Goal: Task Accomplishment & Management: Complete application form

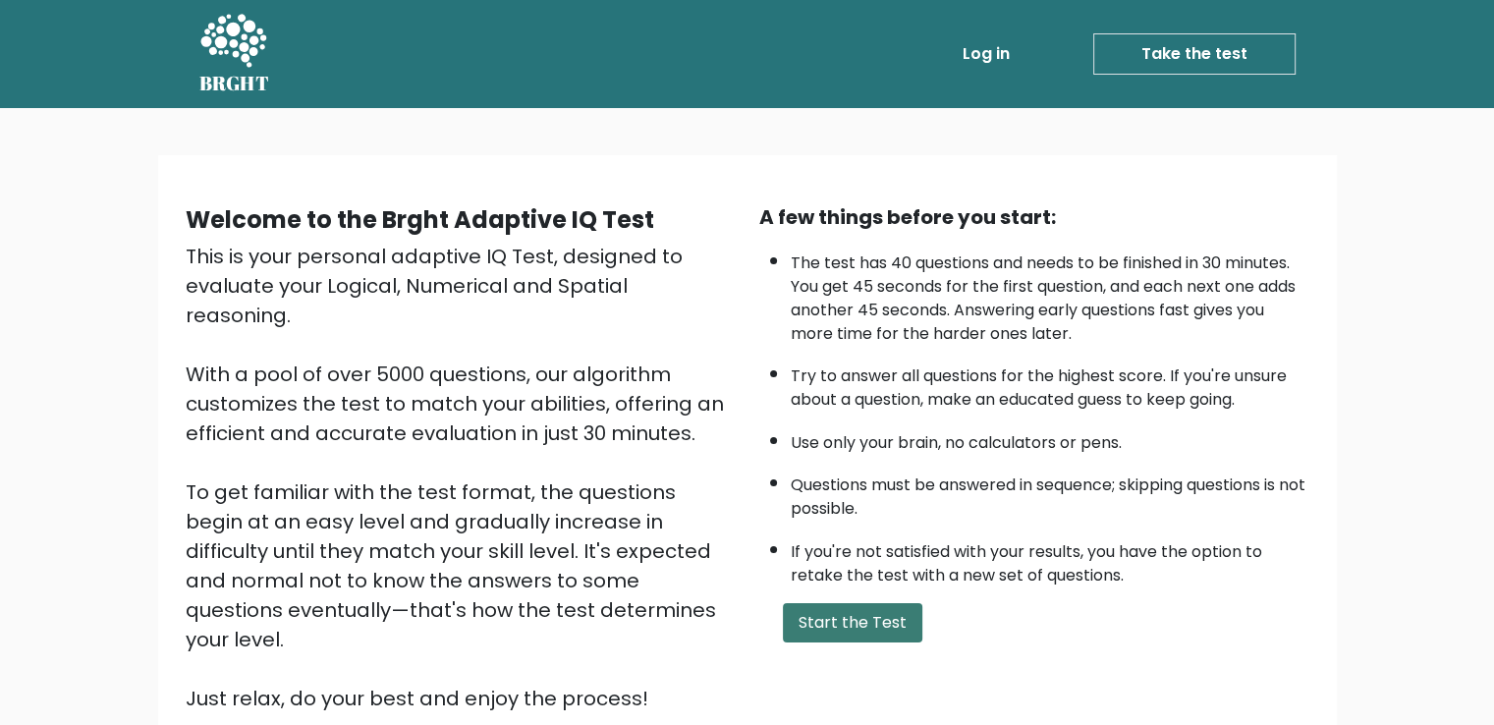
click at [813, 611] on button "Start the Test" at bounding box center [852, 622] width 139 height 39
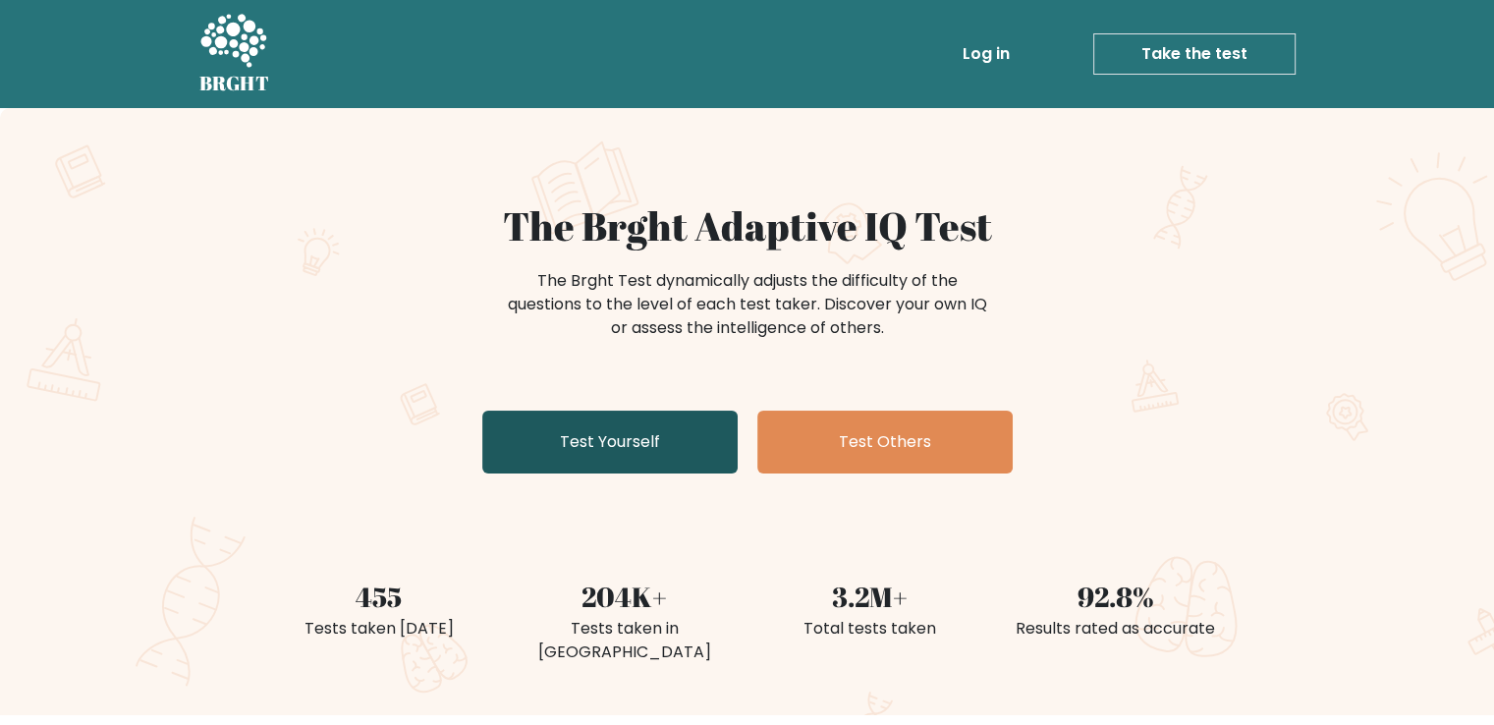
click at [647, 445] on link "Test Yourself" at bounding box center [609, 442] width 255 height 63
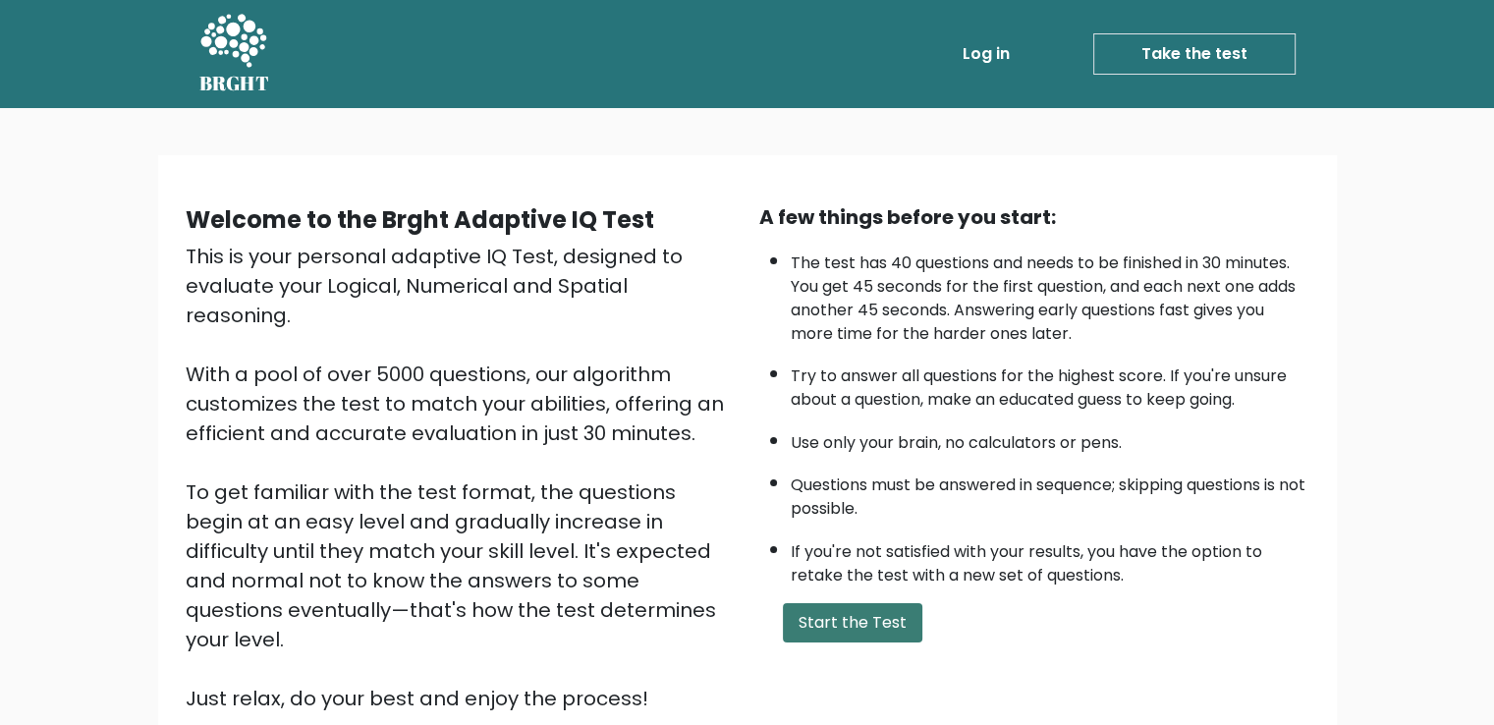
click at [888, 605] on button "Start the Test" at bounding box center [852, 622] width 139 height 39
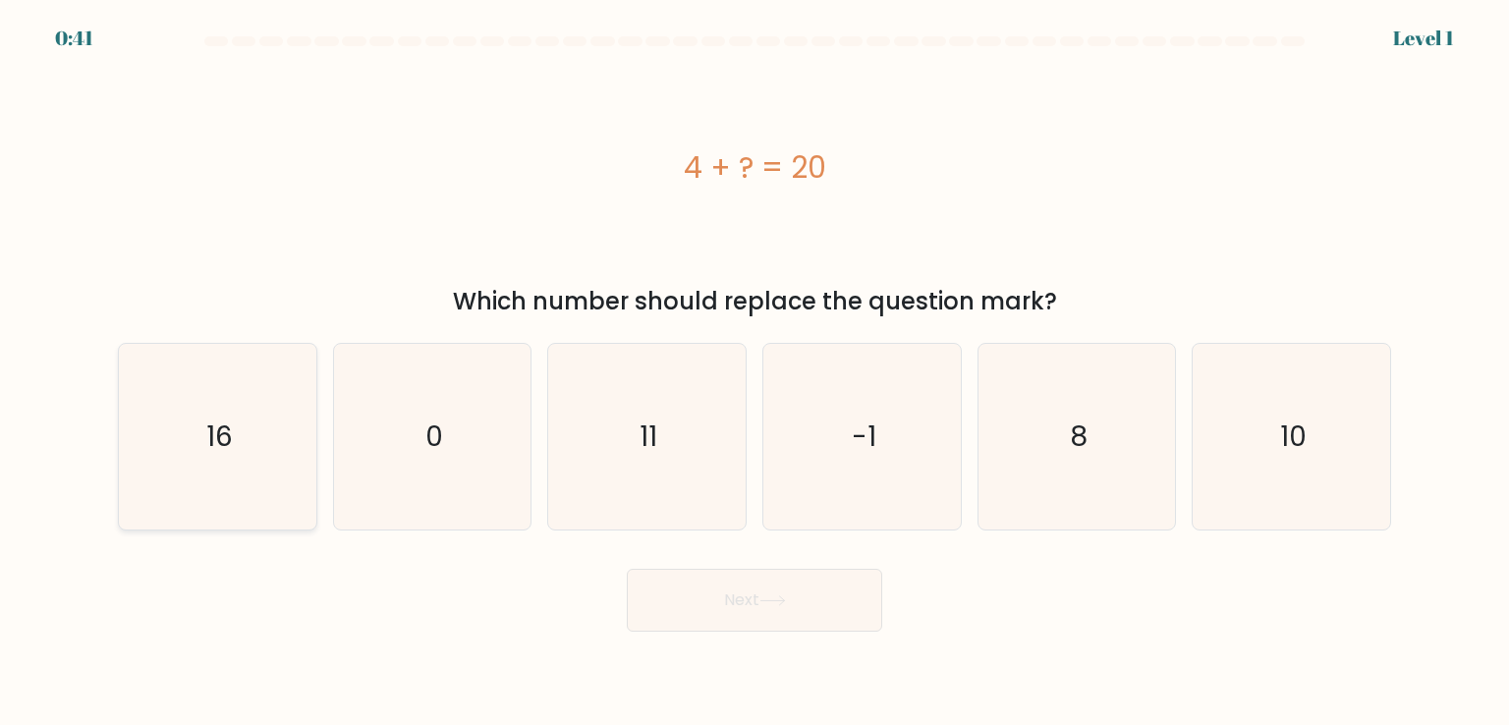
click at [233, 428] on icon "16" at bounding box center [217, 436] width 185 height 185
click at [754, 372] on input "a. 16" at bounding box center [754, 367] width 1 height 10
radio input "true"
click at [687, 614] on button "Next" at bounding box center [754, 600] width 255 height 63
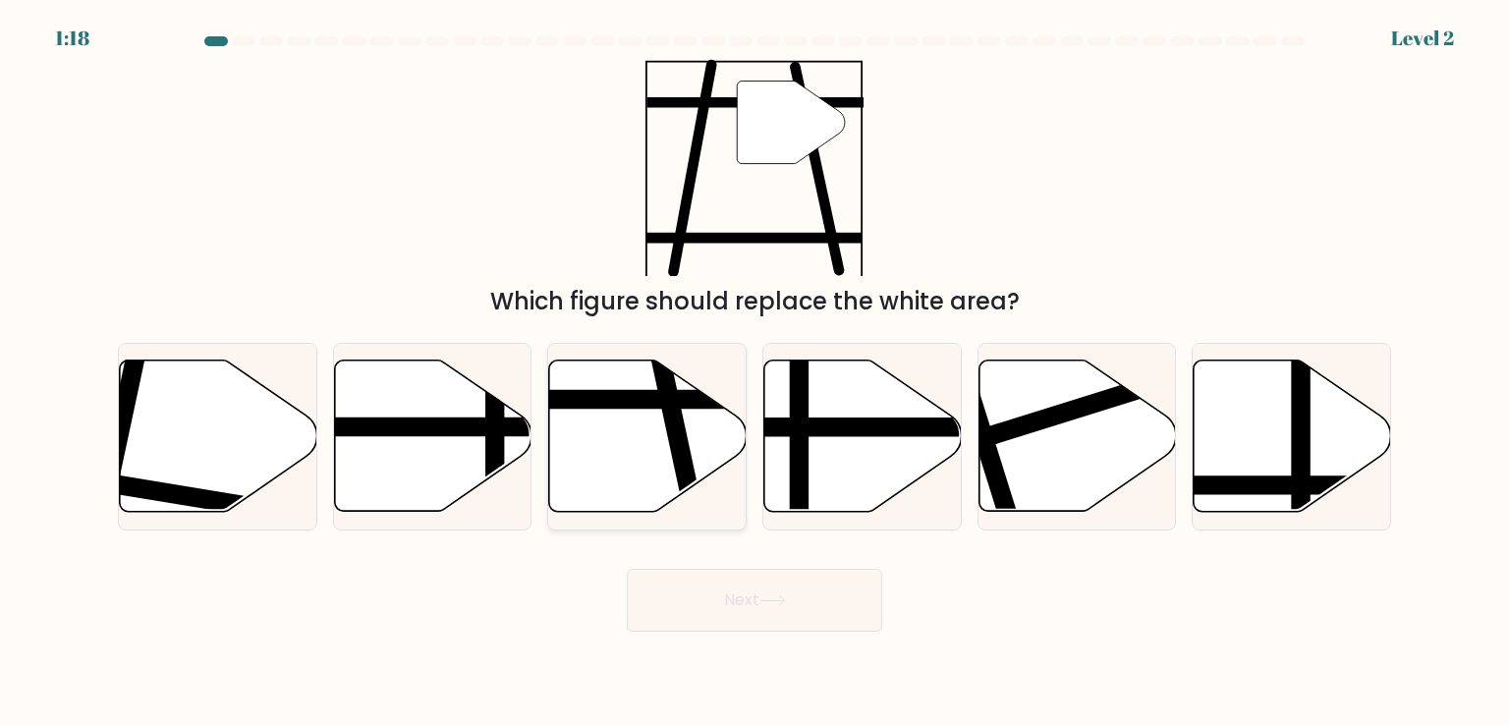
click at [636, 425] on icon at bounding box center [647, 435] width 197 height 151
click at [754, 372] on input "c." at bounding box center [754, 367] width 1 height 10
radio input "true"
click at [725, 601] on button "Next" at bounding box center [754, 600] width 255 height 63
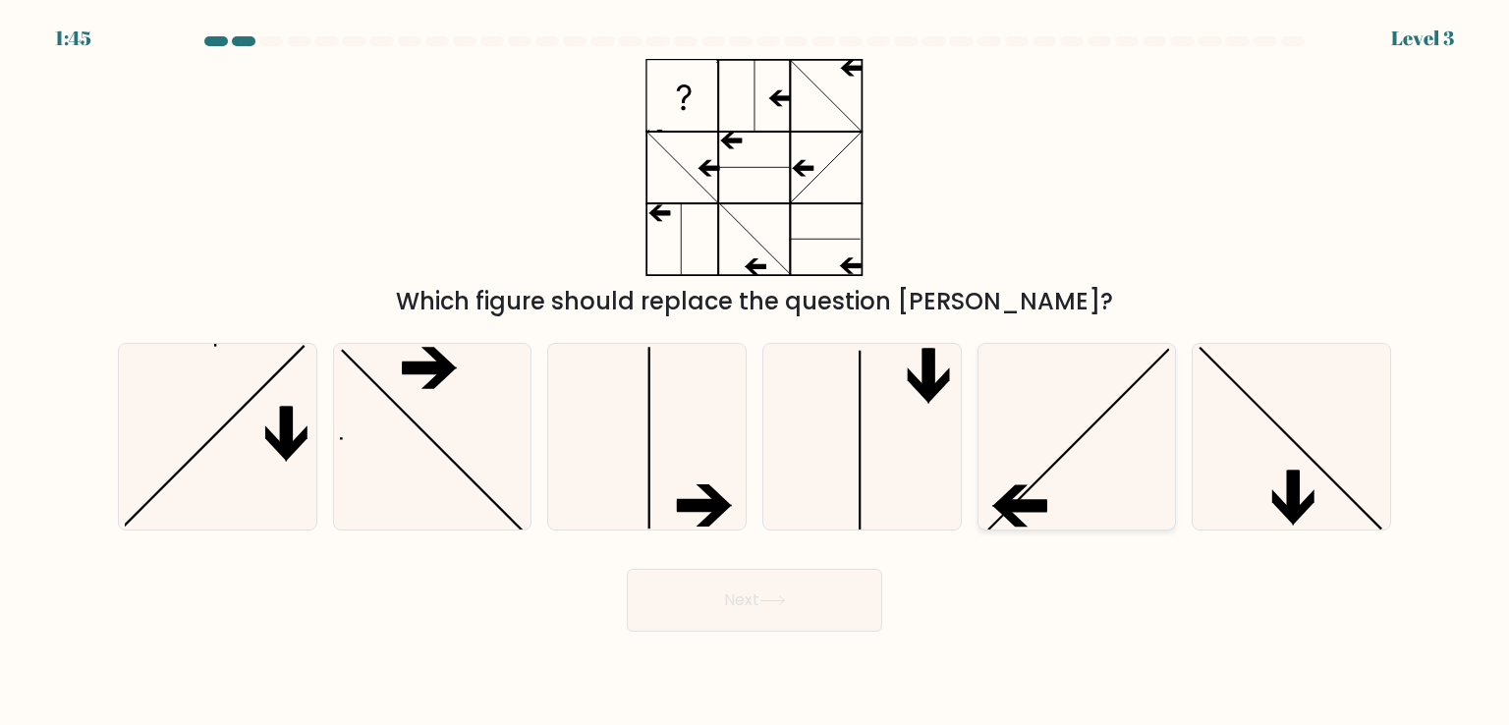
click at [1000, 490] on icon at bounding box center [1076, 436] width 185 height 185
click at [755, 372] on input "e." at bounding box center [754, 367] width 1 height 10
radio input "true"
click at [812, 602] on button "Next" at bounding box center [754, 600] width 255 height 63
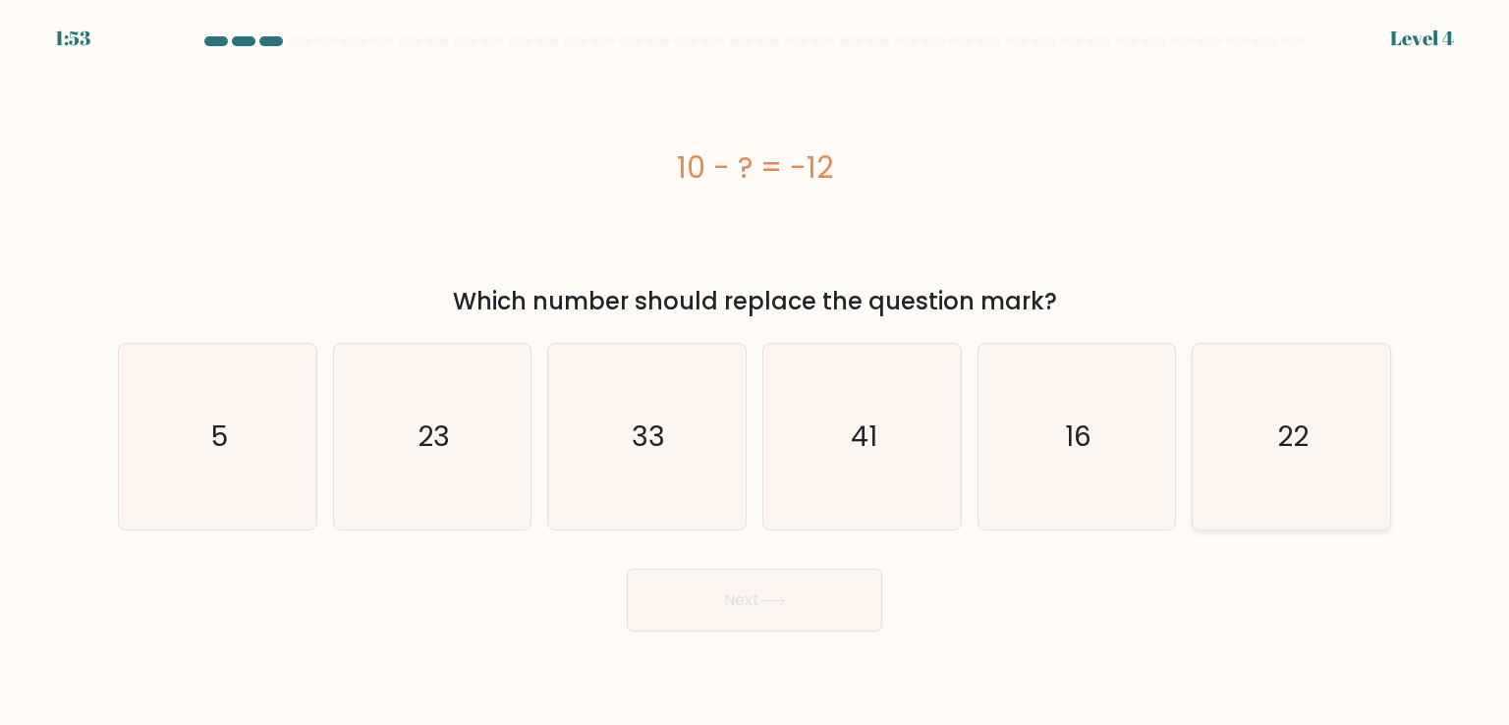
click at [1285, 441] on text "22" at bounding box center [1292, 435] width 31 height 39
click at [755, 372] on input "f. 22" at bounding box center [754, 367] width 1 height 10
radio input "true"
drag, startPoint x: 763, startPoint y: 641, endPoint x: 777, endPoint y: 626, distance: 20.9
click at [766, 639] on body "1:52 Level 4 a." at bounding box center [754, 362] width 1509 height 725
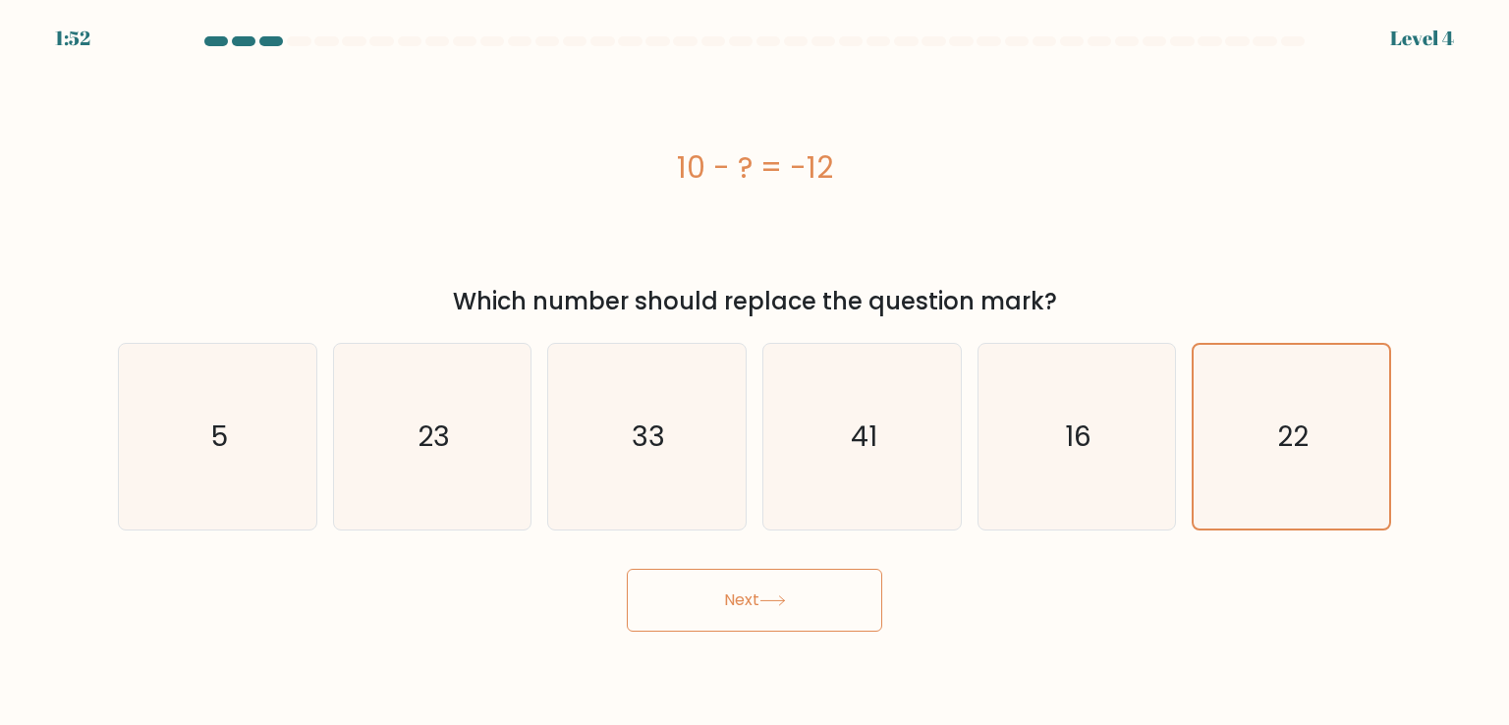
click at [781, 619] on button "Next" at bounding box center [754, 600] width 255 height 63
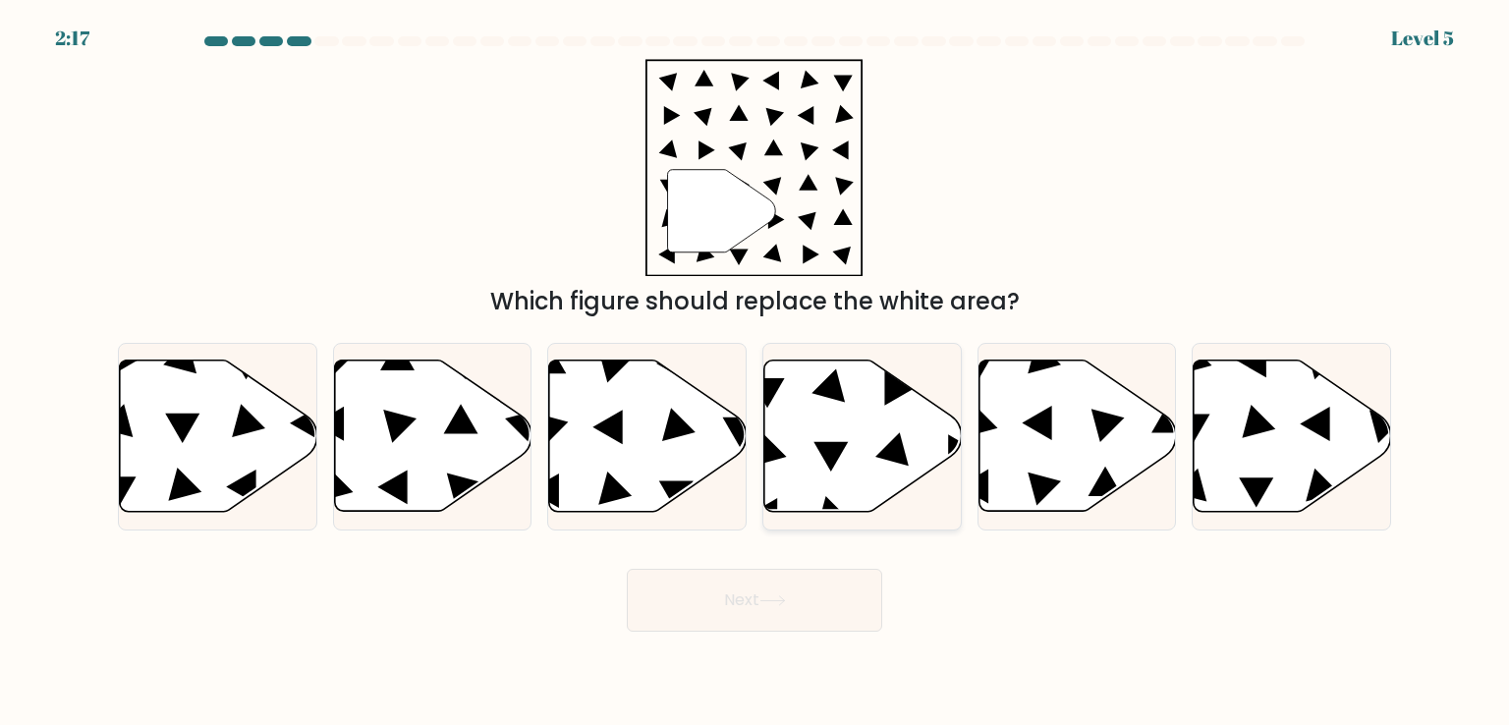
click at [842, 481] on icon at bounding box center [862, 435] width 197 height 151
click at [755, 372] on input "d." at bounding box center [754, 367] width 1 height 10
radio input "true"
click at [770, 585] on button "Next" at bounding box center [754, 600] width 255 height 63
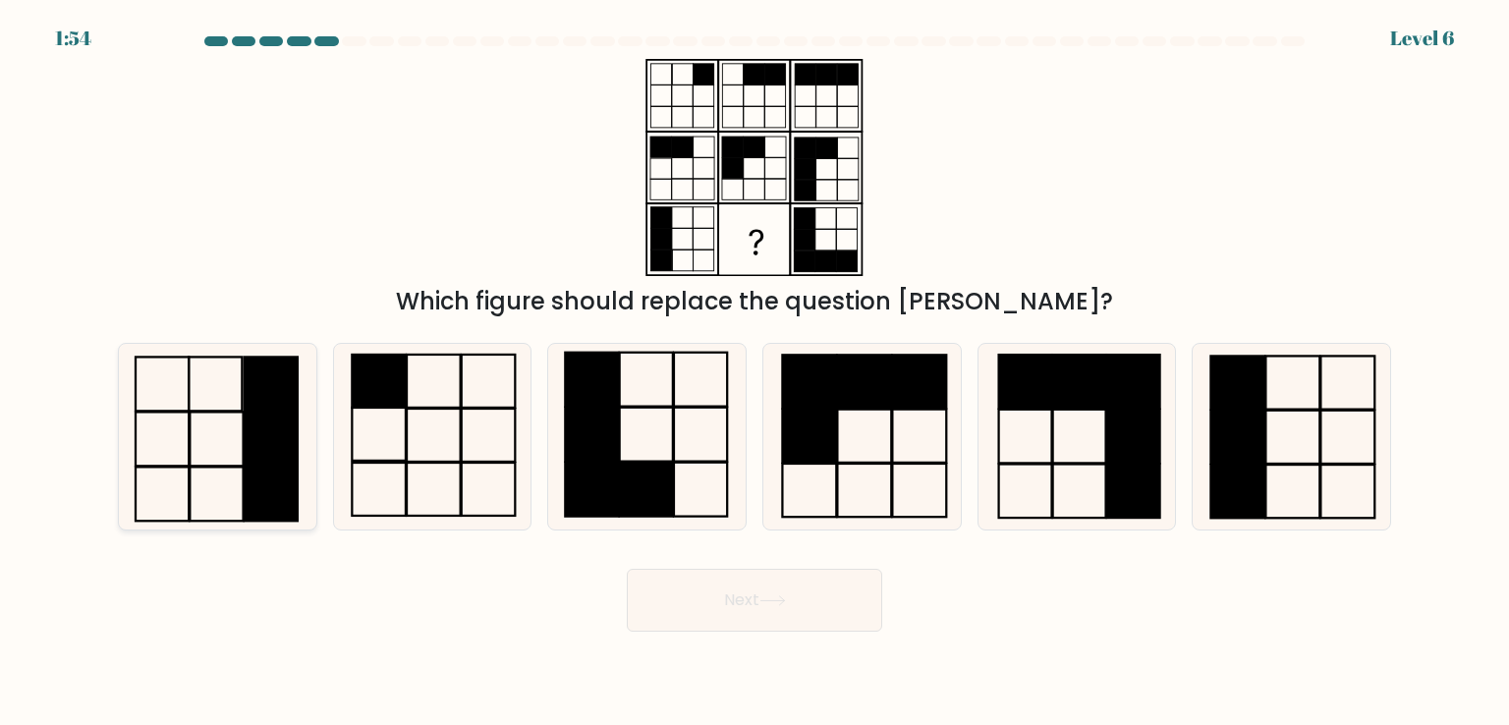
click at [279, 439] on rect at bounding box center [270, 439] width 53 height 54
click at [754, 372] on input "a." at bounding box center [754, 367] width 1 height 10
radio input "true"
click at [774, 606] on icon at bounding box center [772, 600] width 27 height 11
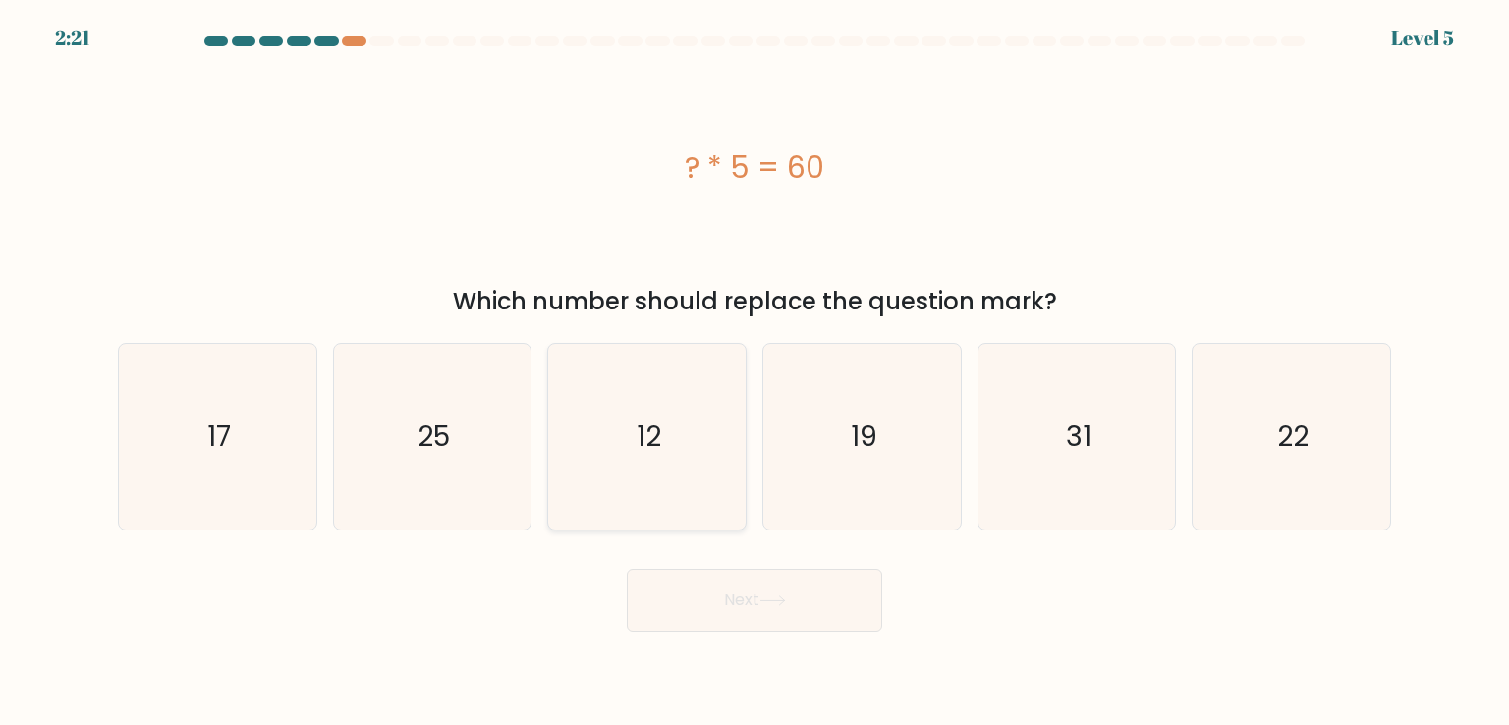
click at [627, 457] on icon "12" at bounding box center [646, 436] width 185 height 185
click at [754, 372] on input "c. 12" at bounding box center [754, 367] width 1 height 10
radio input "true"
click at [821, 594] on button "Next" at bounding box center [754, 600] width 255 height 63
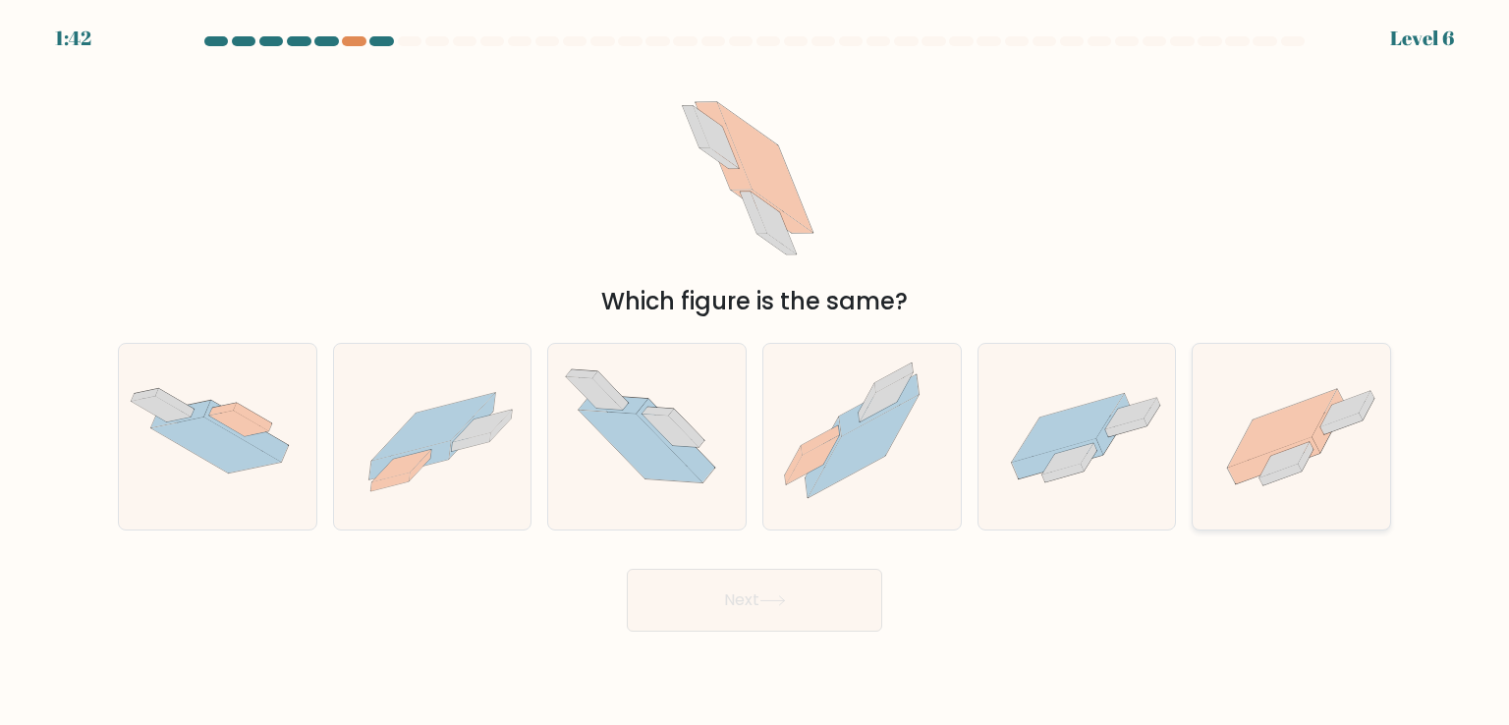
click at [1322, 468] on icon at bounding box center [1290, 435] width 197 height 147
click at [755, 372] on input "f." at bounding box center [754, 367] width 1 height 10
radio input "true"
click at [759, 620] on button "Next" at bounding box center [754, 600] width 255 height 63
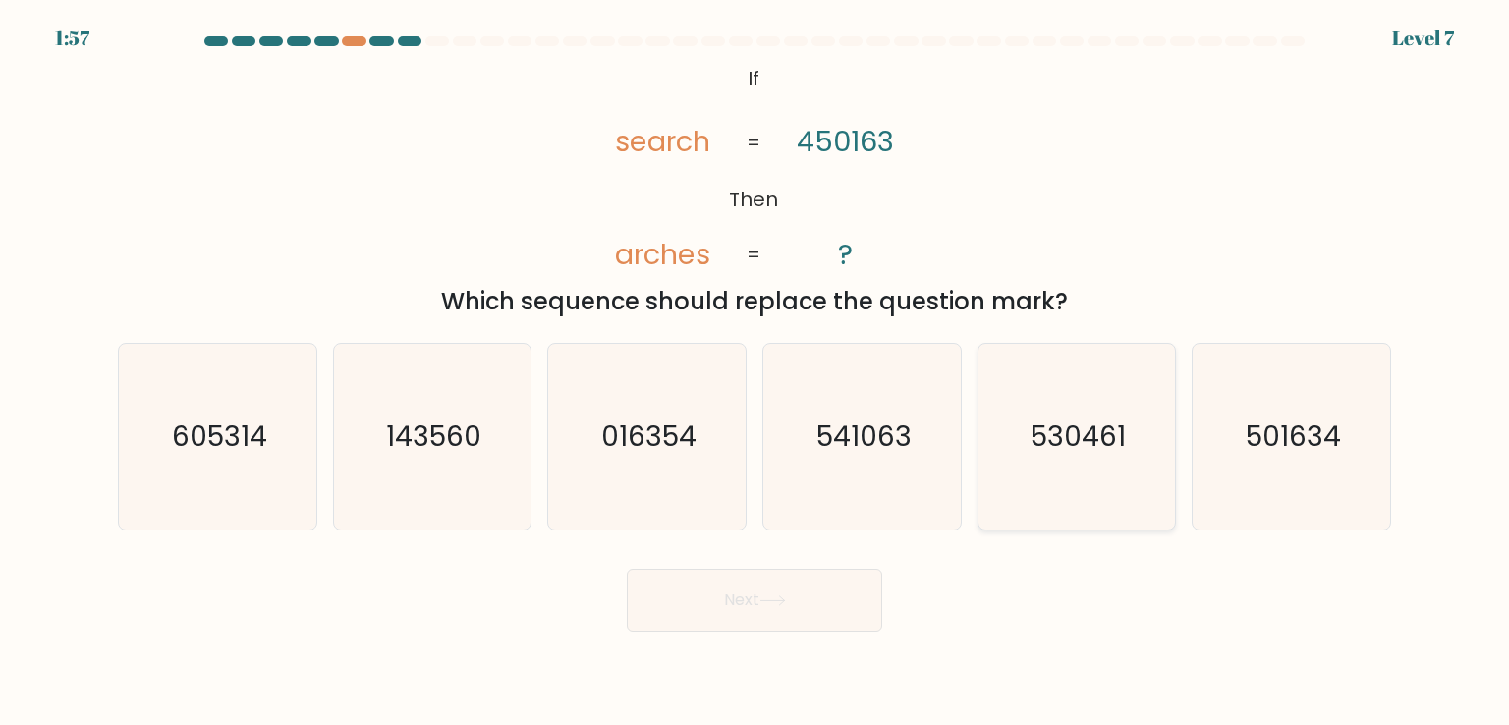
click at [1035, 444] on text "530461" at bounding box center [1077, 435] width 95 height 39
click at [755, 372] on input "e. 530461" at bounding box center [754, 367] width 1 height 10
radio input "true"
click at [777, 602] on icon at bounding box center [772, 600] width 27 height 11
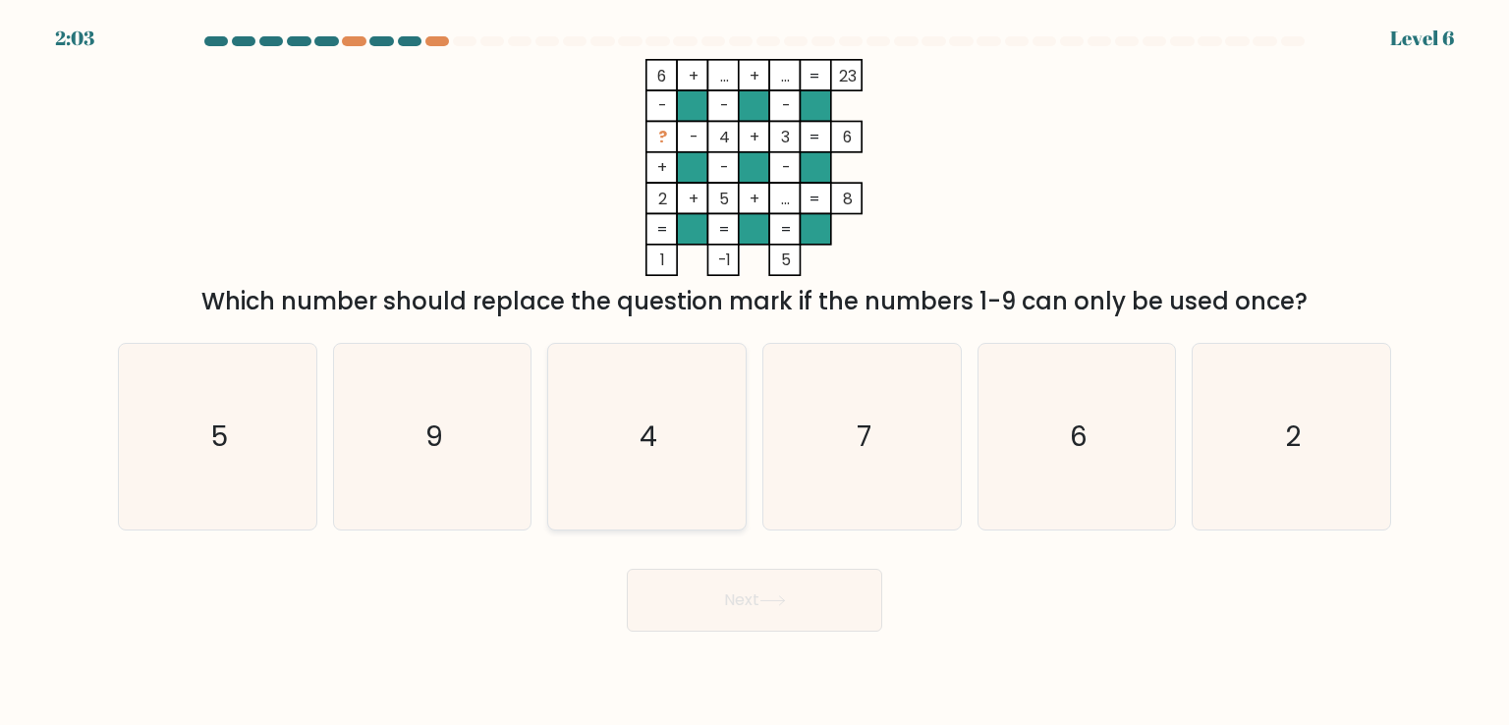
click at [597, 445] on icon "4" at bounding box center [646, 436] width 185 height 185
click at [754, 372] on input "c. 4" at bounding box center [754, 367] width 1 height 10
radio input "true"
click at [715, 595] on button "Next" at bounding box center [754, 600] width 255 height 63
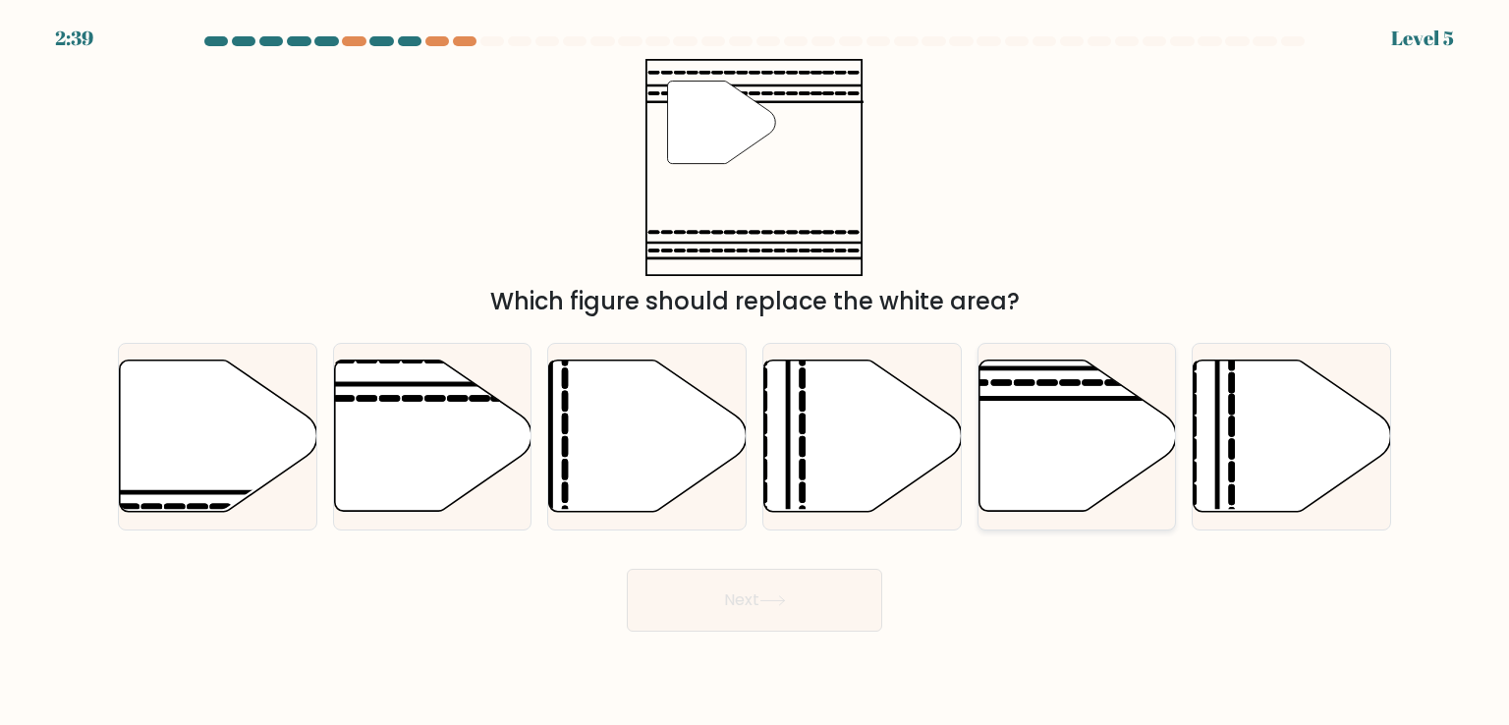
click at [1061, 402] on icon at bounding box center [1076, 435] width 197 height 151
click at [755, 372] on input "e." at bounding box center [754, 367] width 1 height 10
radio input "true"
click at [809, 605] on button "Next" at bounding box center [754, 600] width 255 height 63
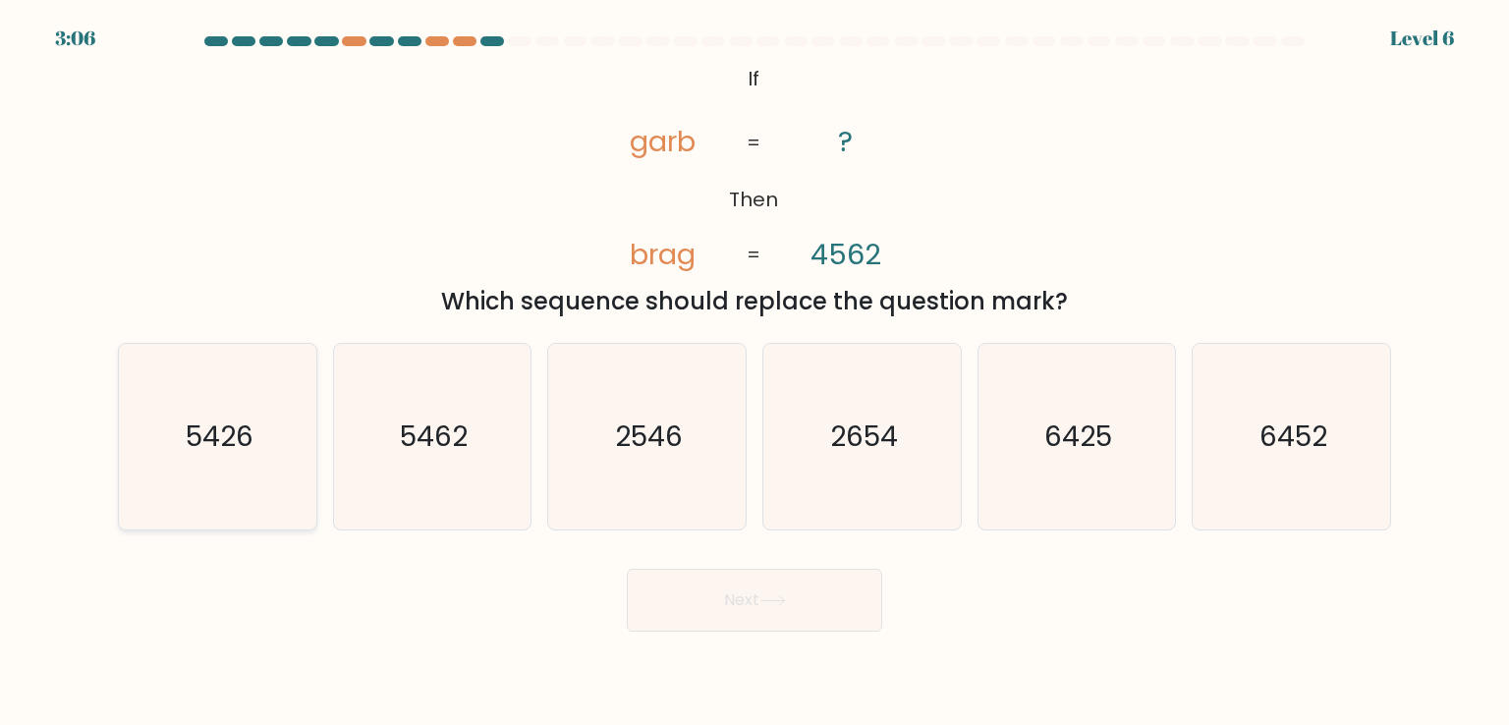
click at [244, 433] on text "5426" at bounding box center [220, 435] width 68 height 39
click at [754, 372] on input "a. 5426" at bounding box center [754, 367] width 1 height 10
radio input "true"
click at [872, 422] on text "2654" at bounding box center [864, 435] width 68 height 39
click at [755, 372] on input "d. 2654" at bounding box center [754, 367] width 1 height 10
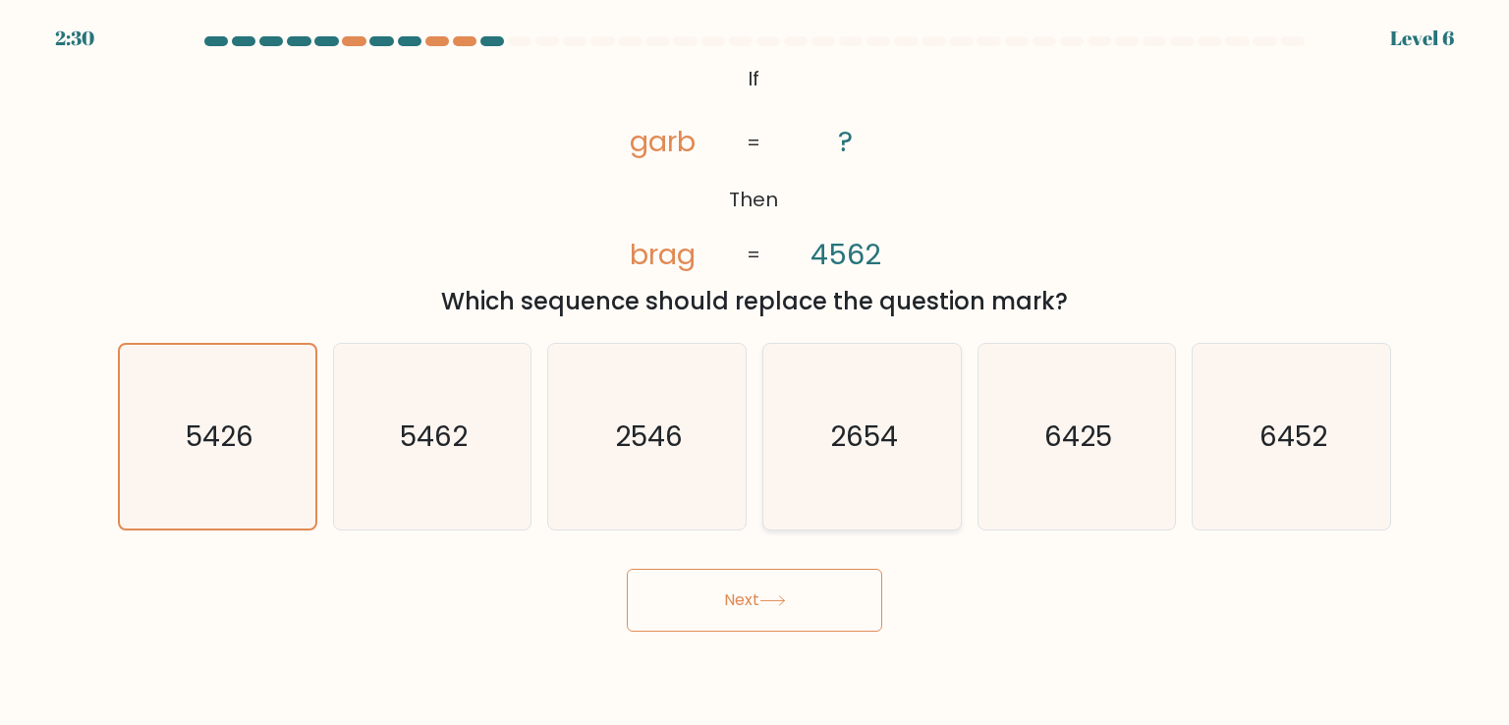
radio input "true"
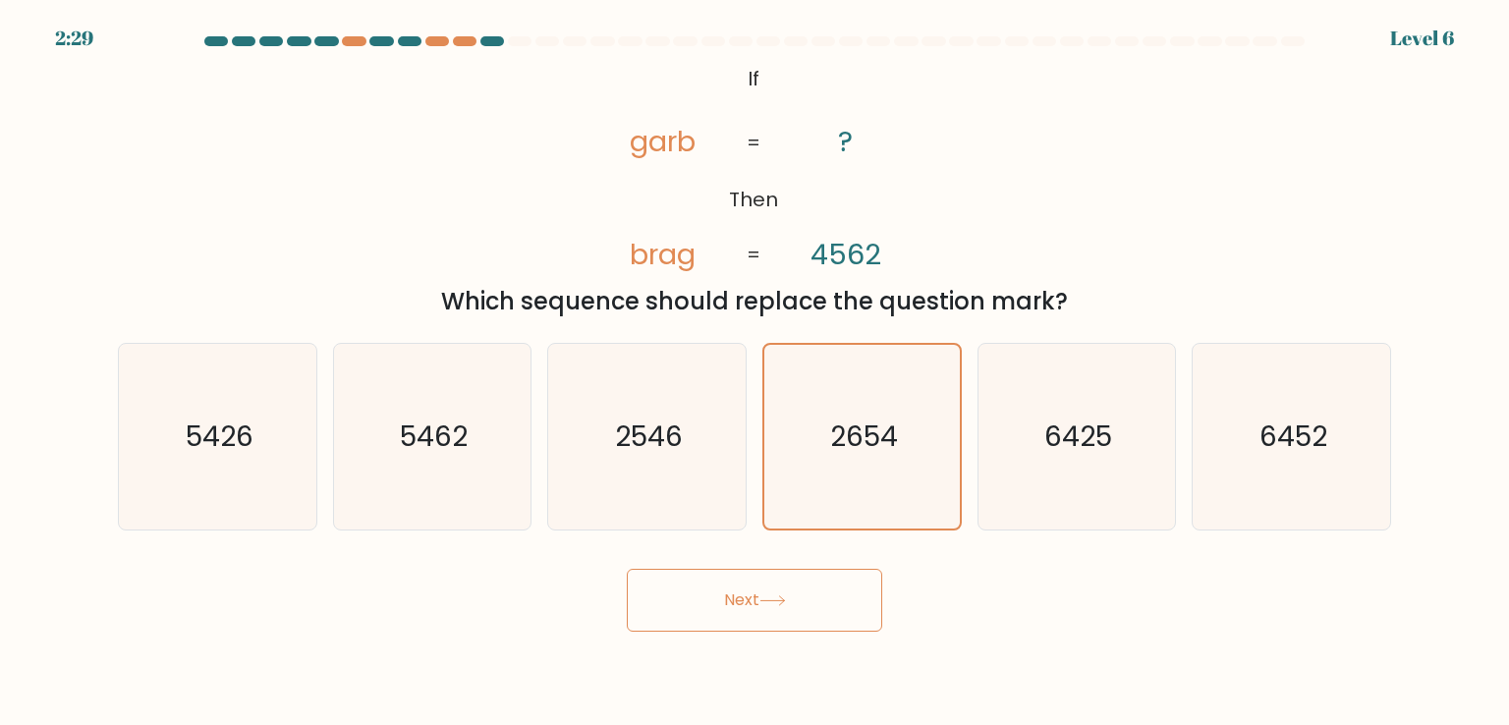
click at [821, 611] on button "Next" at bounding box center [754, 600] width 255 height 63
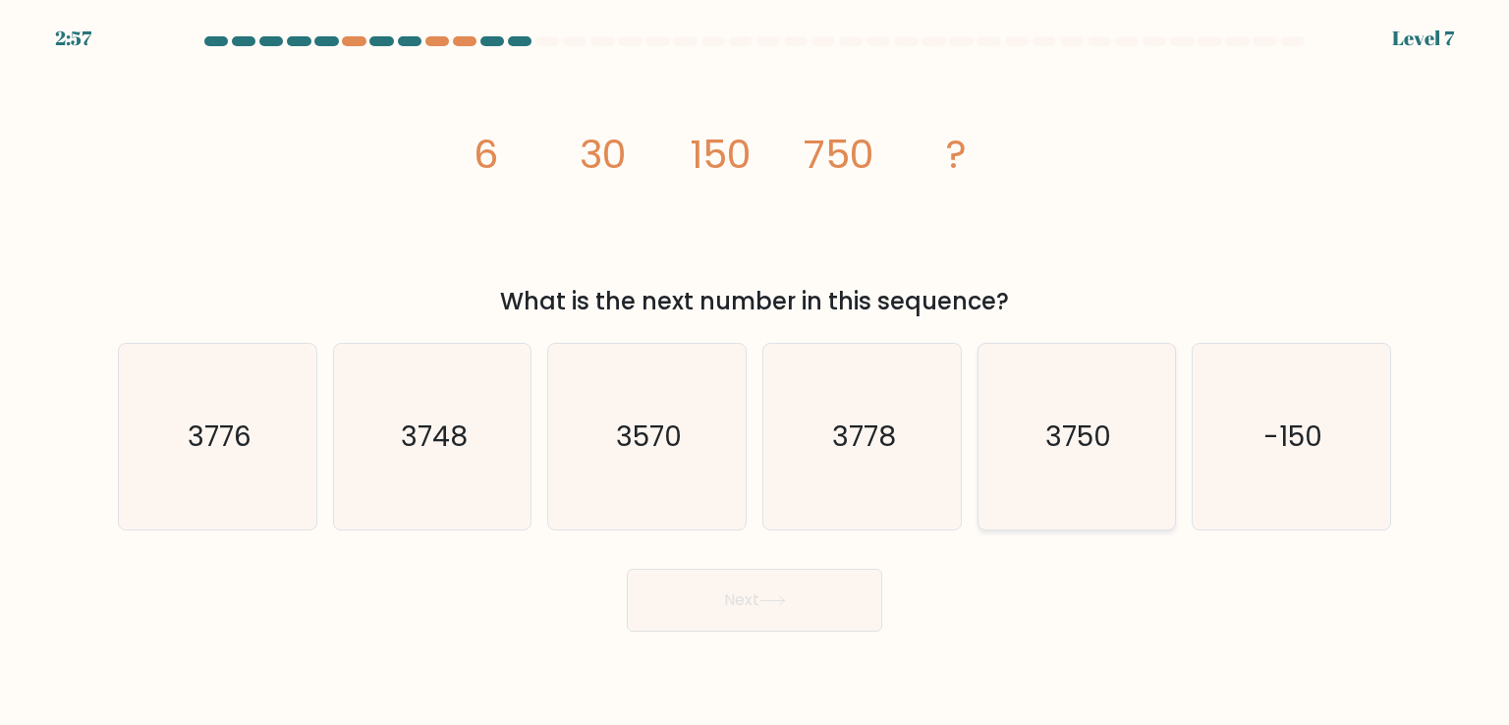
click at [1085, 464] on icon "3750" at bounding box center [1076, 436] width 185 height 185
click at [755, 372] on input "e. 3750" at bounding box center [754, 367] width 1 height 10
radio input "true"
click at [765, 598] on icon at bounding box center [772, 600] width 27 height 11
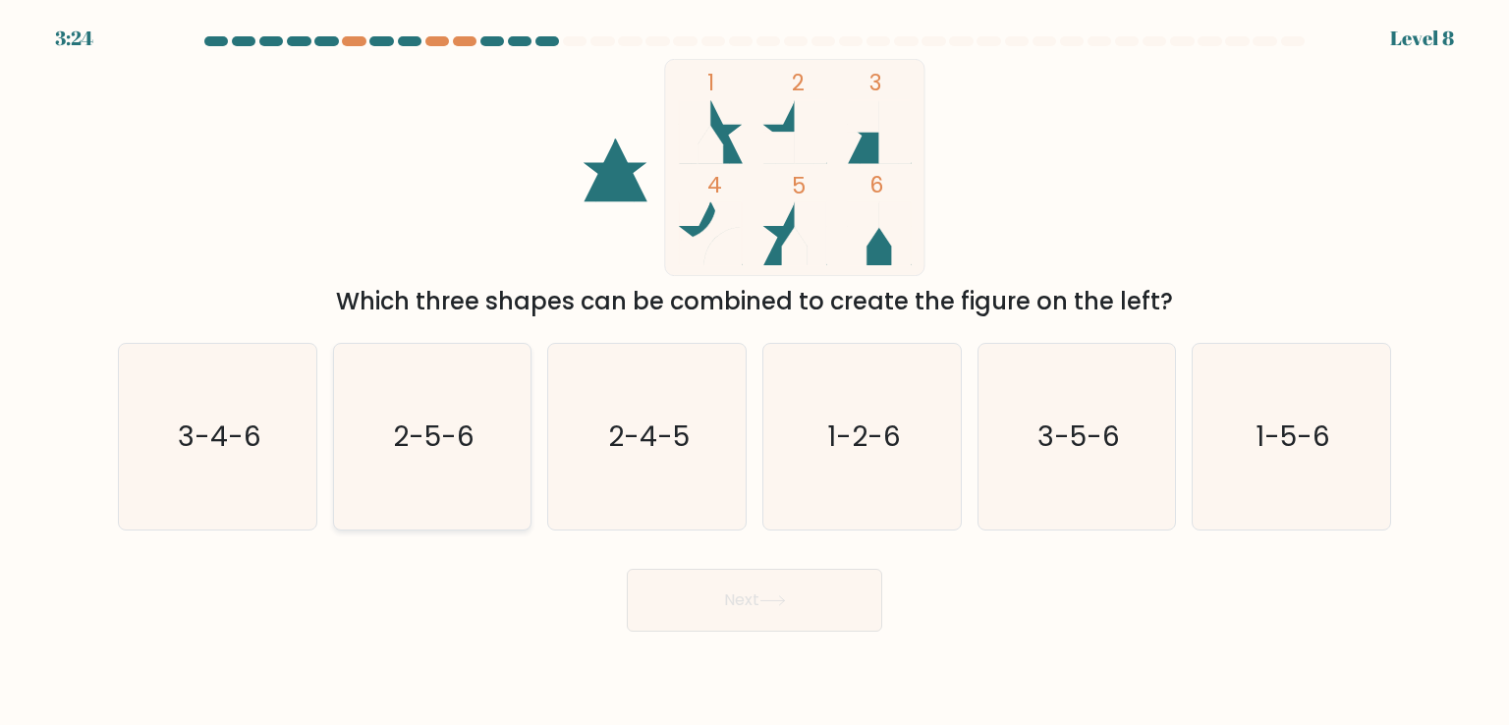
click at [436, 426] on text "2-5-6" at bounding box center [434, 435] width 82 height 39
click at [754, 372] on input "b. 2-5-6" at bounding box center [754, 367] width 1 height 10
radio input "true"
click at [775, 611] on button "Next" at bounding box center [754, 600] width 255 height 63
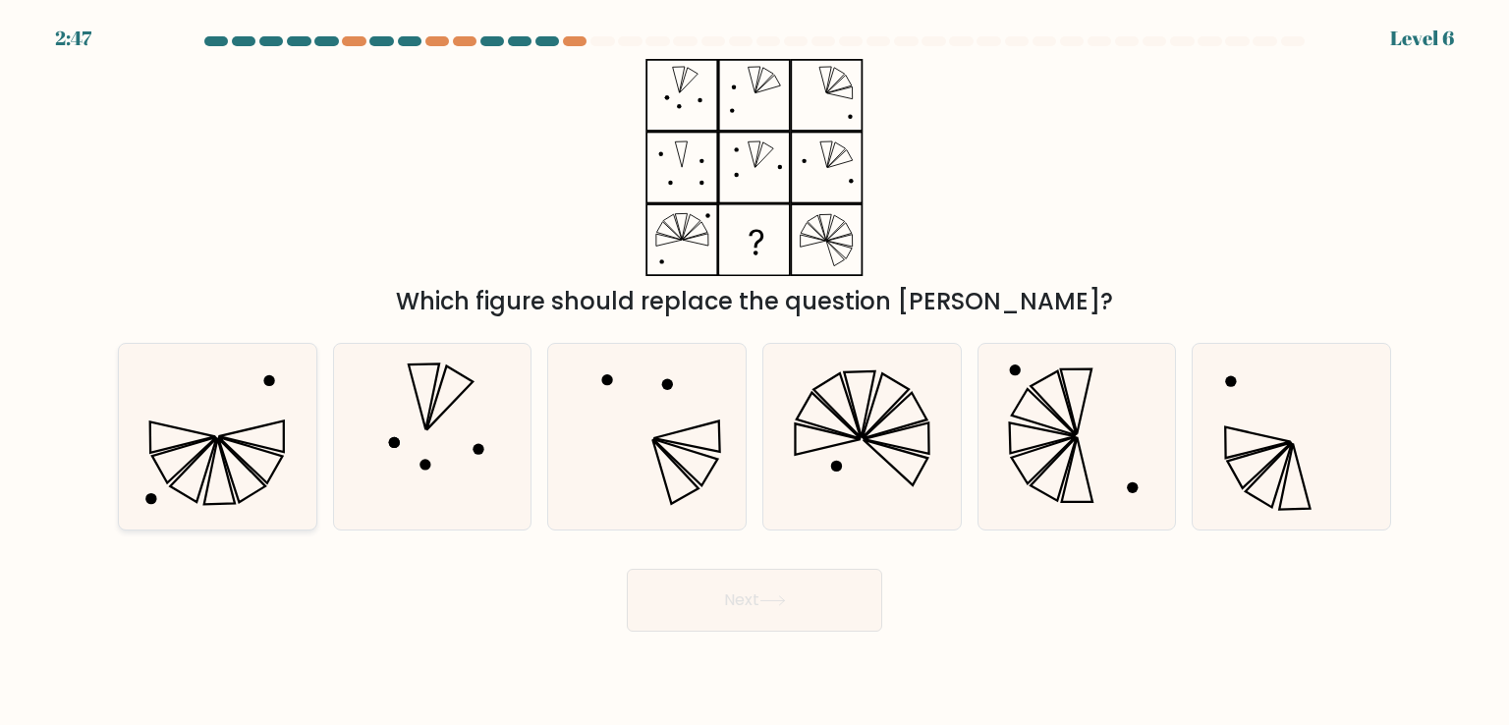
click at [235, 428] on icon at bounding box center [217, 436] width 185 height 185
click at [754, 372] on input "a." at bounding box center [754, 367] width 1 height 10
radio input "true"
click at [888, 461] on icon at bounding box center [861, 436] width 185 height 185
click at [755, 372] on input "d." at bounding box center [754, 367] width 1 height 10
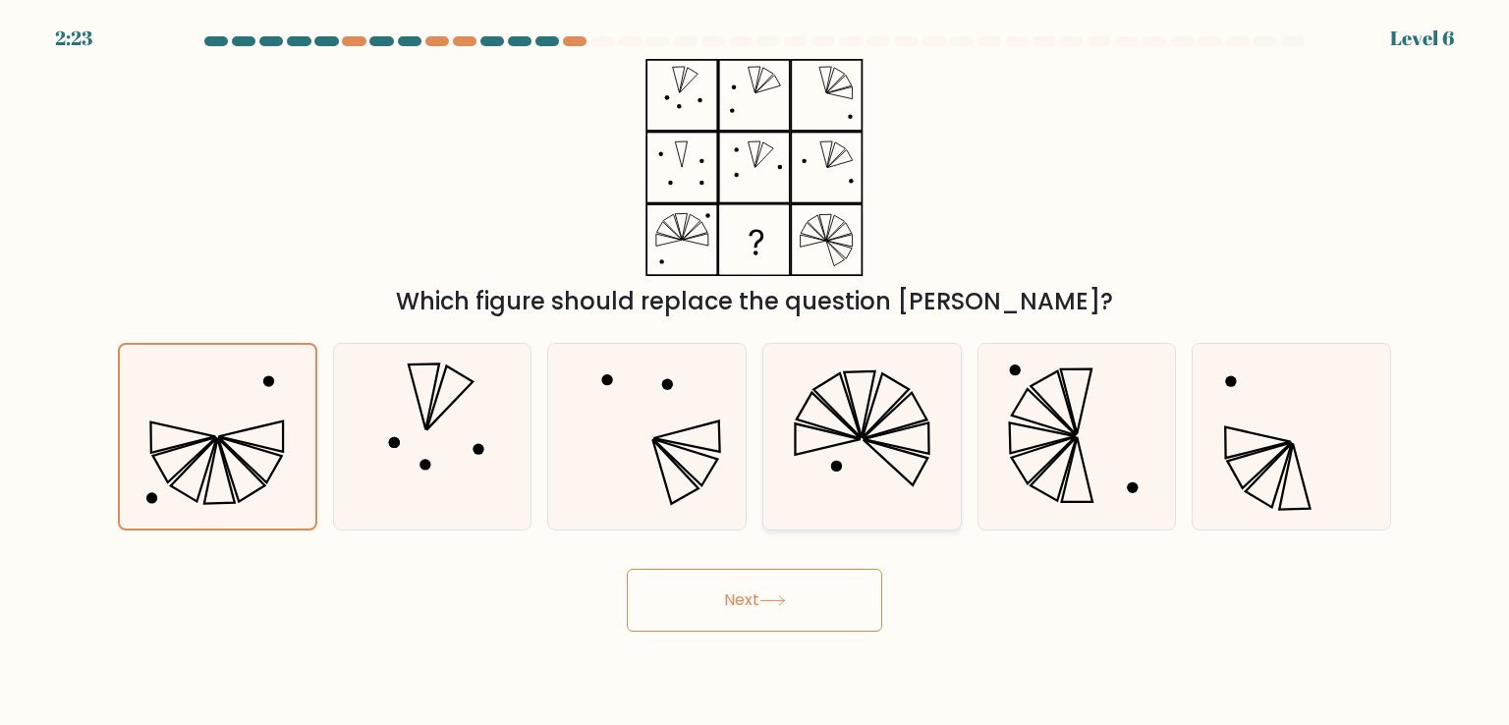
radio input "true"
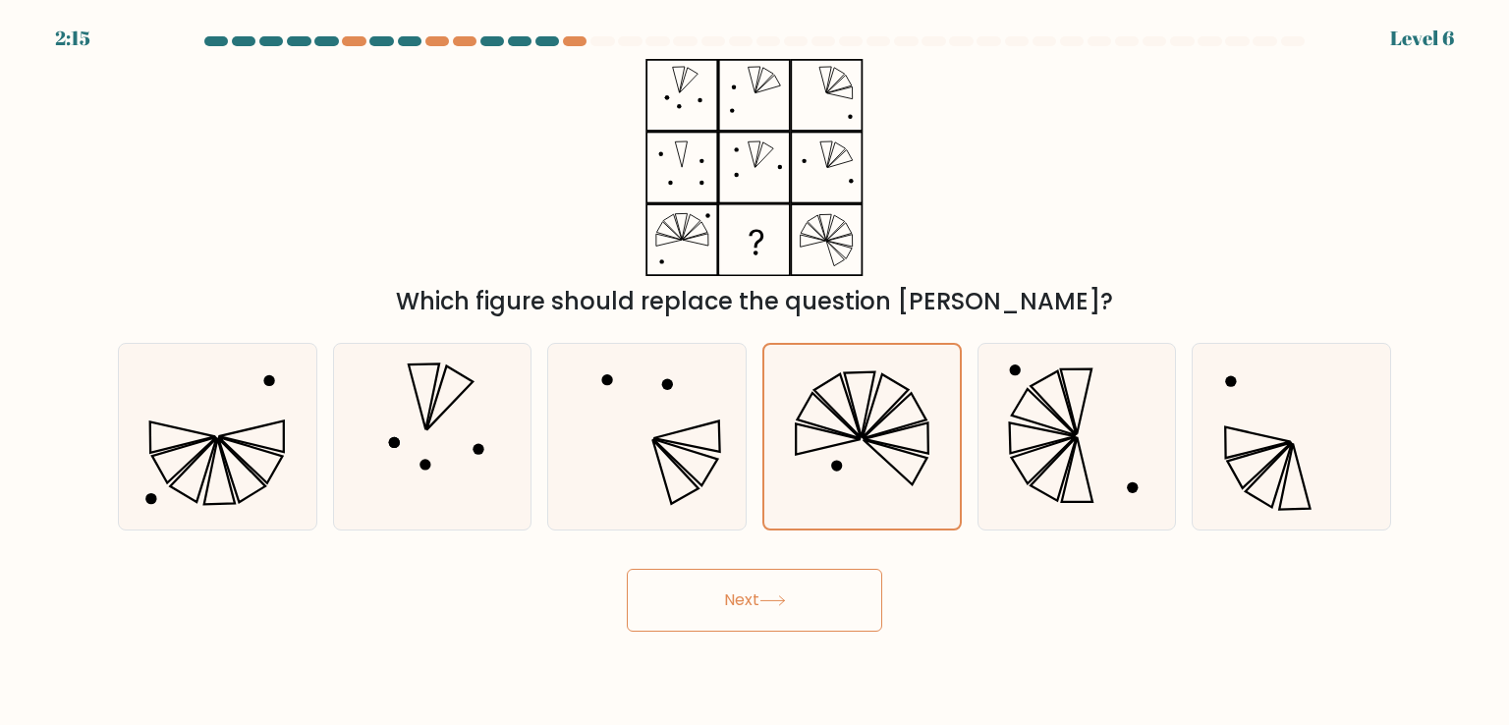
click at [783, 598] on icon at bounding box center [772, 600] width 27 height 11
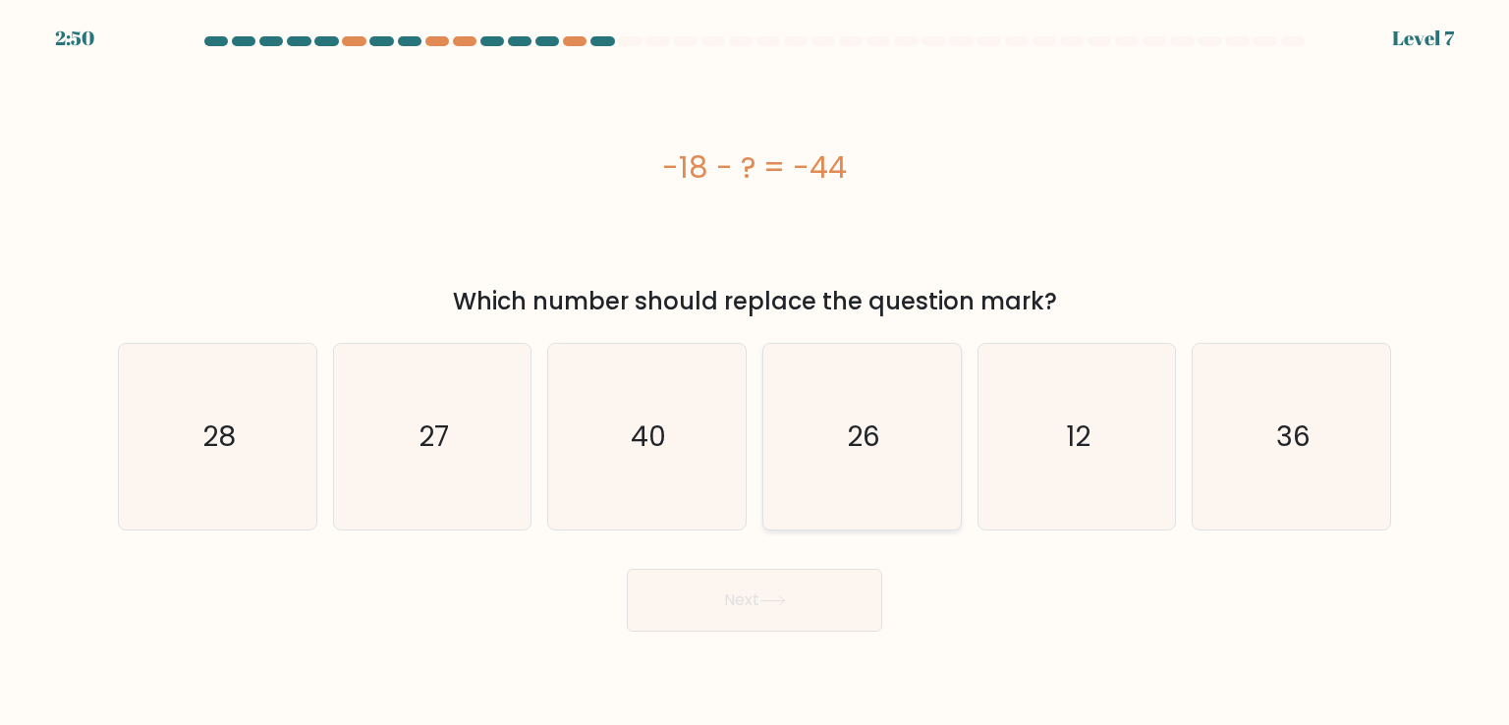
click at [852, 485] on icon "26" at bounding box center [861, 436] width 185 height 185
click at [755, 372] on input "d. 26" at bounding box center [754, 367] width 1 height 10
radio input "true"
click at [801, 626] on button "Next" at bounding box center [754, 600] width 255 height 63
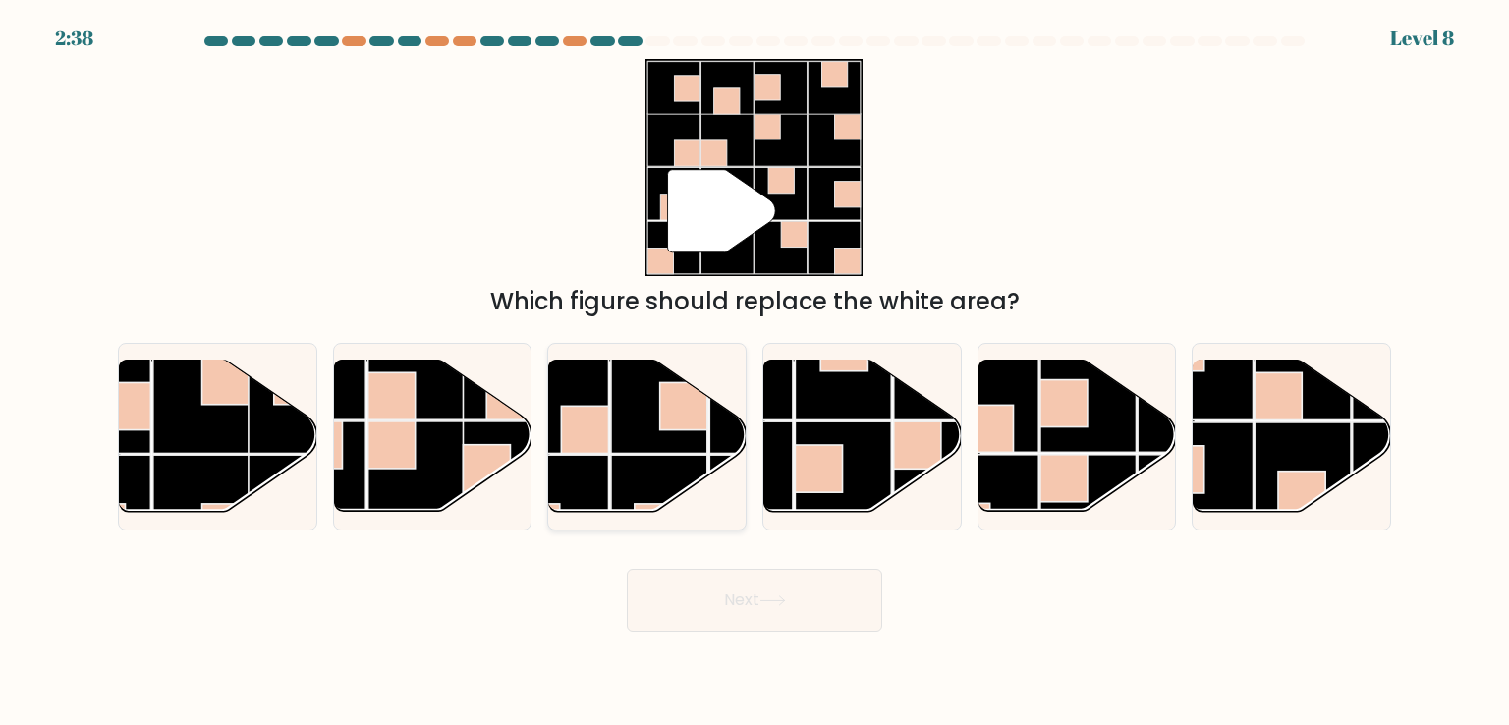
click at [637, 459] on rect at bounding box center [659, 503] width 96 height 96
click at [754, 372] on input "c." at bounding box center [754, 367] width 1 height 10
radio input "true"
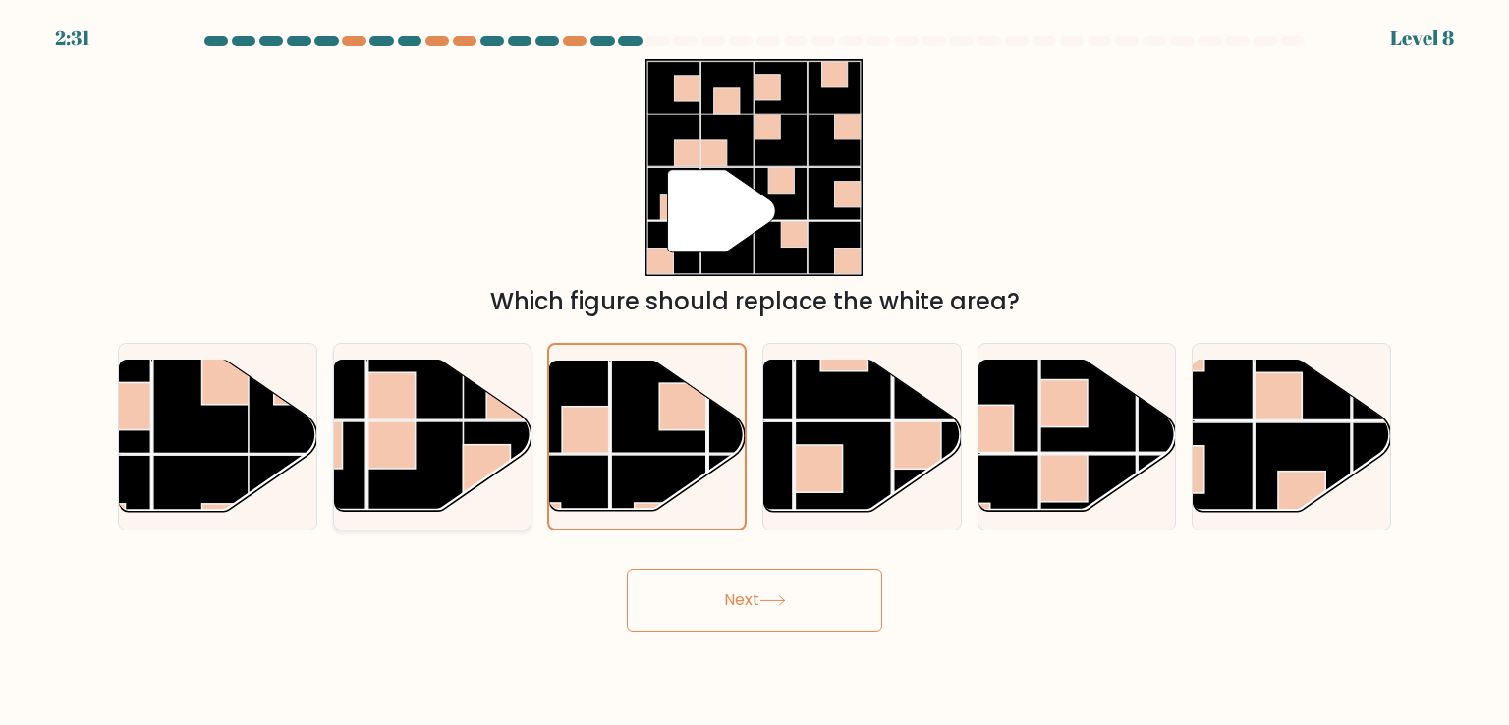
click at [396, 441] on rect at bounding box center [390, 444] width 47 height 47
click at [754, 372] on input "b." at bounding box center [754, 367] width 1 height 10
radio input "true"
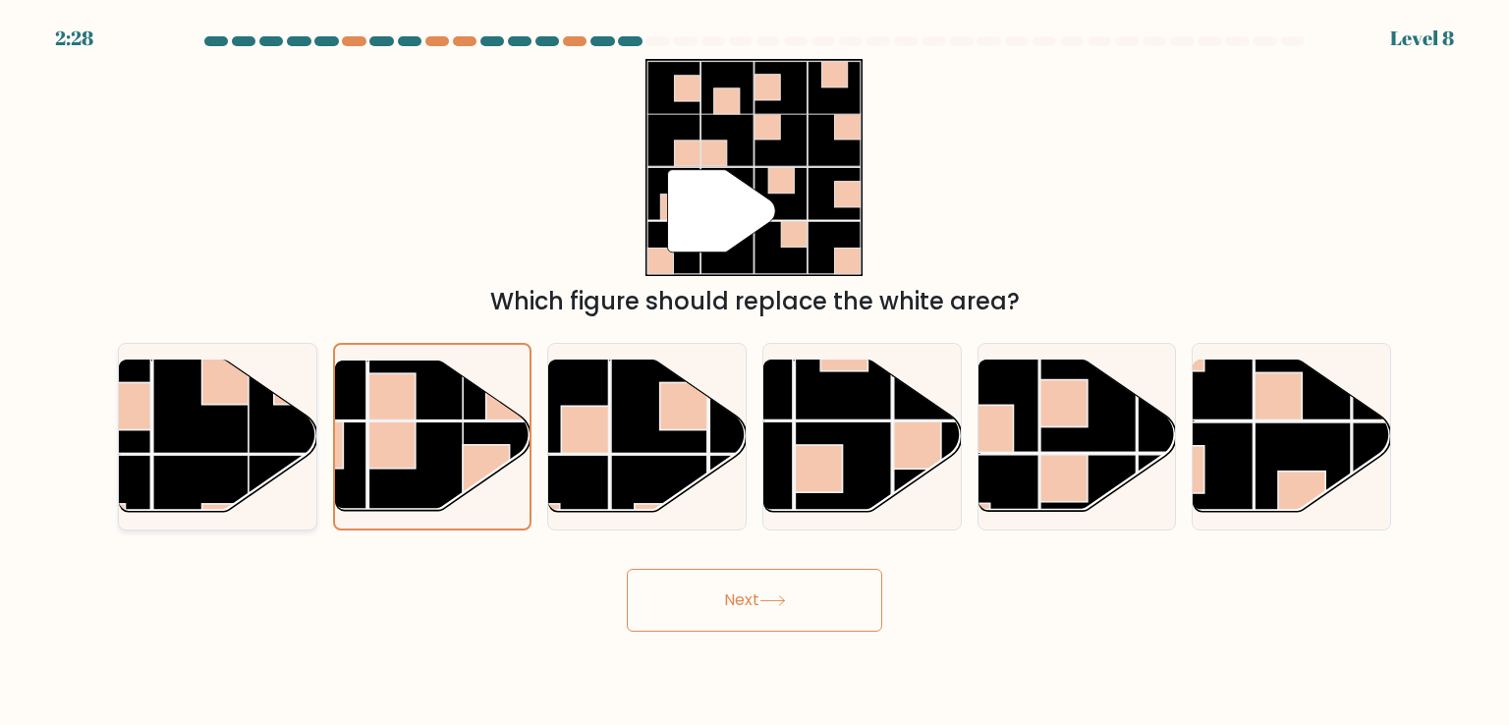
click at [181, 414] on rect at bounding box center [201, 405] width 96 height 96
click at [754, 372] on input "a." at bounding box center [754, 367] width 1 height 10
radio input "true"
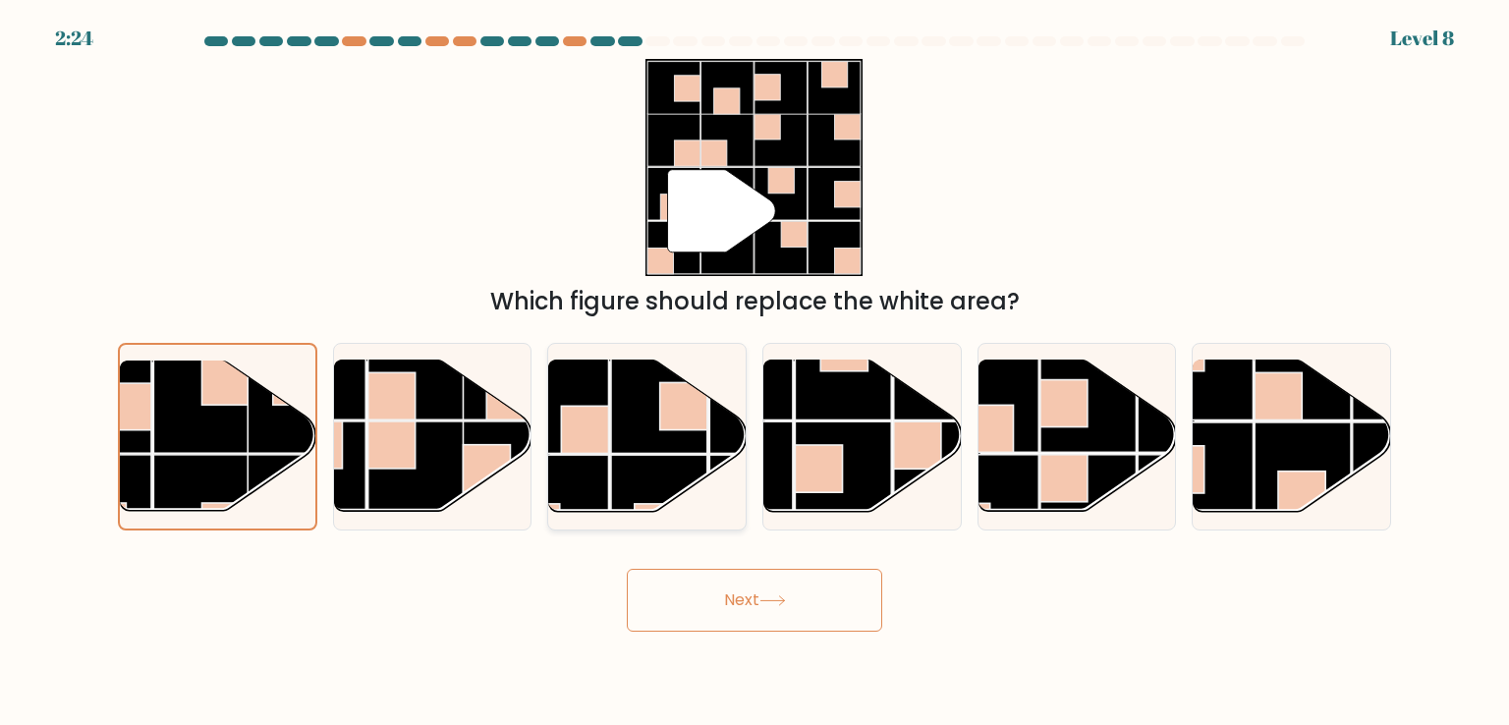
click at [617, 483] on rect at bounding box center [659, 503] width 96 height 96
click at [754, 372] on input "c." at bounding box center [754, 367] width 1 height 10
radio input "true"
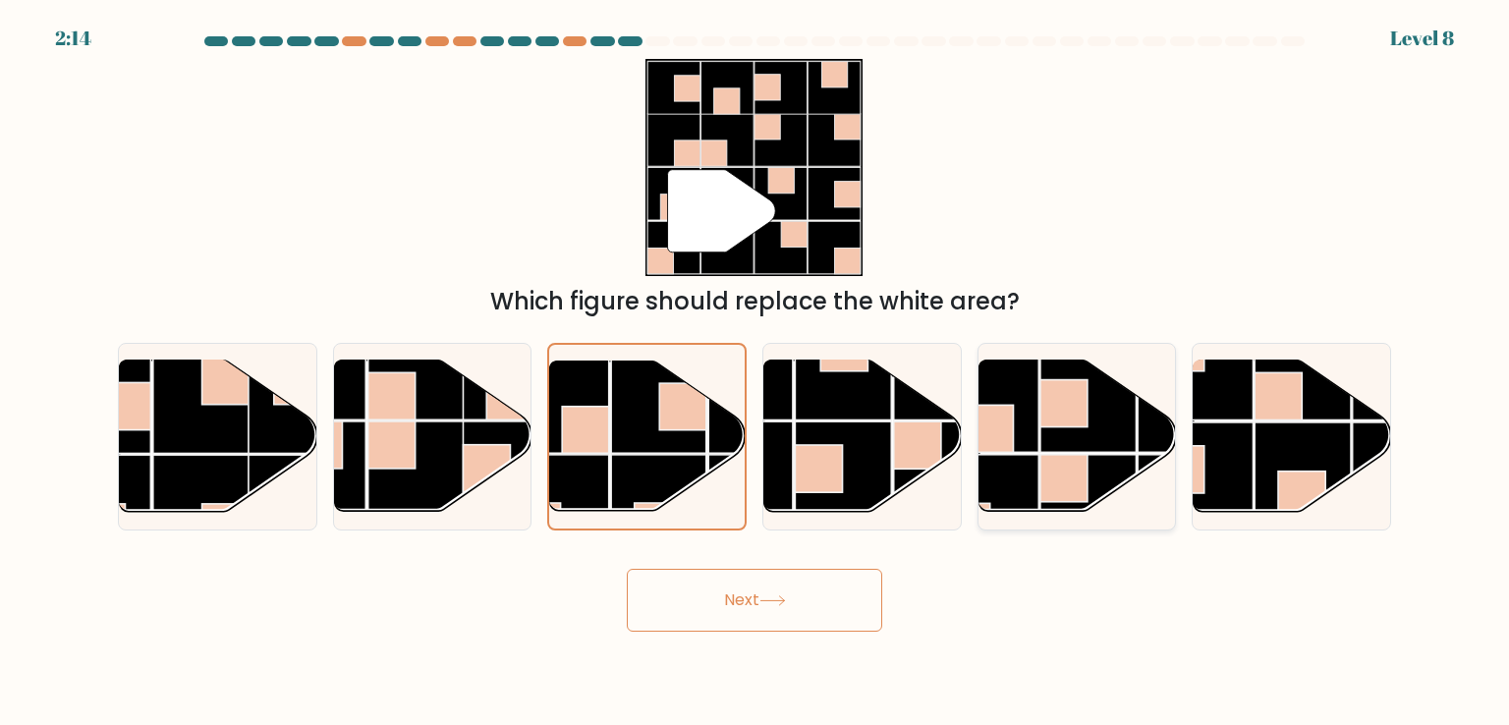
click at [1050, 432] on rect at bounding box center [1088, 405] width 96 height 96
click at [755, 372] on input "e." at bounding box center [754, 367] width 1 height 10
radio input "true"
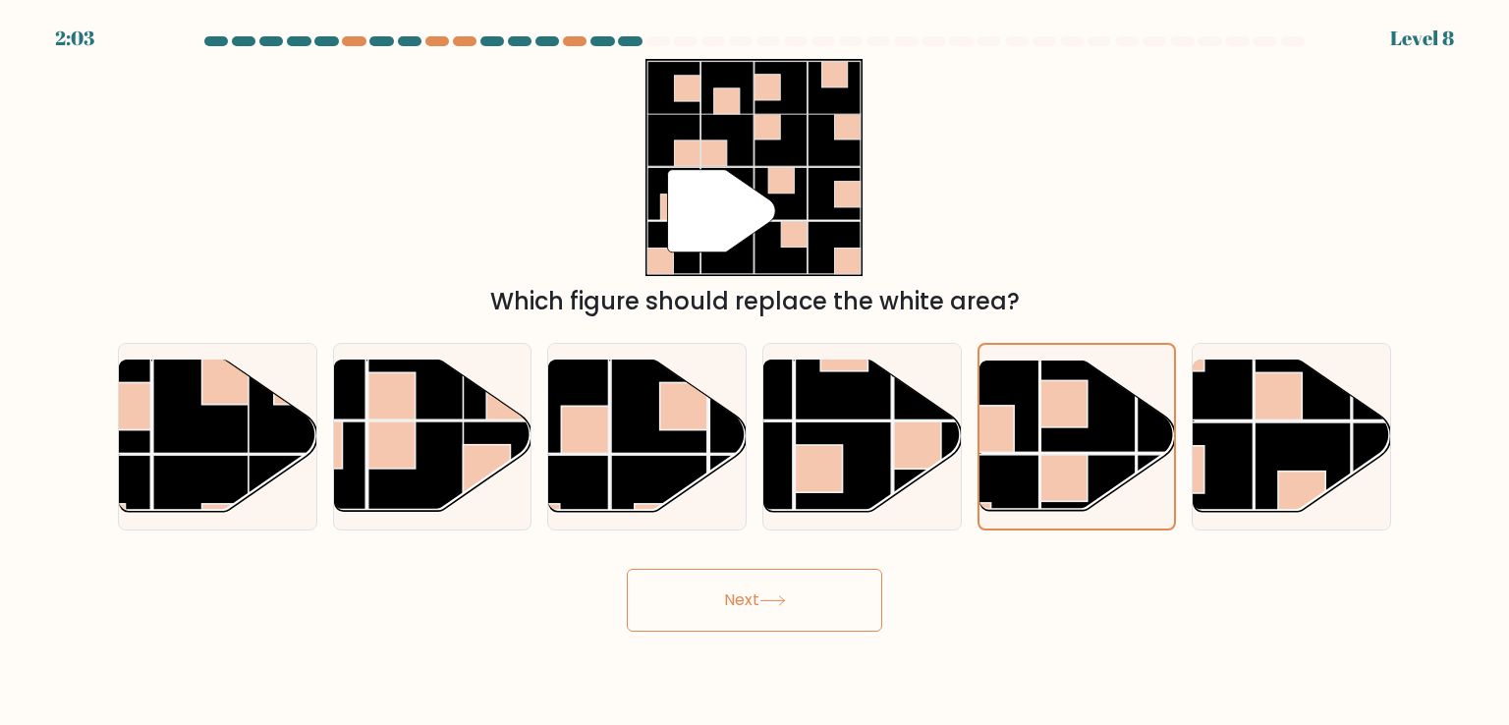
click at [752, 605] on button "Next" at bounding box center [754, 600] width 255 height 63
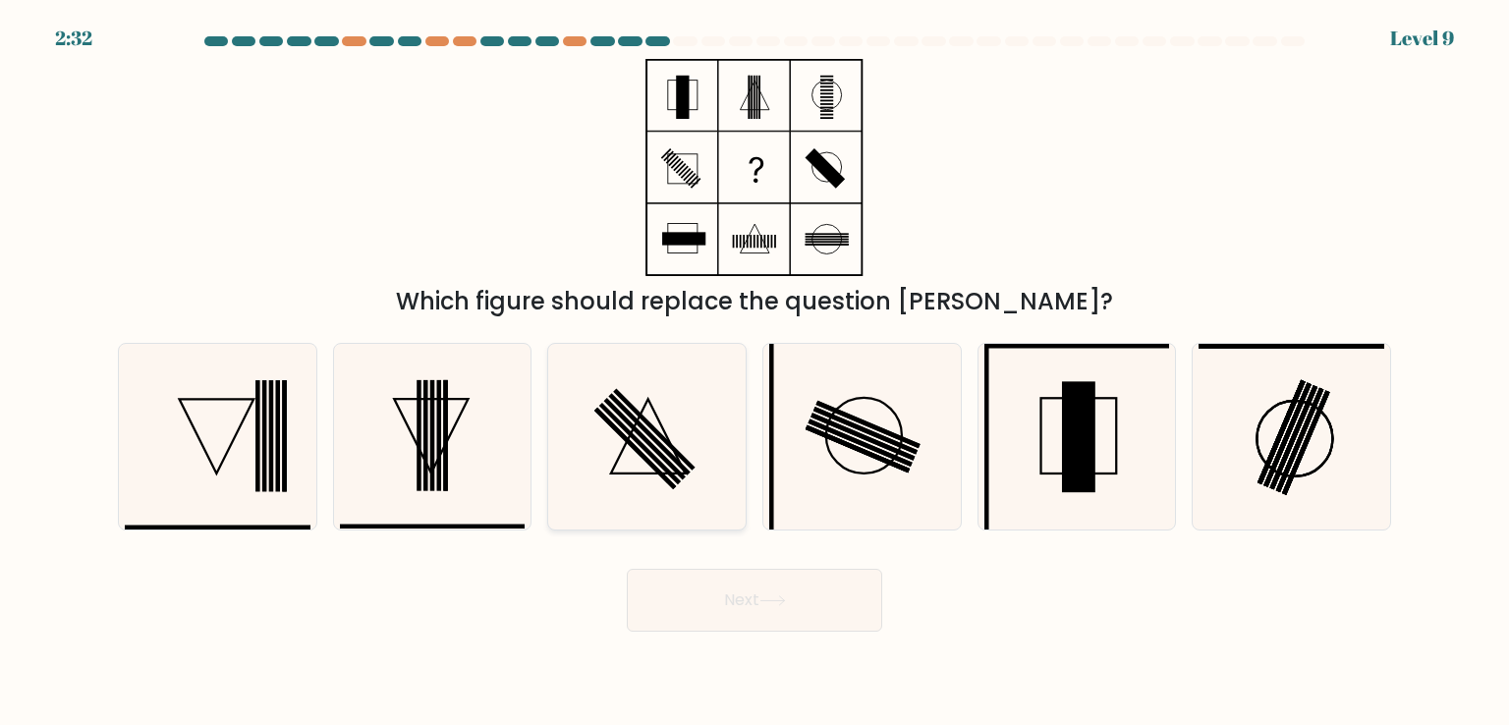
click at [686, 487] on icon at bounding box center [646, 436] width 185 height 185
click at [754, 372] on input "c." at bounding box center [754, 367] width 1 height 10
radio input "true"
click at [762, 606] on button "Next" at bounding box center [754, 600] width 255 height 63
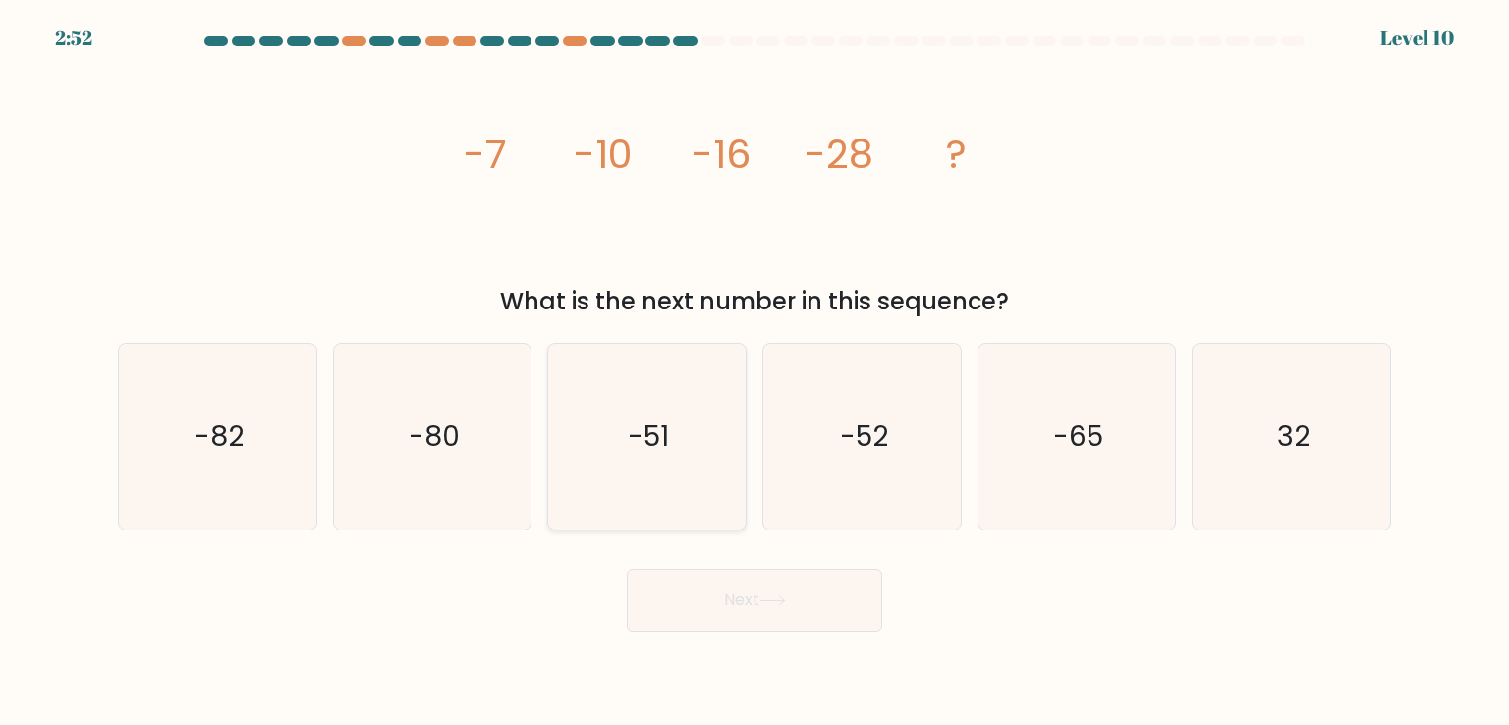
click at [653, 421] on text "-51" at bounding box center [649, 435] width 41 height 39
click at [754, 372] on input "c. -51" at bounding box center [754, 367] width 1 height 10
radio input "true"
click at [872, 378] on icon "-52" at bounding box center [861, 436] width 185 height 185
click at [755, 372] on input "d. -52" at bounding box center [754, 367] width 1 height 10
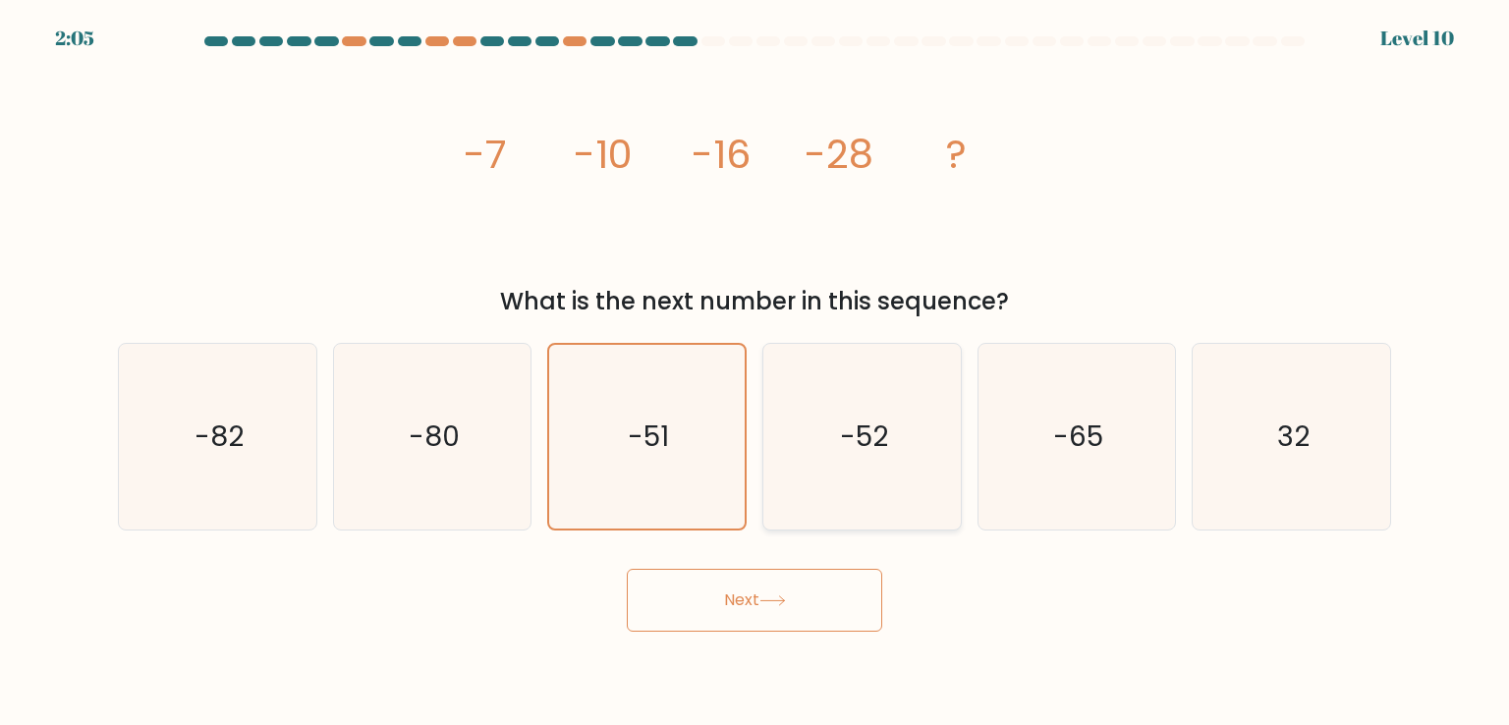
radio input "true"
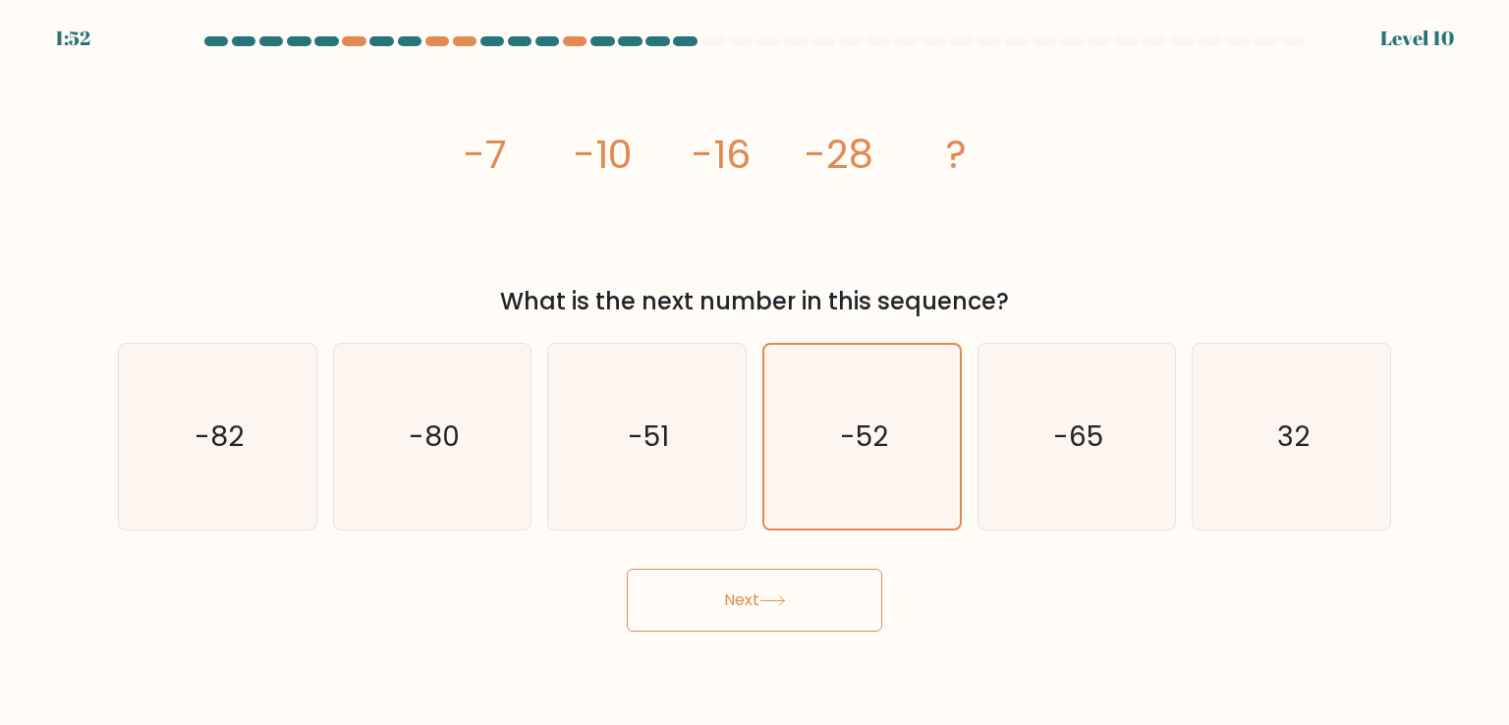
drag, startPoint x: 796, startPoint y: 614, endPoint x: 795, endPoint y: 628, distance: 13.8
click at [795, 621] on button "Next" at bounding box center [754, 600] width 255 height 63
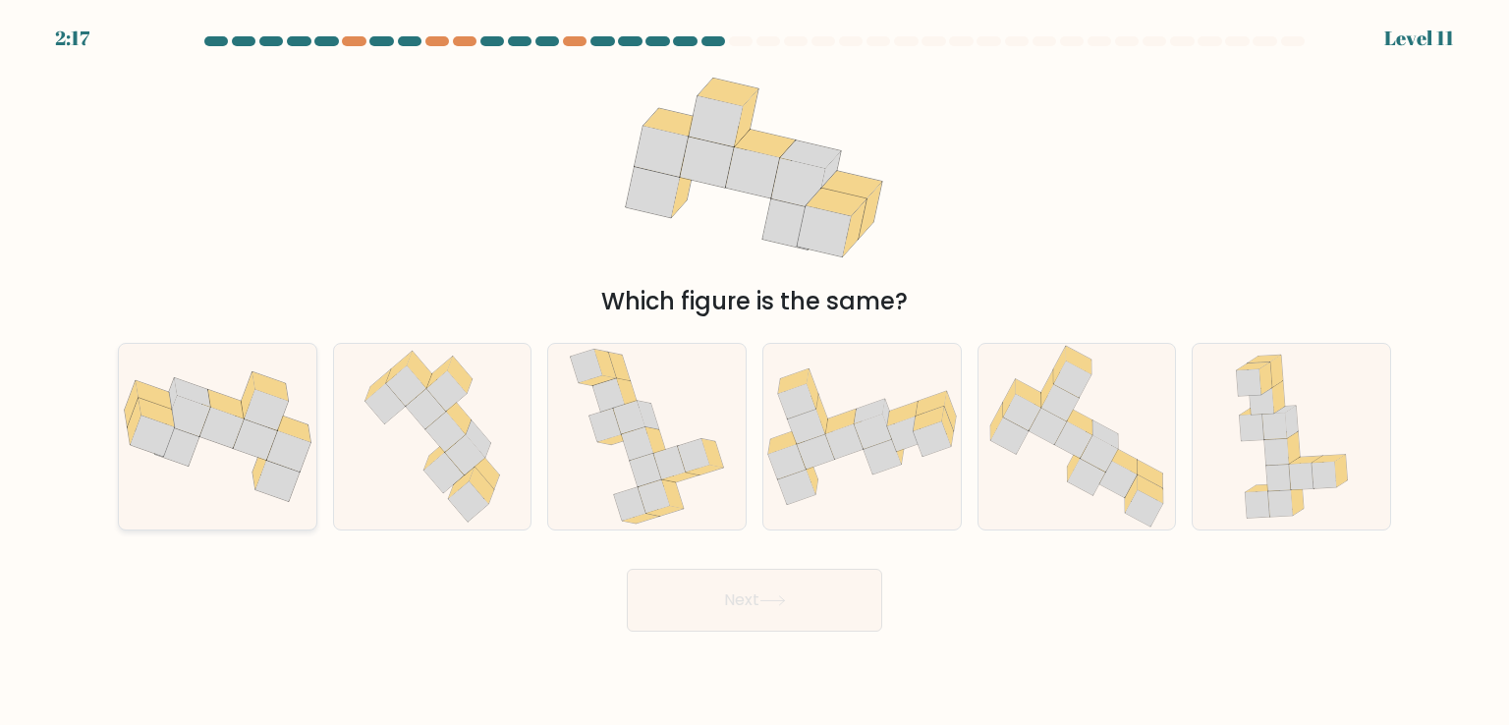
drag, startPoint x: 230, startPoint y: 433, endPoint x: 244, endPoint y: 439, distance: 15.0
click at [232, 433] on icon at bounding box center [221, 428] width 44 height 41
click at [754, 372] on input "a." at bounding box center [754, 367] width 1 height 10
radio input "true"
click at [722, 620] on button "Next" at bounding box center [754, 600] width 255 height 63
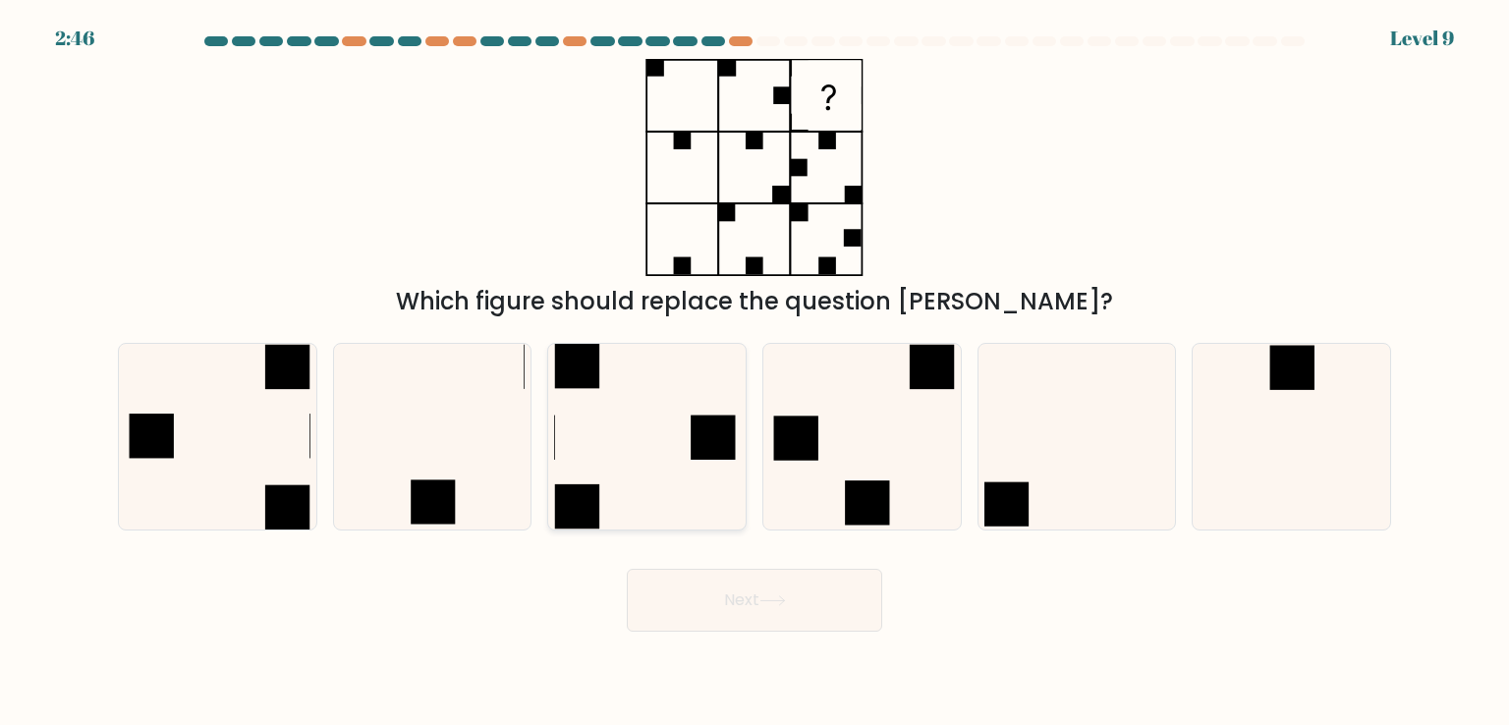
click at [612, 487] on icon at bounding box center [646, 436] width 185 height 185
click at [754, 372] on input "c." at bounding box center [754, 367] width 1 height 10
radio input "true"
drag, startPoint x: 744, startPoint y: 619, endPoint x: 776, endPoint y: 595, distance: 39.3
click at [760, 610] on button "Next" at bounding box center [754, 600] width 255 height 63
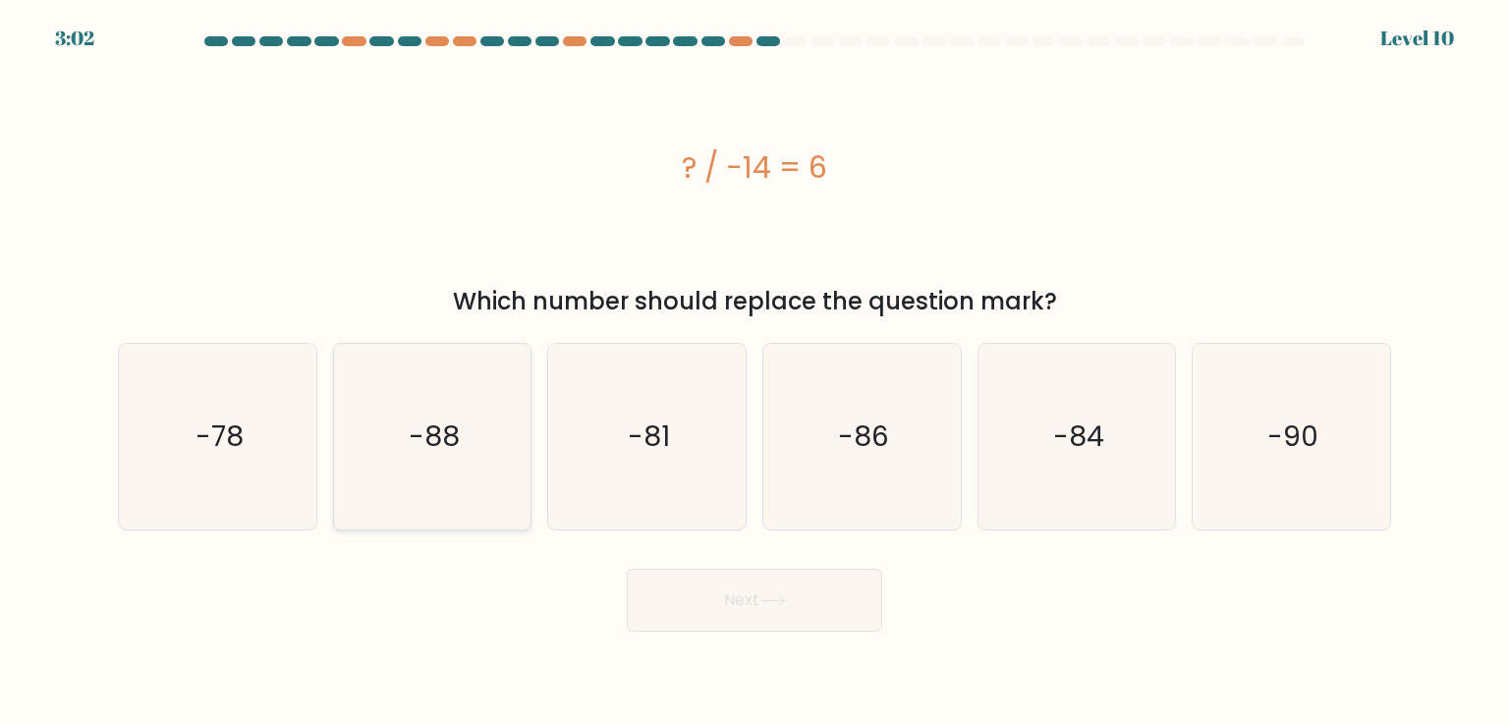
click at [377, 467] on icon "-88" at bounding box center [432, 436] width 185 height 185
click at [754, 372] on input "b. -88" at bounding box center [754, 367] width 1 height 10
radio input "true"
click at [771, 604] on icon at bounding box center [772, 600] width 27 height 11
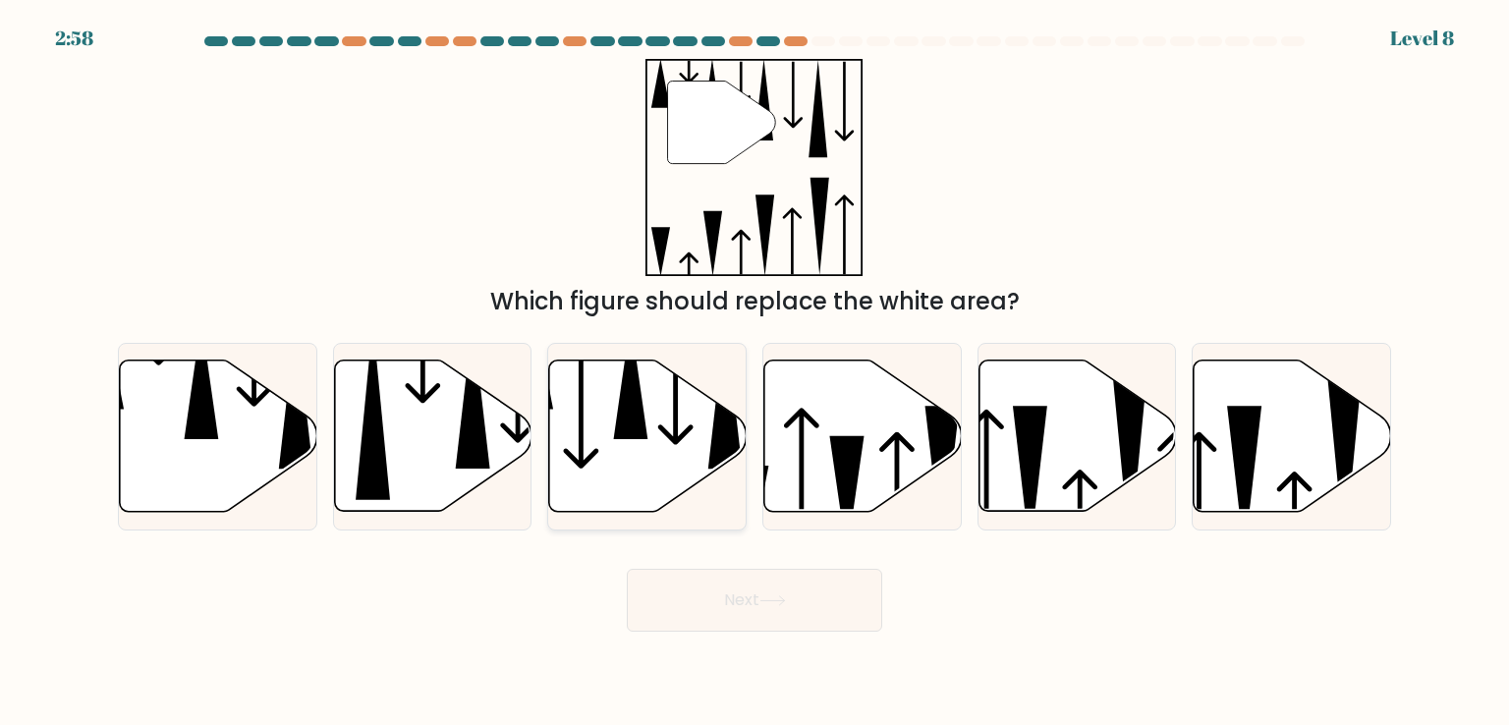
click at [638, 451] on icon at bounding box center [647, 435] width 197 height 151
click at [754, 372] on input "c." at bounding box center [754, 367] width 1 height 10
radio input "true"
click at [220, 445] on icon at bounding box center [218, 435] width 197 height 151
click at [754, 372] on input "a." at bounding box center [754, 367] width 1 height 10
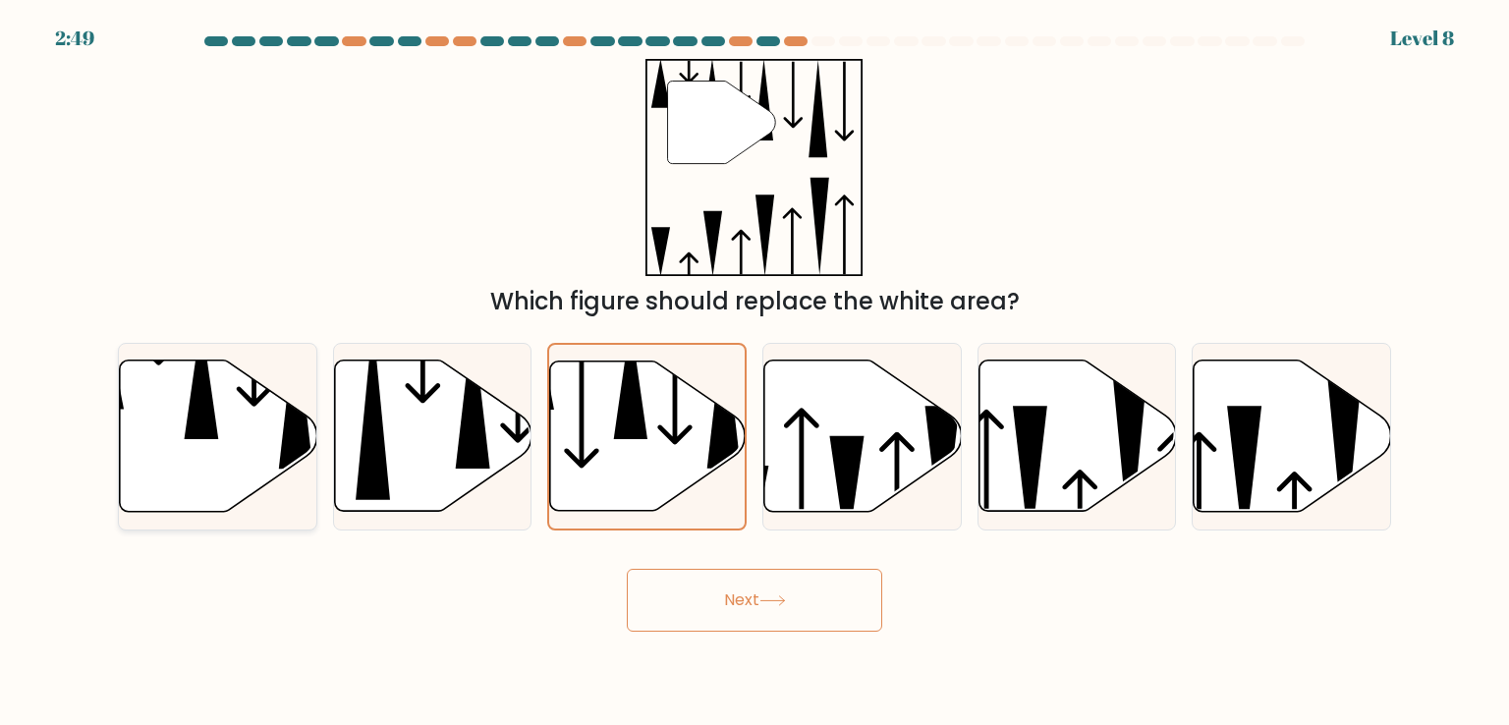
radio input "true"
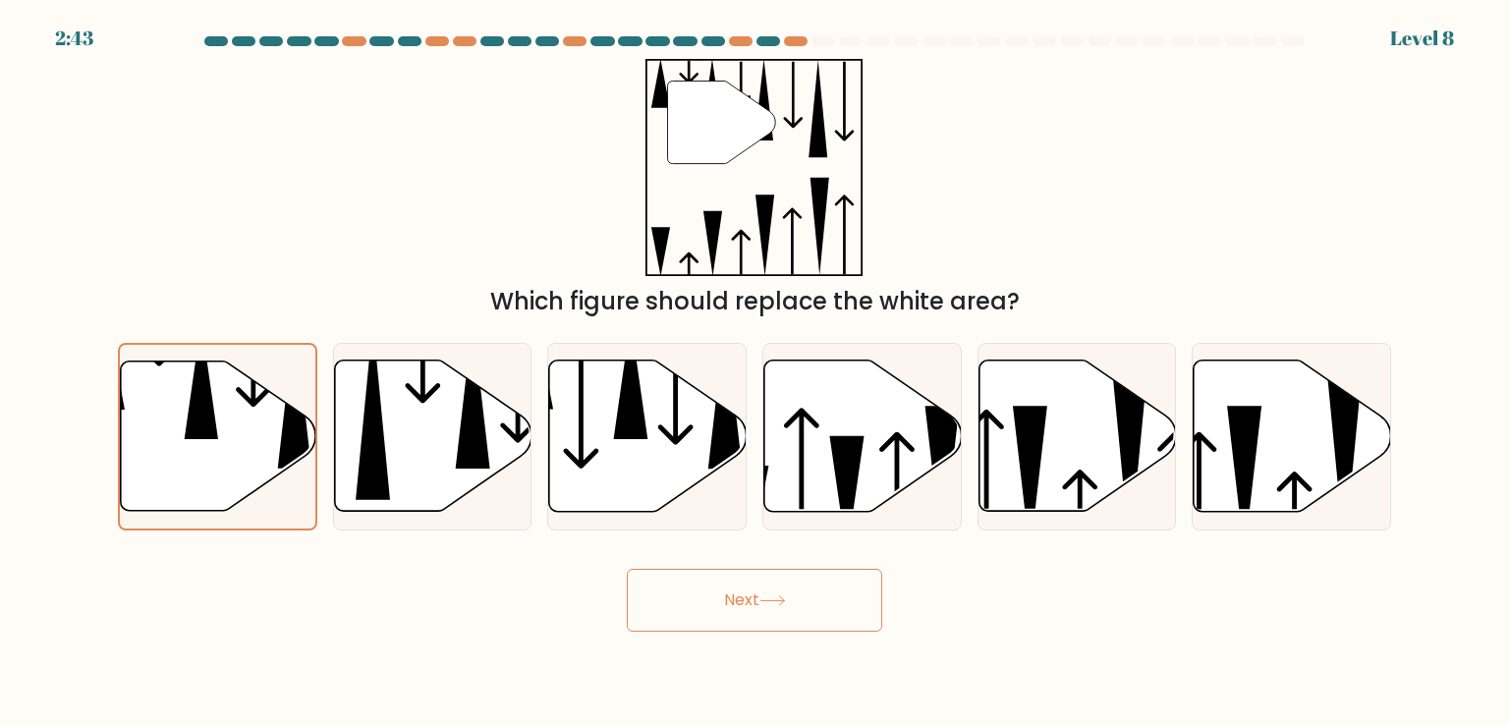
click at [706, 594] on button "Next" at bounding box center [754, 600] width 255 height 63
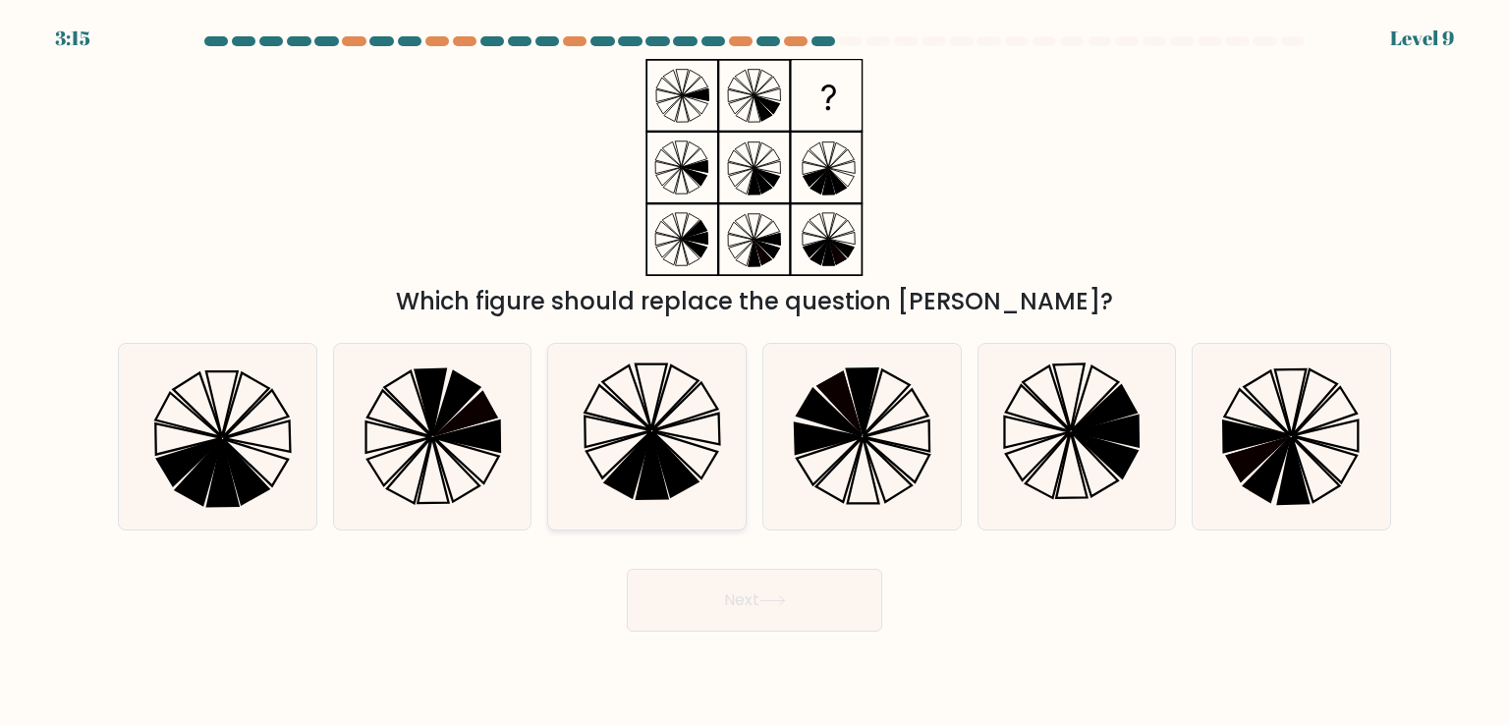
click at [671, 470] on icon at bounding box center [675, 464] width 46 height 65
click at [754, 372] on input "c." at bounding box center [754, 367] width 1 height 10
radio input "true"
click at [790, 614] on button "Next" at bounding box center [754, 600] width 255 height 63
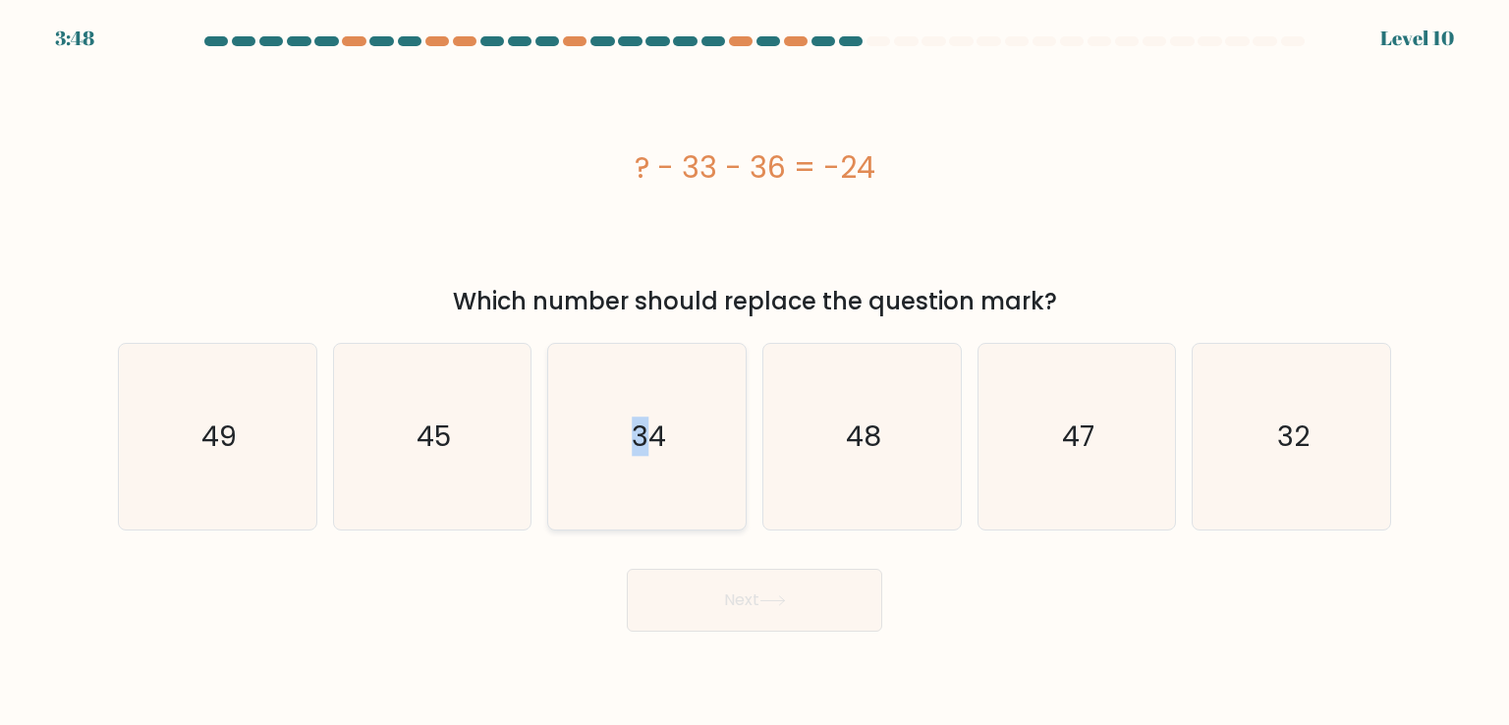
drag, startPoint x: 640, startPoint y: 456, endPoint x: 621, endPoint y: 462, distance: 20.5
click at [630, 462] on icon "34" at bounding box center [646, 436] width 185 height 185
click at [509, 578] on div "Next" at bounding box center [754, 593] width 1296 height 78
click at [687, 468] on icon "34" at bounding box center [646, 436] width 185 height 185
click at [754, 372] on input "c. 34" at bounding box center [754, 367] width 1 height 10
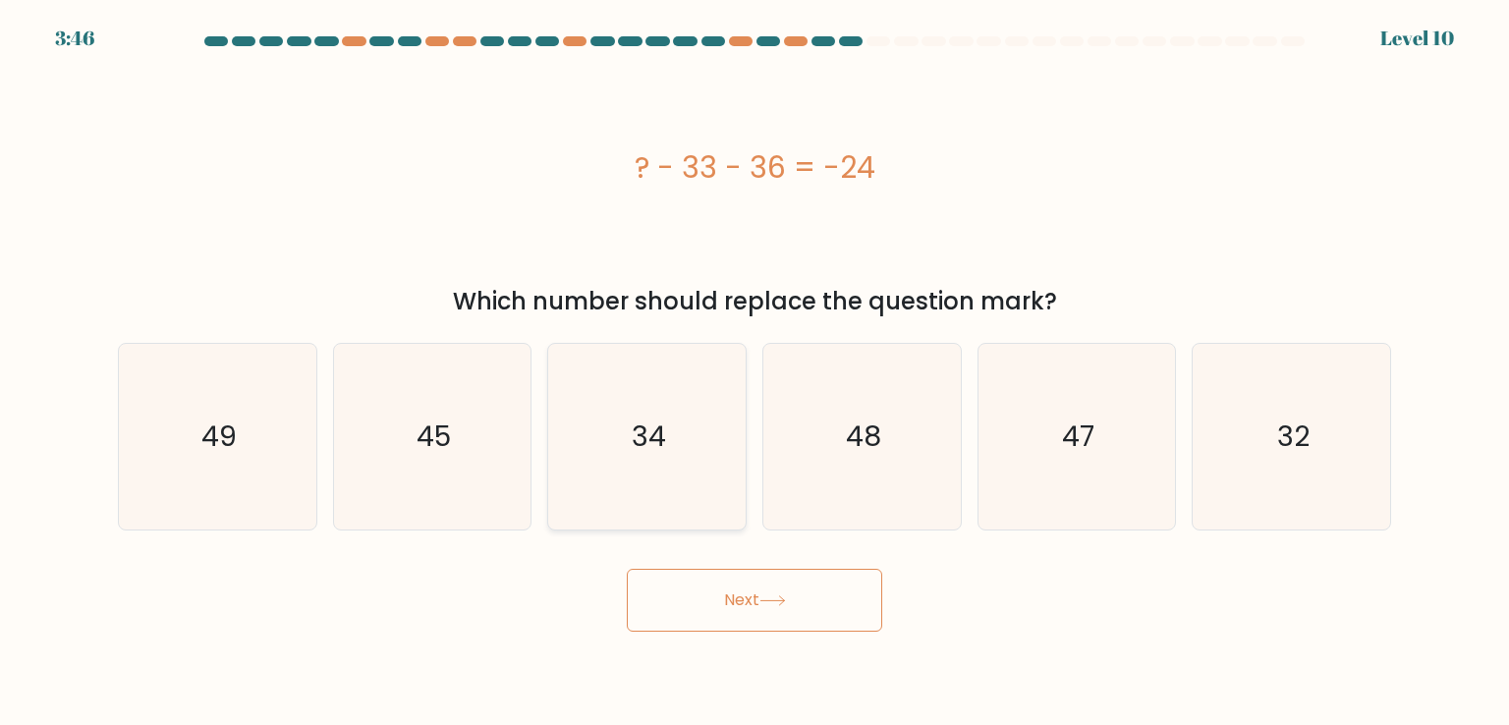
radio input "true"
click at [456, 417] on icon "45" at bounding box center [432, 436] width 185 height 185
click at [754, 372] on input "b. 45" at bounding box center [754, 367] width 1 height 10
radio input "true"
click at [732, 622] on button "Next" at bounding box center [754, 600] width 255 height 63
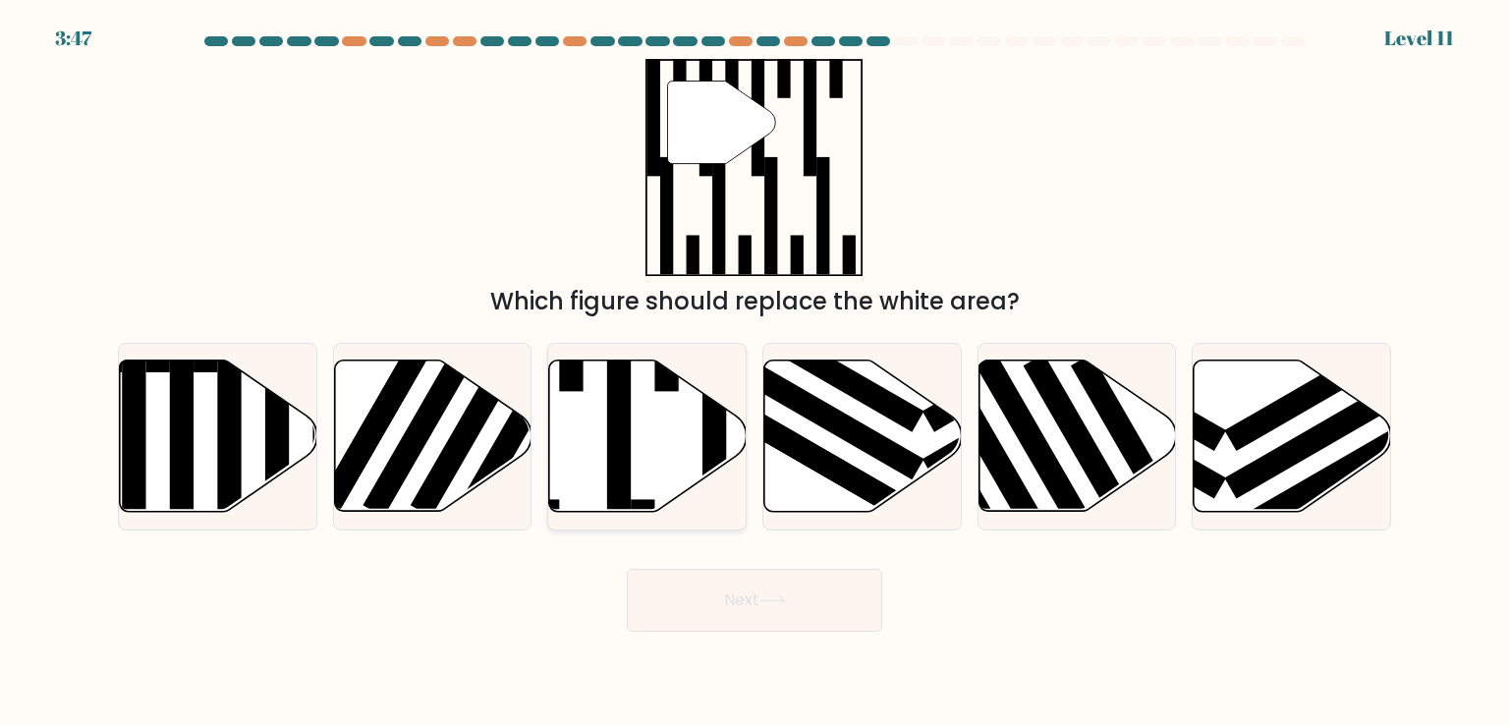
click at [684, 472] on icon at bounding box center [647, 435] width 197 height 151
click at [754, 372] on input "c." at bounding box center [754, 367] width 1 height 10
radio input "true"
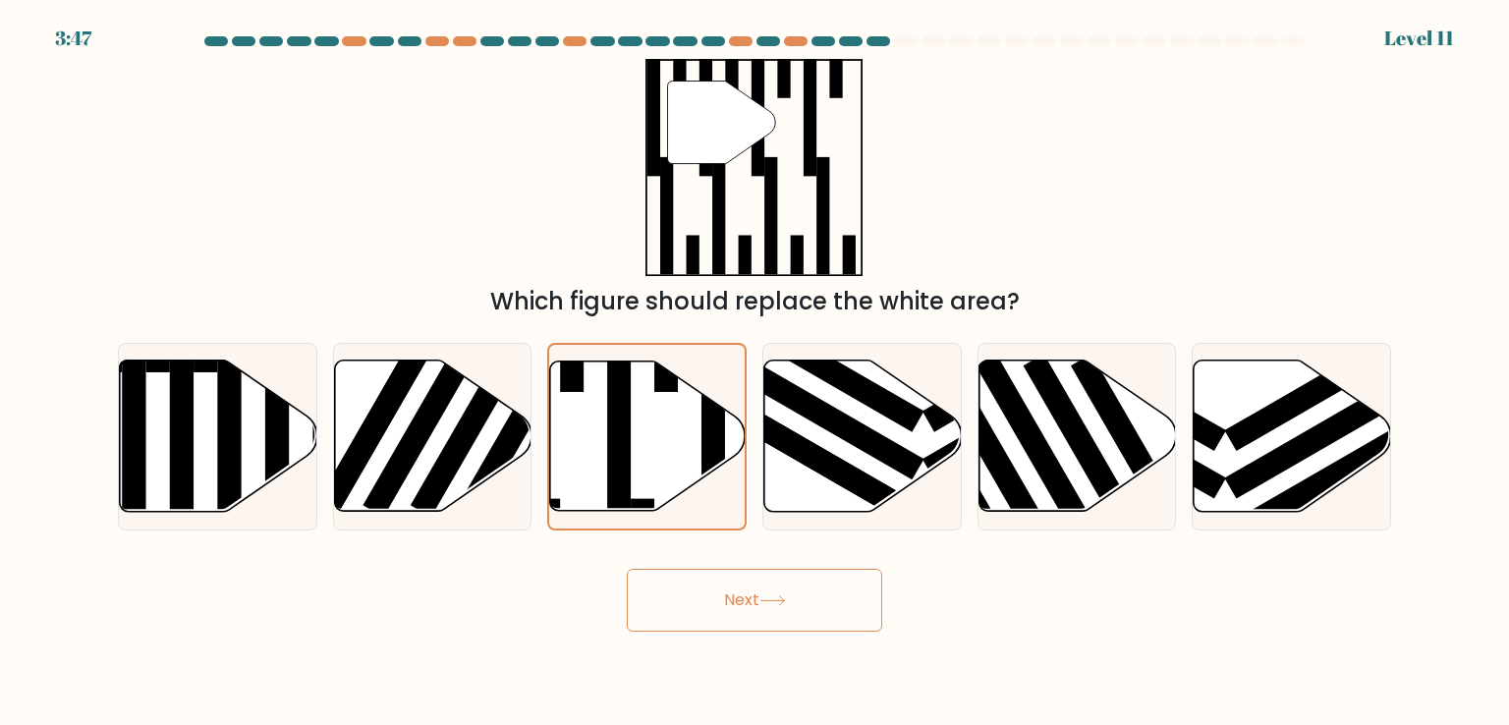
click at [735, 607] on button "Next" at bounding box center [754, 600] width 255 height 63
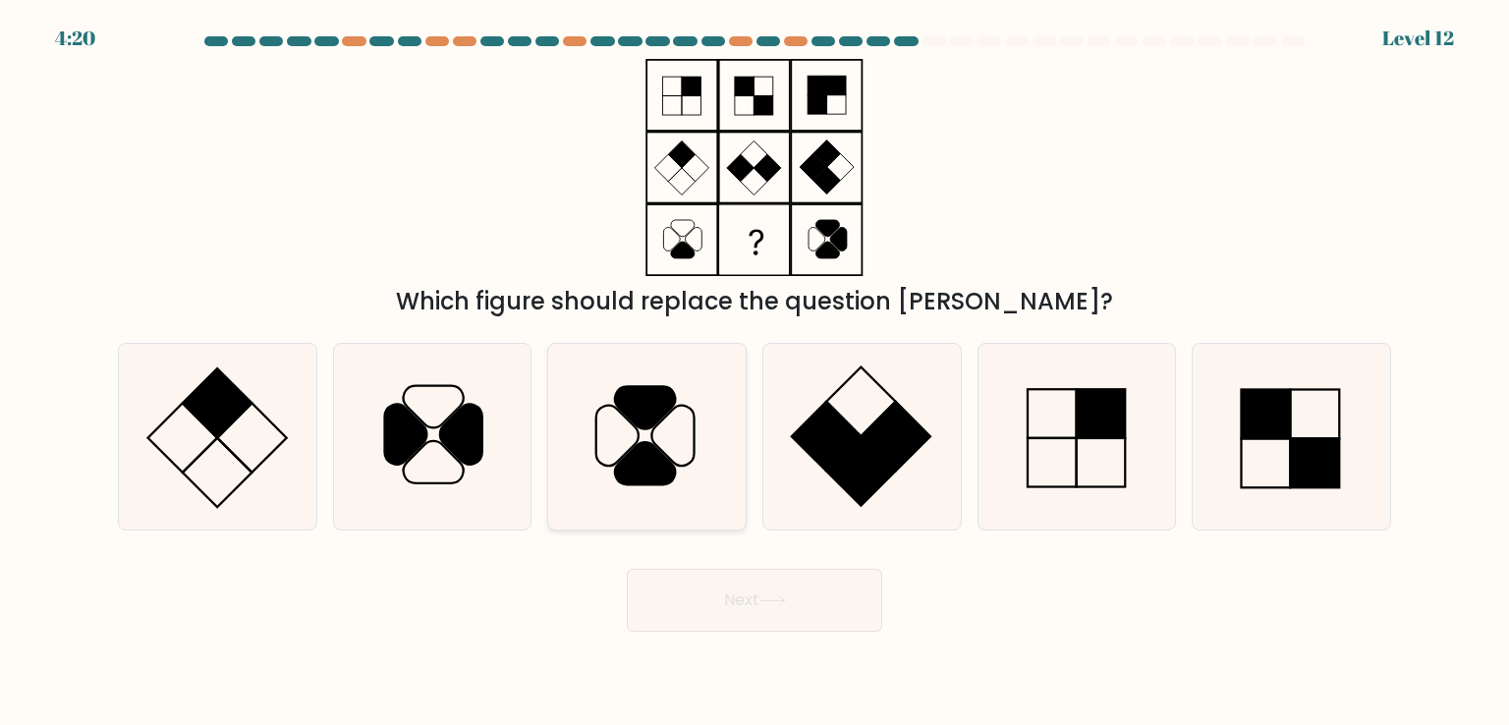
click at [684, 432] on icon at bounding box center [646, 436] width 185 height 185
click at [754, 372] on input "c." at bounding box center [754, 367] width 1 height 10
radio input "true"
click at [799, 598] on button "Next" at bounding box center [754, 600] width 255 height 63
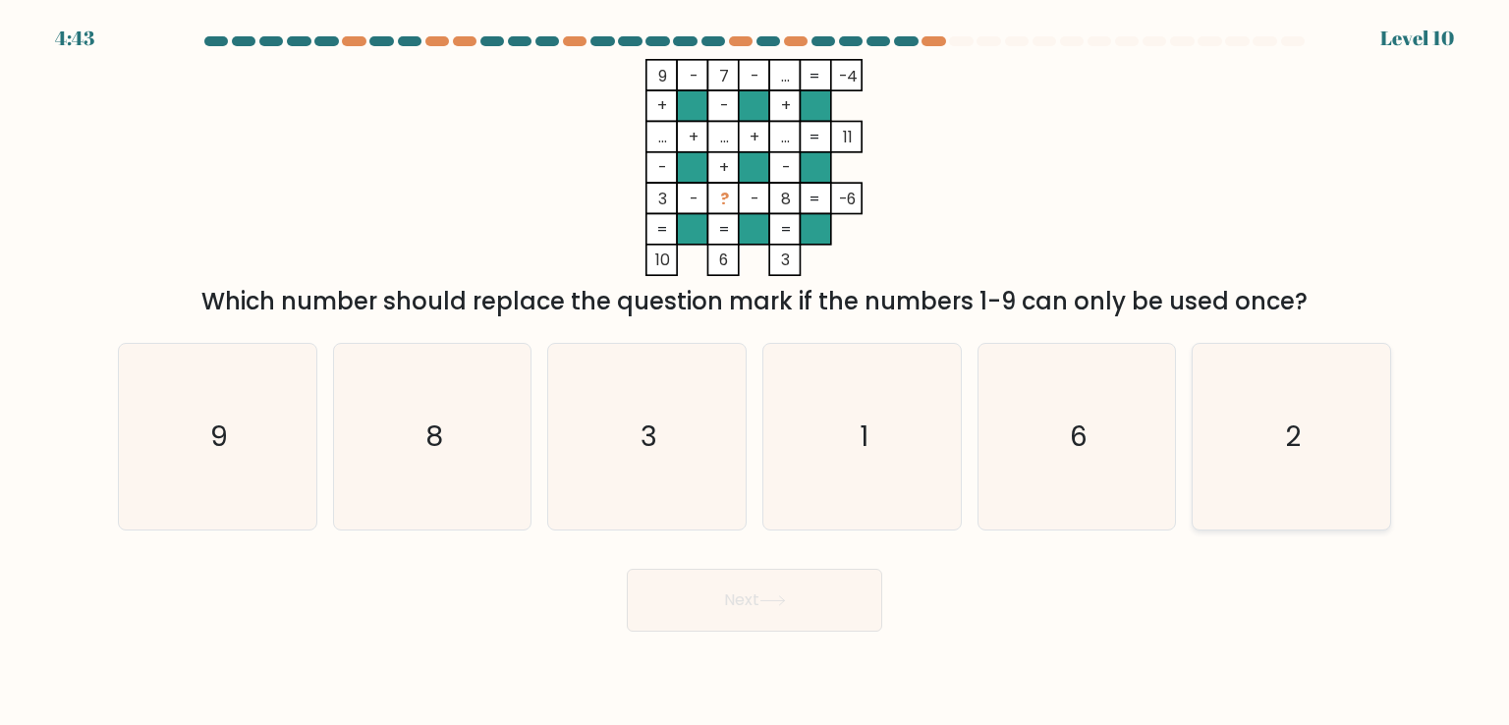
click at [1292, 458] on icon "2" at bounding box center [1290, 436] width 185 height 185
click at [755, 372] on input "f. 2" at bounding box center [754, 367] width 1 height 10
radio input "true"
click at [781, 600] on icon at bounding box center [772, 600] width 27 height 11
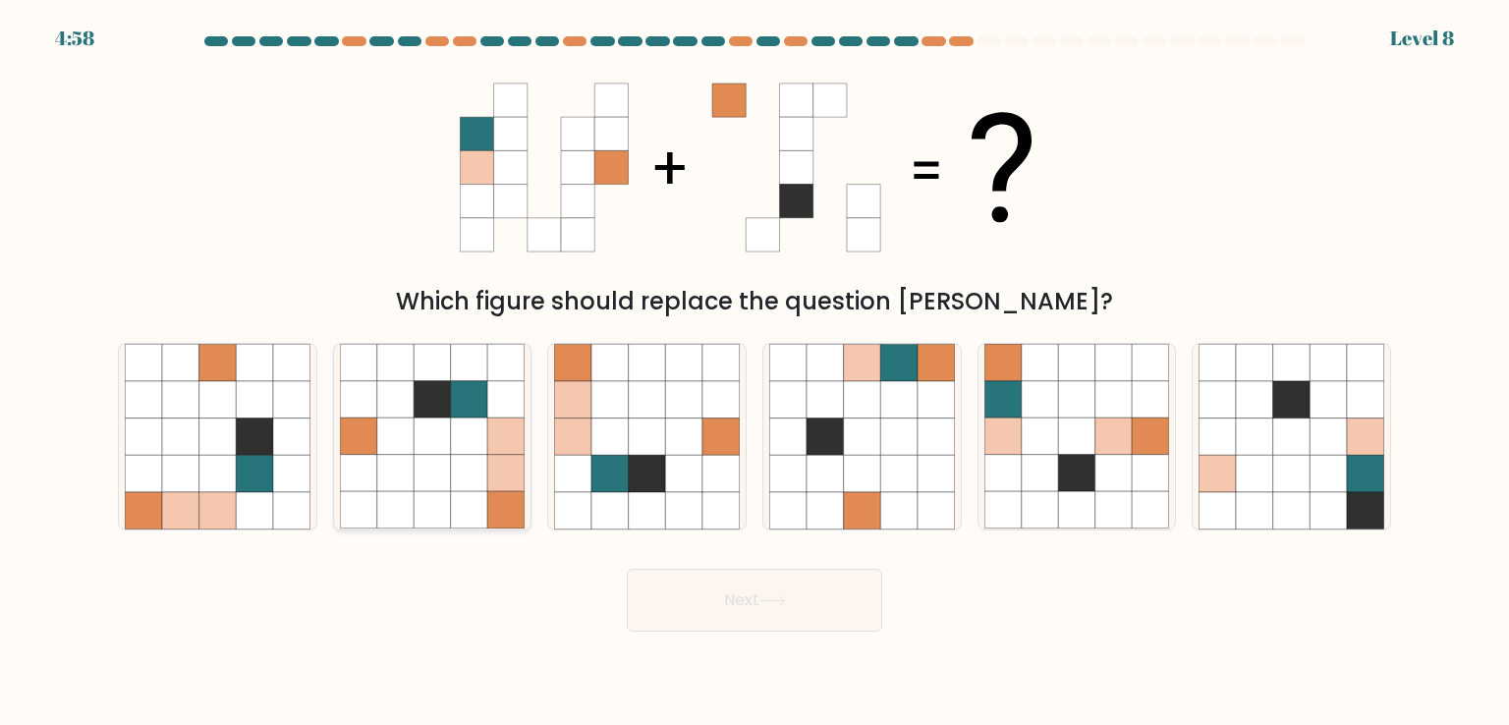
click at [419, 481] on icon at bounding box center [431, 473] width 37 height 37
click at [754, 372] on input "b." at bounding box center [754, 367] width 1 height 10
radio input "true"
click at [1066, 511] on icon at bounding box center [1076, 510] width 37 height 37
click at [755, 372] on input "e." at bounding box center [754, 367] width 1 height 10
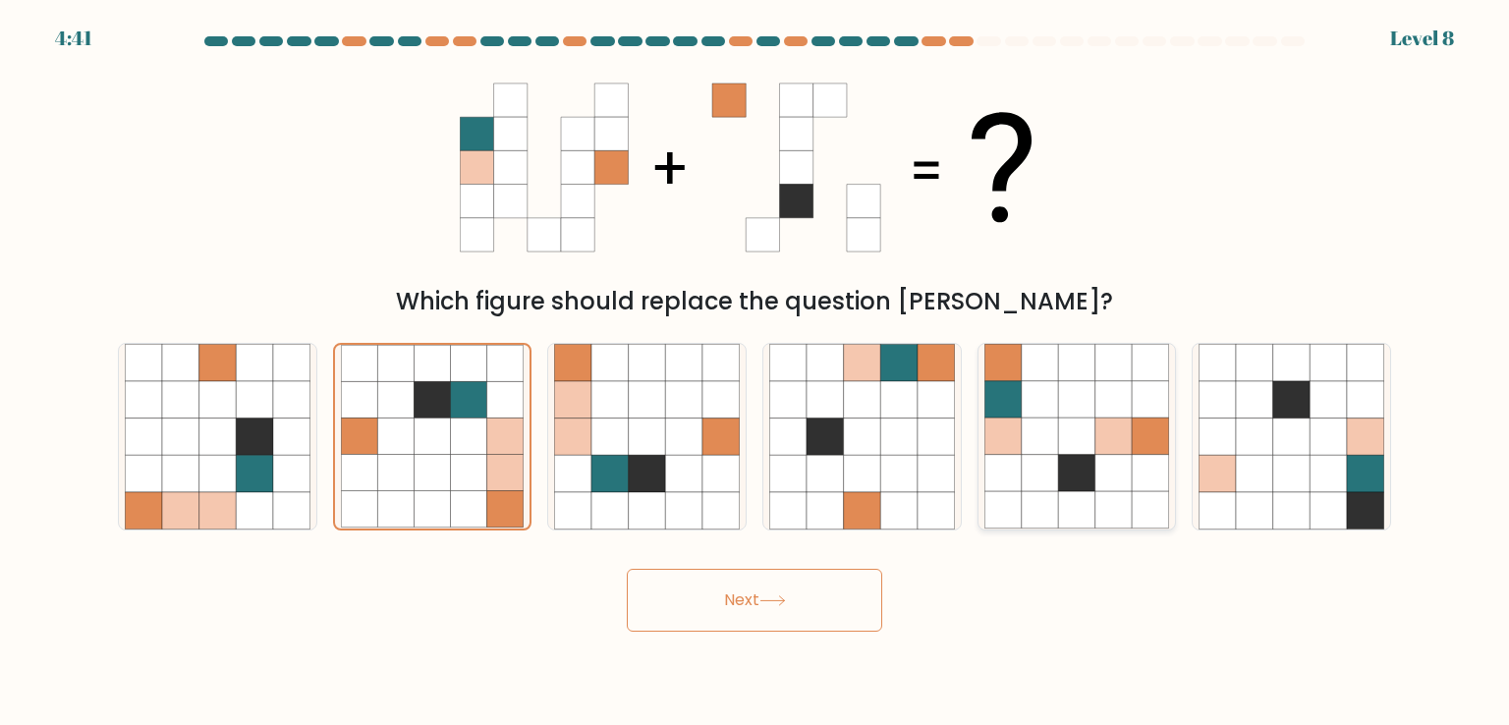
radio input "true"
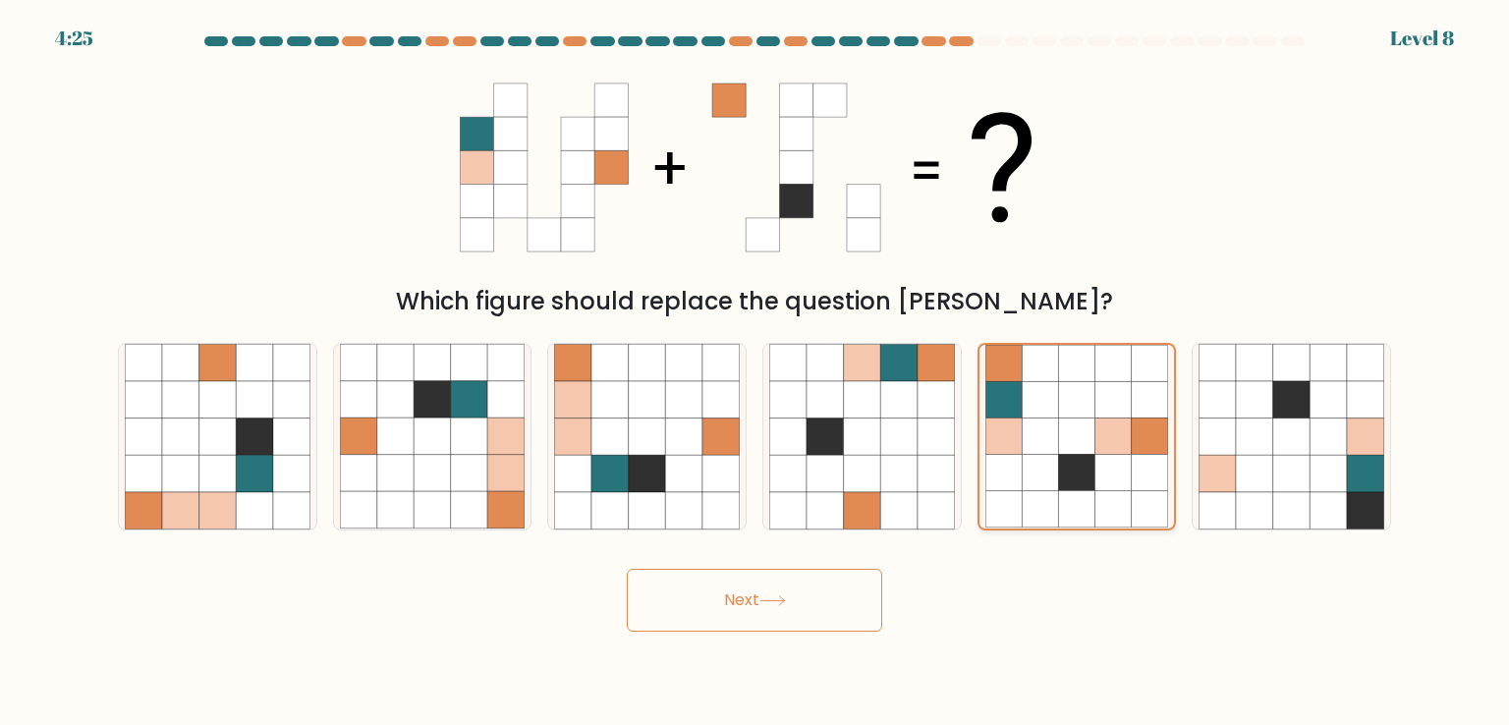
click at [1011, 472] on icon at bounding box center [1003, 473] width 36 height 36
click at [755, 372] on input "e." at bounding box center [754, 367] width 1 height 10
click at [876, 422] on icon at bounding box center [862, 436] width 37 height 37
click at [755, 372] on input "d." at bounding box center [754, 367] width 1 height 10
radio input "true"
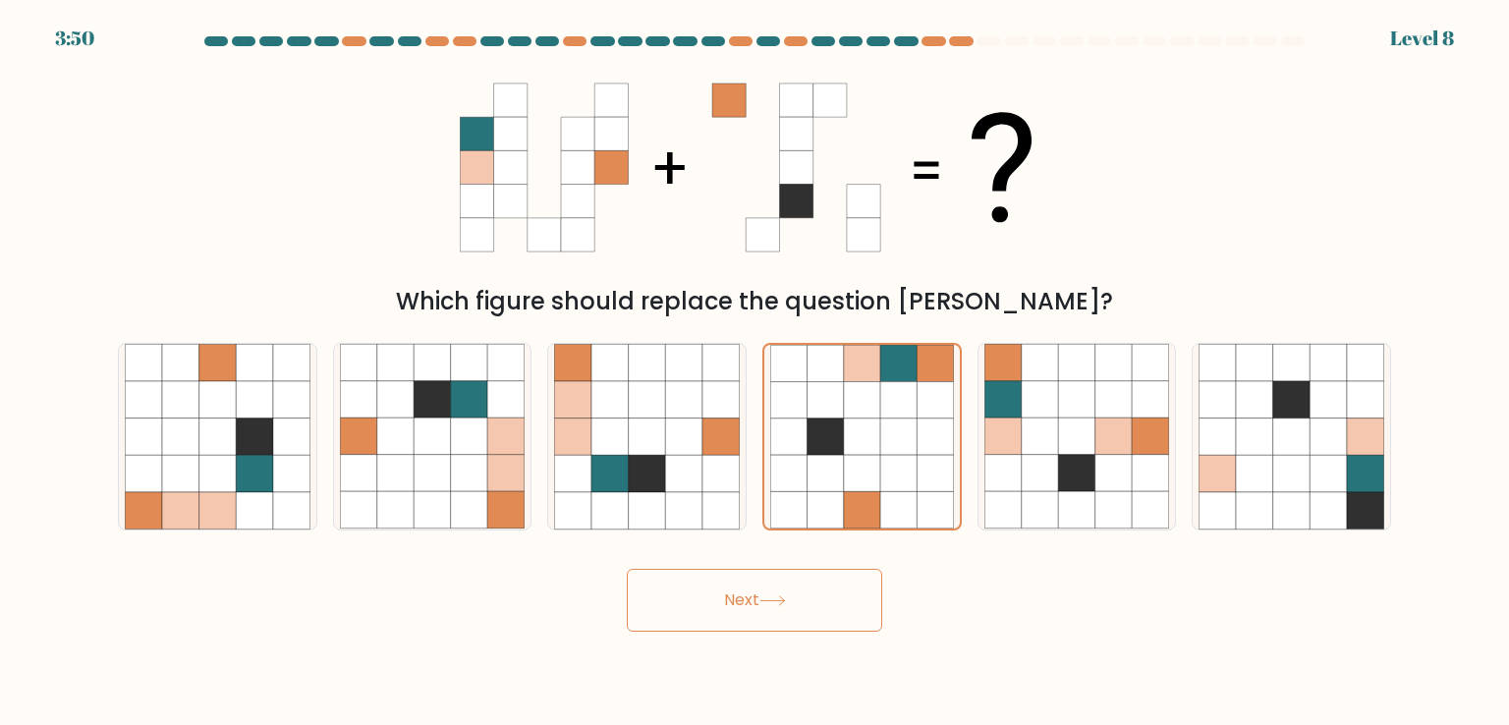
click at [788, 618] on button "Next" at bounding box center [754, 600] width 255 height 63
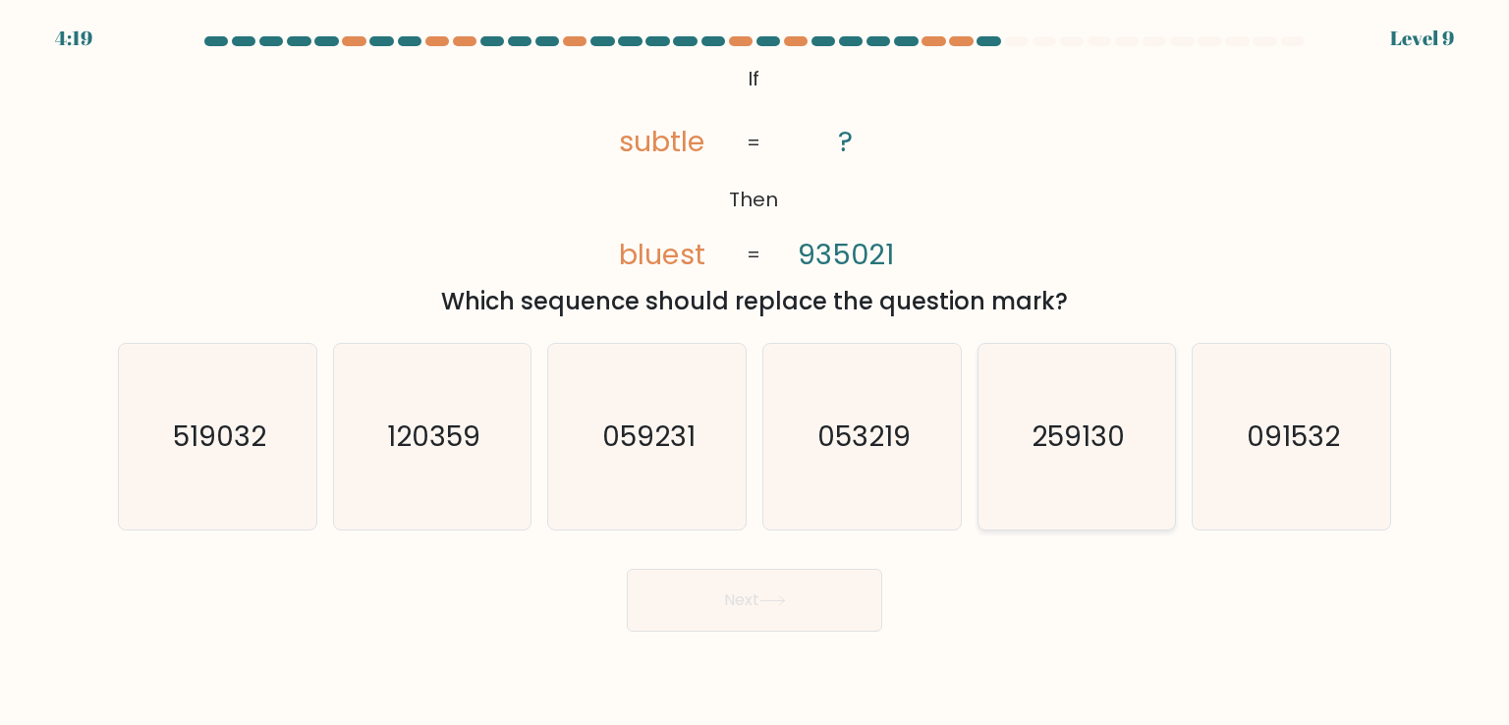
click at [1079, 437] on text "259130" at bounding box center [1077, 435] width 93 height 39
click at [755, 372] on input "e. 259130" at bounding box center [754, 367] width 1 height 10
radio input "true"
drag, startPoint x: 764, startPoint y: 586, endPoint x: 770, endPoint y: 577, distance: 10.6
click at [764, 584] on button "Next" at bounding box center [754, 600] width 255 height 63
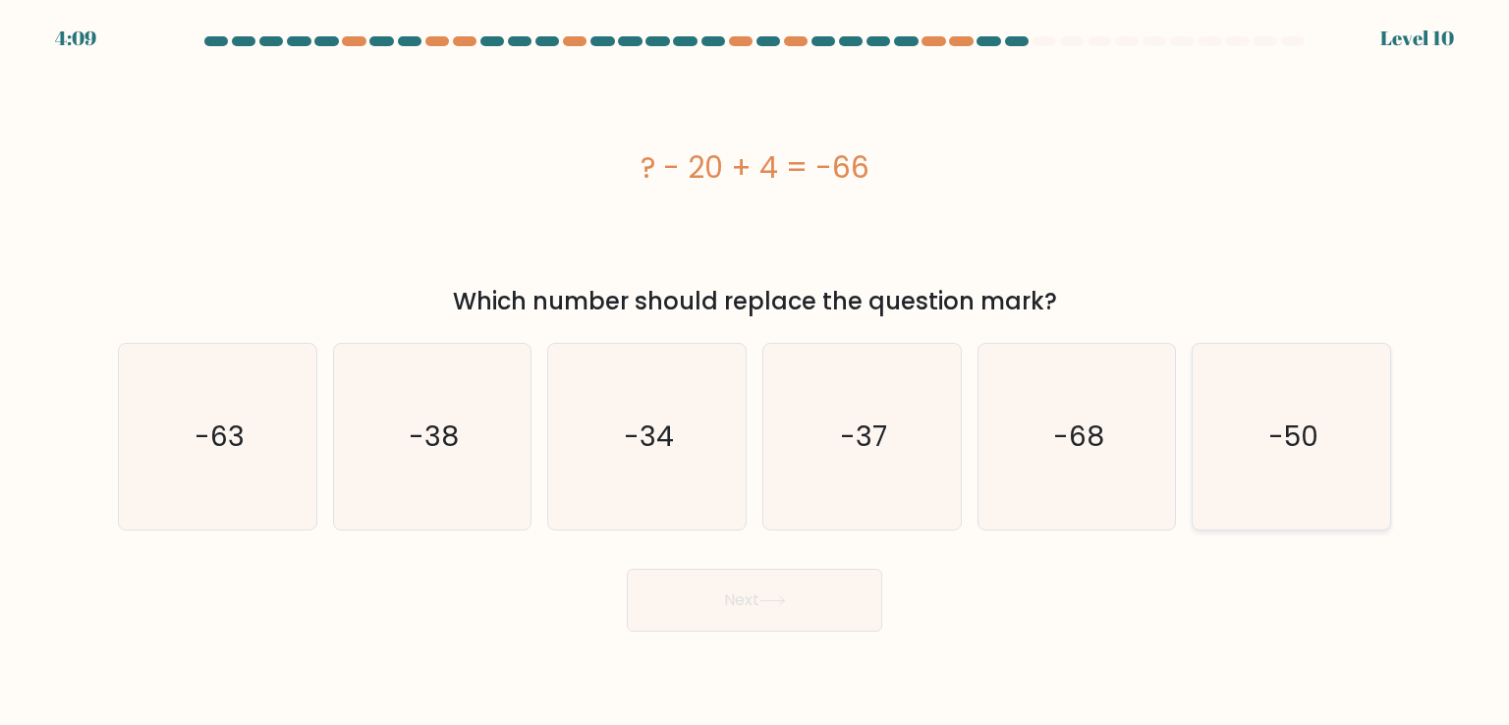
click at [1307, 488] on icon "-50" at bounding box center [1290, 436] width 185 height 185
click at [755, 372] on input "f. -50" at bounding box center [754, 367] width 1 height 10
radio input "true"
click at [788, 626] on button "Next" at bounding box center [754, 600] width 255 height 63
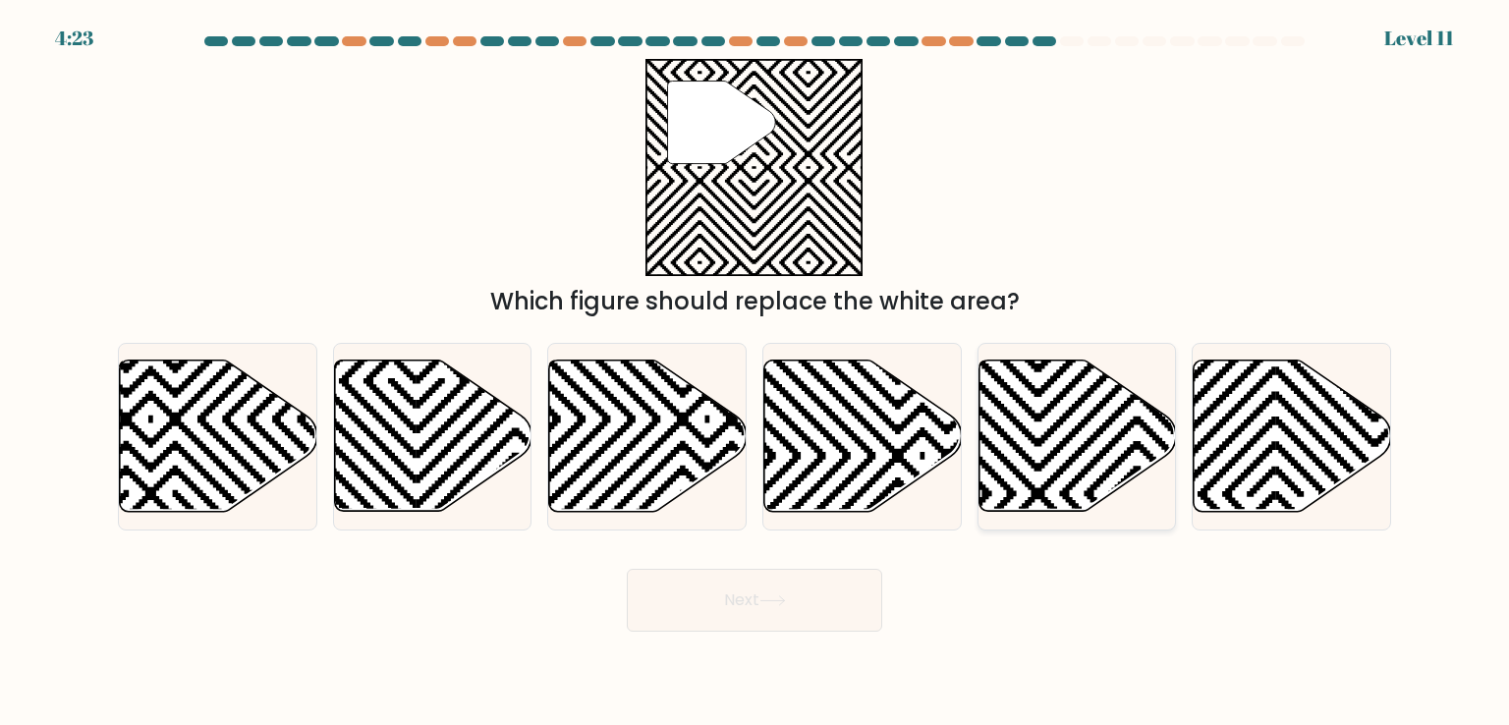
click at [1047, 456] on icon at bounding box center [1076, 436] width 197 height 154
click at [755, 372] on input "e." at bounding box center [754, 367] width 1 height 10
radio input "true"
click at [761, 631] on body "4:23 Level 11" at bounding box center [754, 362] width 1509 height 725
click at [752, 614] on button "Next" at bounding box center [754, 600] width 255 height 63
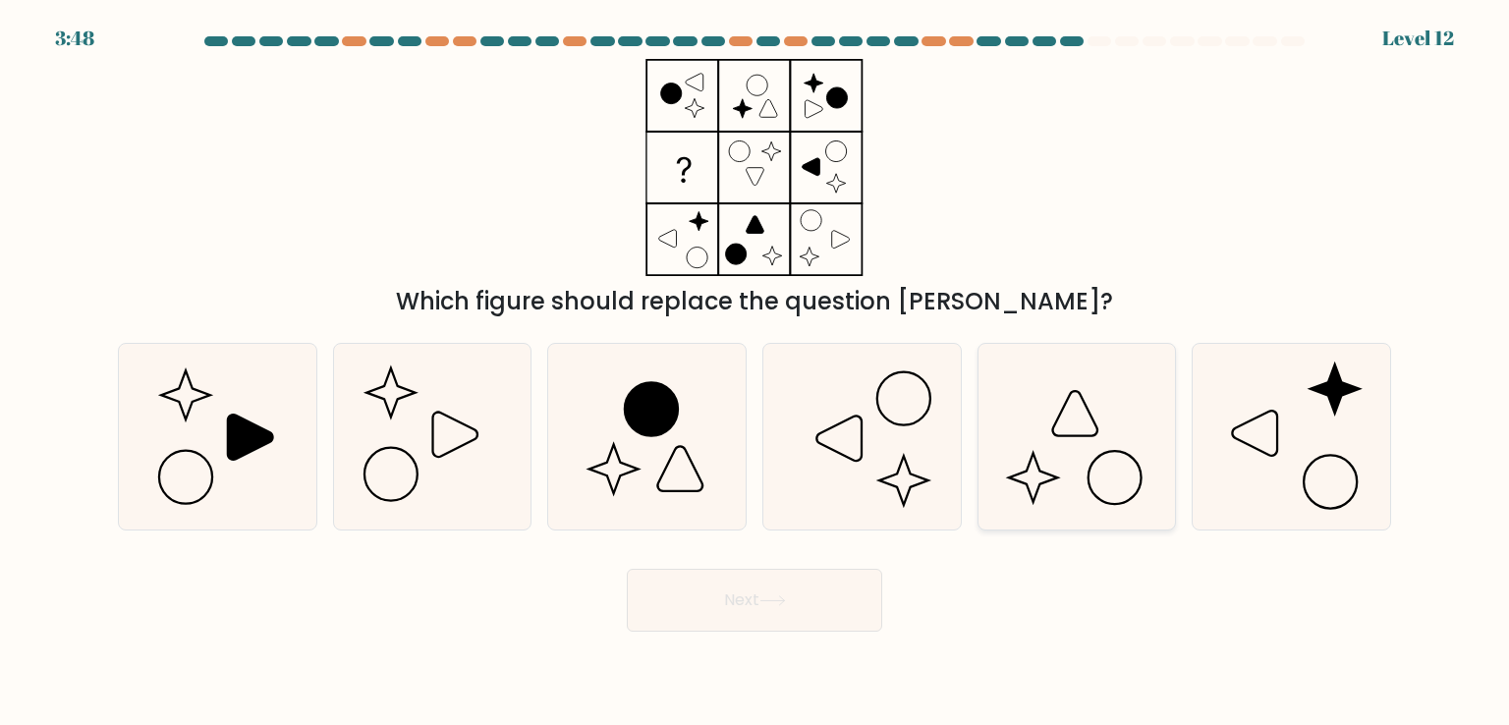
click at [1099, 473] on icon at bounding box center [1076, 436] width 185 height 185
click at [755, 372] on input "e." at bounding box center [754, 367] width 1 height 10
radio input "true"
click at [817, 597] on button "Next" at bounding box center [754, 600] width 255 height 63
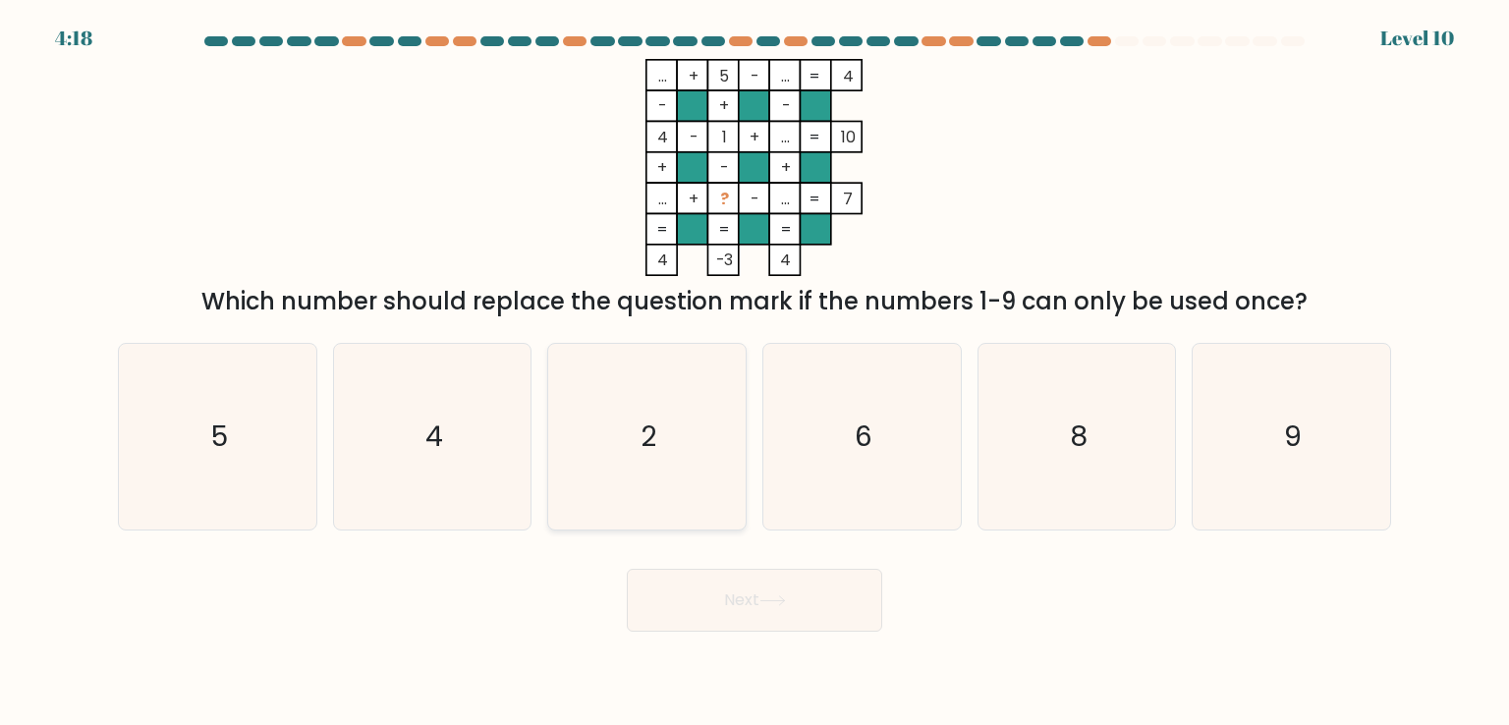
drag, startPoint x: 617, startPoint y: 496, endPoint x: 632, endPoint y: 478, distance: 23.7
click at [617, 499] on icon "2" at bounding box center [646, 436] width 185 height 185
click at [754, 372] on input "c. 2" at bounding box center [754, 367] width 1 height 10
radio input "true"
click at [763, 616] on button "Next" at bounding box center [754, 600] width 255 height 63
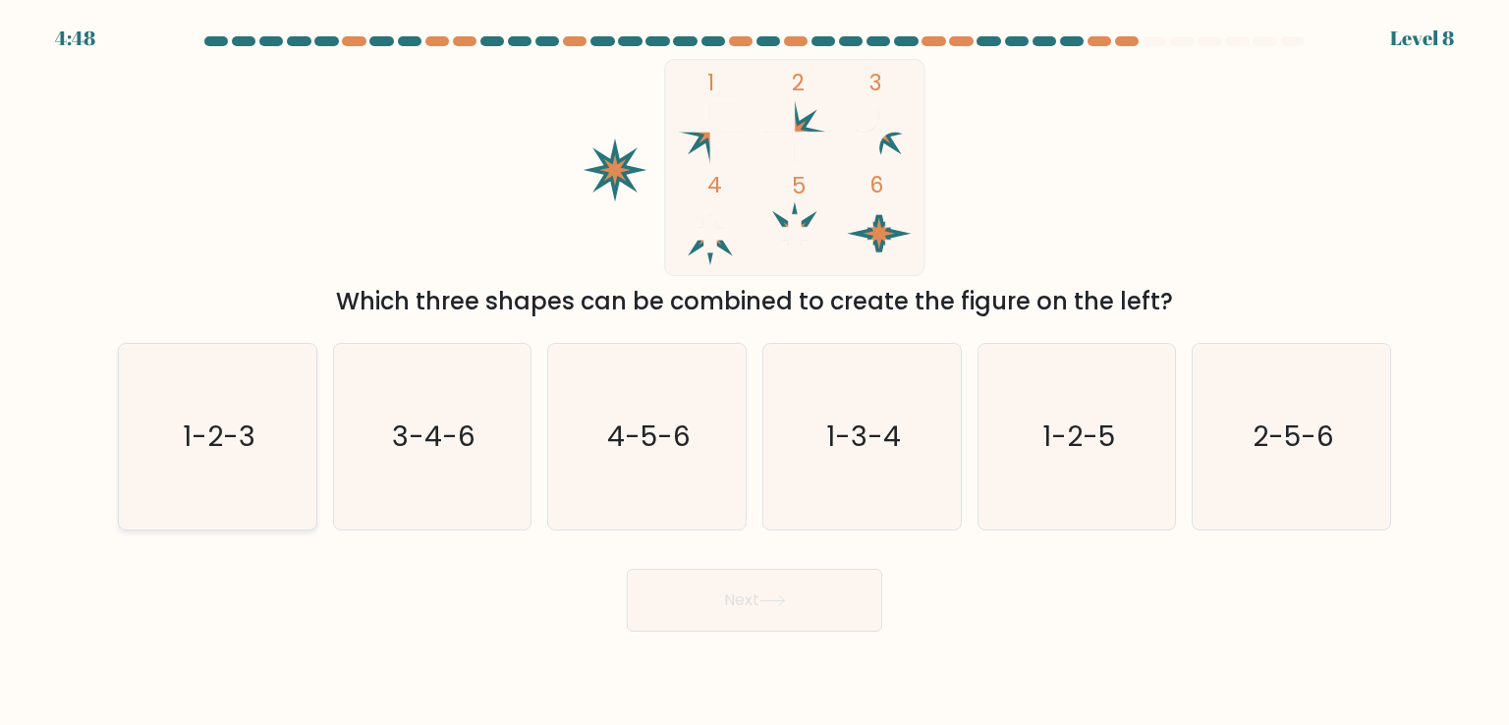
click at [236, 433] on text "1-2-3" at bounding box center [219, 435] width 73 height 39
click at [754, 372] on input "a. 1-2-3" at bounding box center [754, 367] width 1 height 10
radio input "true"
click at [782, 593] on button "Next" at bounding box center [754, 600] width 255 height 63
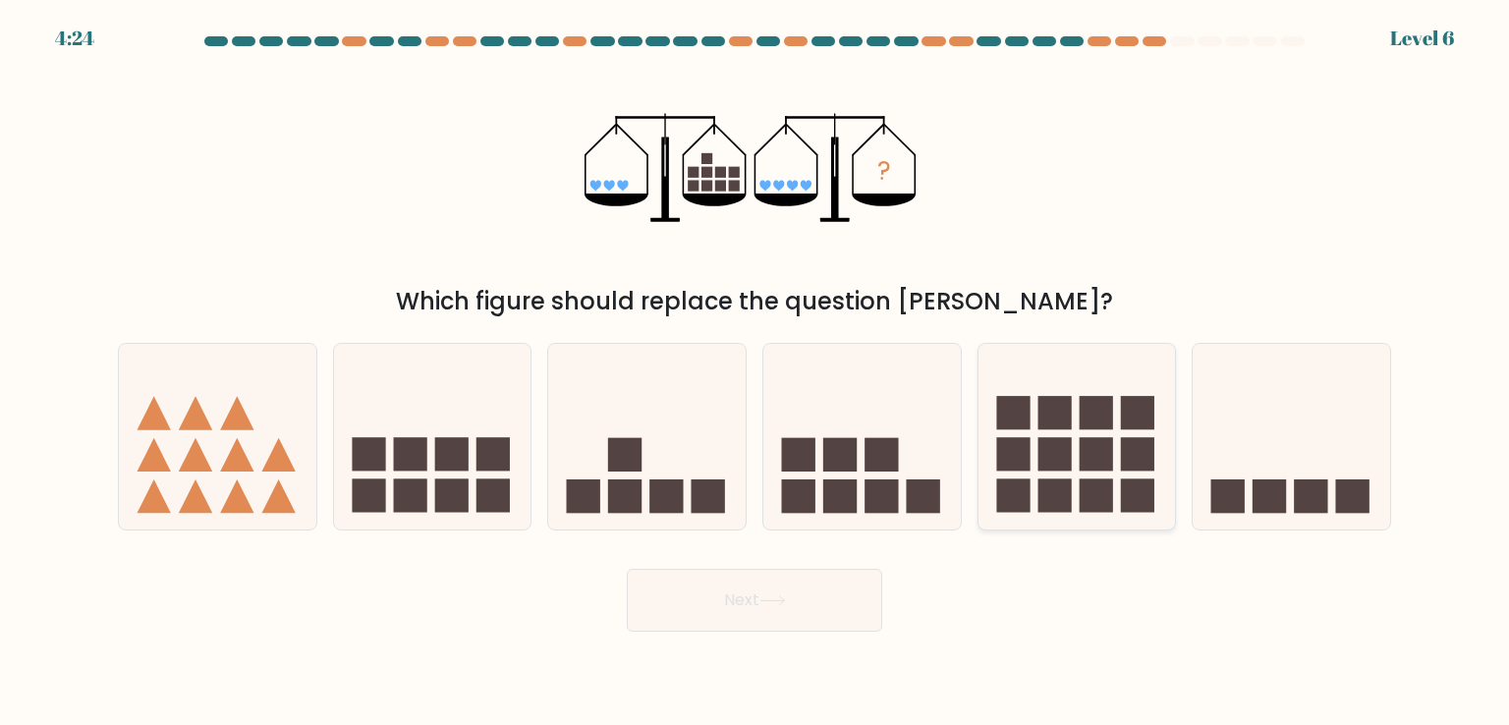
click at [1072, 463] on icon at bounding box center [1076, 436] width 197 height 163
click at [755, 372] on input "e." at bounding box center [754, 367] width 1 height 10
radio input "true"
click at [813, 617] on button "Next" at bounding box center [754, 600] width 255 height 63
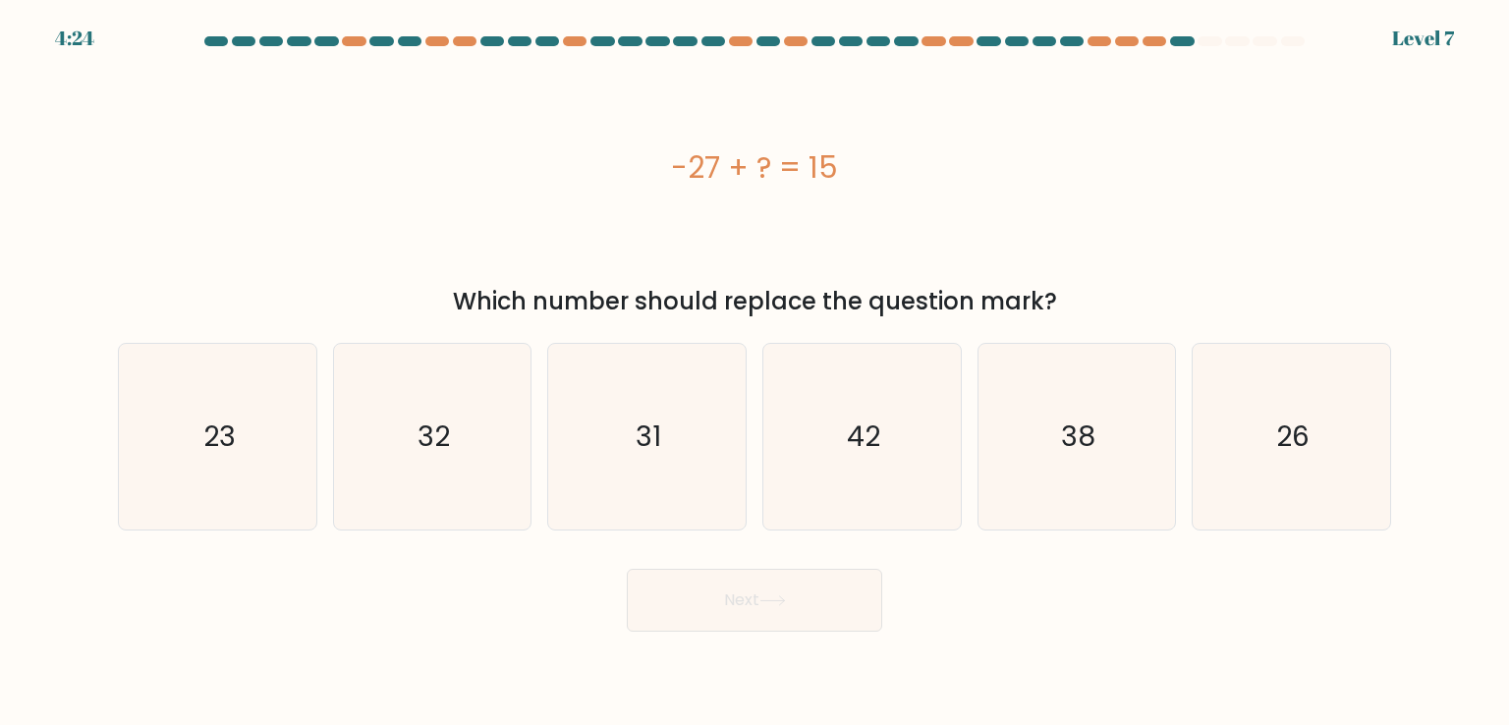
drag, startPoint x: 892, startPoint y: 459, endPoint x: 822, endPoint y: 541, distance: 108.0
click at [892, 460] on icon "42" at bounding box center [861, 436] width 185 height 185
click at [755, 372] on input "d. 42" at bounding box center [754, 367] width 1 height 10
radio input "true"
click at [767, 618] on button "Next" at bounding box center [754, 600] width 255 height 63
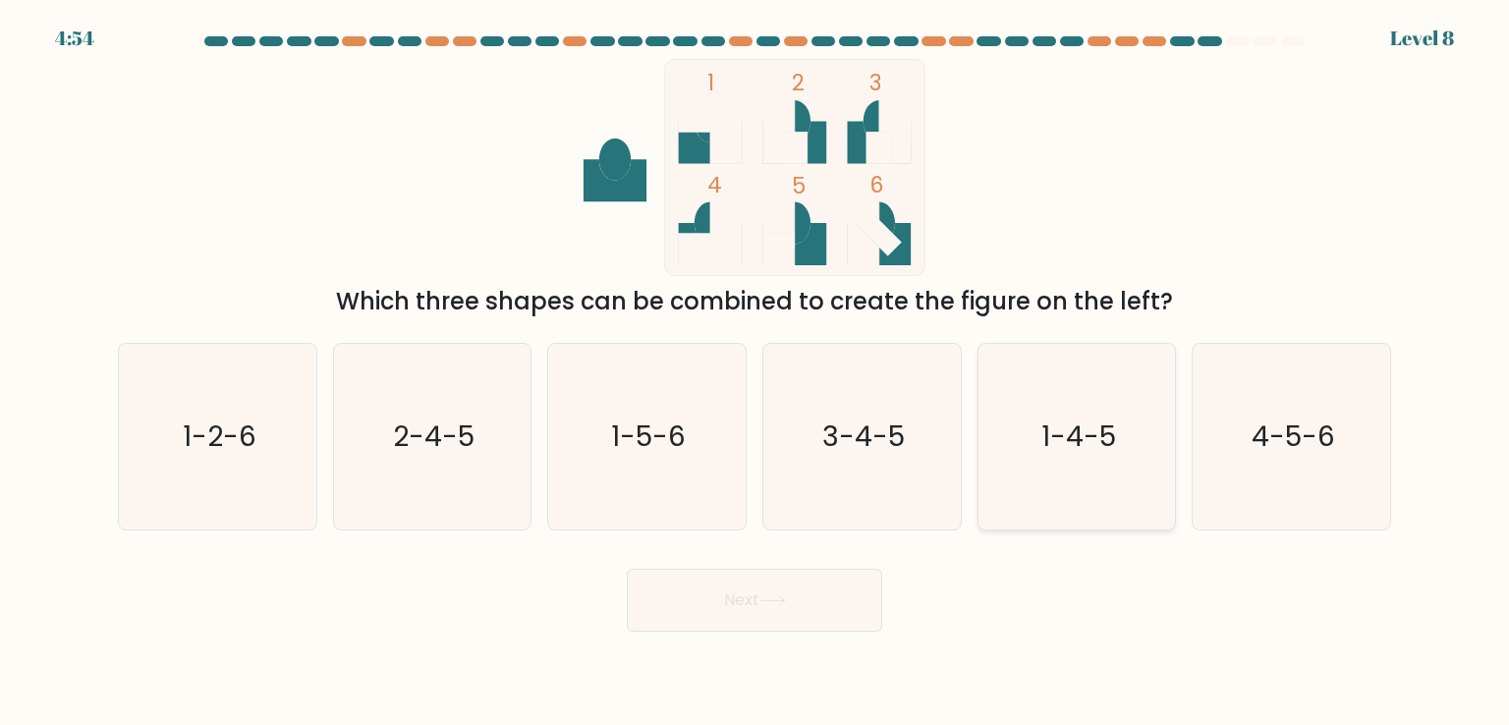
click at [1083, 447] on text "1-4-5" at bounding box center [1078, 435] width 75 height 39
click at [755, 372] on input "e. 1-4-5" at bounding box center [754, 367] width 1 height 10
radio input "true"
click at [773, 595] on icon at bounding box center [772, 600] width 27 height 11
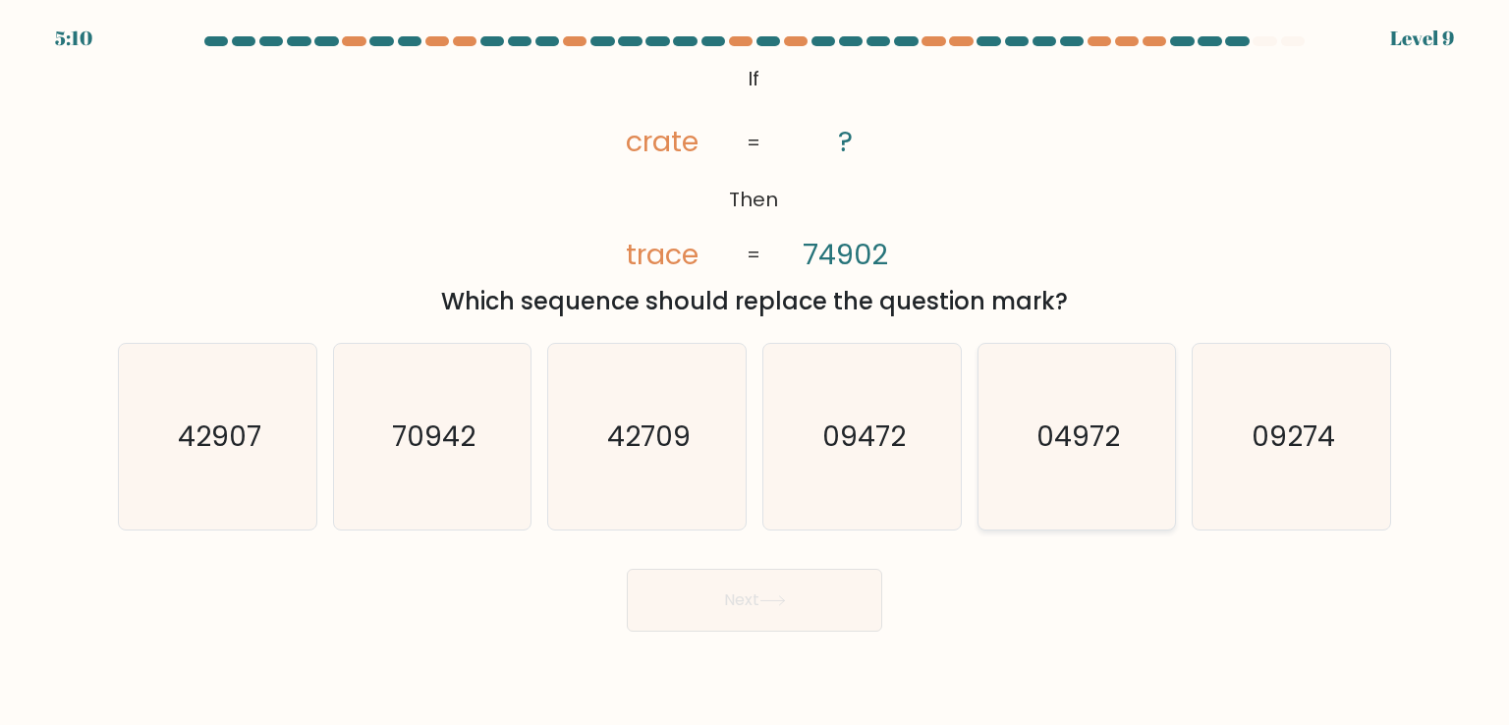
click at [1029, 441] on icon "04972" at bounding box center [1076, 436] width 185 height 185
click at [755, 372] on input "e. 04972" at bounding box center [754, 367] width 1 height 10
radio input "true"
click at [767, 610] on button "Next" at bounding box center [754, 600] width 255 height 63
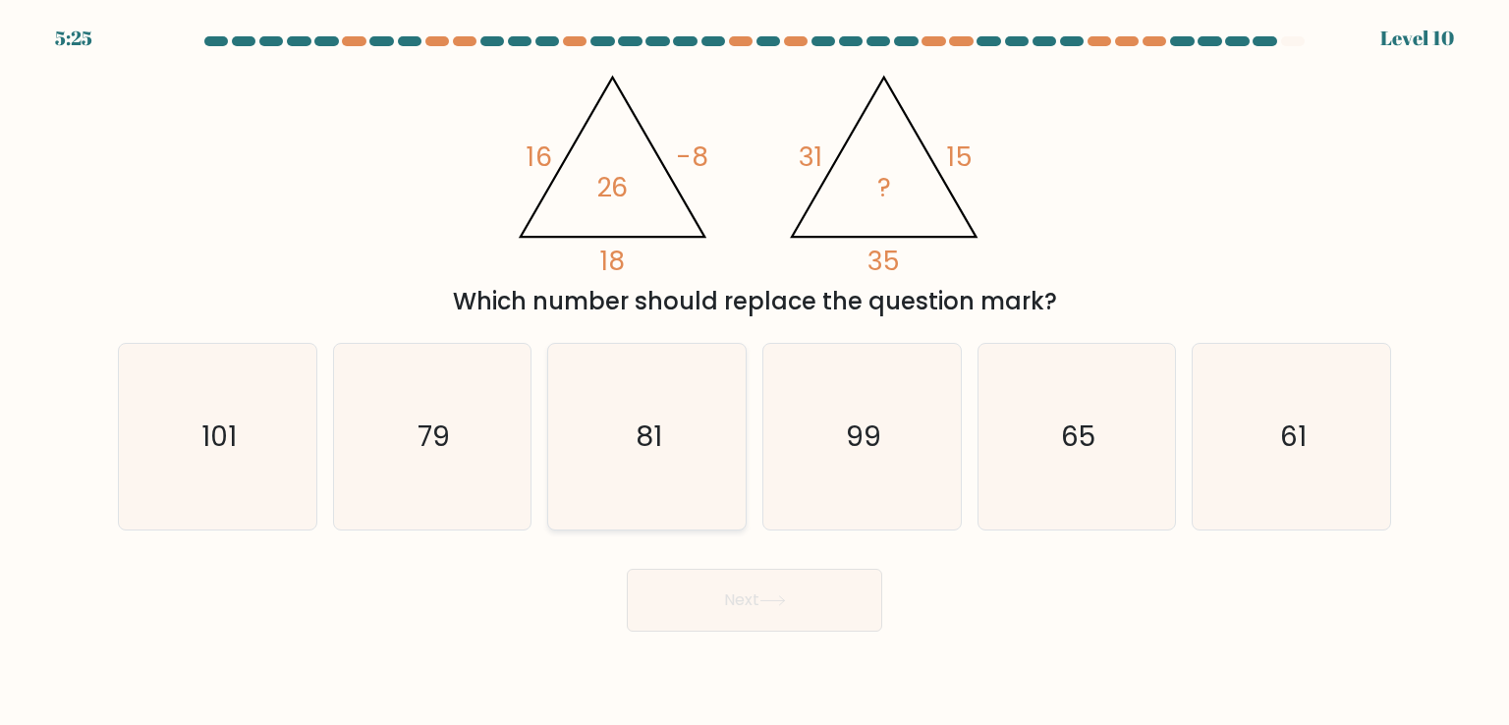
click at [638, 427] on text "81" at bounding box center [648, 435] width 27 height 39
click at [754, 372] on input "c. 81" at bounding box center [754, 367] width 1 height 10
radio input "true"
drag, startPoint x: 798, startPoint y: 602, endPoint x: 811, endPoint y: 597, distance: 13.7
click at [800, 603] on button "Next" at bounding box center [754, 600] width 255 height 63
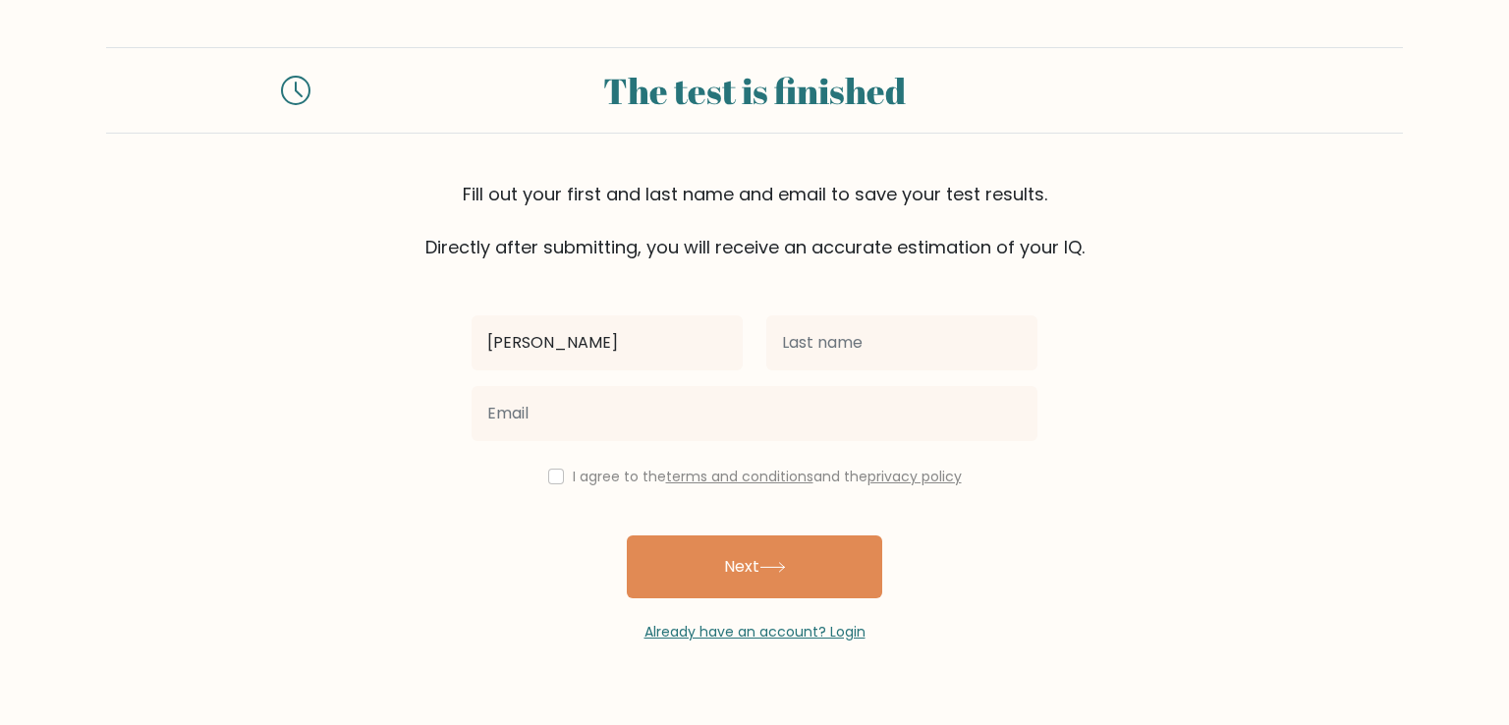
type input "[PERSON_NAME]"
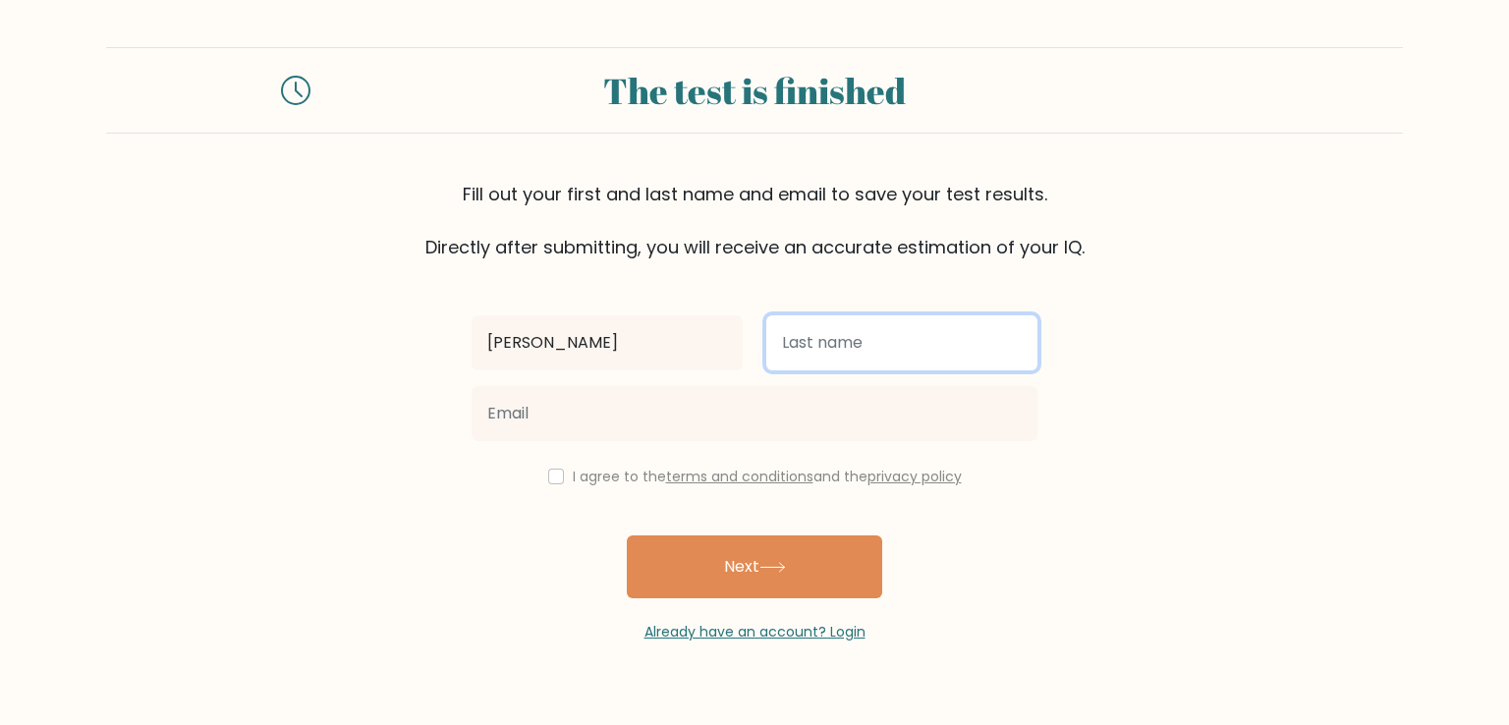
click at [864, 343] on input "text" at bounding box center [901, 342] width 271 height 55
type input "[PERSON_NAME]"
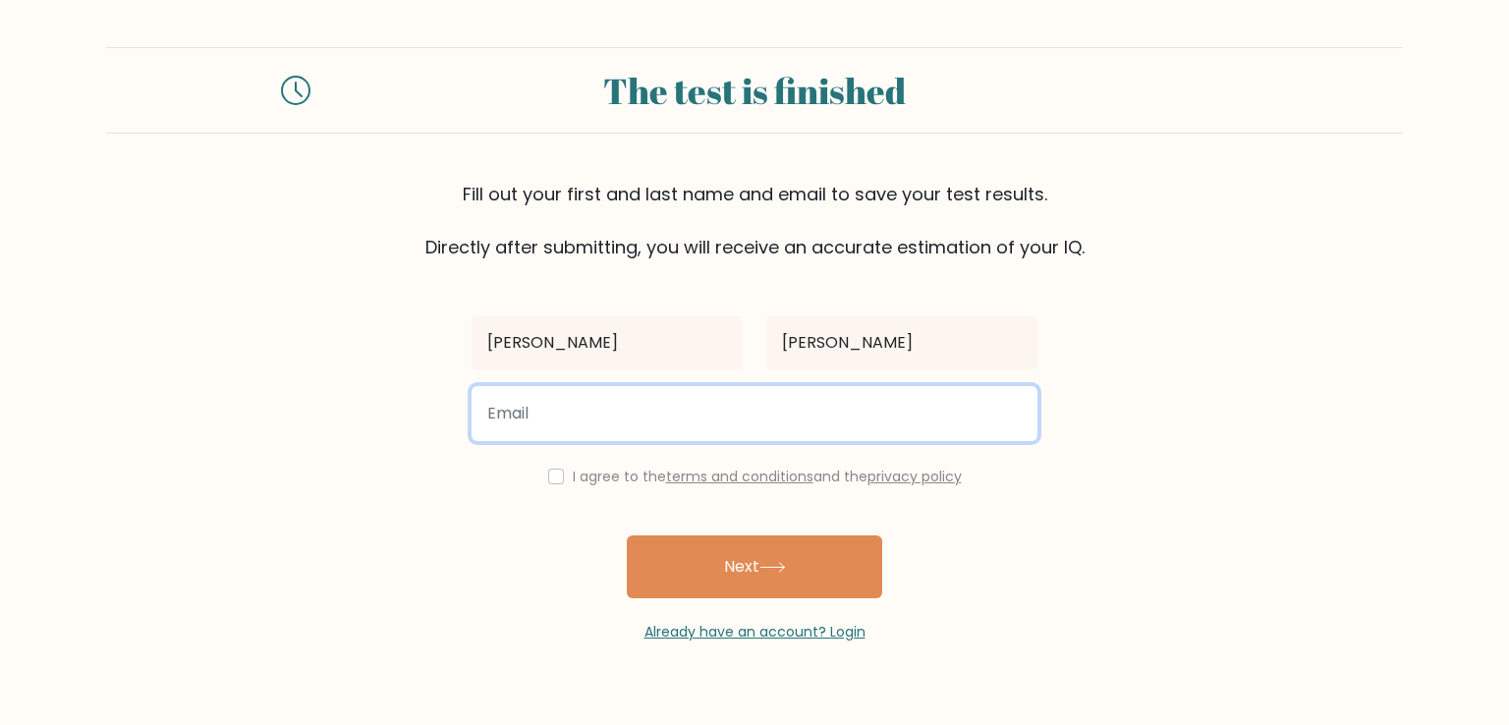
click at [646, 424] on input "email" at bounding box center [754, 413] width 566 height 55
type input "[EMAIL_ADDRESS][DOMAIN_NAME]"
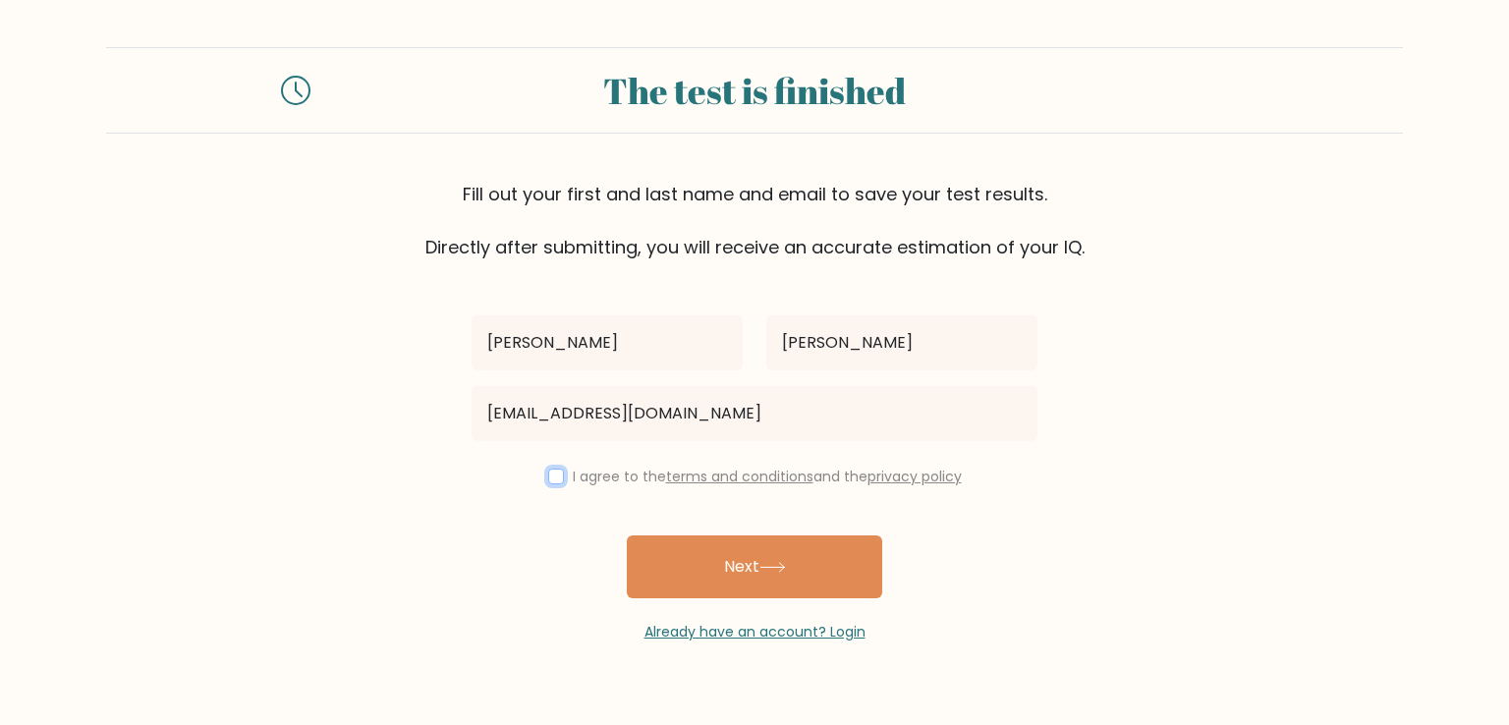
click at [552, 479] on input "checkbox" at bounding box center [556, 476] width 16 height 16
checkbox input "true"
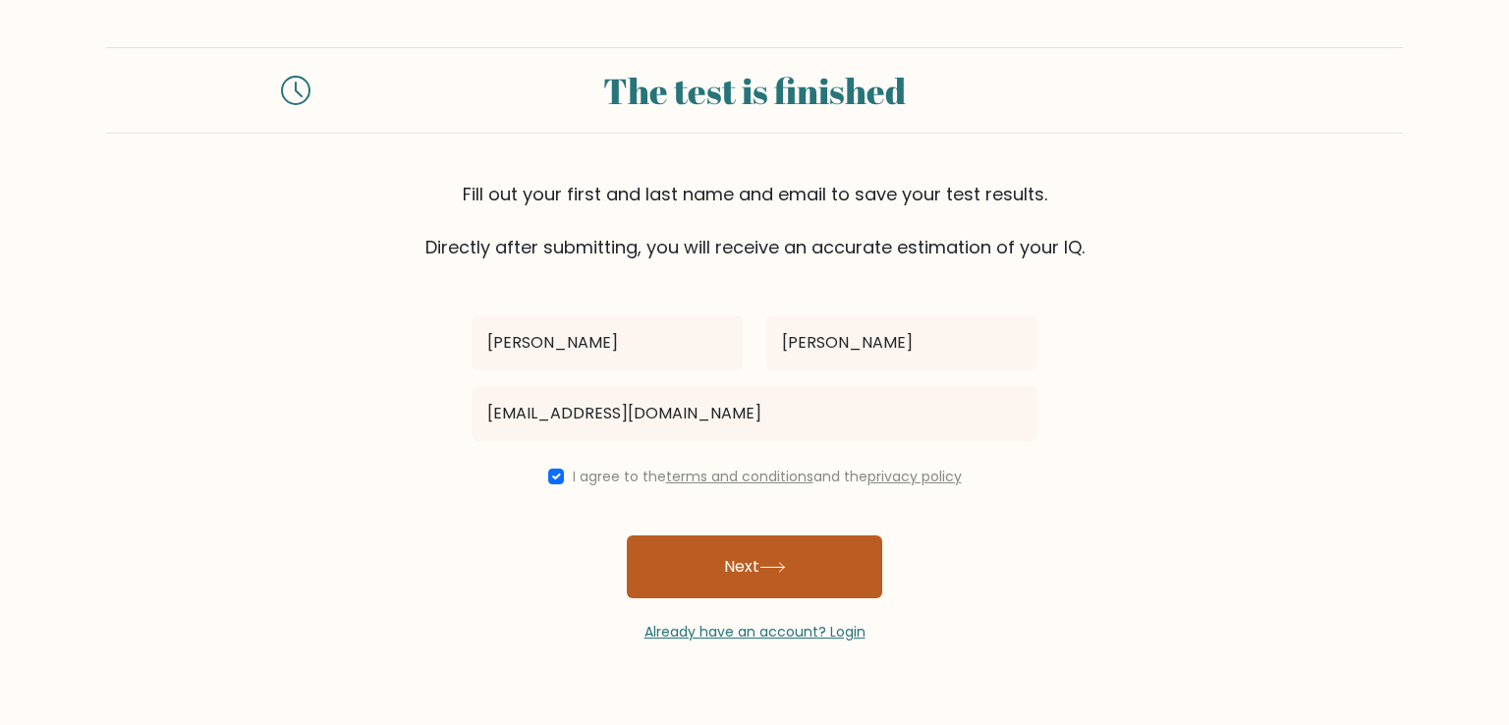
click at [758, 570] on button "Next" at bounding box center [754, 566] width 255 height 63
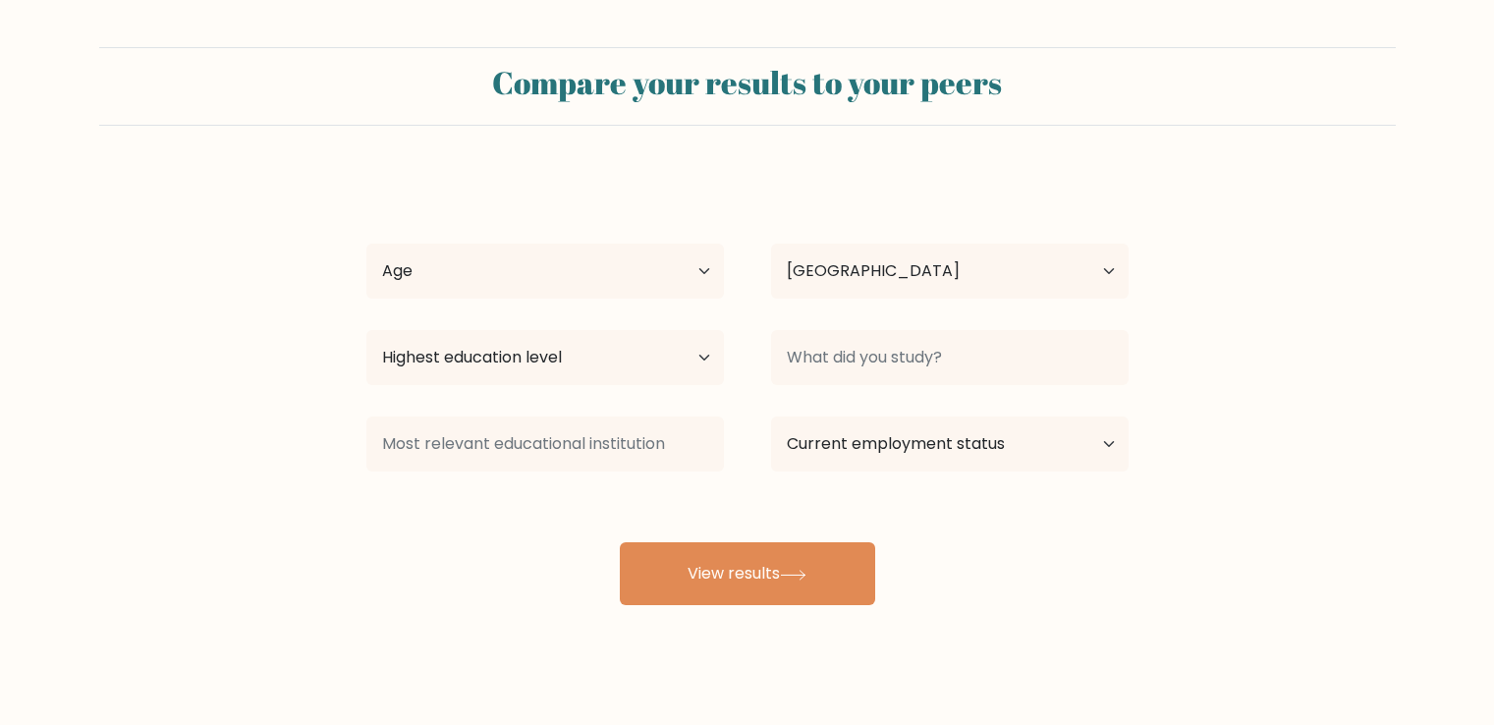
select select "PH"
click at [622, 266] on select "Age Under 18 years old 18-24 years old 25-34 years old 35-44 years old 45-54 ye…" at bounding box center [544, 271] width 357 height 55
select select "18_24"
click at [366, 244] on select "Age Under 18 years old 18-24 years old 25-34 years old 35-44 years old 45-54 ye…" at bounding box center [544, 271] width 357 height 55
click at [557, 367] on select "Highest education level No schooling Primary Lower Secondary Upper Secondary Oc…" at bounding box center [544, 357] width 357 height 55
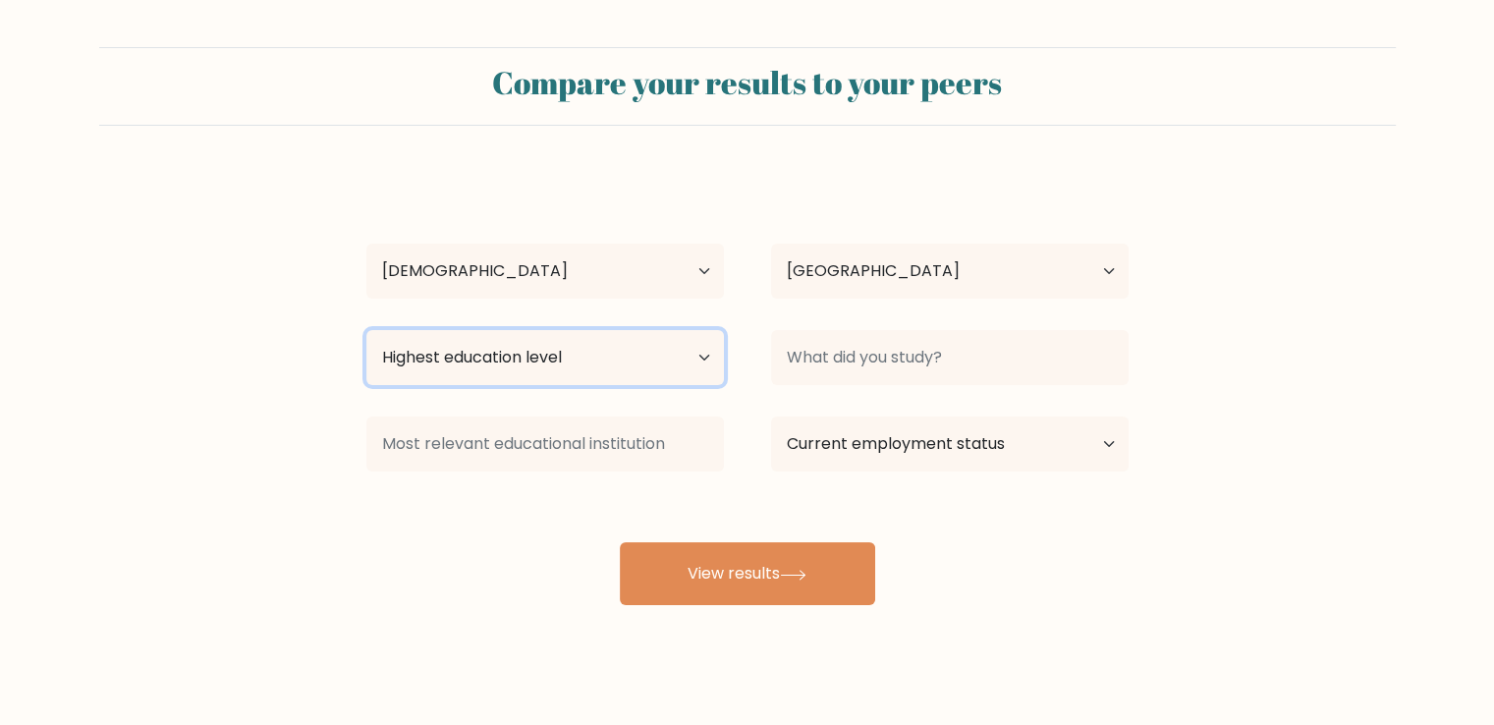
select select "bachelors_degree"
click at [366, 330] on select "Highest education level No schooling Primary Lower Secondary Upper Secondary Oc…" at bounding box center [544, 357] width 357 height 55
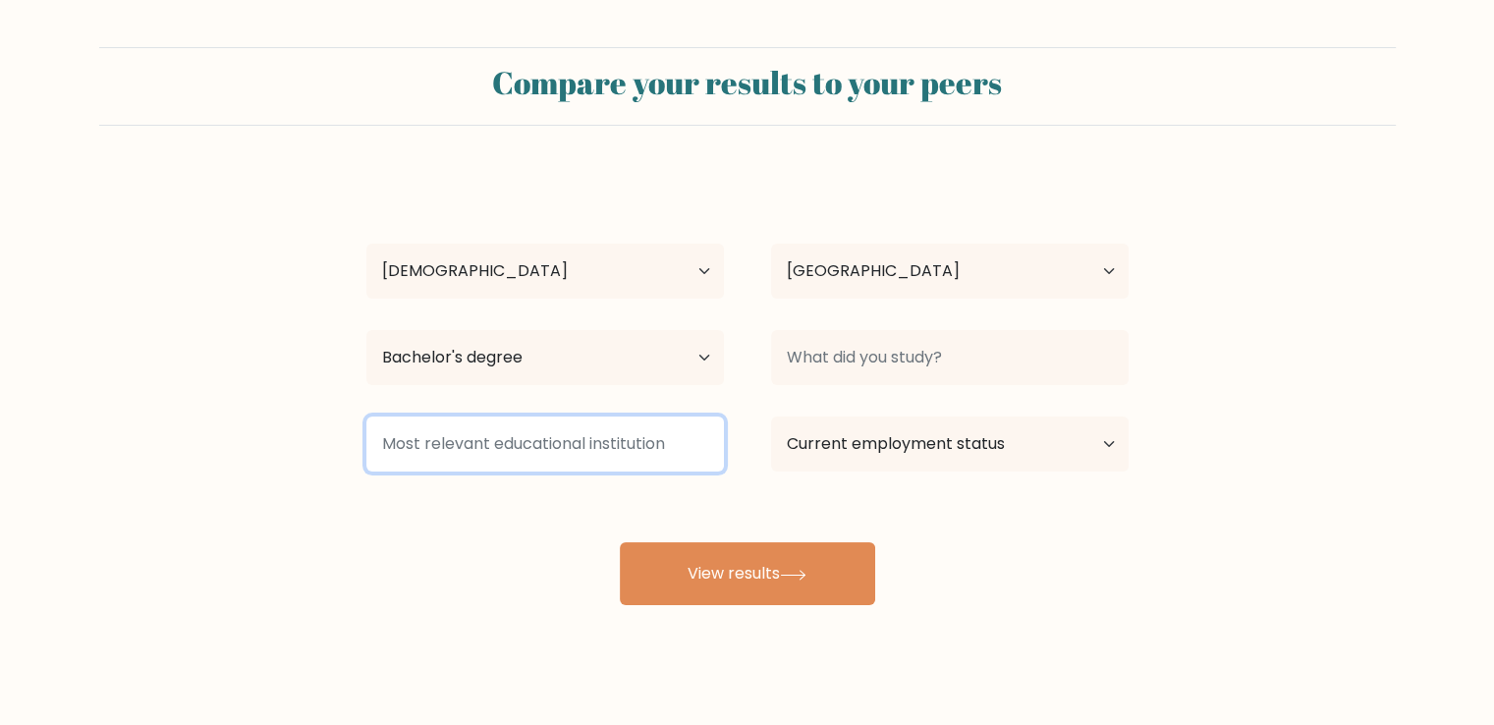
click at [572, 456] on input at bounding box center [544, 443] width 357 height 55
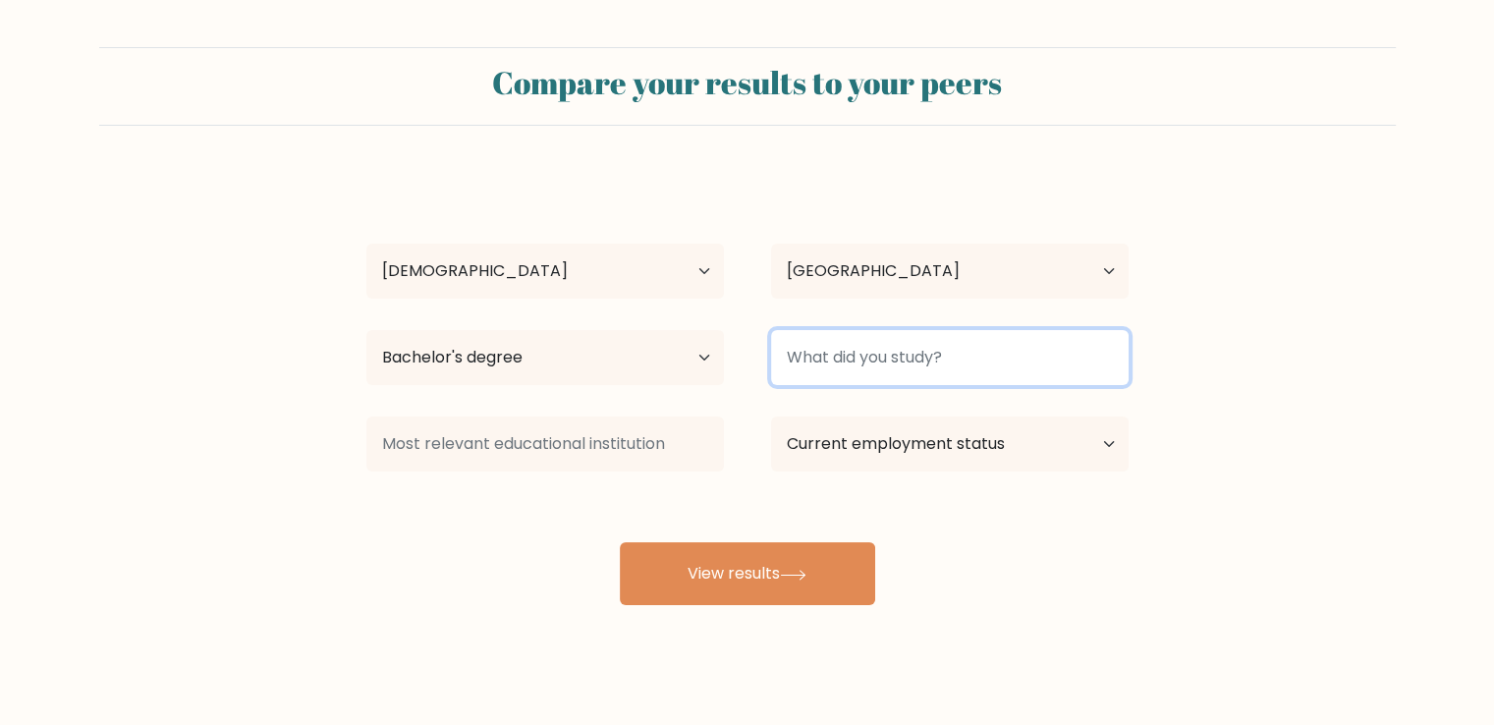
click at [903, 358] on input at bounding box center [949, 357] width 357 height 55
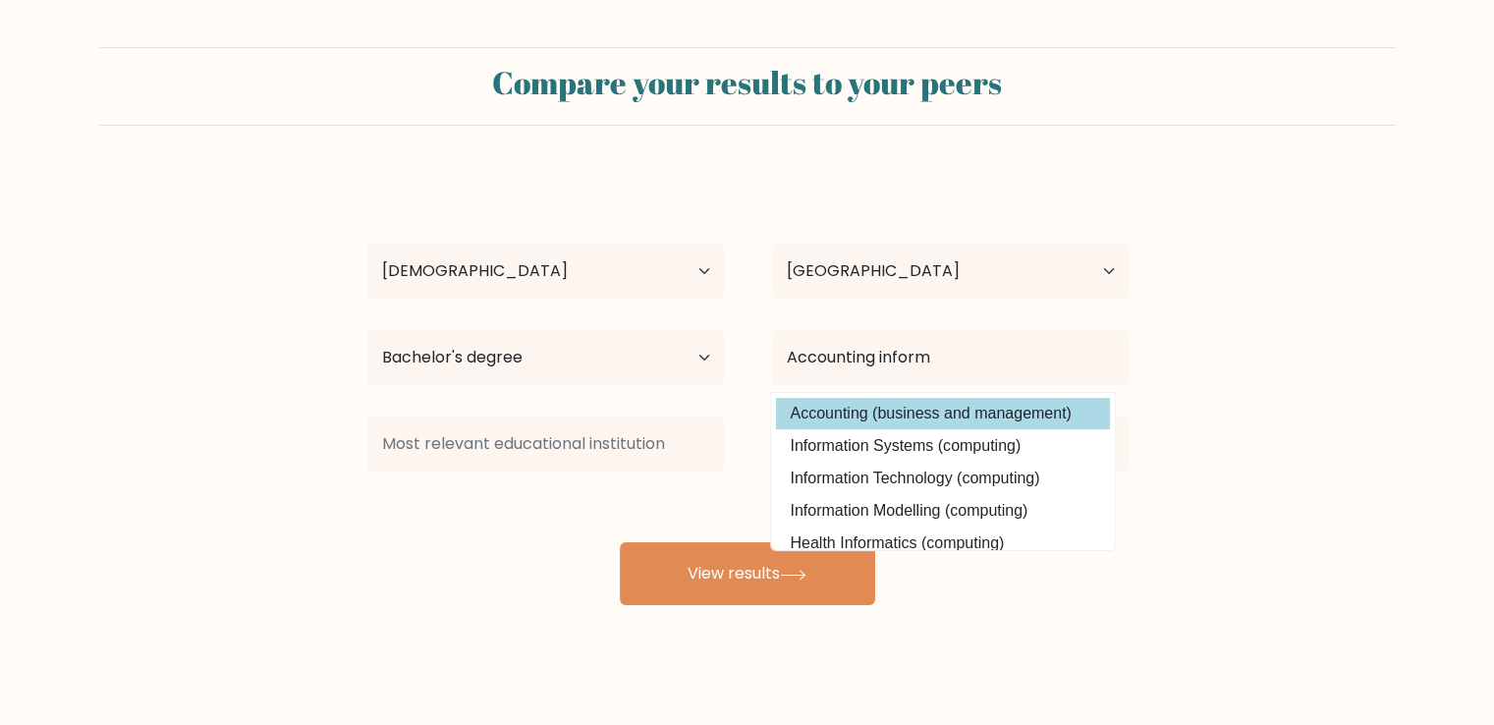
click at [990, 425] on option "Accounting (business and management)" at bounding box center [943, 413] width 334 height 31
type input "Accounting"
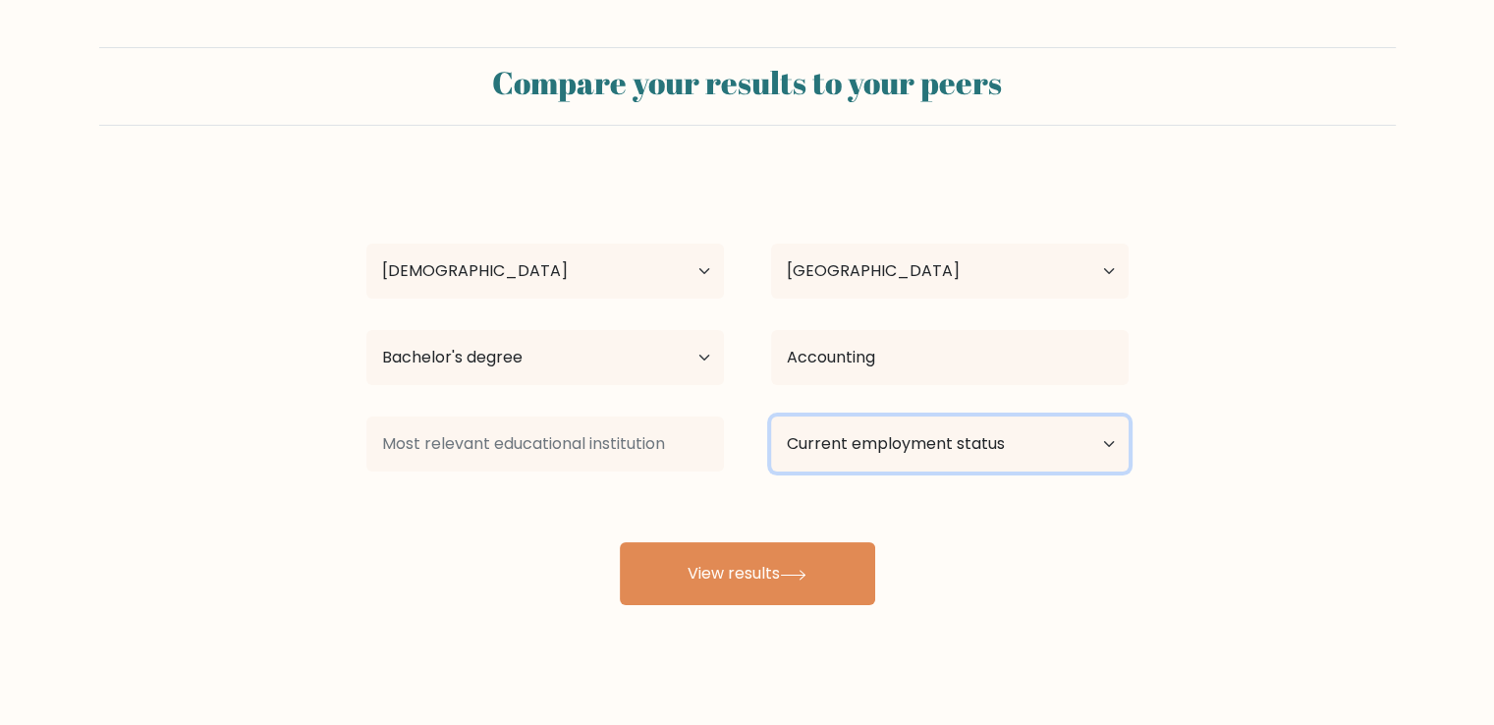
click at [879, 446] on select "Current employment status Employed Student Retired Other / prefer not to answer" at bounding box center [949, 443] width 357 height 55
select select "student"
click at [771, 416] on select "Current employment status Employed Student Retired Other / prefer not to answer" at bounding box center [949, 443] width 357 height 55
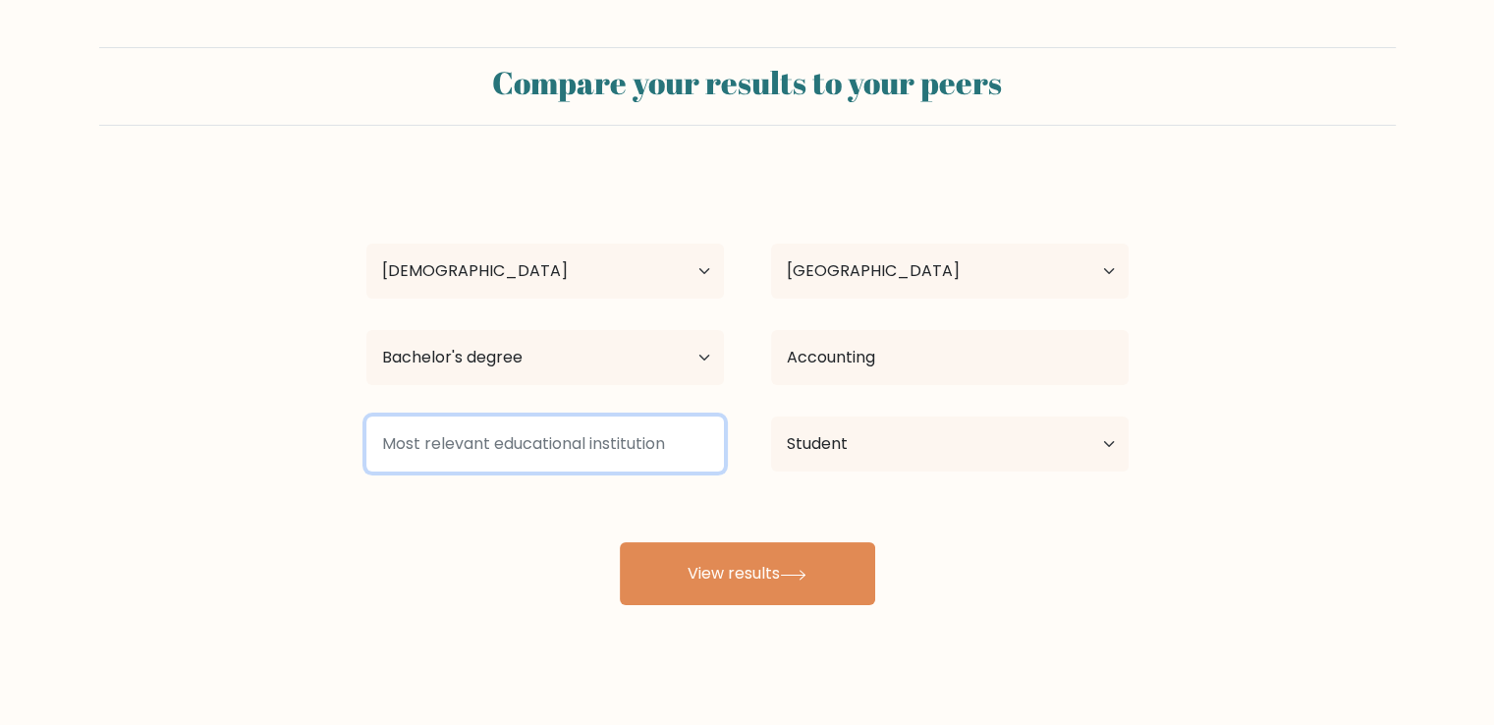
click at [603, 452] on input at bounding box center [544, 443] width 357 height 55
click at [539, 429] on input at bounding box center [544, 443] width 357 height 55
click at [517, 445] on input at bounding box center [544, 443] width 357 height 55
click at [514, 465] on input at bounding box center [544, 443] width 357 height 55
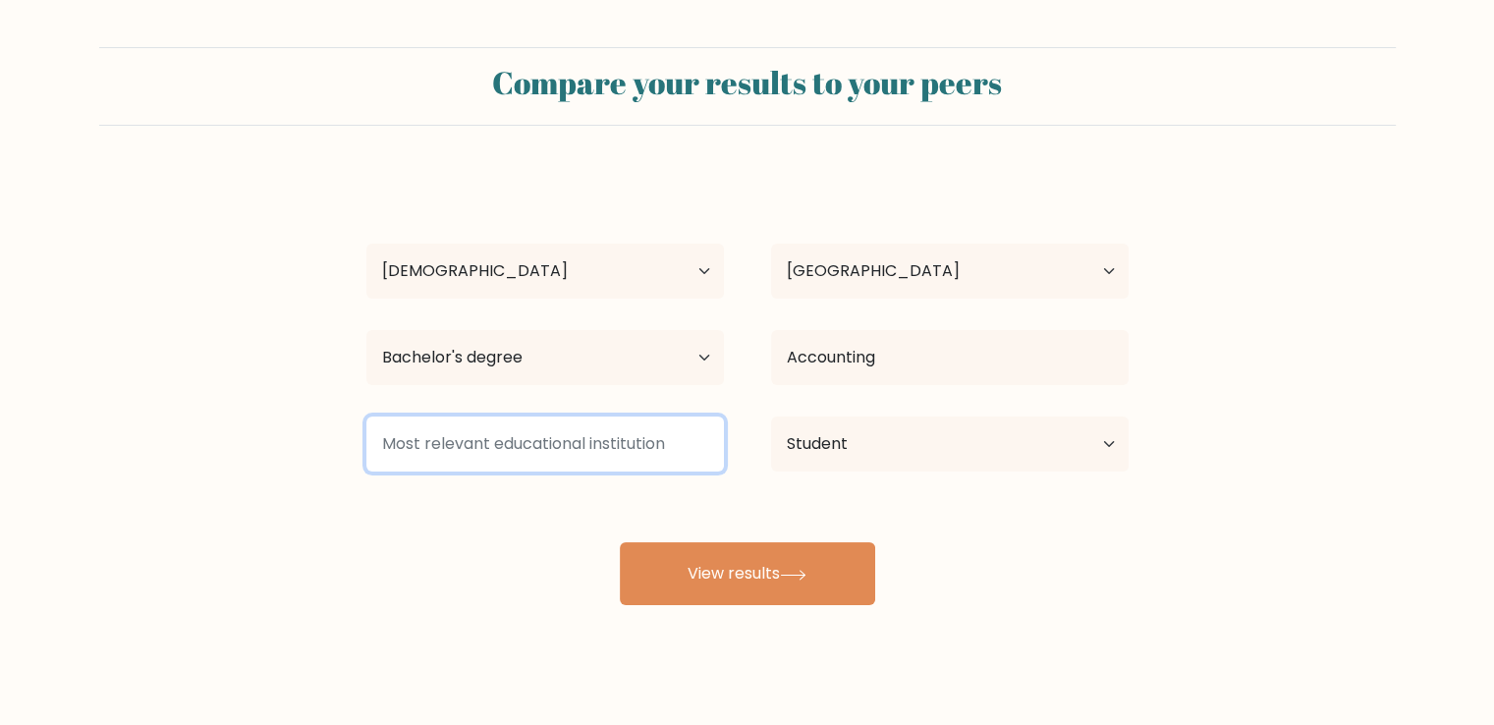
click at [479, 452] on input at bounding box center [544, 443] width 357 height 55
click at [495, 457] on input at bounding box center [544, 443] width 357 height 55
drag, startPoint x: 499, startPoint y: 457, endPoint x: 522, endPoint y: 453, distance: 22.9
click at [515, 454] on input at bounding box center [544, 443] width 357 height 55
click at [522, 456] on input at bounding box center [544, 443] width 357 height 55
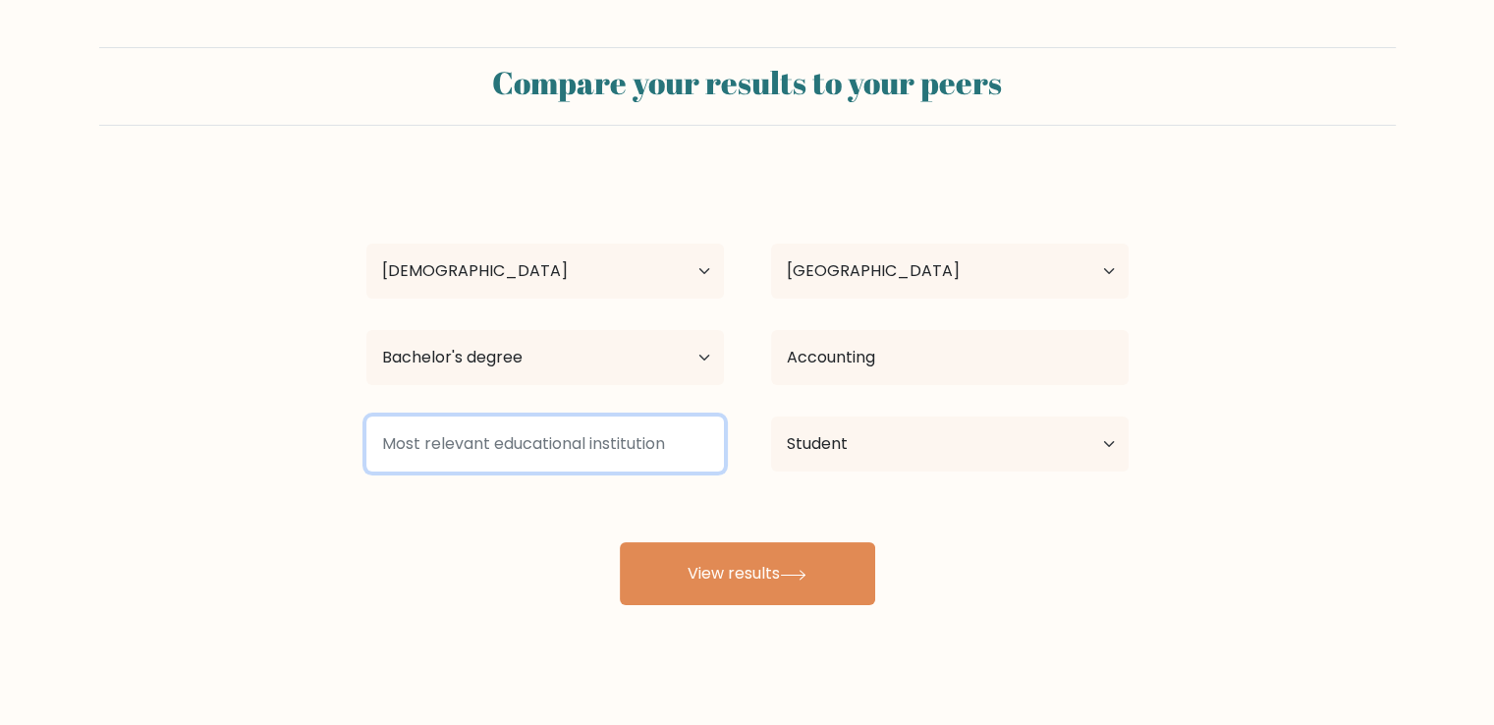
click at [522, 457] on input at bounding box center [544, 443] width 357 height 55
click at [522, 460] on input at bounding box center [544, 443] width 357 height 55
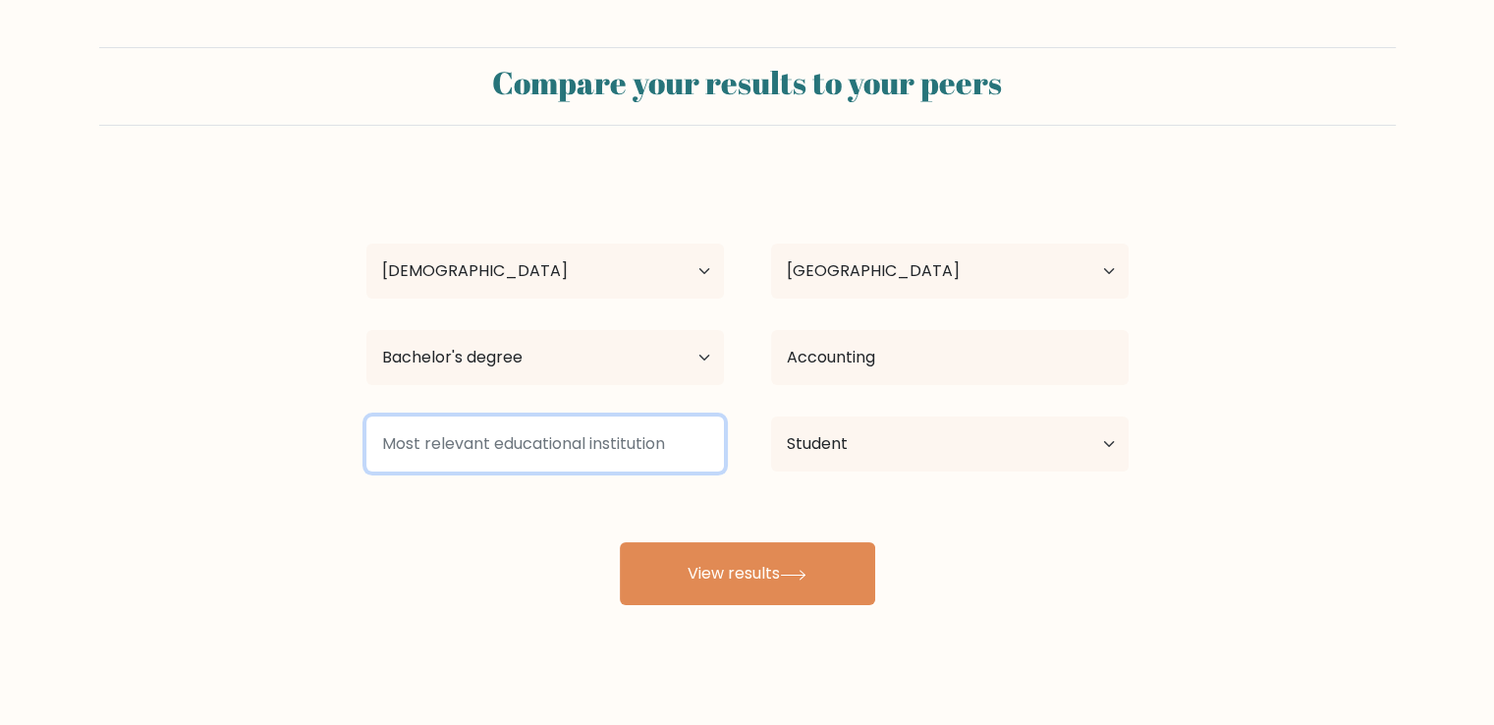
click at [522, 462] on input at bounding box center [544, 443] width 357 height 55
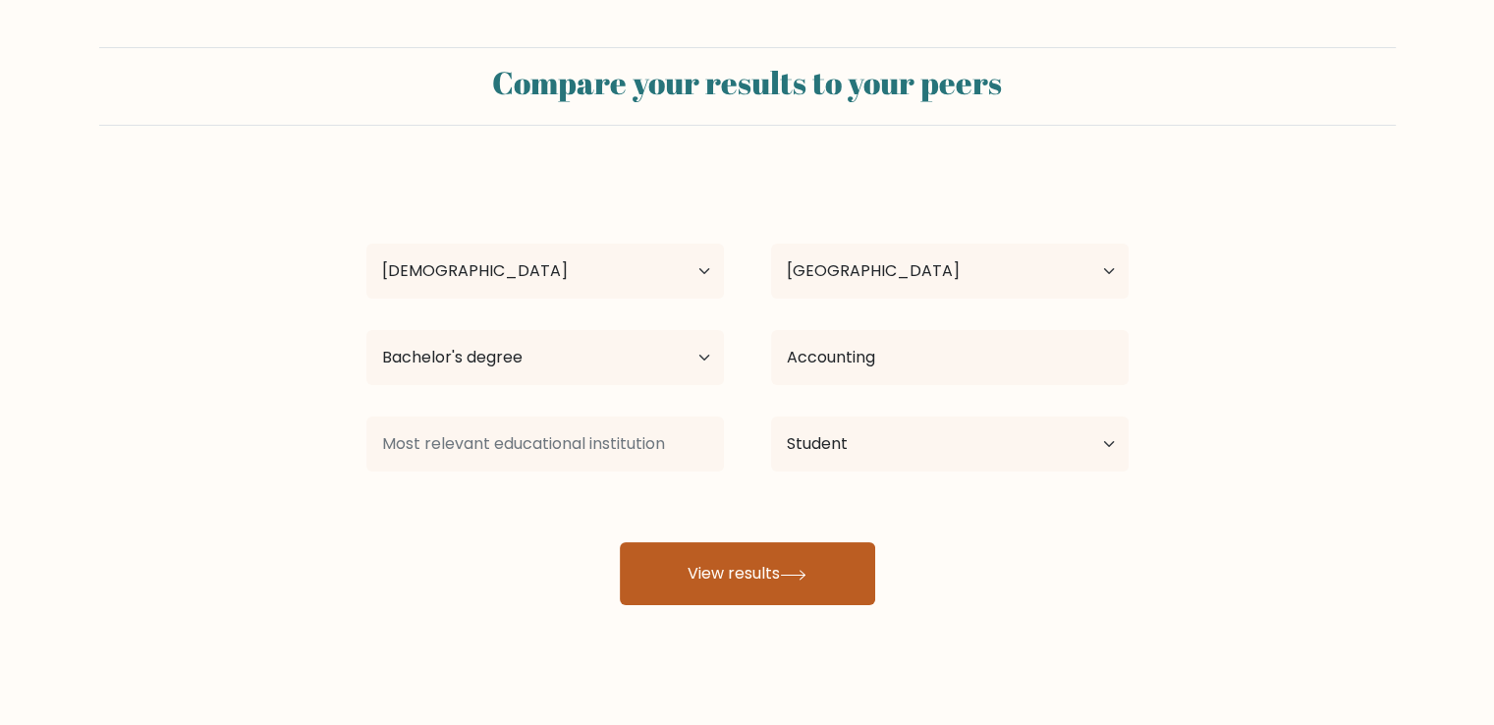
click at [774, 554] on button "View results" at bounding box center [747, 573] width 255 height 63
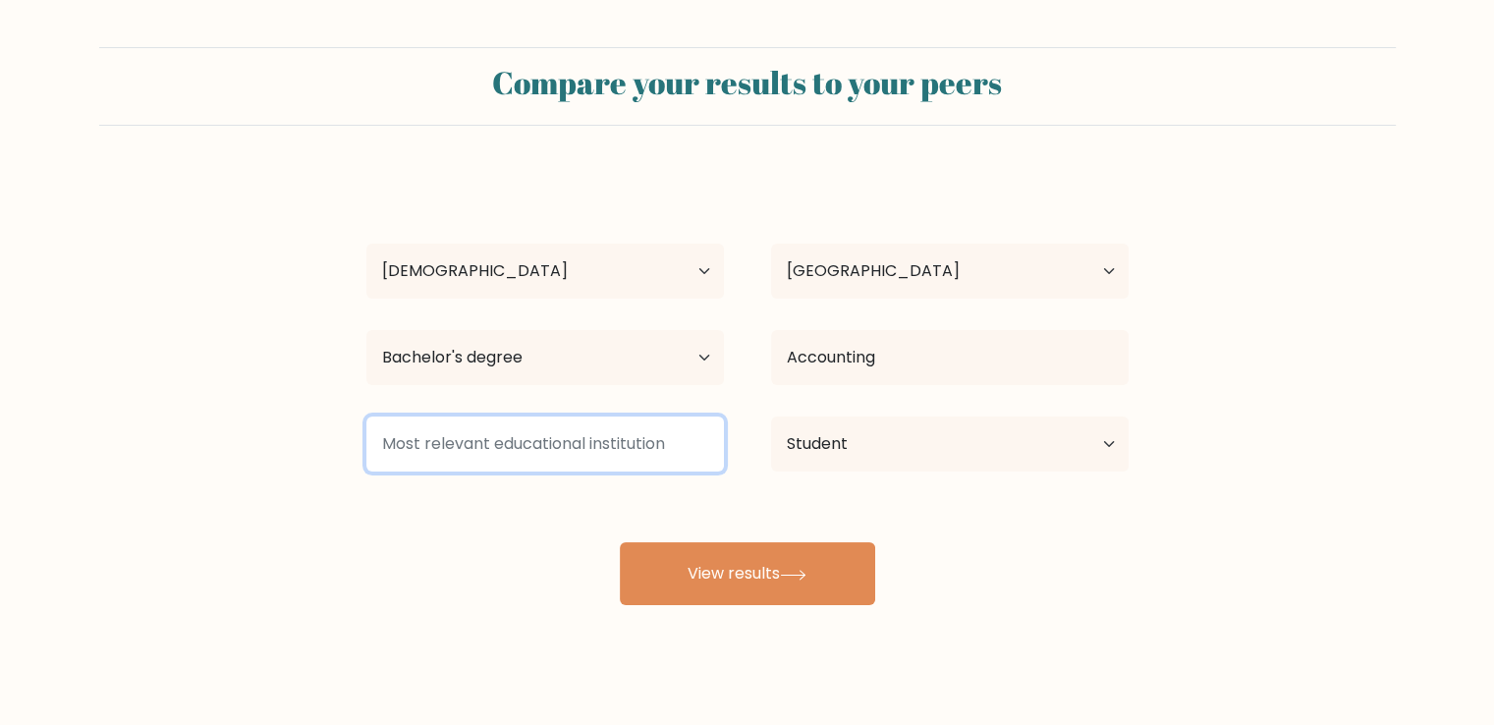
click at [570, 450] on input at bounding box center [544, 443] width 357 height 55
drag, startPoint x: 684, startPoint y: 444, endPoint x: 361, endPoint y: 444, distance: 322.1
click at [361, 444] on div at bounding box center [545, 444] width 405 height 71
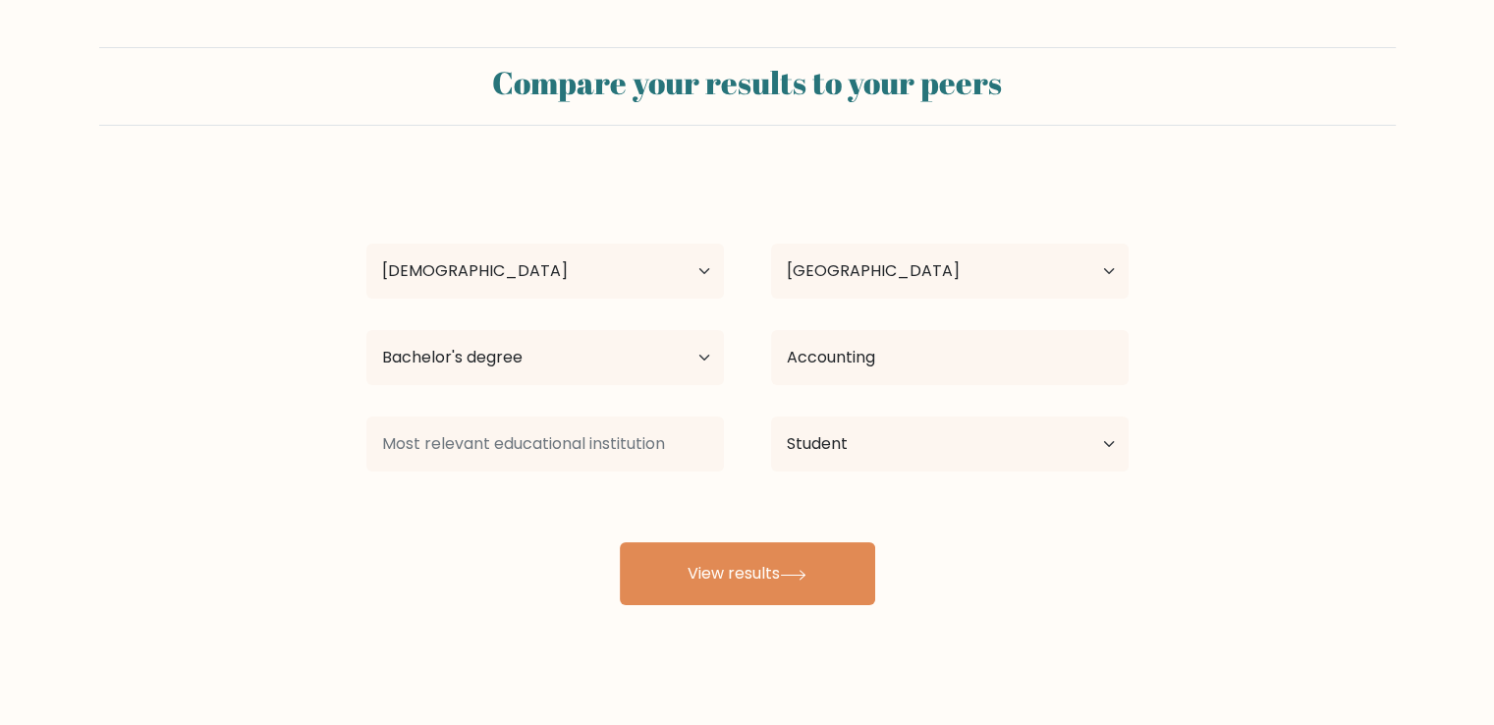
click at [322, 523] on form "Compare your results to your peers Jan Vincent Chuidian Age Under 18 years old …" at bounding box center [747, 326] width 1494 height 558
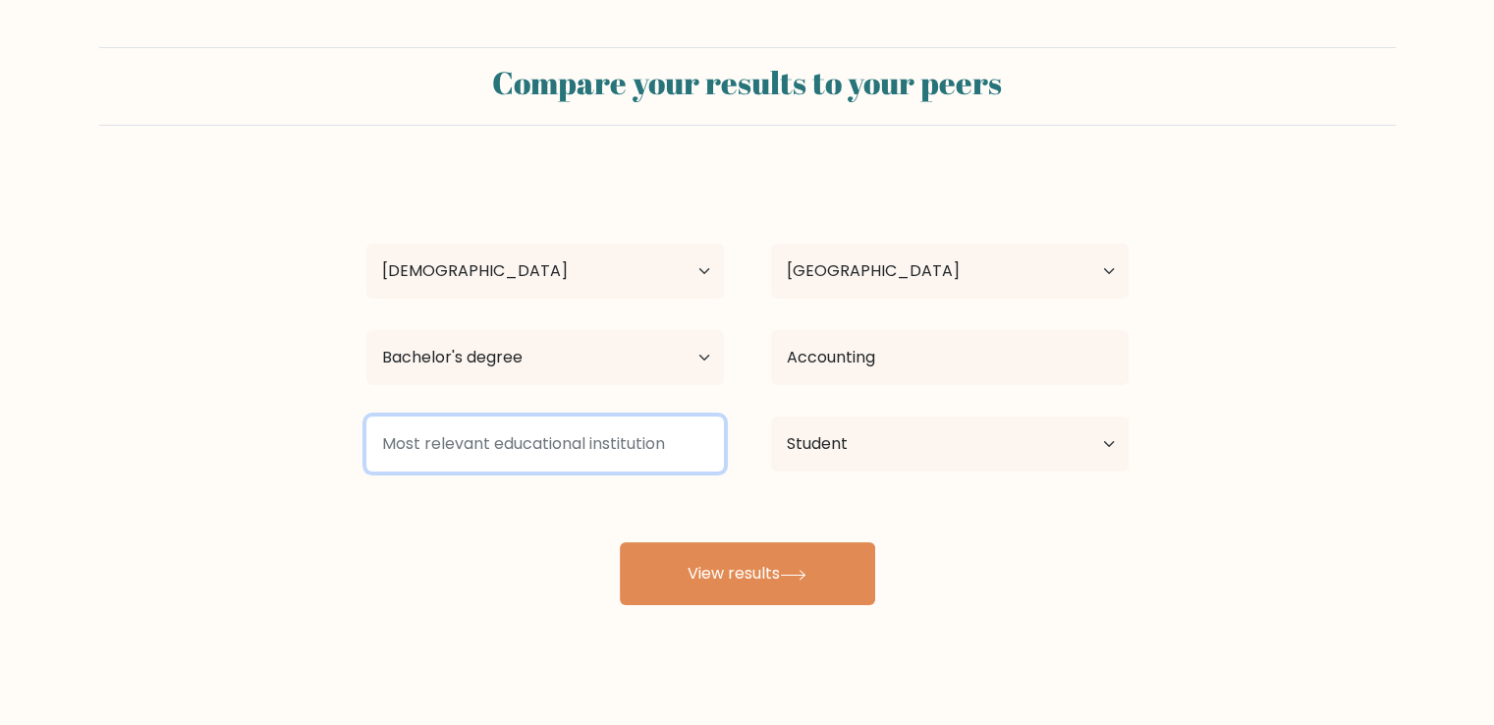
click at [432, 457] on input at bounding box center [544, 443] width 357 height 55
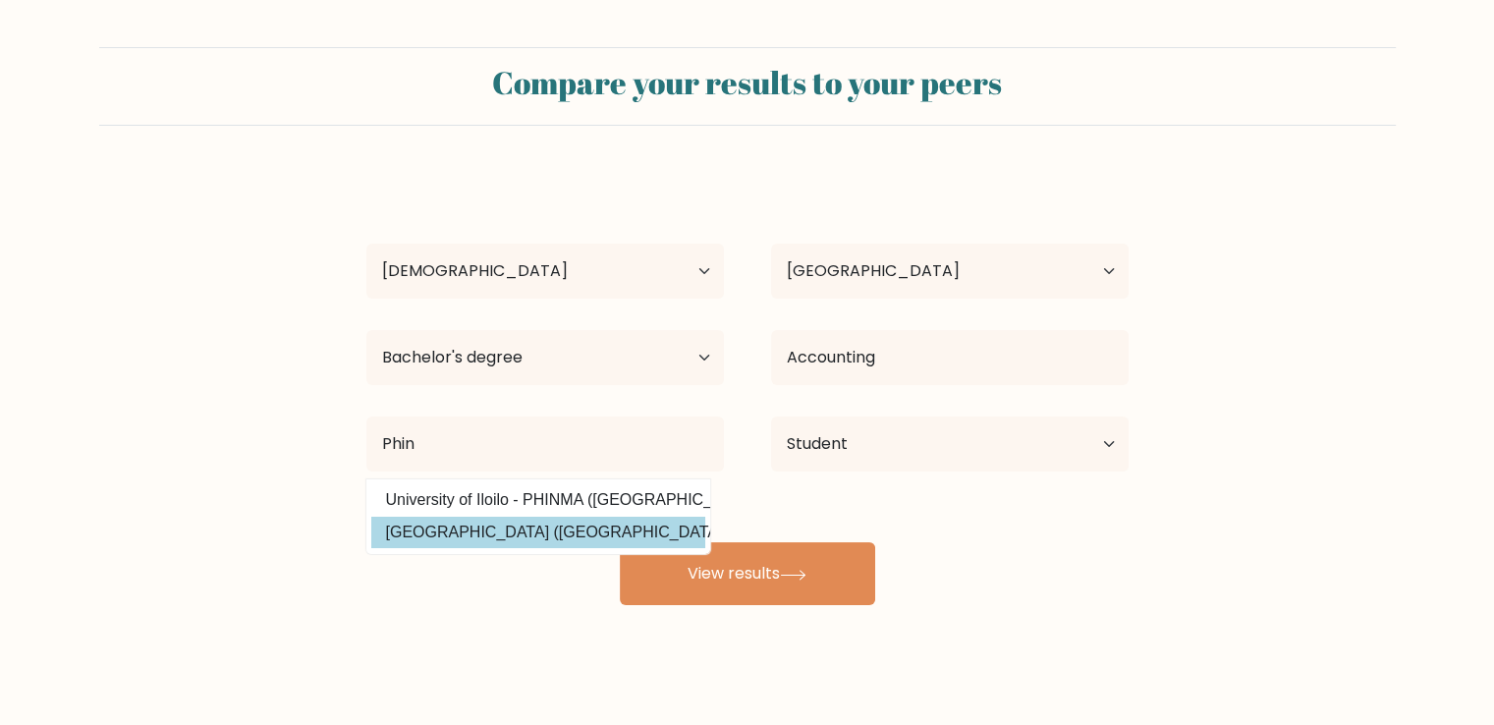
click at [563, 534] on option "Southwestern University PHINMA (Philippines)" at bounding box center [538, 532] width 334 height 31
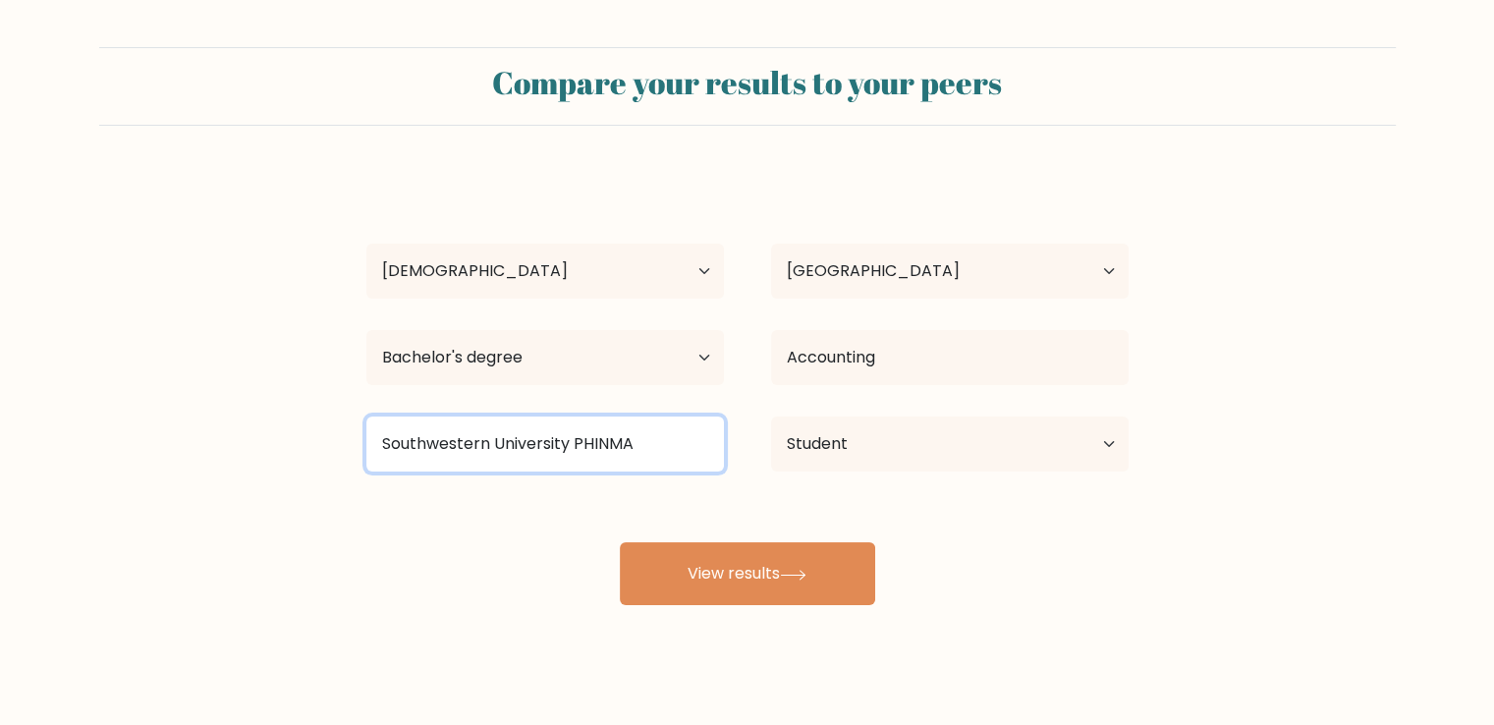
click at [633, 447] on input "Southwestern University PHINMA" at bounding box center [544, 443] width 357 height 55
click at [648, 446] on input "Southwestern University PHINMA" at bounding box center [544, 443] width 357 height 55
click at [648, 449] on input "Southwestern University PHINMA" at bounding box center [544, 443] width 357 height 55
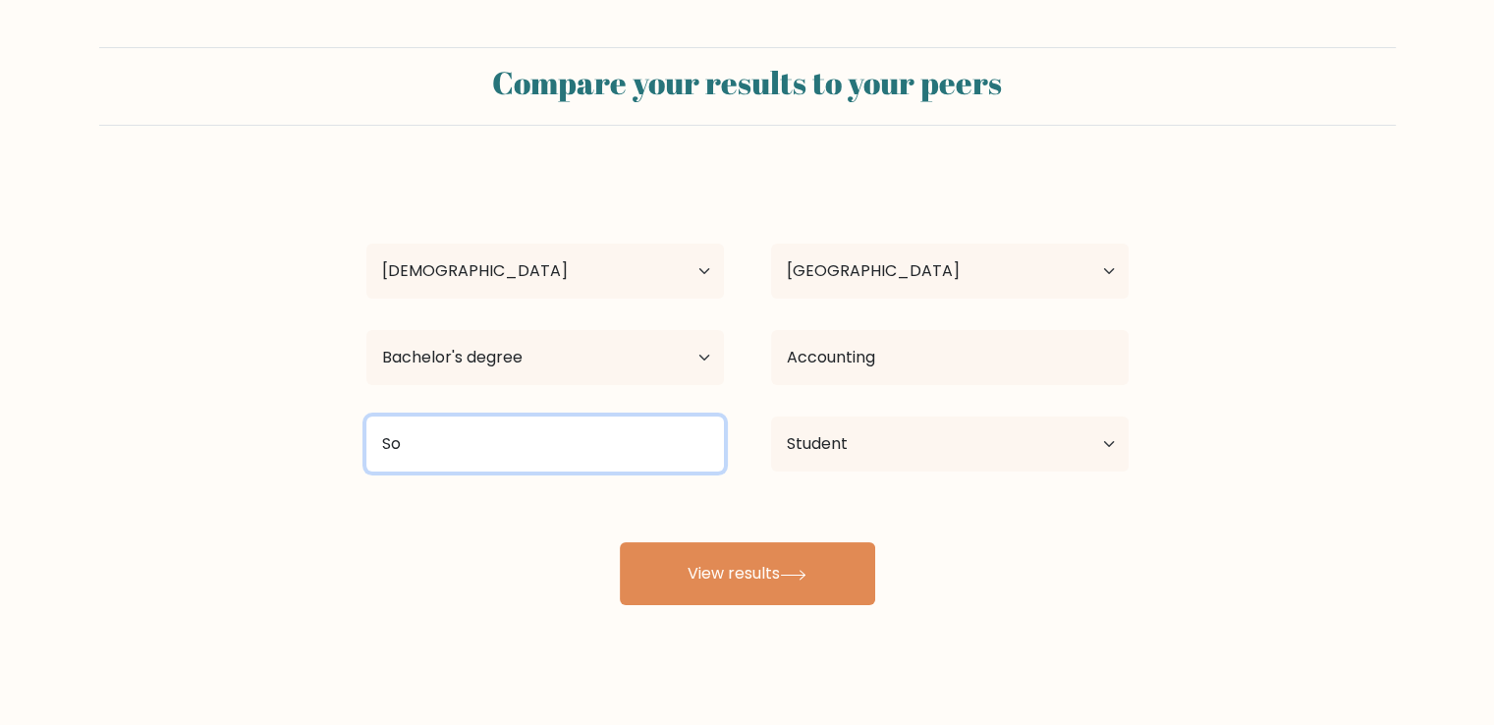
type input "S"
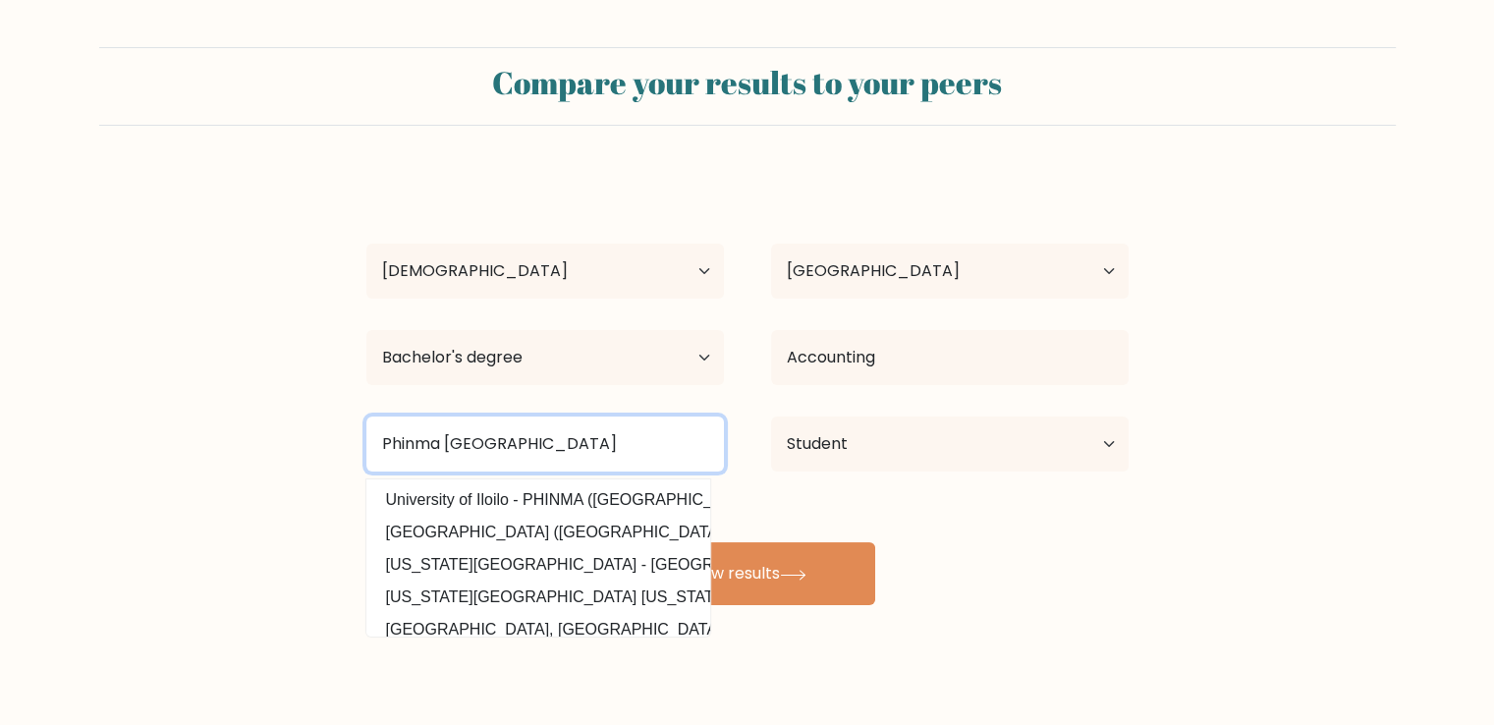
type input "Phinma Araullo University"
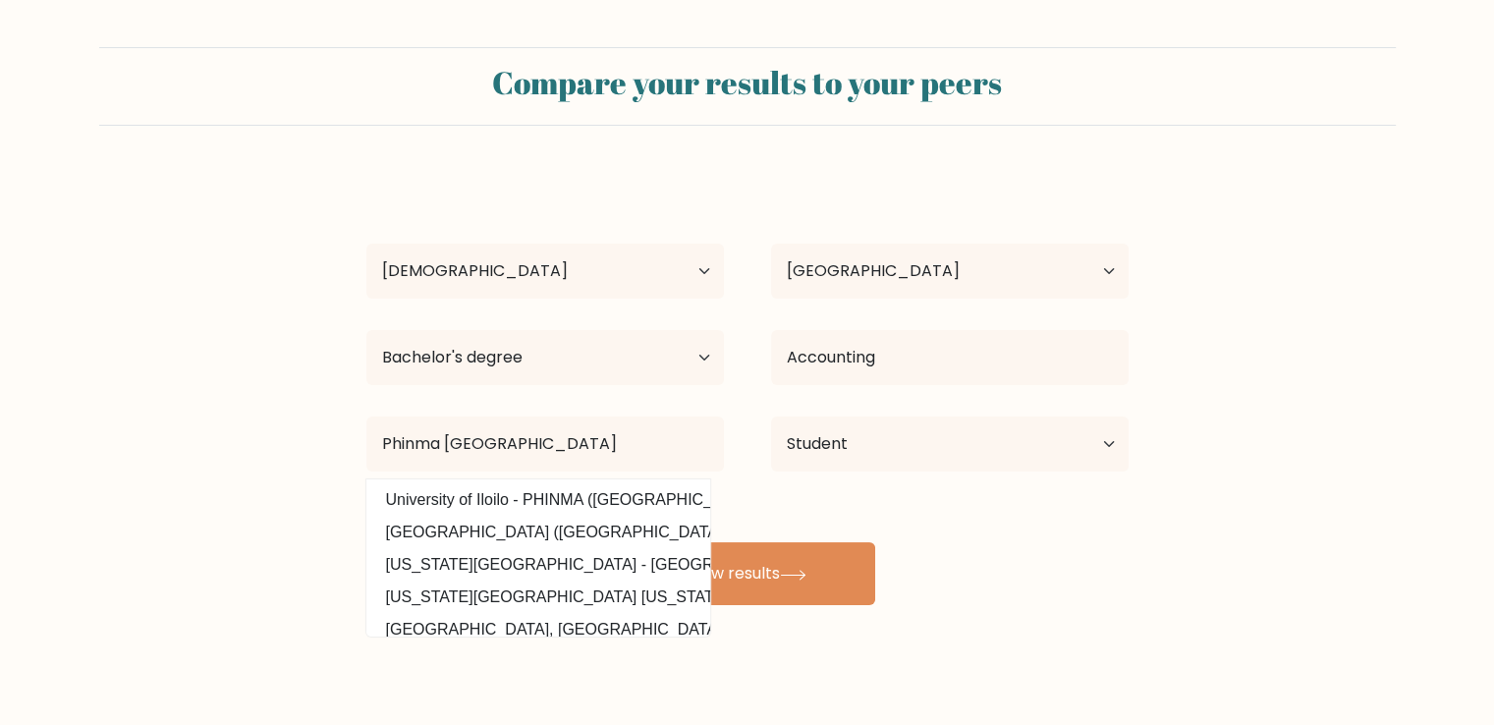
click at [1038, 577] on div "Jan Vincent Chuidian Age Under 18 years old 18-24 years old 25-34 years old 35-…" at bounding box center [748, 389] width 786 height 432
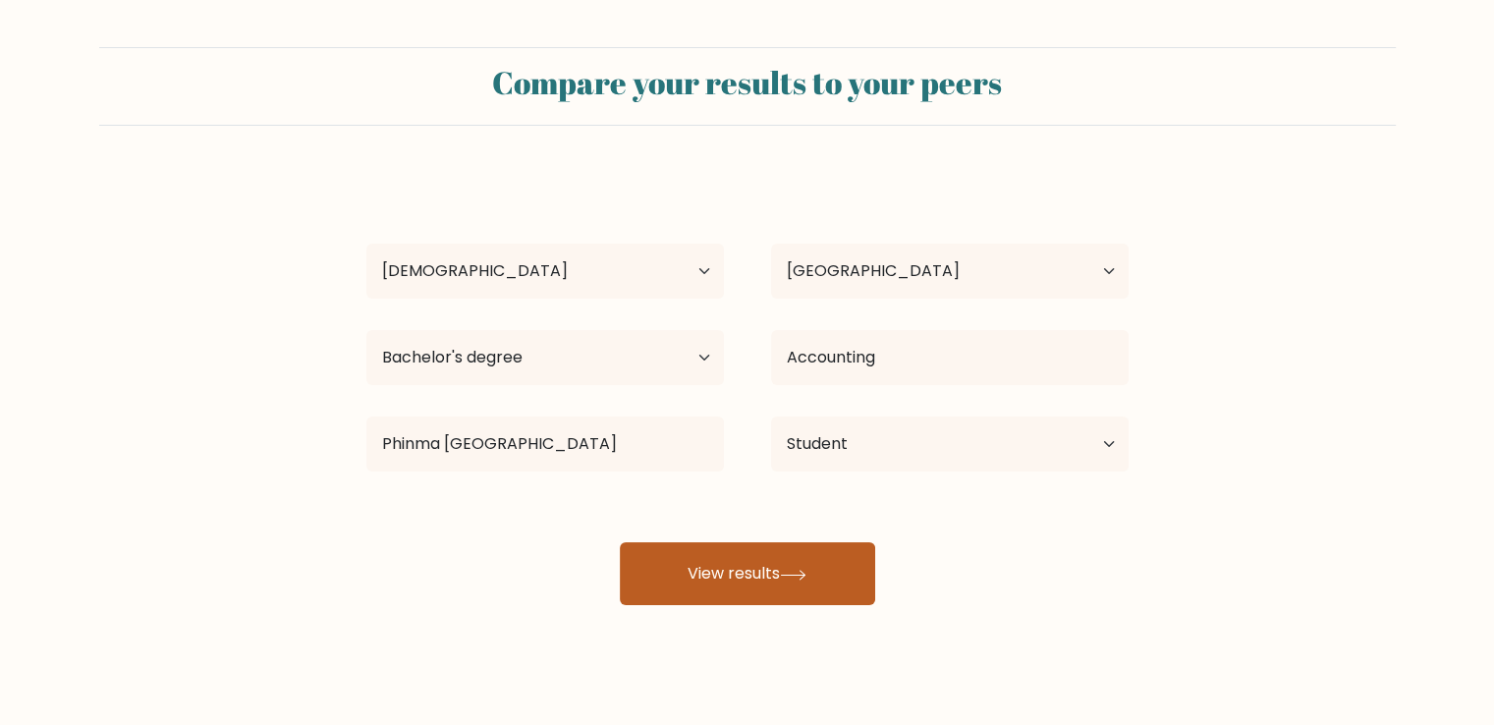
click at [752, 577] on button "View results" at bounding box center [747, 573] width 255 height 63
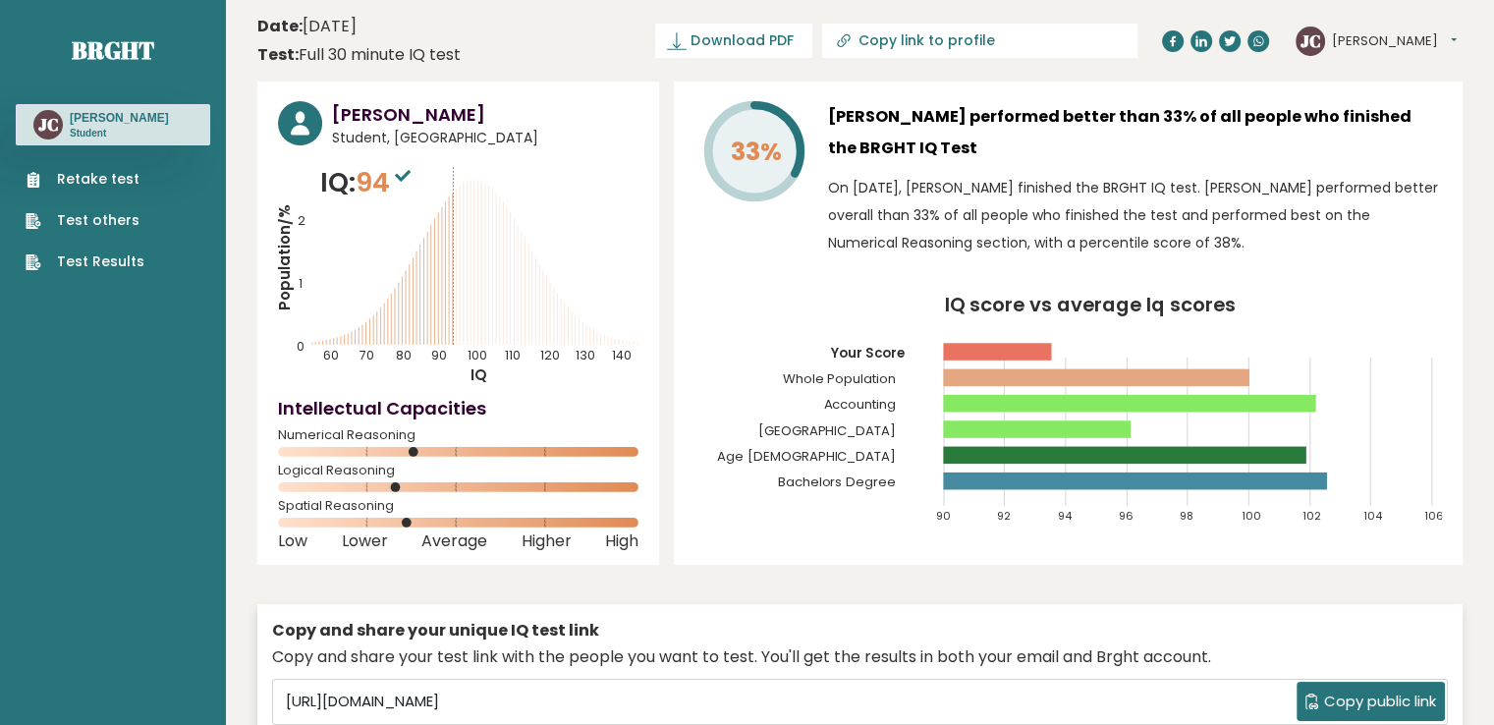
click at [120, 190] on link "Retake test" at bounding box center [85, 179] width 119 height 21
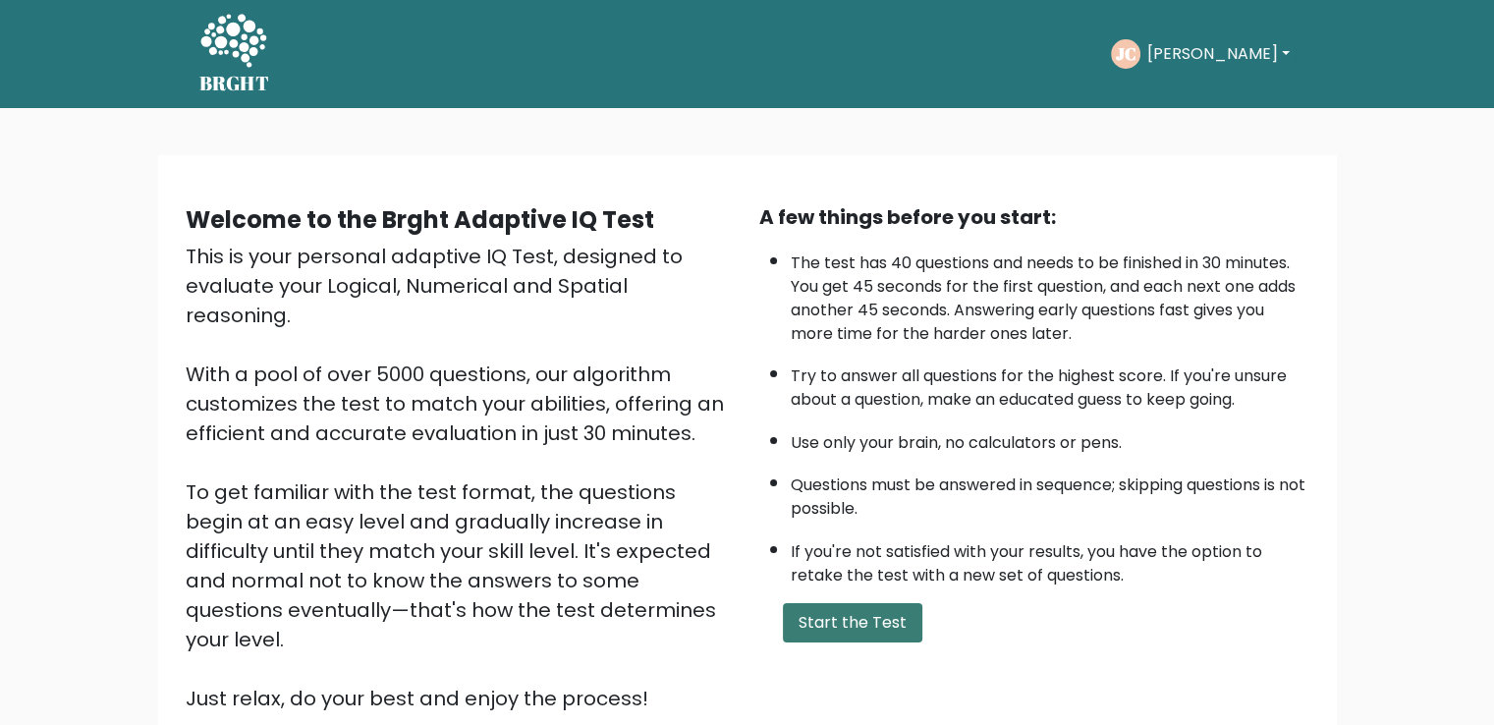
click at [869, 626] on button "Start the Test" at bounding box center [852, 622] width 139 height 39
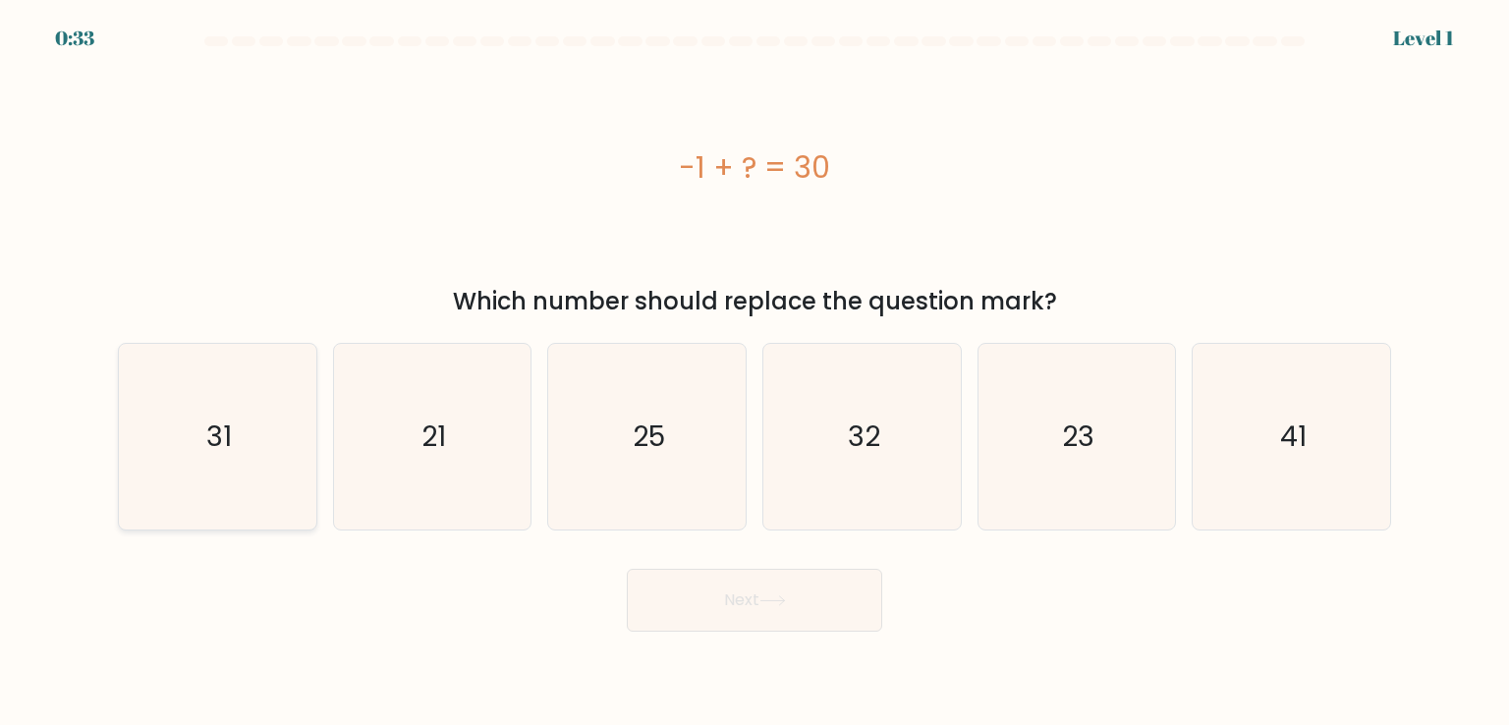
click at [234, 409] on icon "31" at bounding box center [217, 436] width 185 height 185
click at [754, 372] on input "a. 31" at bounding box center [754, 367] width 1 height 10
radio input "true"
click at [862, 620] on button "Next" at bounding box center [754, 600] width 255 height 63
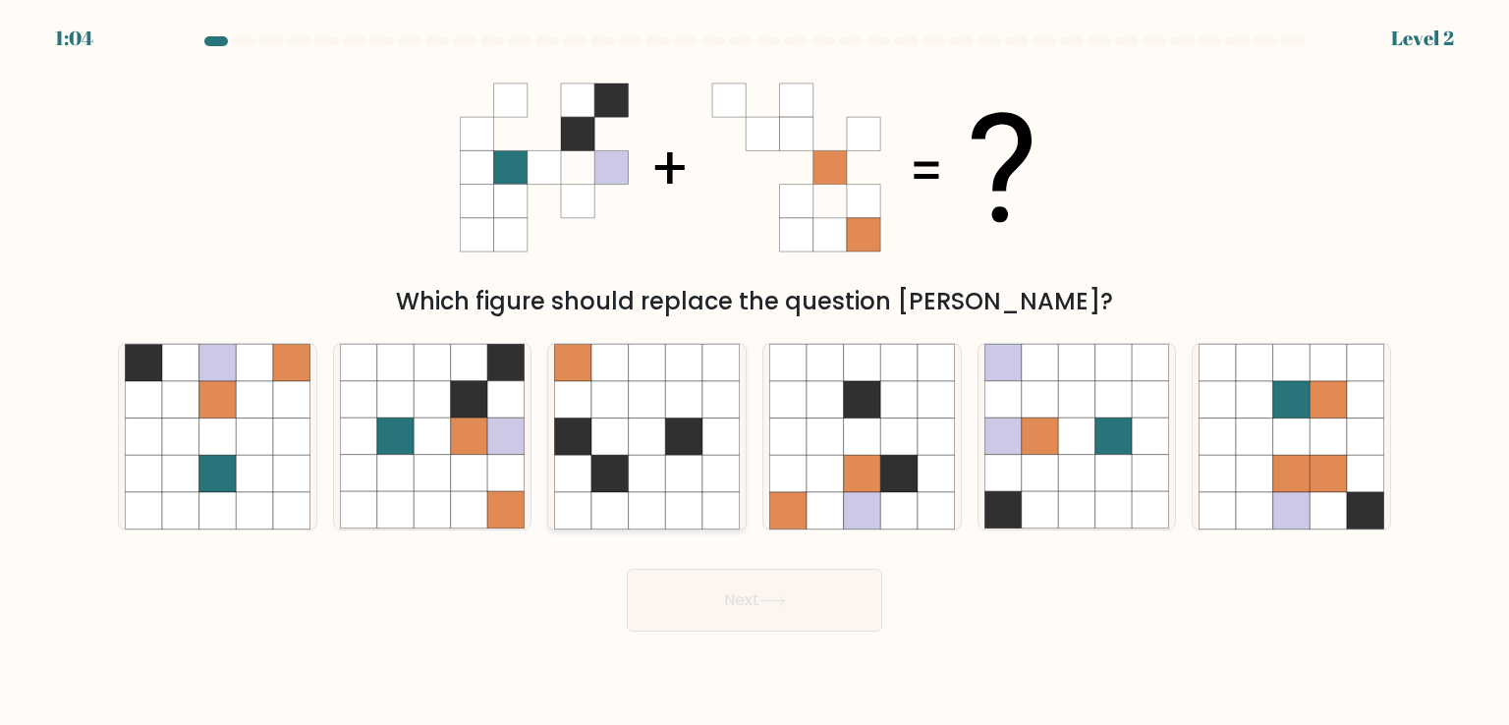
click at [670, 475] on icon at bounding box center [683, 473] width 37 height 37
click at [754, 372] on input "c." at bounding box center [754, 367] width 1 height 10
radio input "true"
click at [752, 600] on button "Next" at bounding box center [754, 600] width 255 height 63
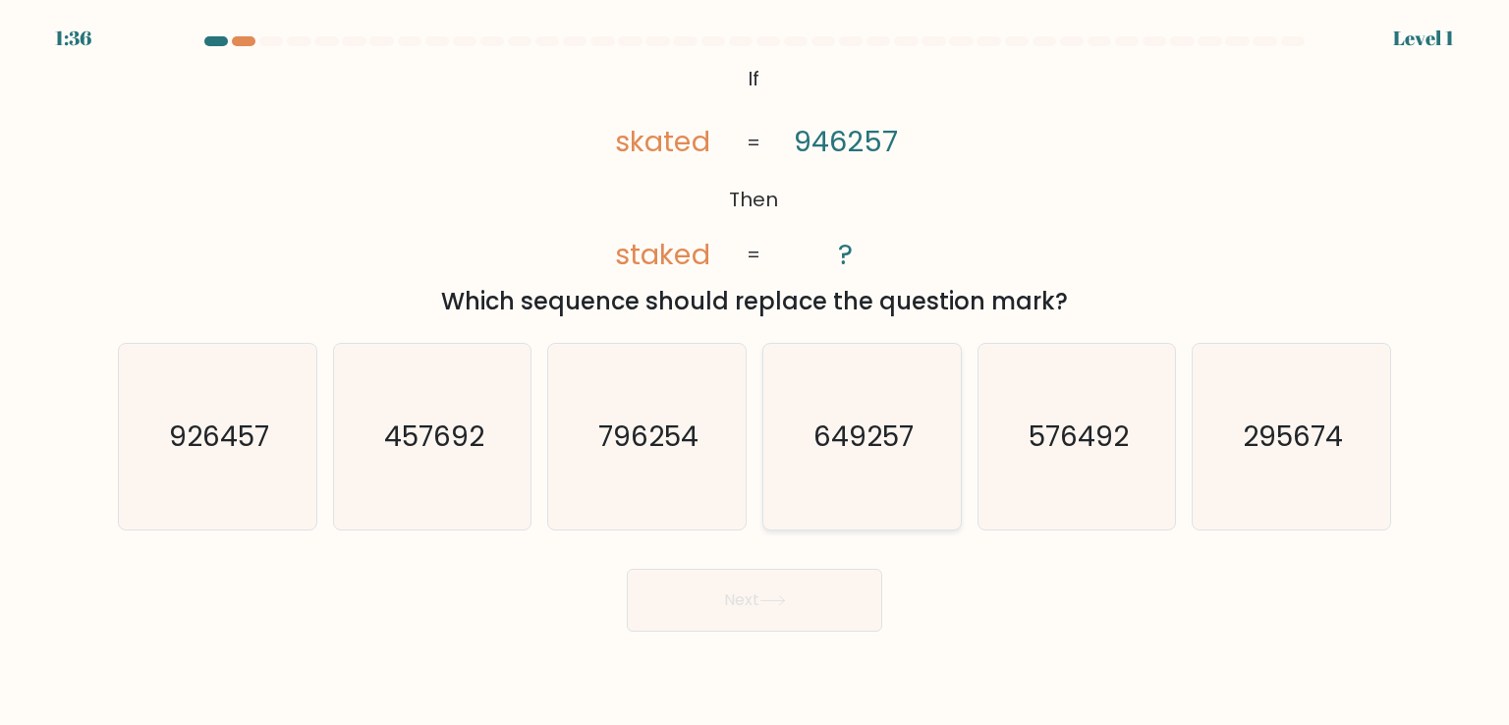
click at [900, 456] on icon "649257" at bounding box center [861, 436] width 185 height 185
click at [755, 372] on input "d. 649257" at bounding box center [754, 367] width 1 height 10
radio input "true"
click at [778, 608] on button "Next" at bounding box center [754, 600] width 255 height 63
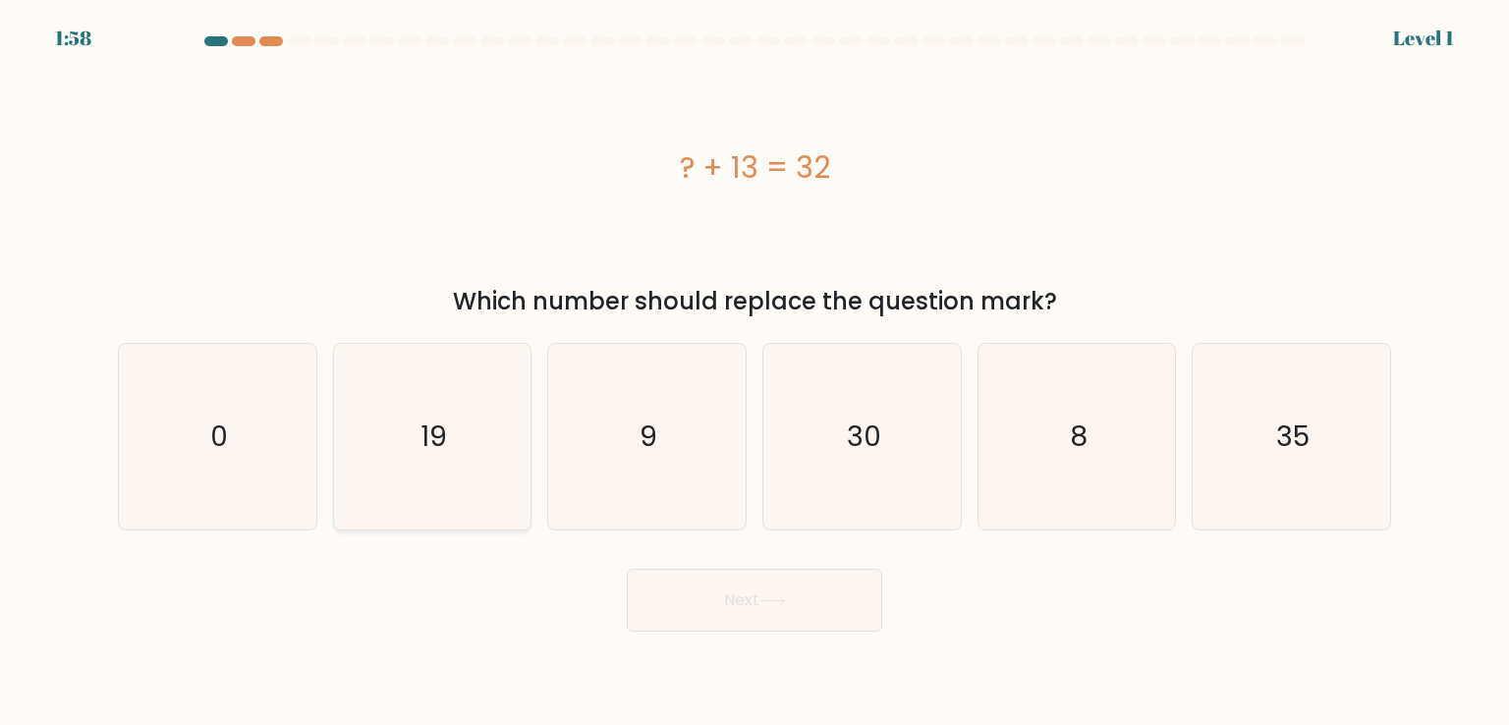
click at [420, 449] on icon "19" at bounding box center [432, 436] width 185 height 185
click at [754, 372] on input "b. 19" at bounding box center [754, 367] width 1 height 10
radio input "true"
click at [770, 604] on icon at bounding box center [772, 600] width 27 height 11
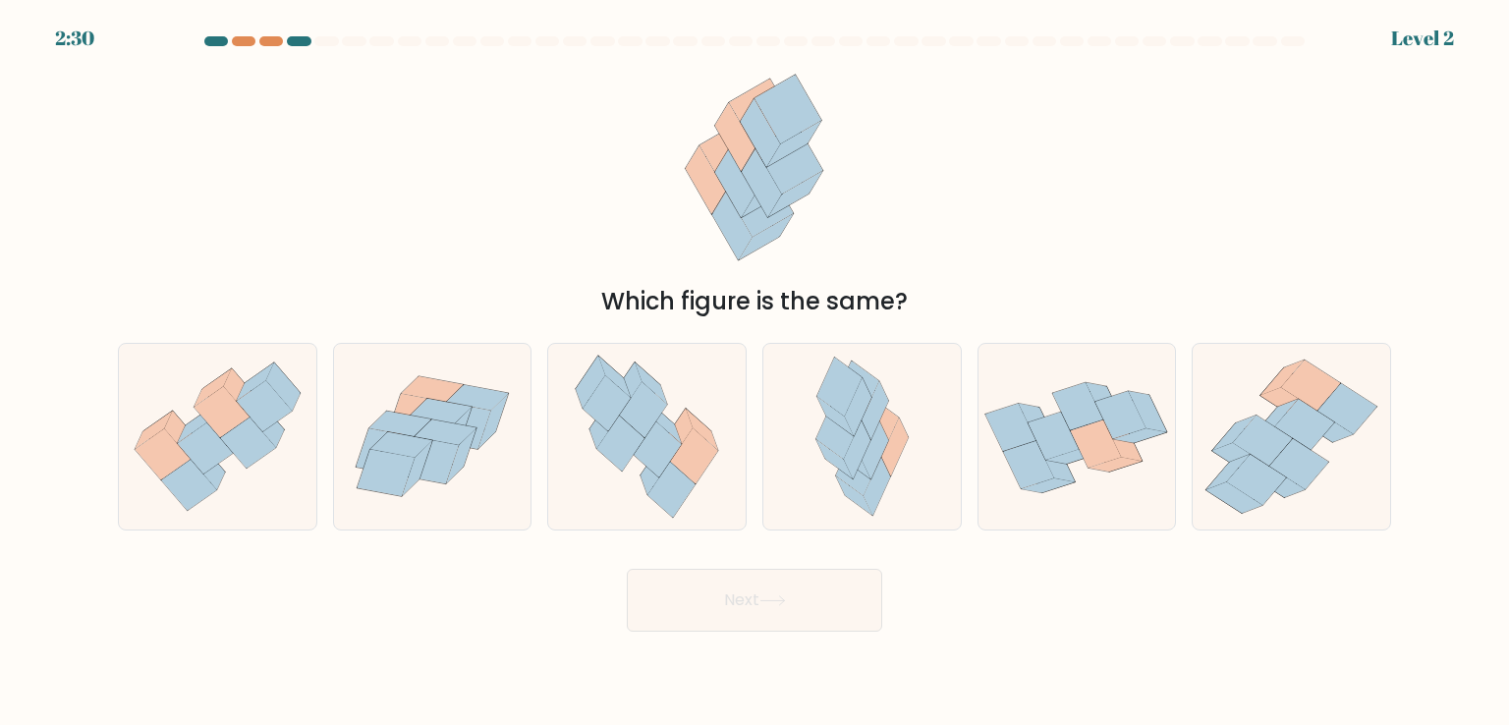
click at [782, 582] on button "Next" at bounding box center [754, 600] width 255 height 63
click at [831, 610] on button "Next" at bounding box center [754, 600] width 255 height 63
drag, startPoint x: 903, startPoint y: 404, endPoint x: 880, endPoint y: 461, distance: 61.3
click at [903, 406] on icon at bounding box center [861, 436] width 121 height 185
click at [755, 372] on input "d." at bounding box center [754, 367] width 1 height 10
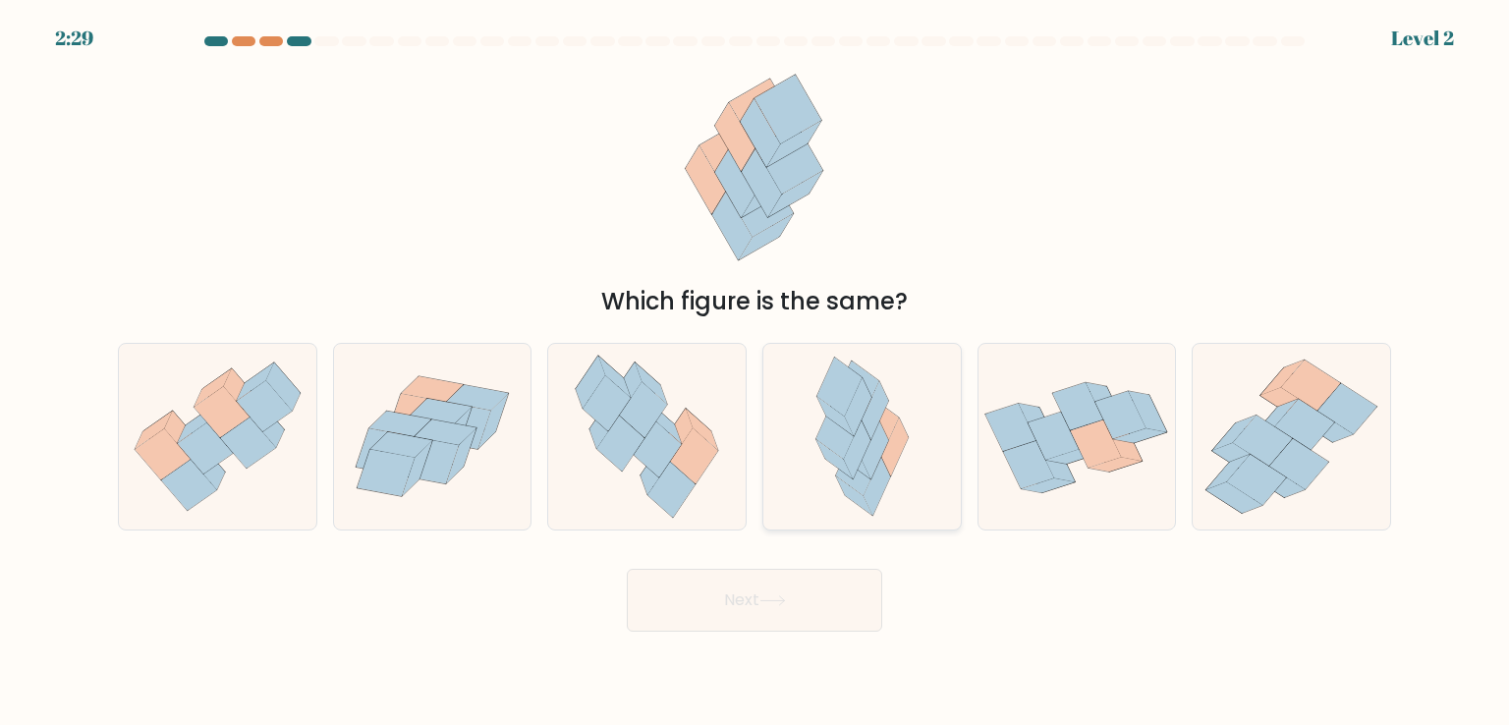
radio input "true"
click at [804, 613] on button "Next" at bounding box center [754, 600] width 255 height 63
click at [814, 595] on button "Next" at bounding box center [754, 600] width 255 height 63
click at [801, 603] on button "Next" at bounding box center [754, 600] width 255 height 63
click at [778, 592] on button "Next" at bounding box center [754, 600] width 255 height 63
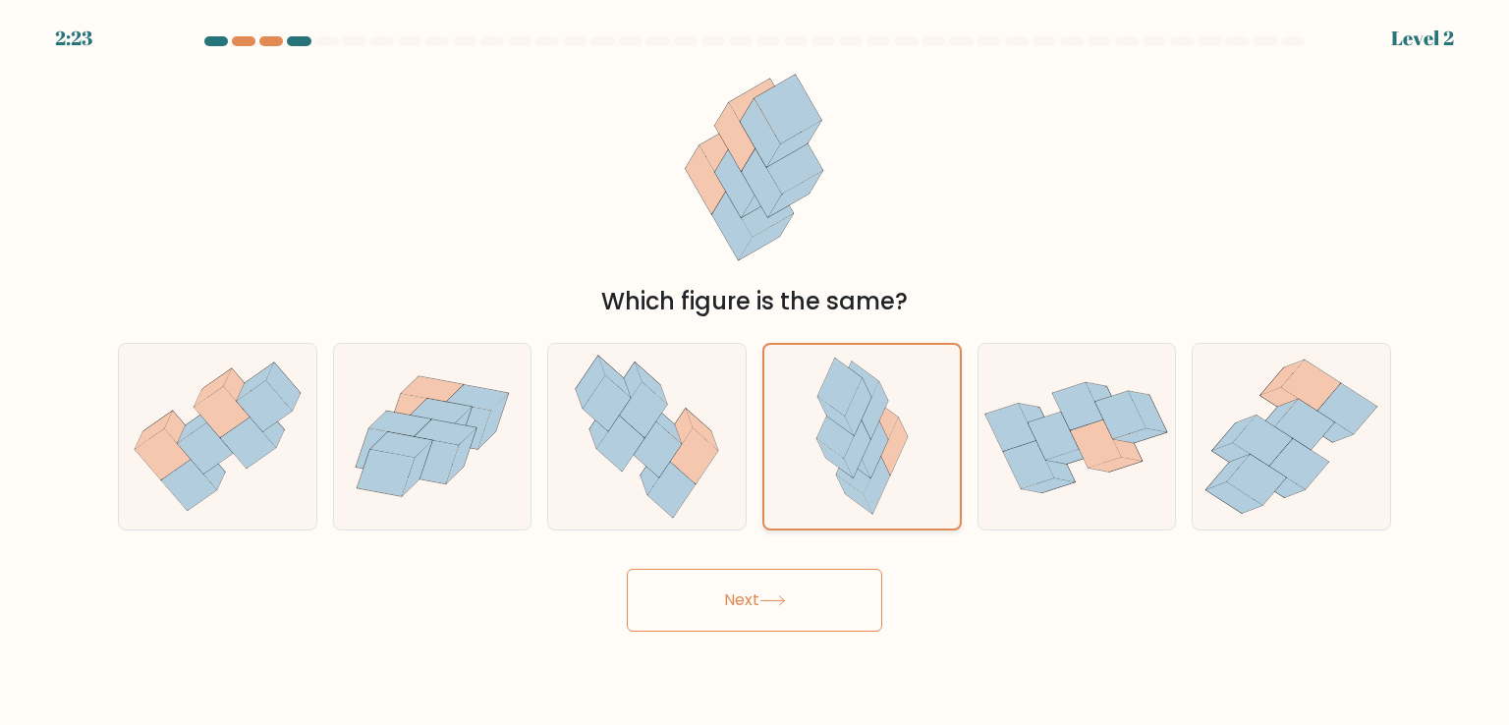
click at [832, 471] on icon at bounding box center [862, 436] width 120 height 183
click at [755, 372] on input "d." at bounding box center [754, 367] width 1 height 10
click at [832, 471] on icon at bounding box center [862, 436] width 120 height 183
click at [755, 372] on input "d." at bounding box center [754, 367] width 1 height 10
click at [700, 472] on icon at bounding box center [693, 455] width 47 height 55
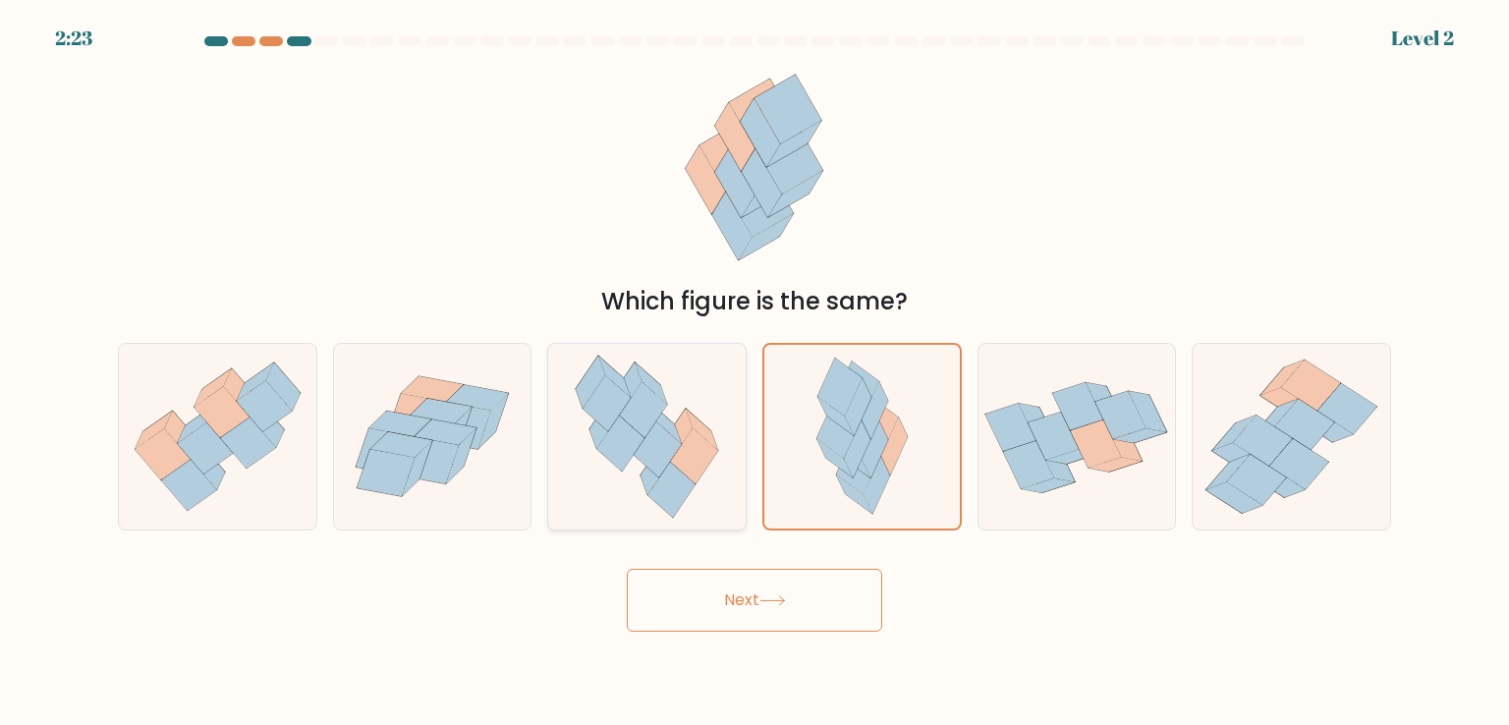
click at [754, 372] on input "c." at bounding box center [754, 367] width 1 height 10
radio input "true"
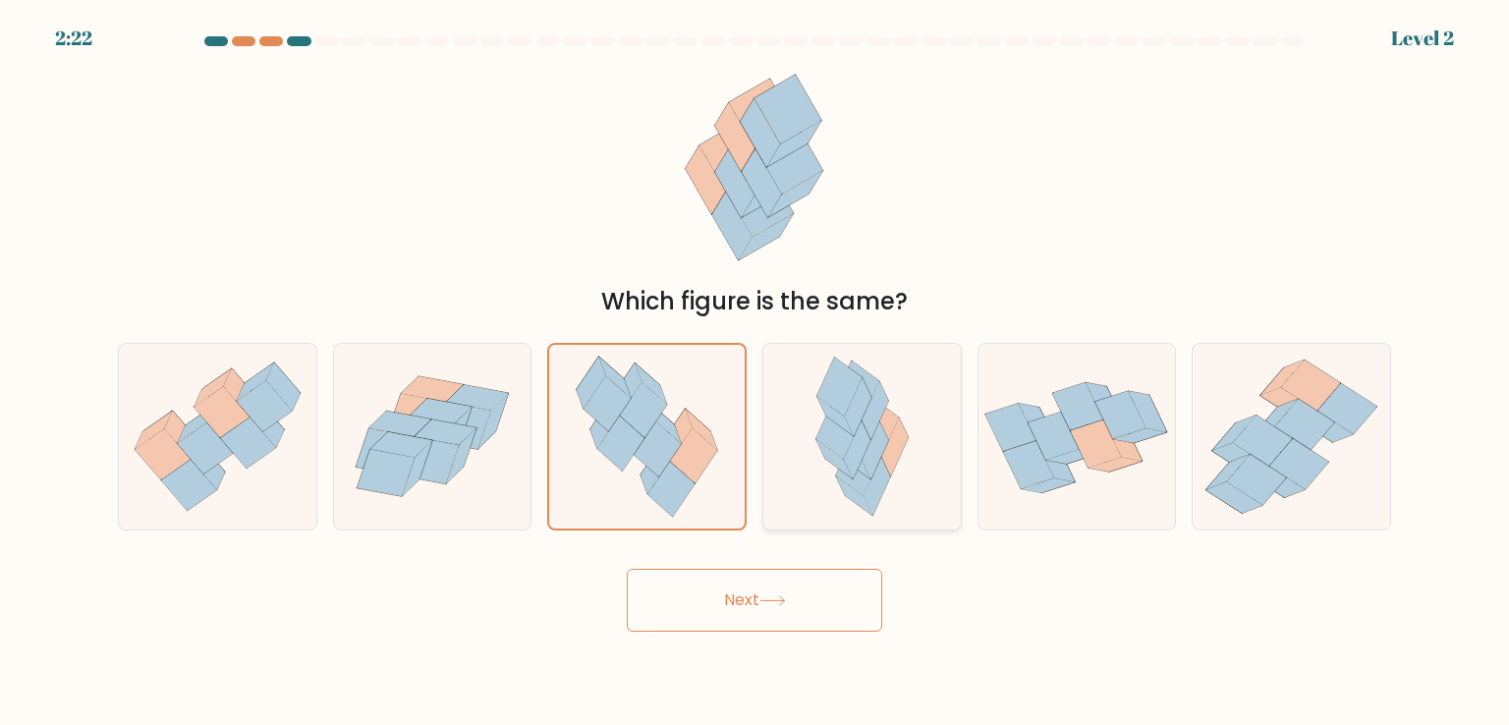
click at [829, 472] on icon at bounding box center [861, 436] width 121 height 185
click at [755, 372] on input "d." at bounding box center [754, 367] width 1 height 10
radio input "true"
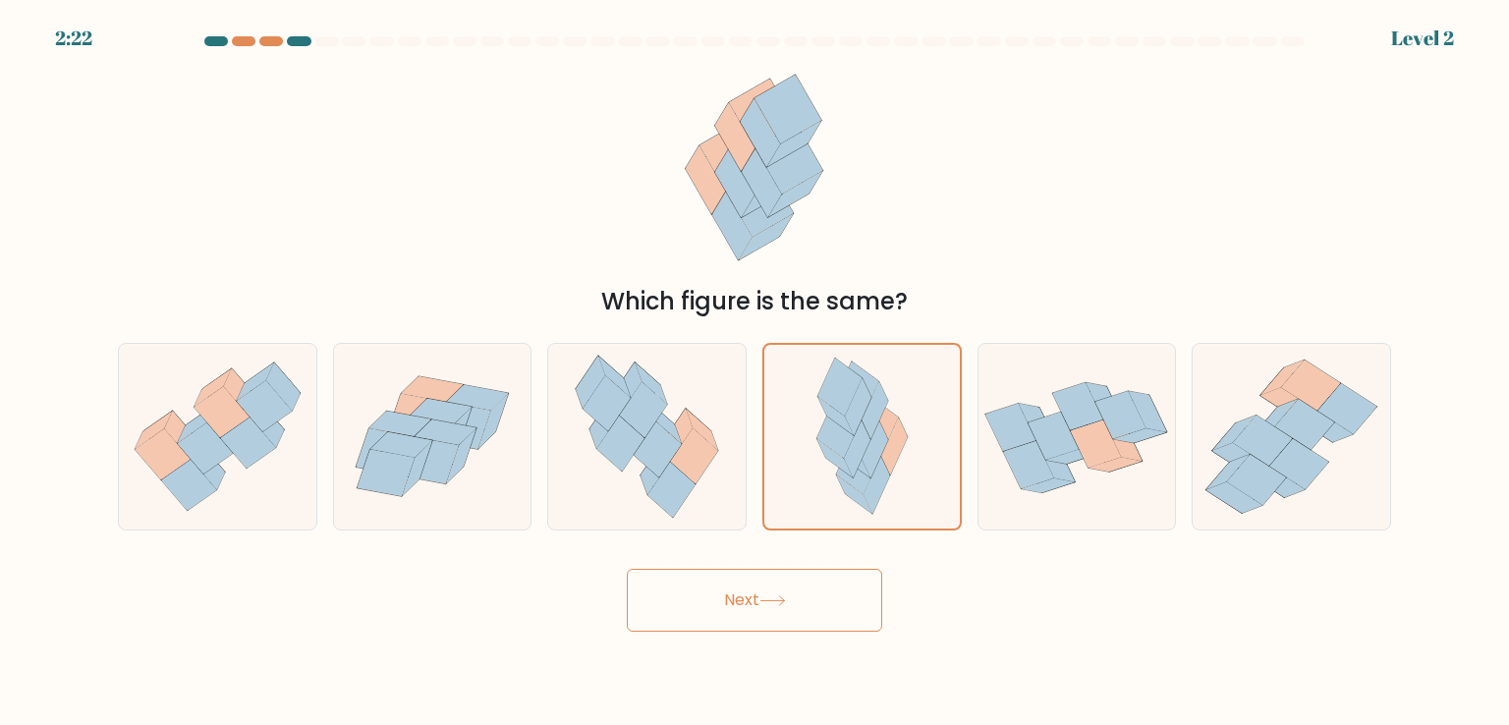
click at [801, 617] on button "Next" at bounding box center [754, 600] width 255 height 63
click at [754, 603] on button "Next" at bounding box center [754, 600] width 255 height 63
click at [755, 603] on button "Next" at bounding box center [754, 600] width 255 height 63
click at [1017, 457] on icon at bounding box center [1028, 464] width 51 height 47
click at [755, 372] on input "e." at bounding box center [754, 367] width 1 height 10
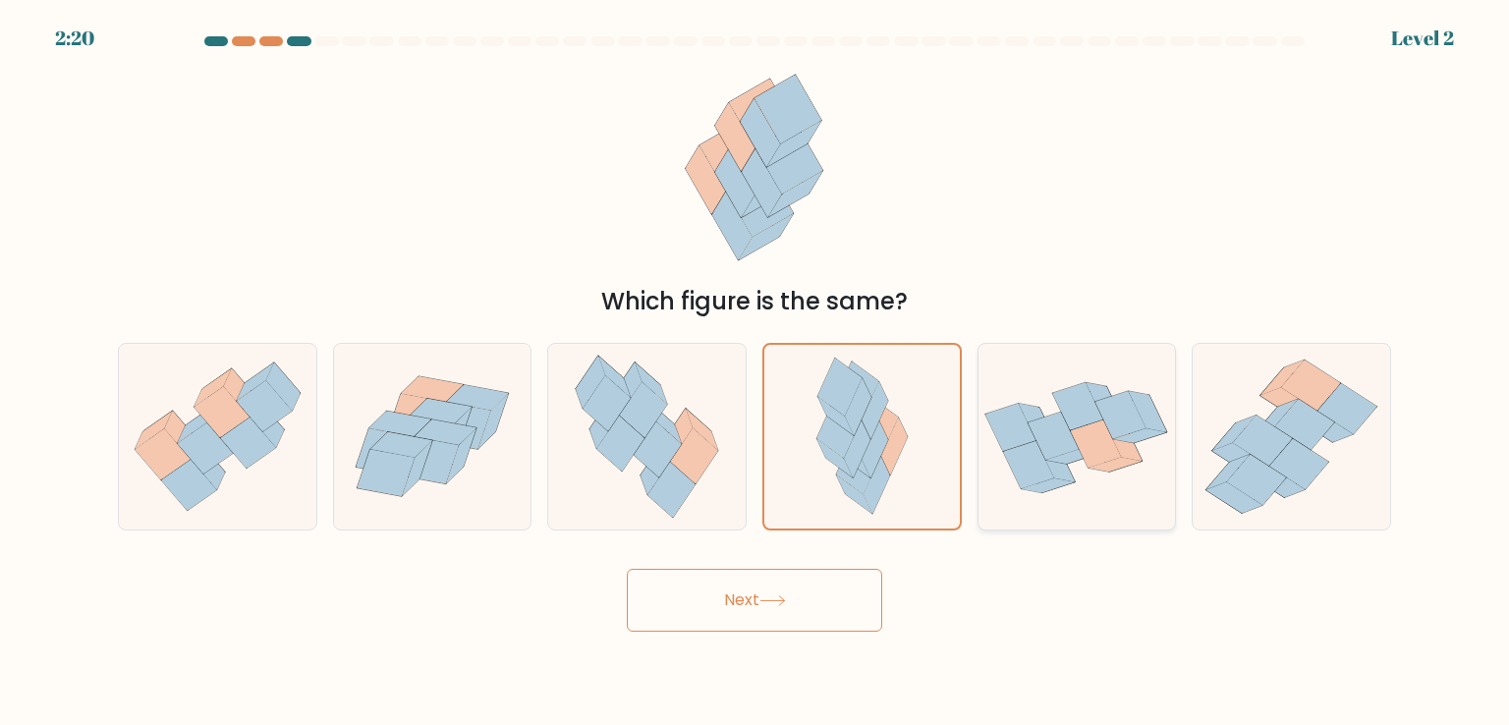
radio input "true"
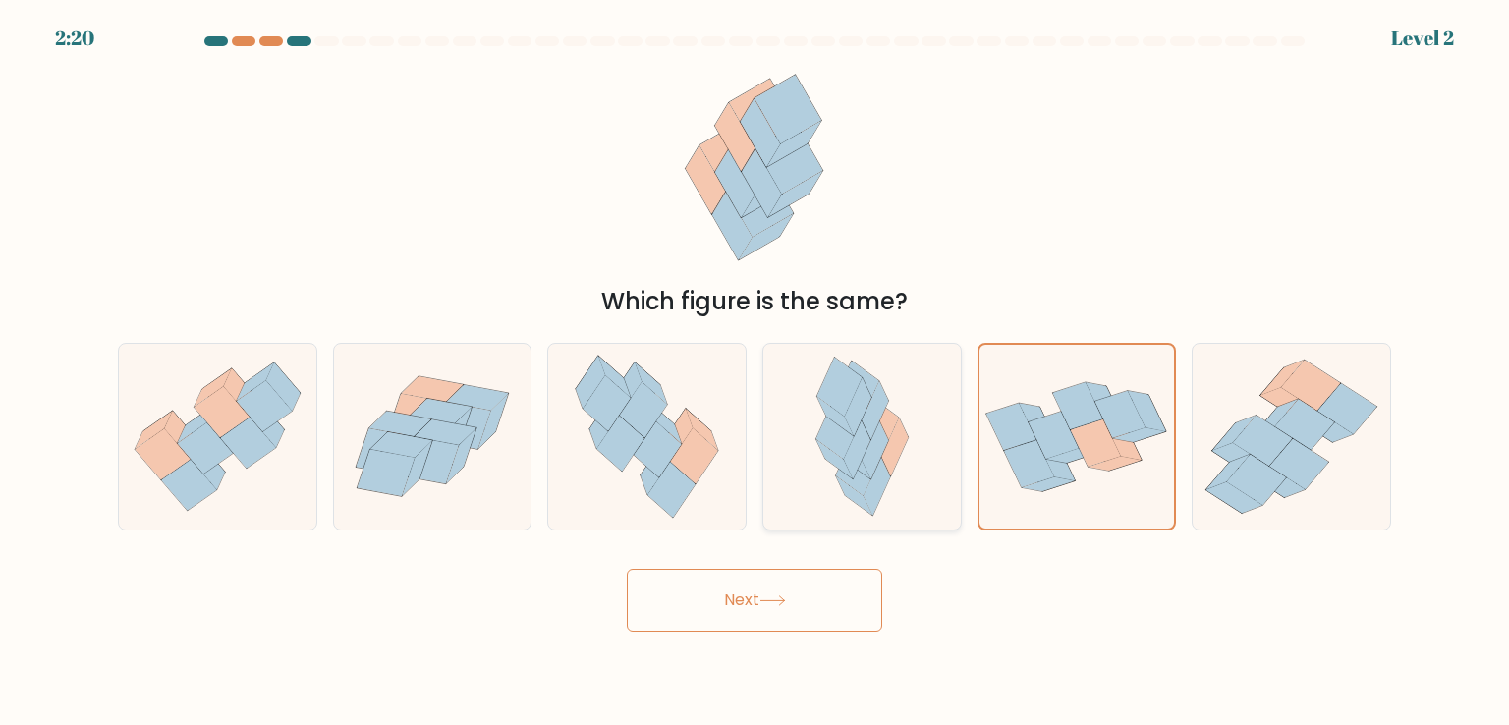
click at [814, 458] on icon at bounding box center [861, 436] width 121 height 185
click at [755, 372] on input "d." at bounding box center [754, 367] width 1 height 10
radio input "true"
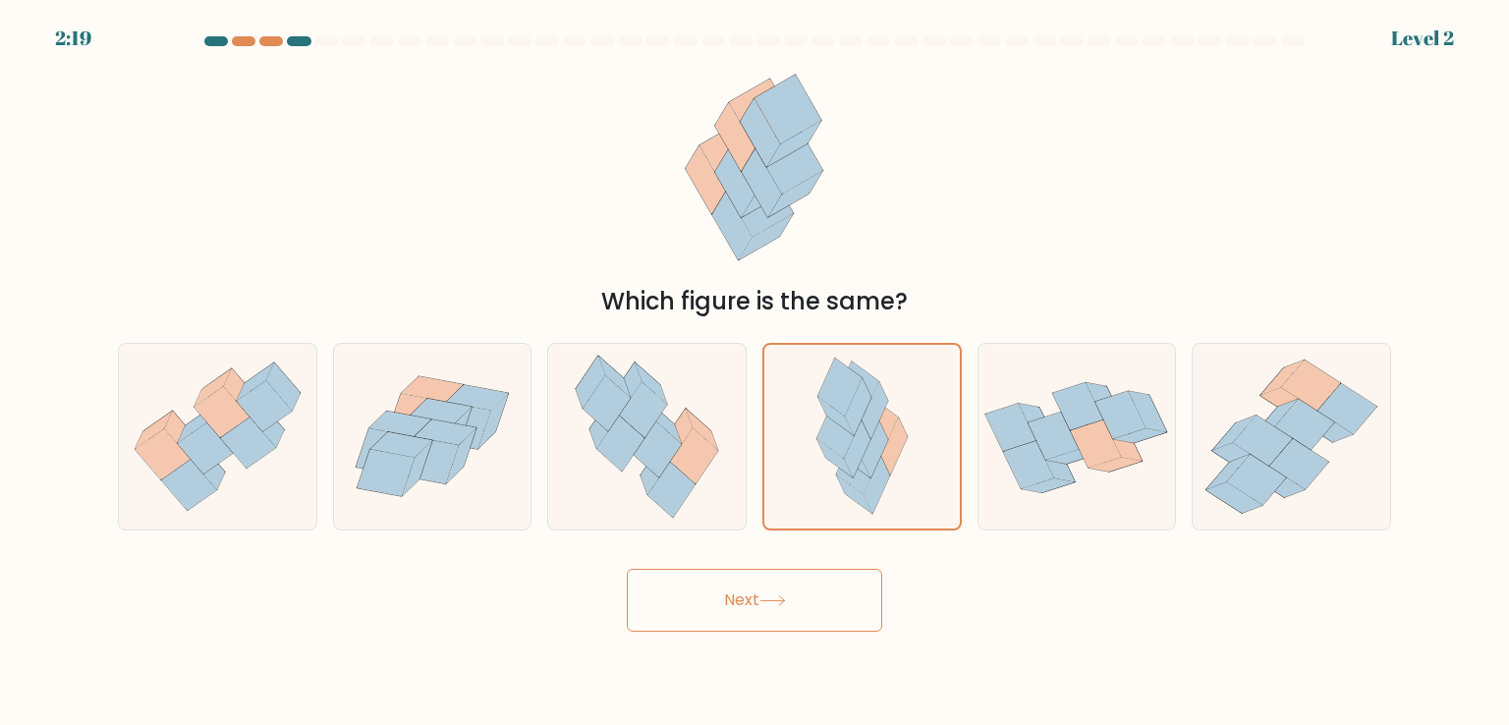
click at [781, 620] on button "Next" at bounding box center [754, 600] width 255 height 63
click at [779, 617] on button "Next" at bounding box center [754, 600] width 255 height 63
click at [781, 612] on button "Next" at bounding box center [754, 600] width 255 height 63
click at [781, 613] on button "Next" at bounding box center [754, 600] width 255 height 63
drag, startPoint x: 782, startPoint y: 613, endPoint x: 647, endPoint y: 350, distance: 295.6
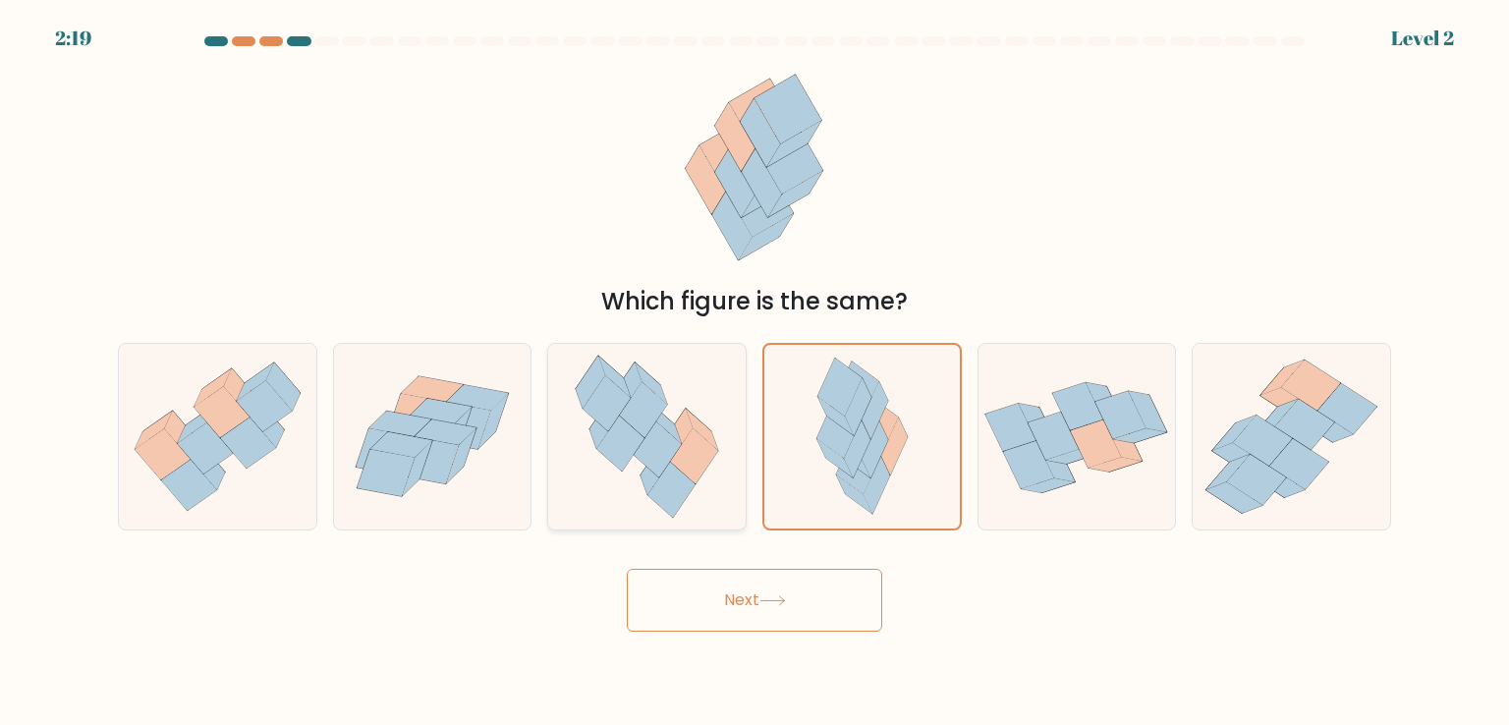
click at [782, 612] on button "Next" at bounding box center [754, 600] width 255 height 63
click at [801, 614] on button "Next" at bounding box center [754, 600] width 255 height 63
click at [803, 616] on button "Next" at bounding box center [754, 600] width 255 height 63
click at [627, 569] on button "Next" at bounding box center [754, 600] width 255 height 63
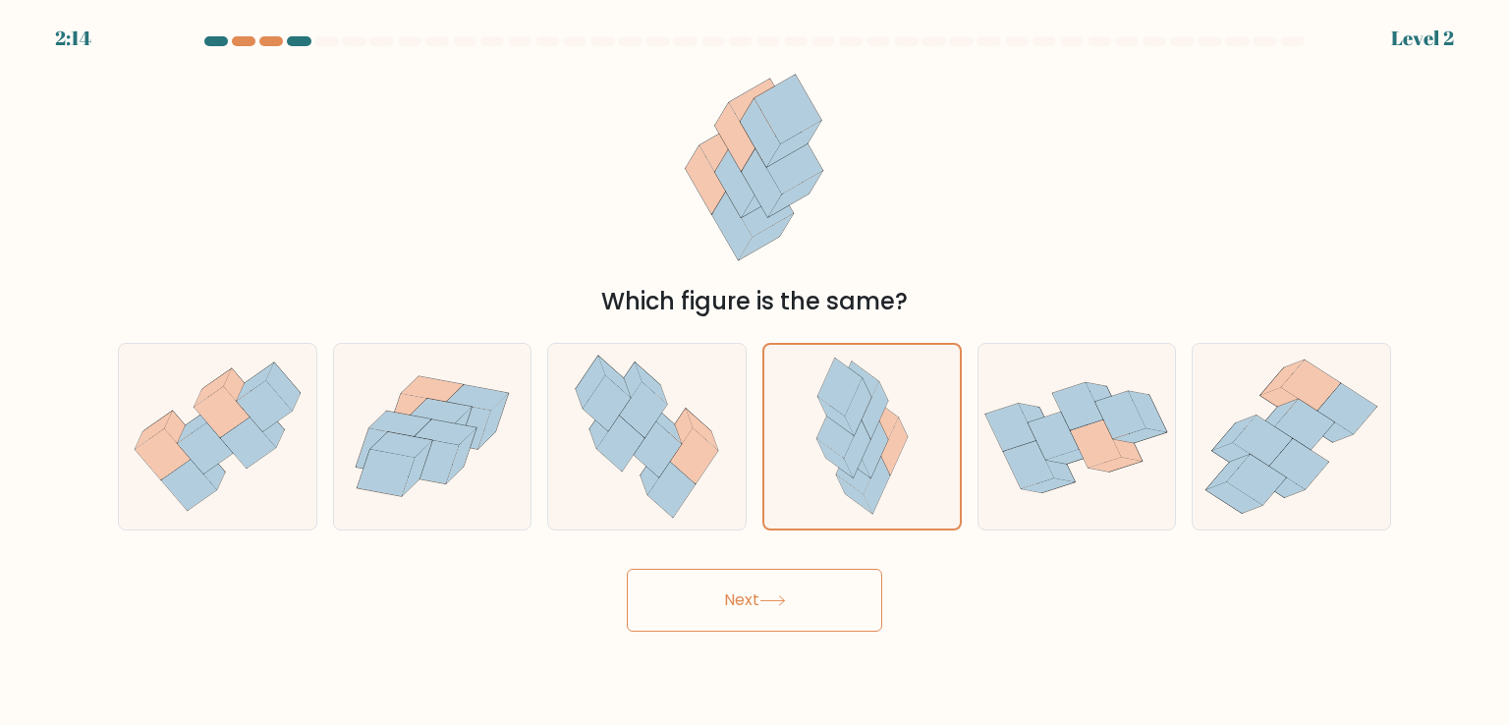
click at [627, 569] on button "Next" at bounding box center [754, 600] width 255 height 63
click at [813, 574] on button "Next" at bounding box center [754, 600] width 255 height 63
click at [812, 577] on button "Next" at bounding box center [754, 600] width 255 height 63
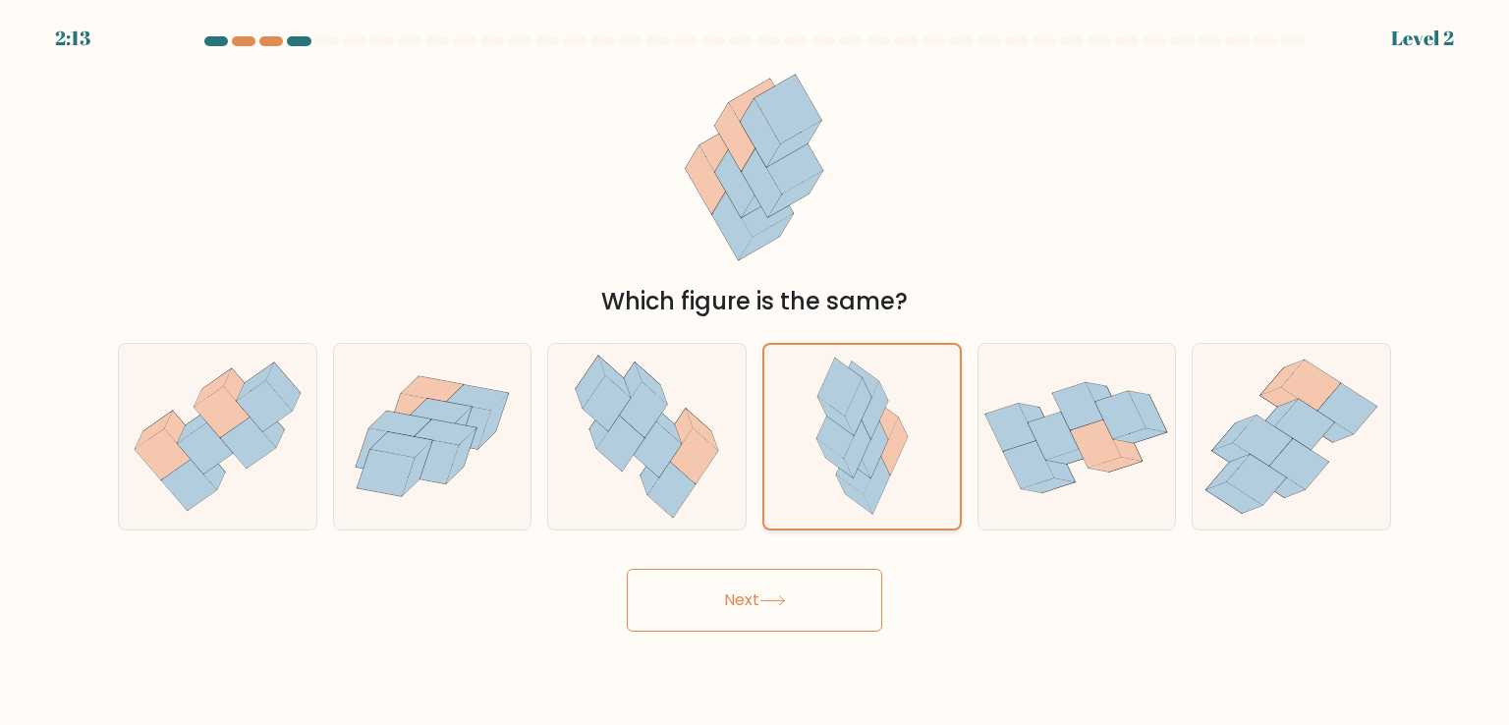
click at [857, 473] on icon at bounding box center [858, 466] width 44 height 58
click at [755, 372] on input "d." at bounding box center [754, 367] width 1 height 10
click at [976, 491] on div "e." at bounding box center [1076, 436] width 215 height 187
click at [1068, 498] on icon at bounding box center [1076, 436] width 197 height 151
click at [755, 372] on input "e." at bounding box center [754, 367] width 1 height 10
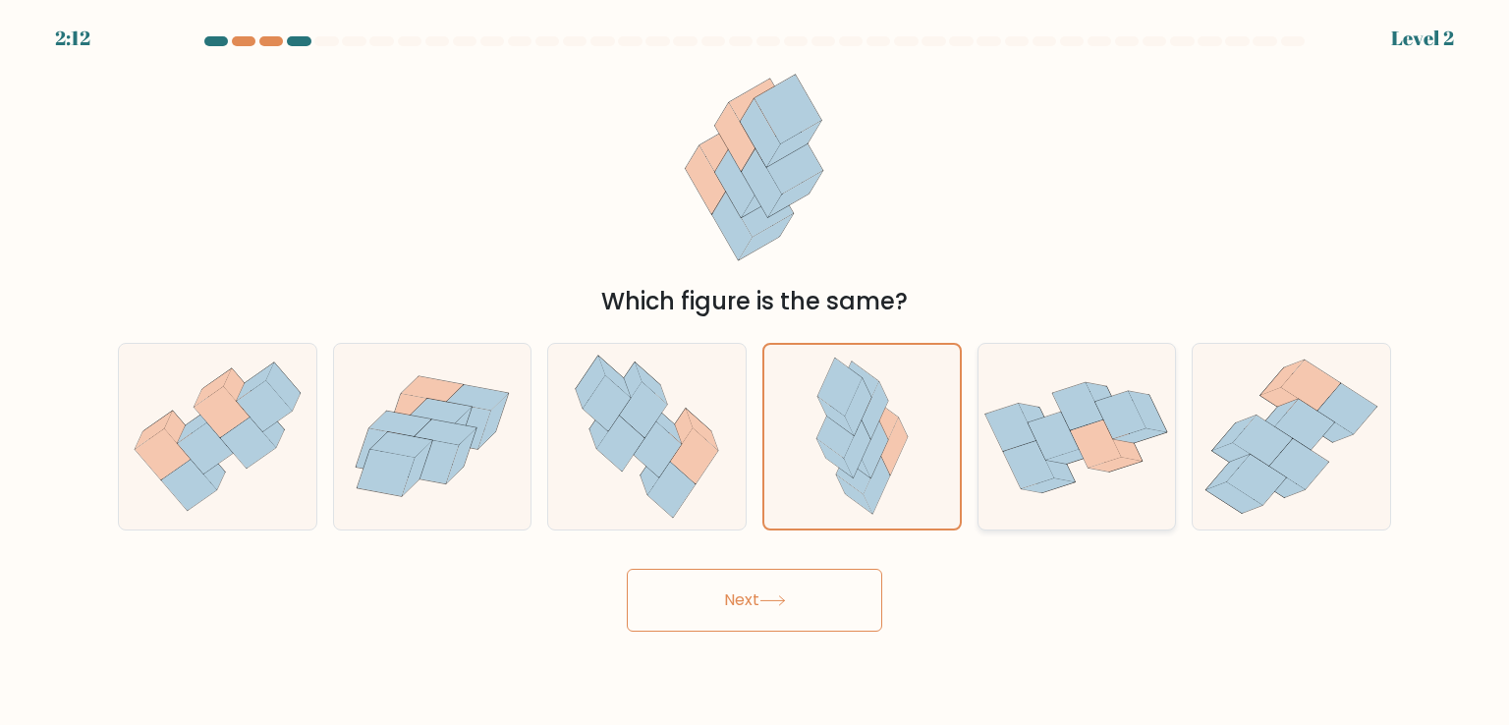
radio input "true"
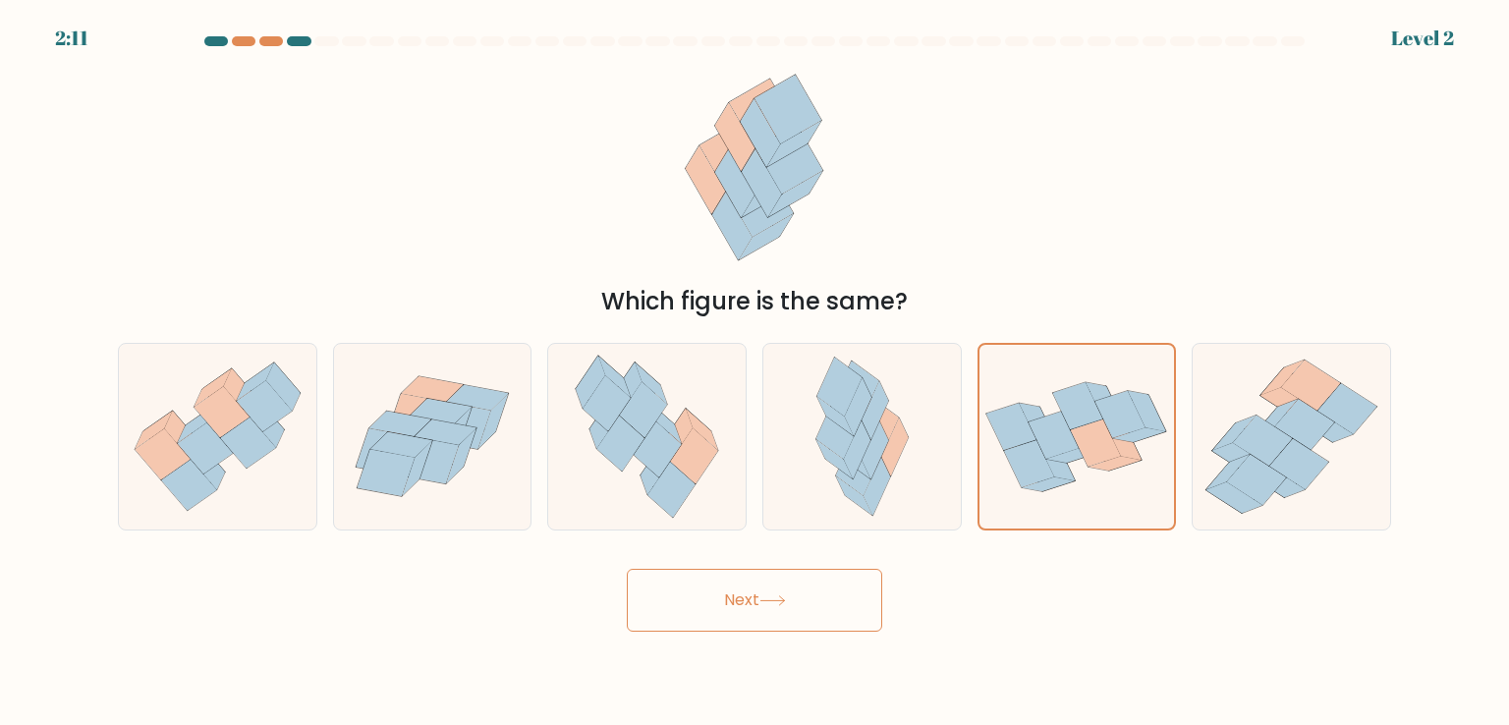
click at [758, 468] on div "d." at bounding box center [861, 436] width 215 height 187
click at [879, 469] on icon at bounding box center [876, 487] width 27 height 58
click at [755, 372] on input "d." at bounding box center [754, 367] width 1 height 10
radio input "true"
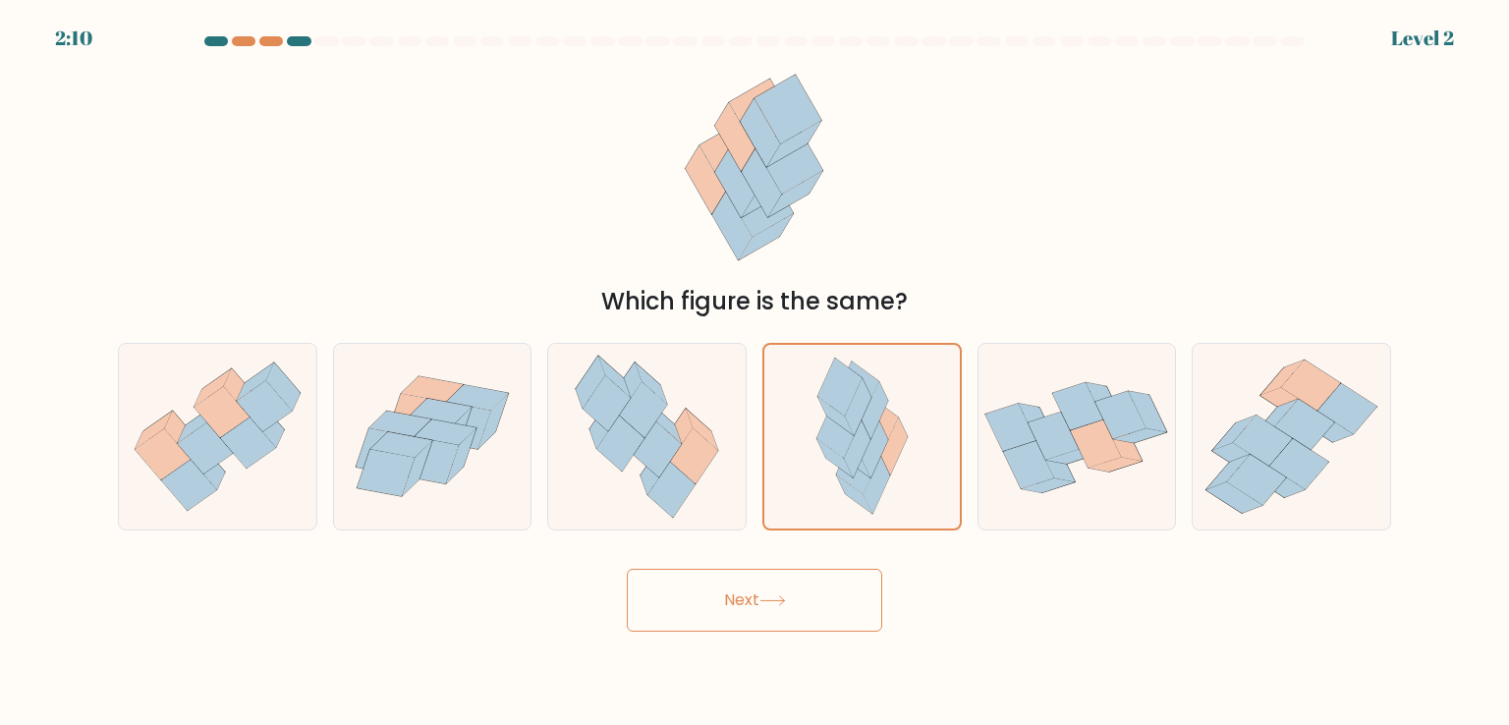
click at [735, 634] on body "2:10 Level 2" at bounding box center [754, 362] width 1509 height 725
click at [738, 625] on button "Next" at bounding box center [754, 600] width 255 height 63
click at [728, 605] on button "Next" at bounding box center [754, 600] width 255 height 63
click at [861, 433] on icon at bounding box center [857, 450] width 27 height 58
click at [755, 372] on input "d." at bounding box center [754, 367] width 1 height 10
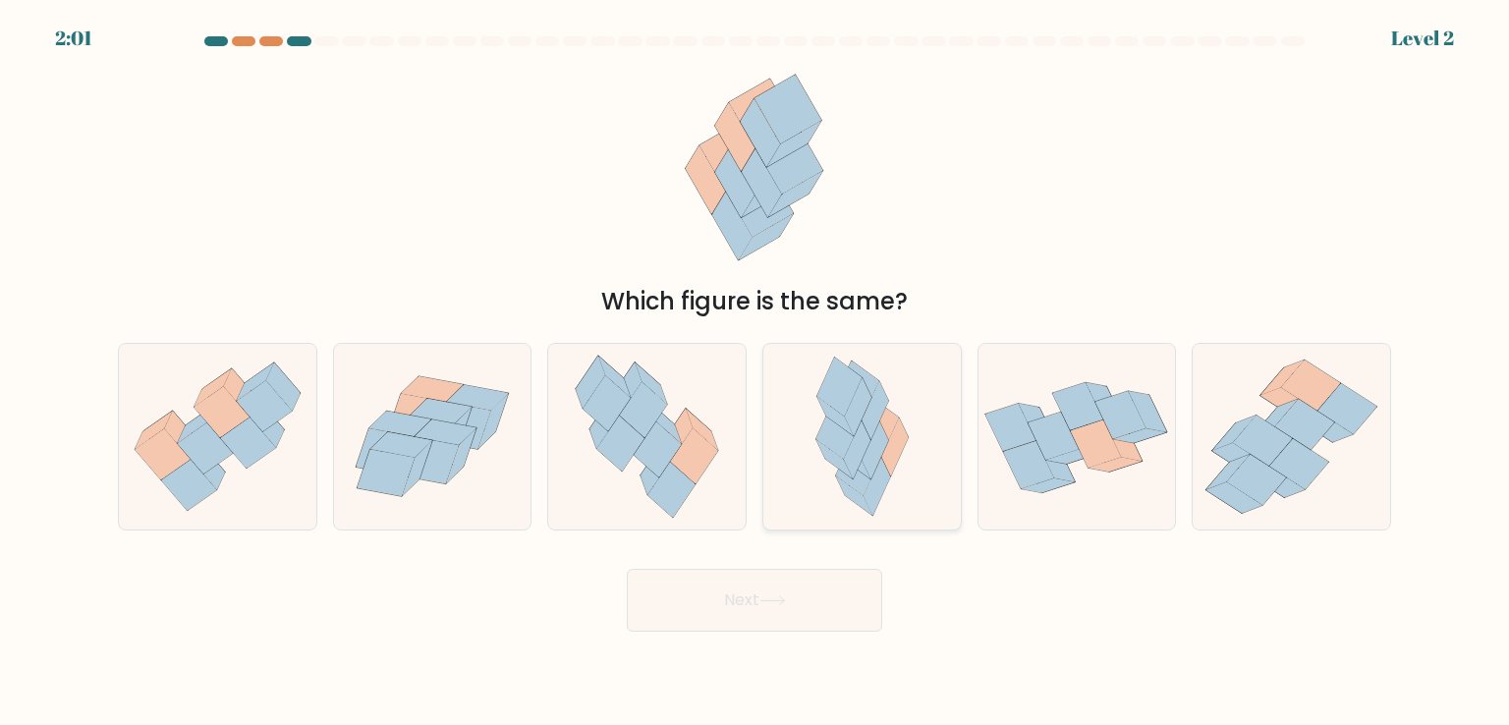
radio input "true"
click at [793, 603] on button "Next" at bounding box center [754, 600] width 255 height 63
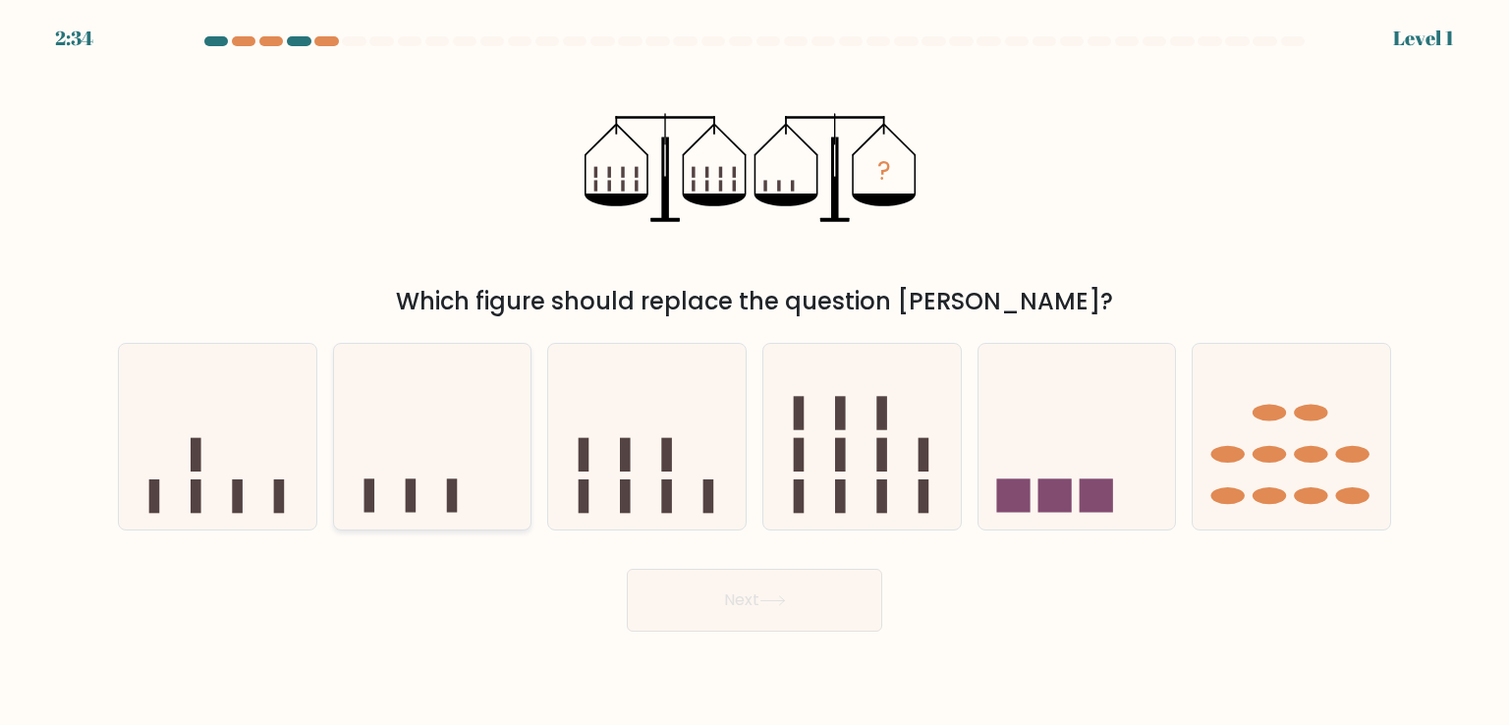
click at [405, 477] on icon at bounding box center [432, 436] width 197 height 163
click at [754, 372] on input "b." at bounding box center [754, 367] width 1 height 10
radio input "true"
click at [754, 601] on button "Next" at bounding box center [754, 600] width 255 height 63
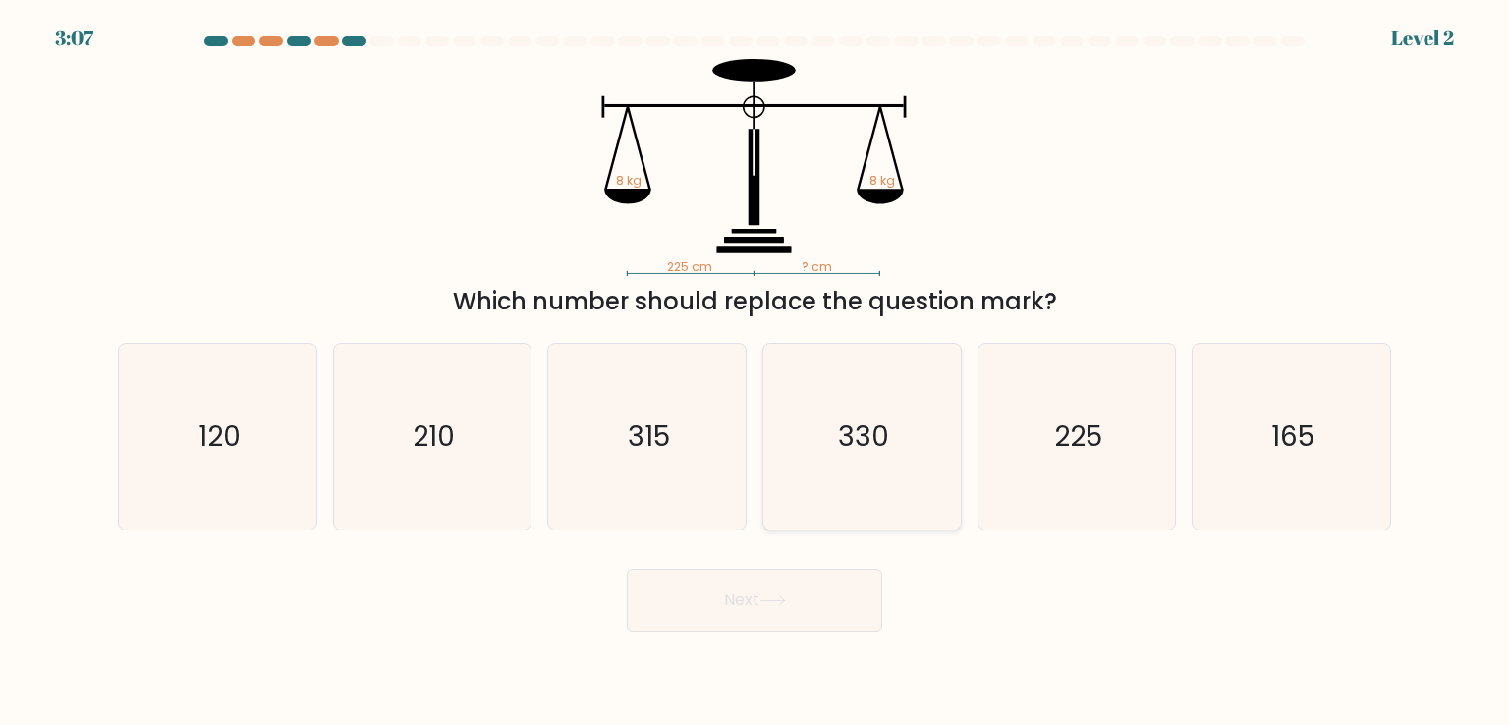
click at [840, 437] on text "330" at bounding box center [863, 435] width 51 height 39
click at [755, 372] on input "d. 330" at bounding box center [754, 367] width 1 height 10
radio input "true"
click at [786, 596] on icon at bounding box center [772, 600] width 27 height 11
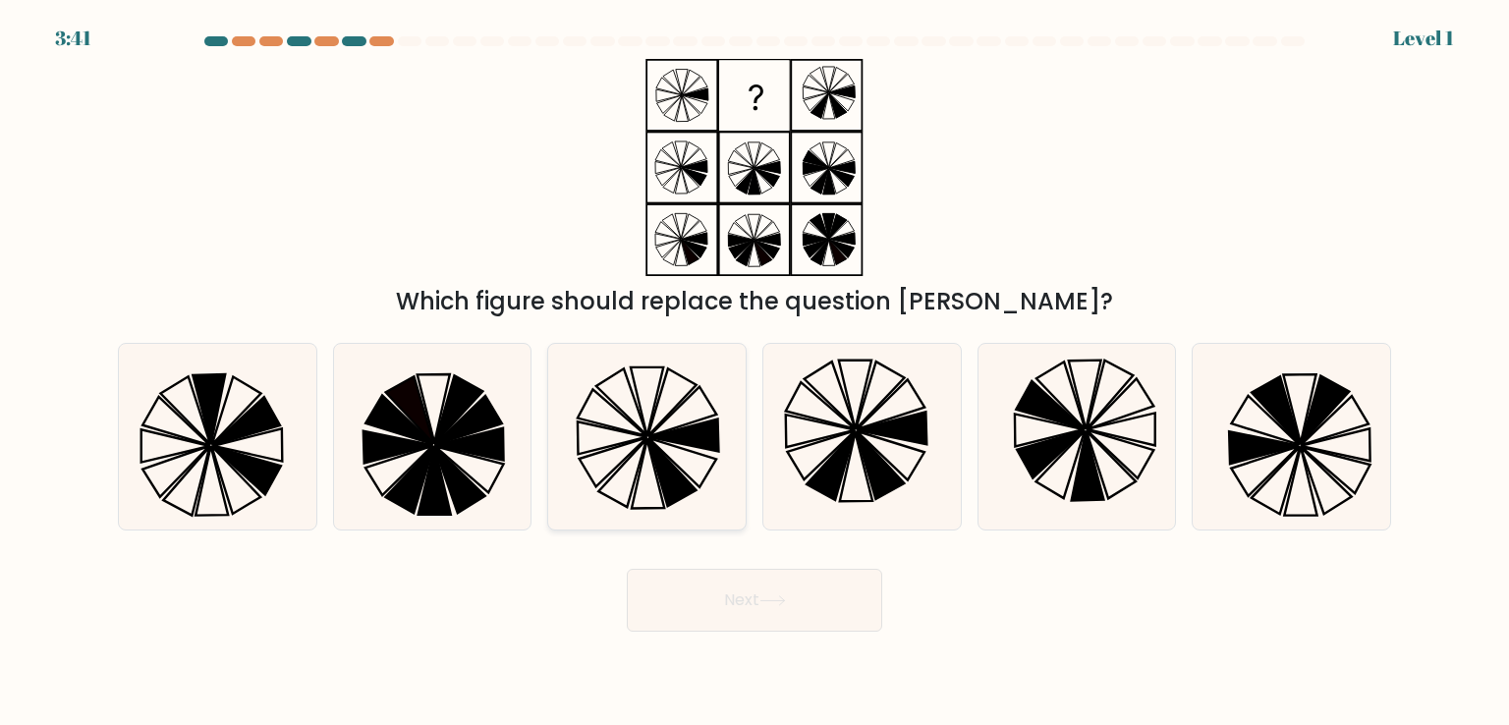
click at [620, 484] on icon at bounding box center [646, 436] width 185 height 185
click at [754, 372] on input "c." at bounding box center [754, 367] width 1 height 10
radio input "true"
click at [721, 631] on body "3:40 Level 1" at bounding box center [754, 362] width 1509 height 725
click at [724, 615] on button "Next" at bounding box center [754, 600] width 255 height 63
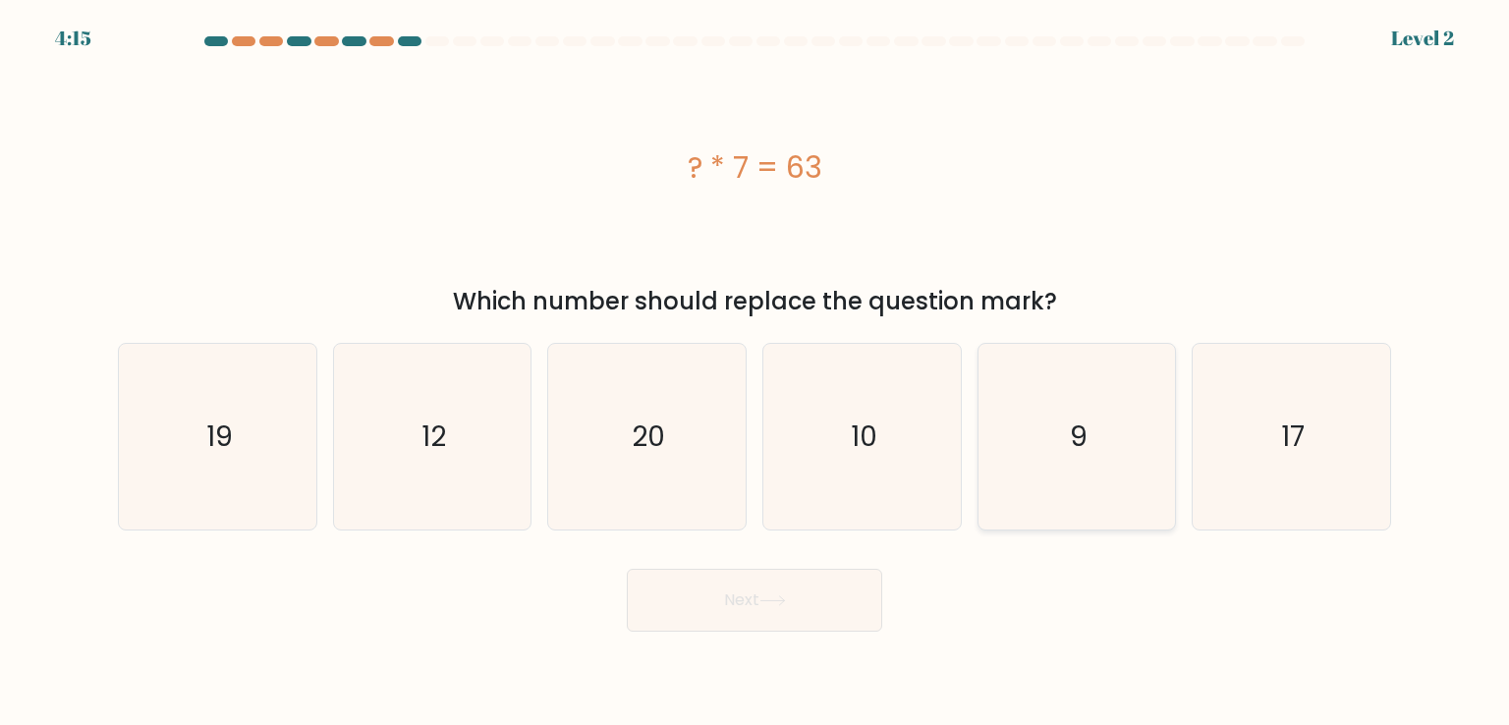
click at [1083, 456] on icon "9" at bounding box center [1076, 436] width 185 height 185
click at [755, 372] on input "e. 9" at bounding box center [754, 367] width 1 height 10
radio input "true"
click at [811, 582] on button "Next" at bounding box center [754, 600] width 255 height 63
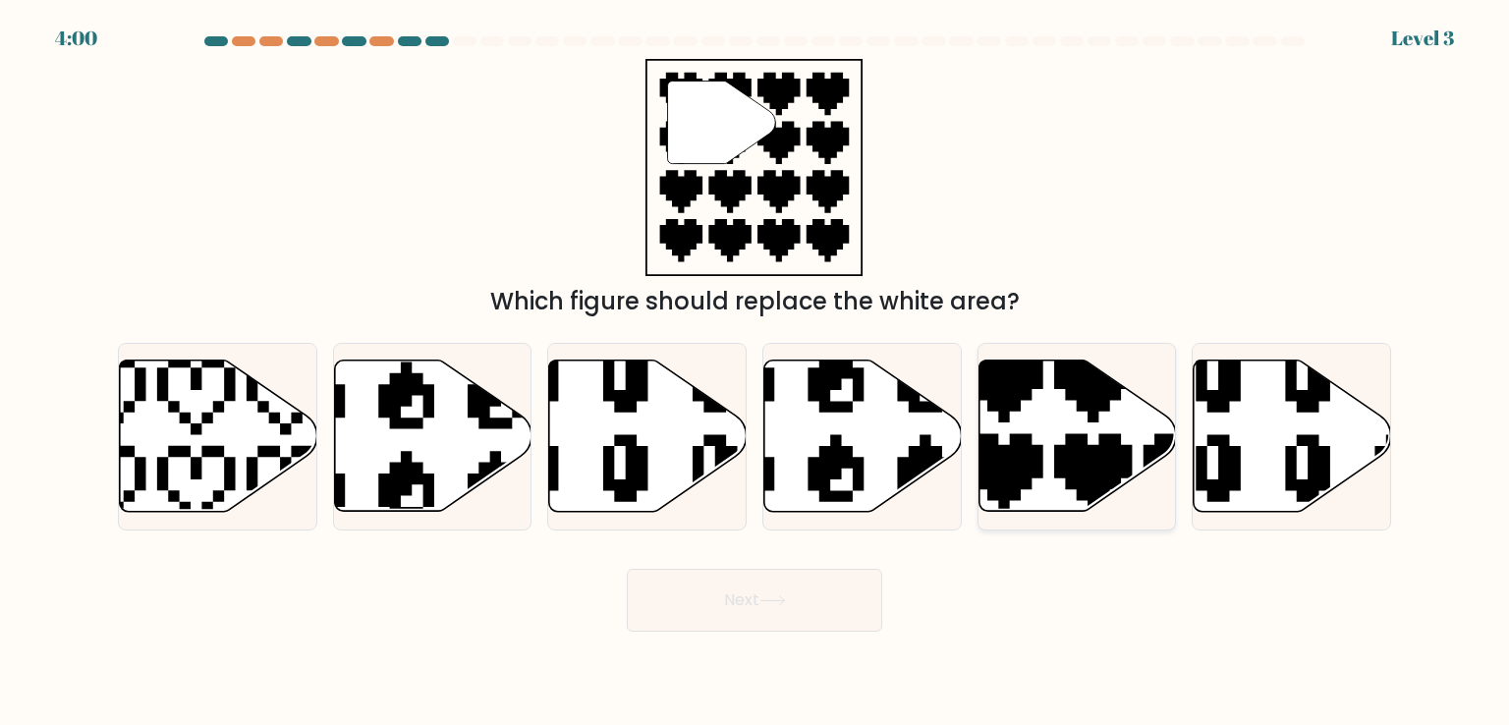
click at [1048, 433] on icon at bounding box center [1076, 435] width 197 height 151
click at [755, 372] on input "e." at bounding box center [754, 367] width 1 height 10
radio input "true"
click at [867, 590] on button "Next" at bounding box center [754, 600] width 255 height 63
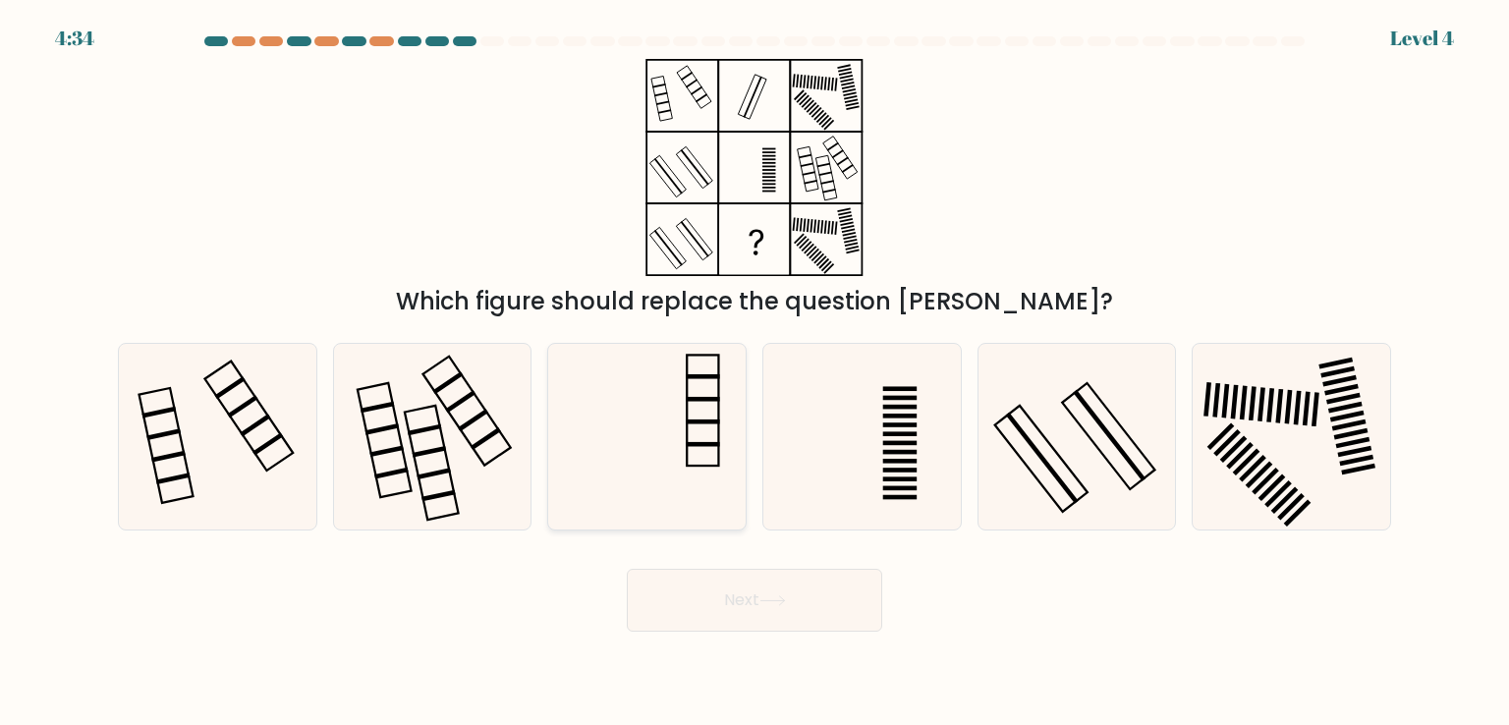
click at [662, 433] on icon at bounding box center [646, 436] width 185 height 185
click at [754, 372] on input "c." at bounding box center [754, 367] width 1 height 10
radio input "true"
click at [741, 610] on button "Next" at bounding box center [754, 600] width 255 height 63
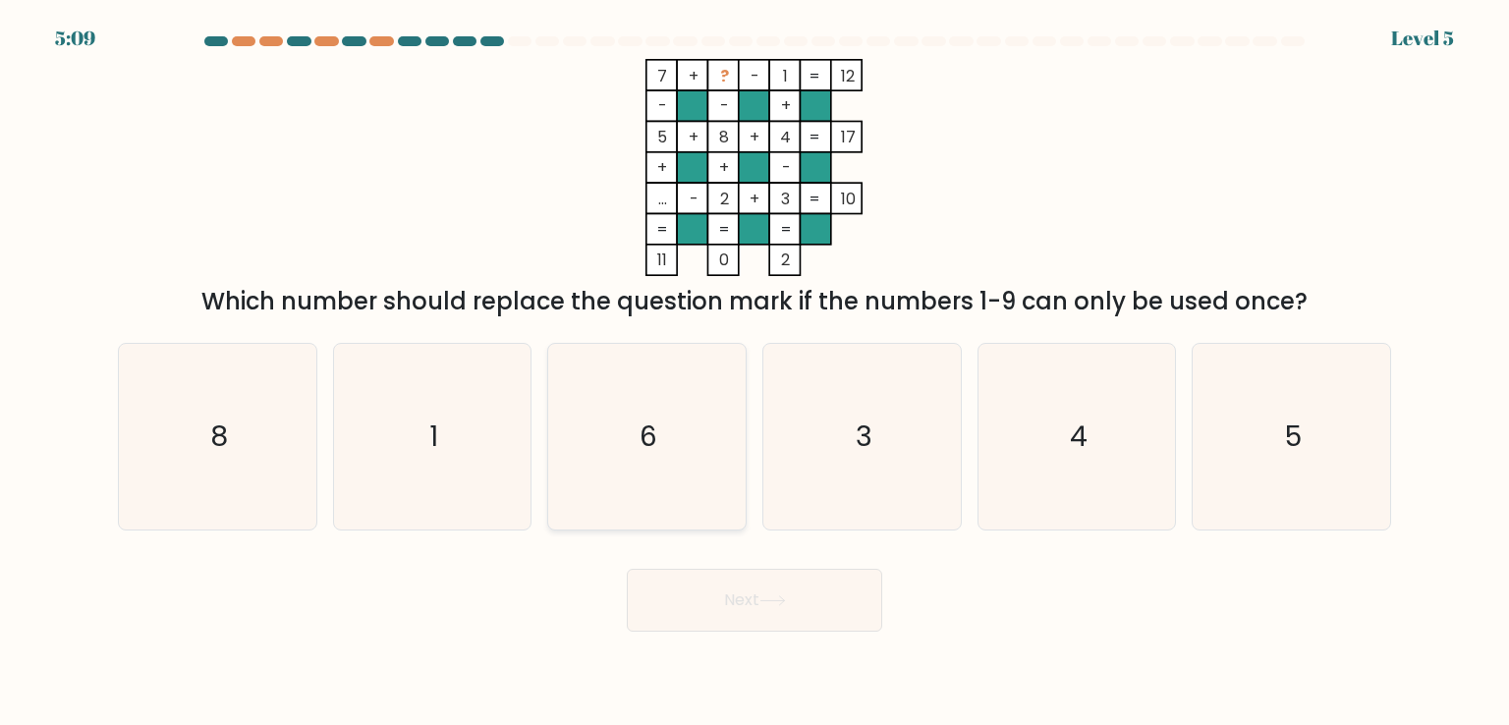
click at [618, 437] on icon "6" at bounding box center [646, 436] width 185 height 185
click at [754, 372] on input "c. 6" at bounding box center [754, 367] width 1 height 10
radio input "true"
click at [692, 593] on button "Next" at bounding box center [754, 600] width 255 height 63
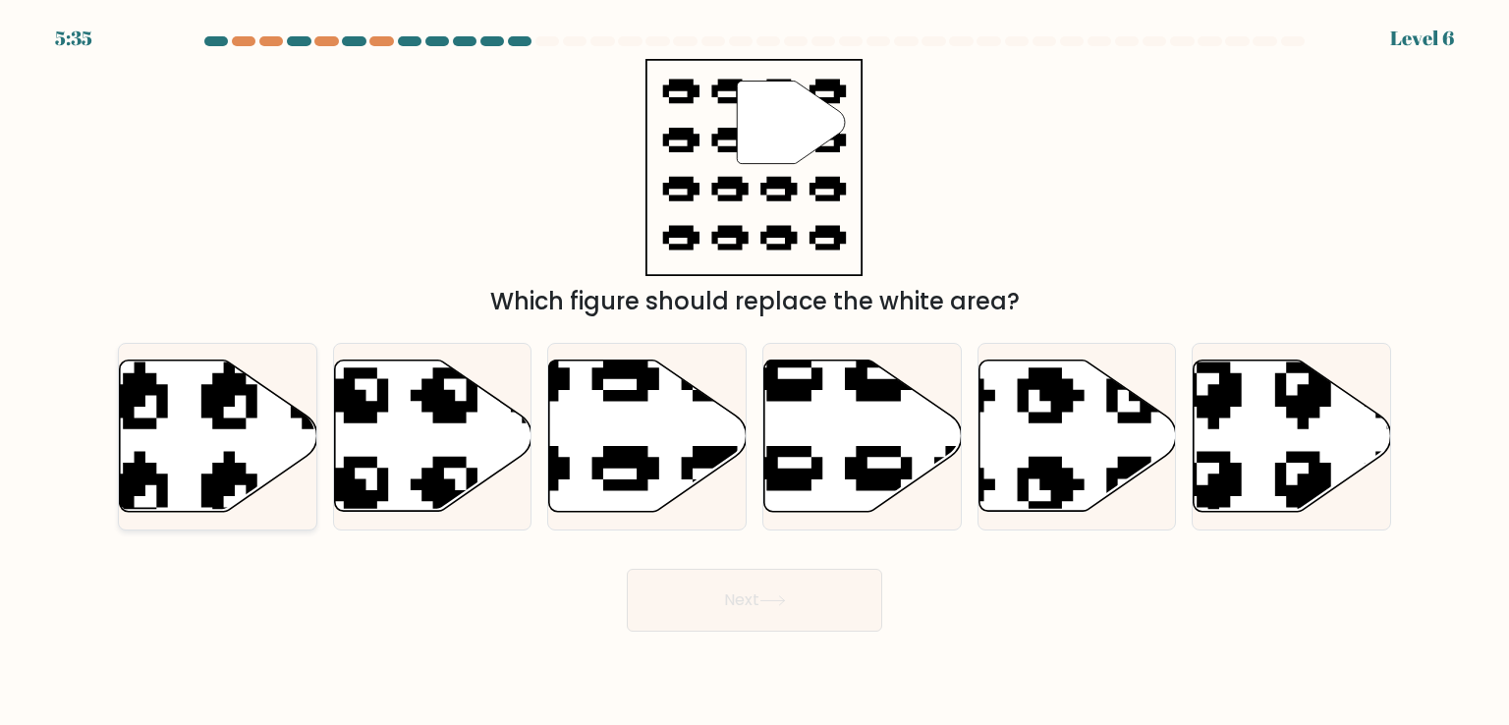
drag, startPoint x: 161, startPoint y: 427, endPoint x: 195, endPoint y: 434, distance: 35.1
click at [161, 427] on icon at bounding box center [218, 435] width 197 height 151
click at [754, 372] on input "a." at bounding box center [754, 367] width 1 height 10
radio input "true"
click at [812, 610] on button "Next" at bounding box center [754, 600] width 255 height 63
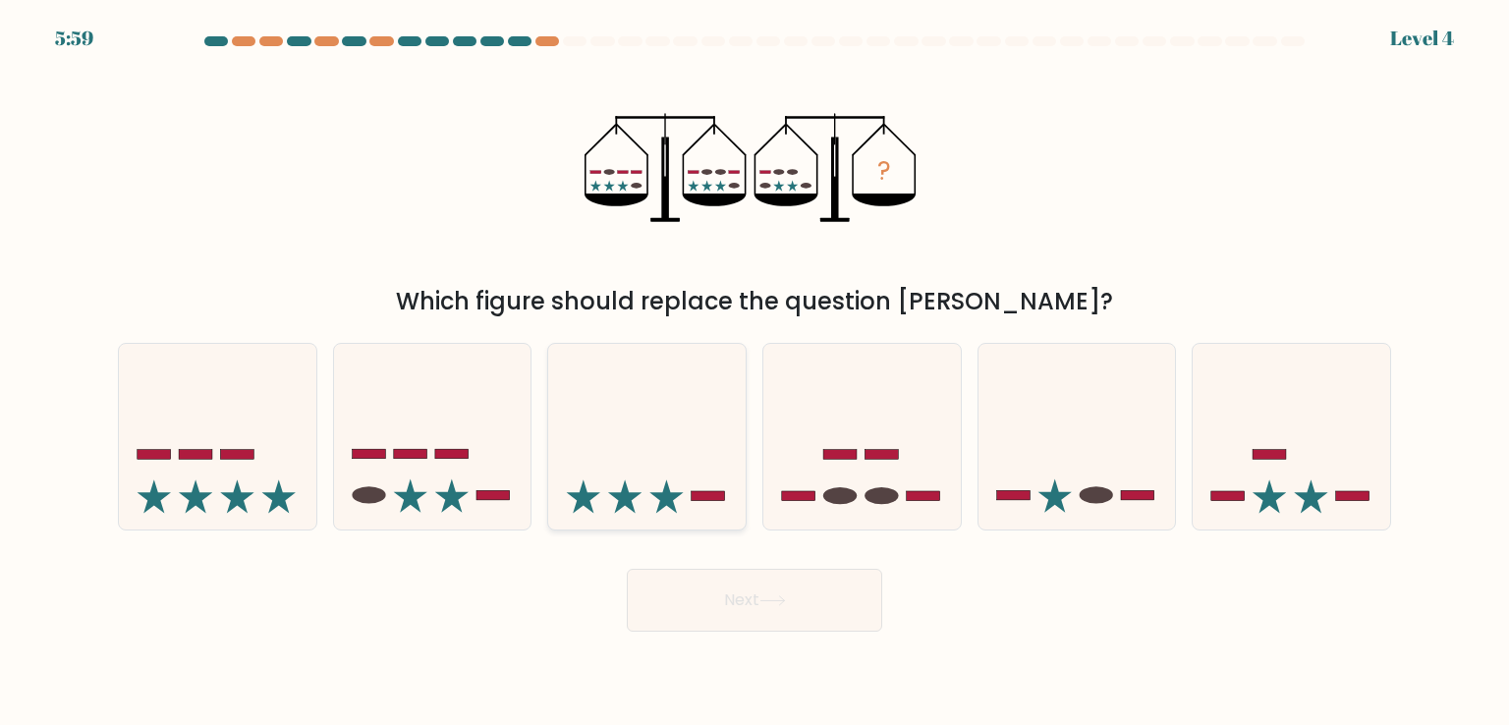
click at [617, 456] on icon at bounding box center [646, 436] width 197 height 163
click at [754, 372] on input "c." at bounding box center [754, 367] width 1 height 10
radio input "true"
click at [723, 603] on button "Next" at bounding box center [754, 600] width 255 height 63
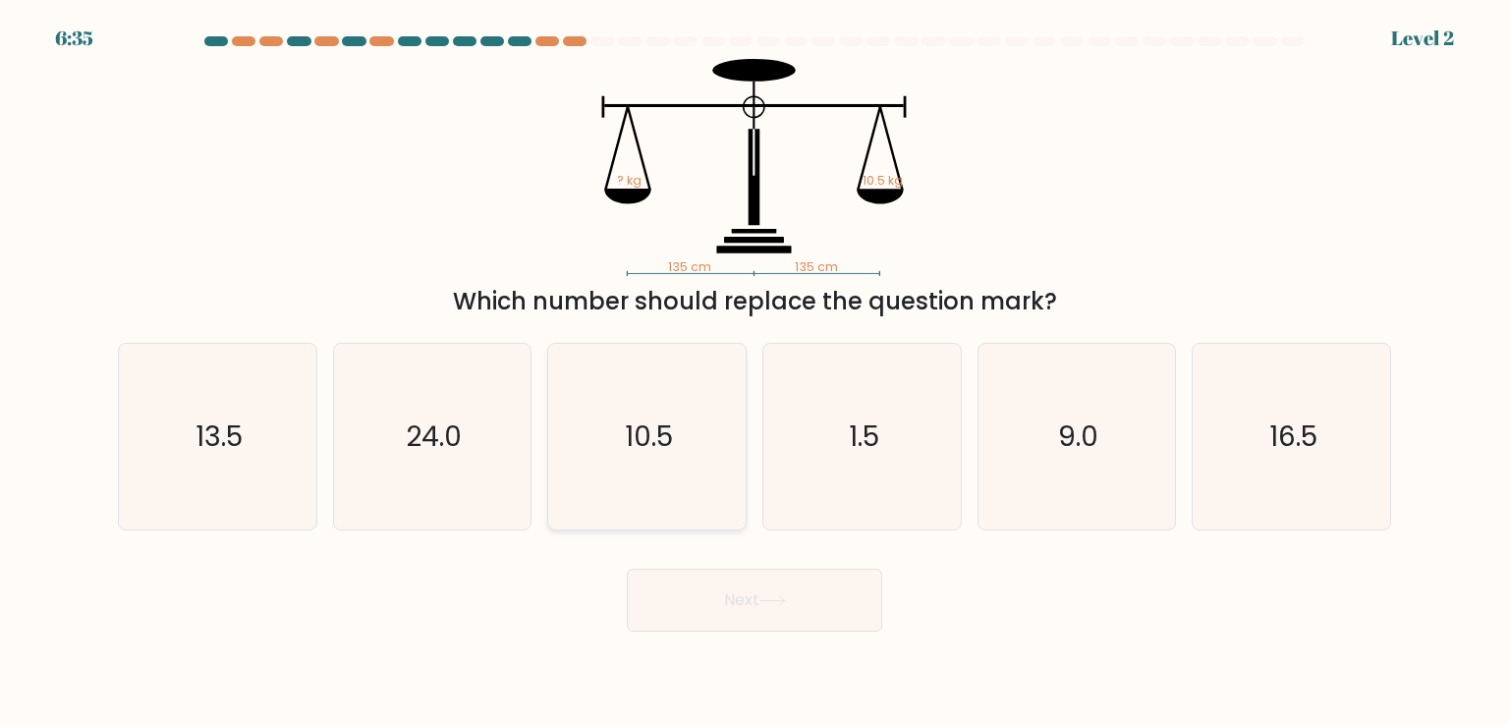
click at [627, 480] on icon "10.5" at bounding box center [646, 436] width 185 height 185
click at [754, 372] on input "c. 10.5" at bounding box center [754, 367] width 1 height 10
radio input "true"
click at [720, 606] on button "Next" at bounding box center [754, 600] width 255 height 63
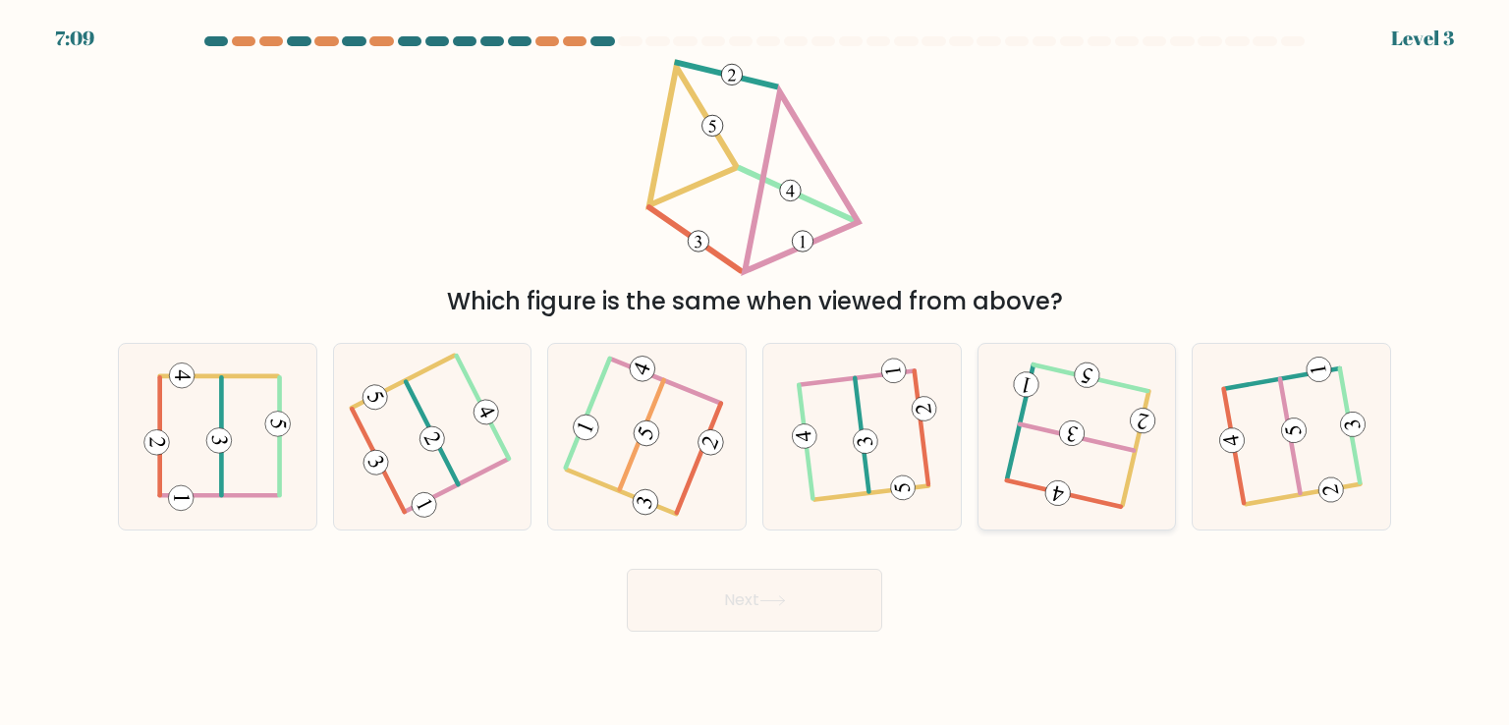
click at [1035, 444] on icon at bounding box center [1076, 436] width 147 height 148
click at [755, 372] on input "e." at bounding box center [754, 367] width 1 height 10
radio input "true"
drag, startPoint x: 808, startPoint y: 594, endPoint x: 836, endPoint y: 484, distance: 113.4
click at [808, 595] on button "Next" at bounding box center [754, 600] width 255 height 63
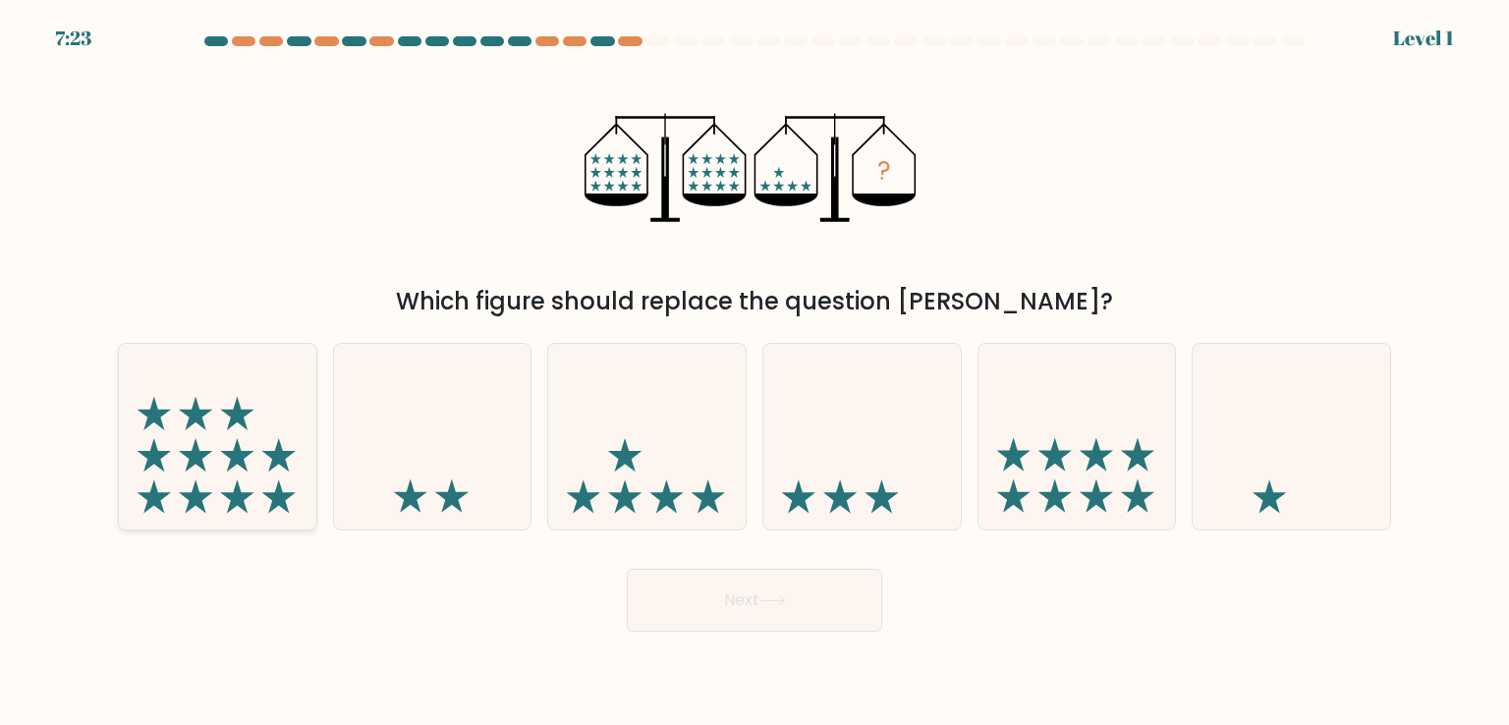
click at [230, 494] on icon at bounding box center [236, 495] width 33 height 33
click at [754, 372] on input "a." at bounding box center [754, 367] width 1 height 10
radio input "true"
click at [766, 595] on icon at bounding box center [772, 600] width 27 height 11
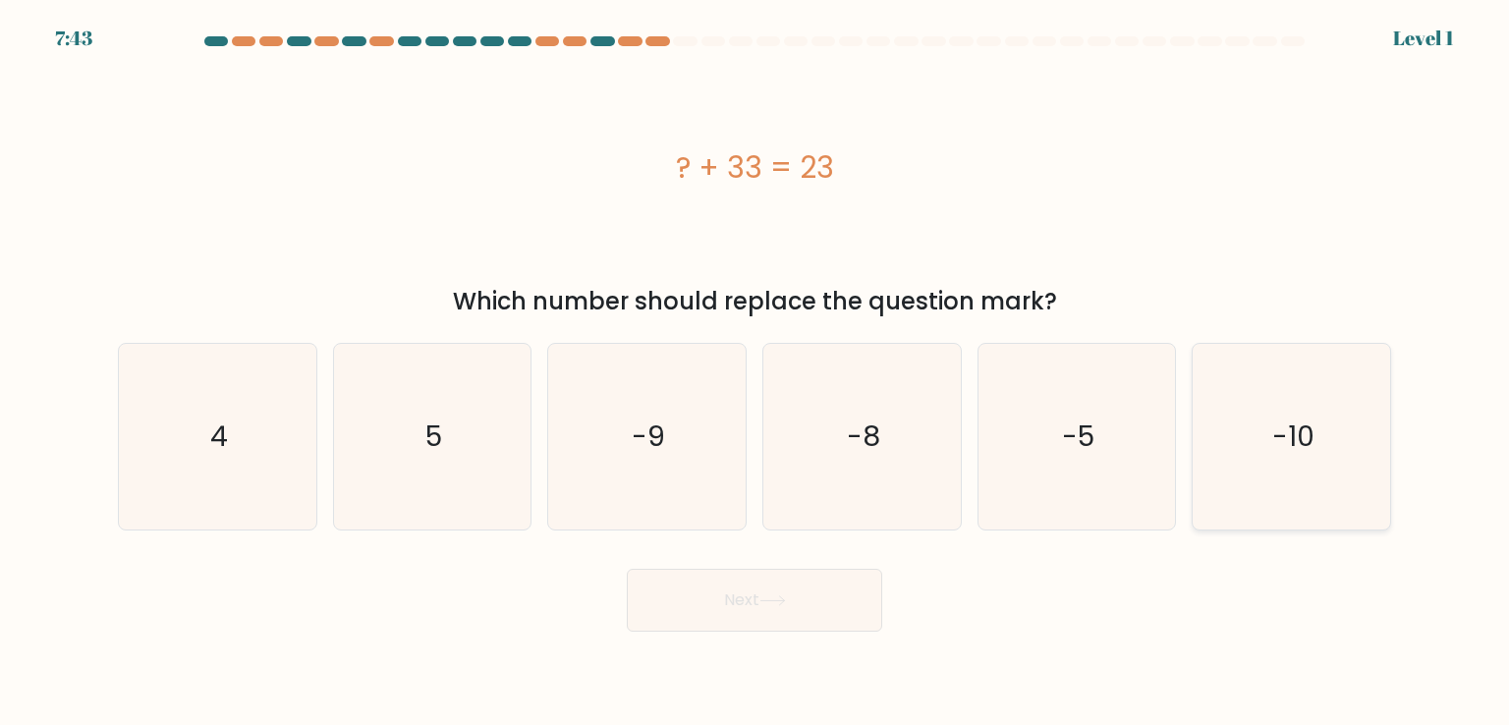
click at [1320, 422] on icon "-10" at bounding box center [1290, 436] width 185 height 185
click at [755, 372] on input "f. -10" at bounding box center [754, 367] width 1 height 10
radio input "true"
click at [769, 591] on button "Next" at bounding box center [754, 600] width 255 height 63
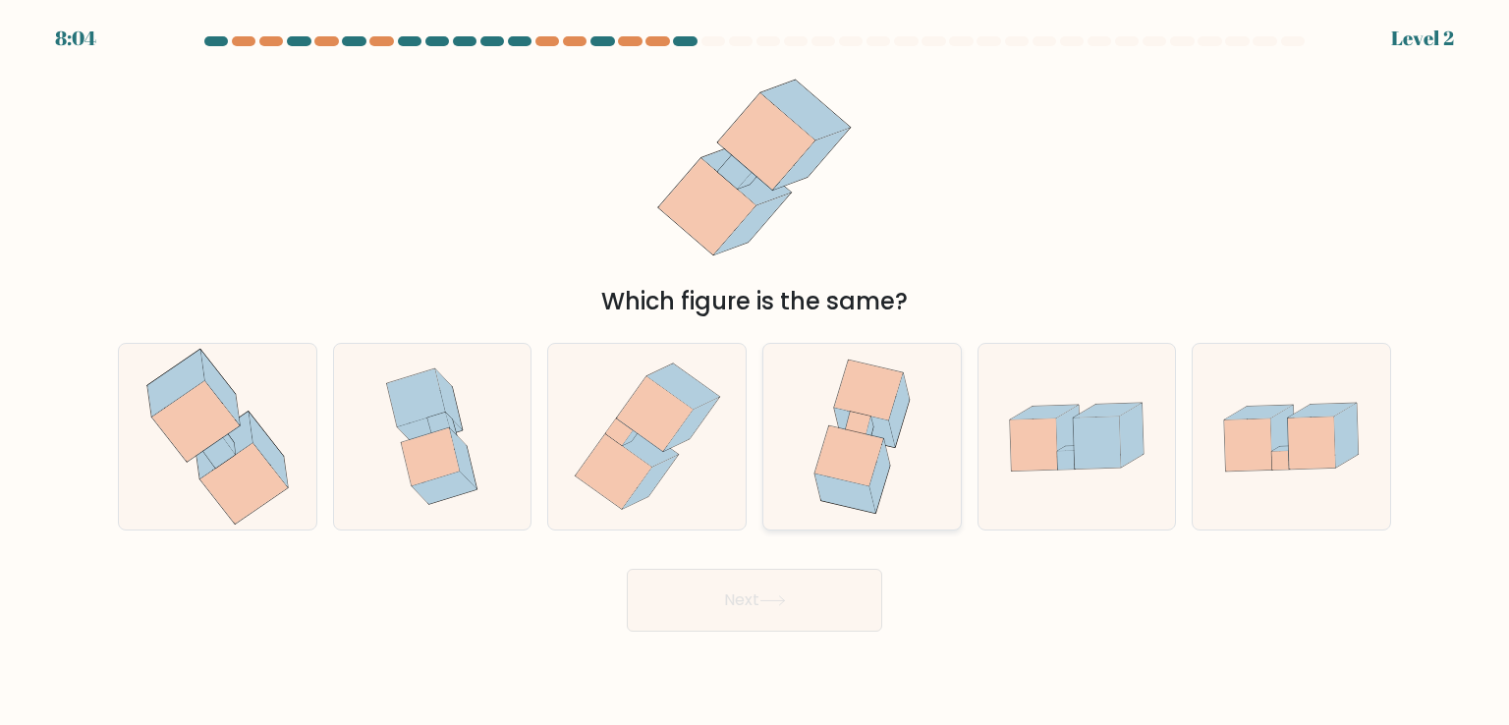
click at [830, 469] on icon at bounding box center [848, 456] width 68 height 60
click at [755, 372] on input "d." at bounding box center [754, 367] width 1 height 10
radio input "true"
click at [761, 626] on button "Next" at bounding box center [754, 600] width 255 height 63
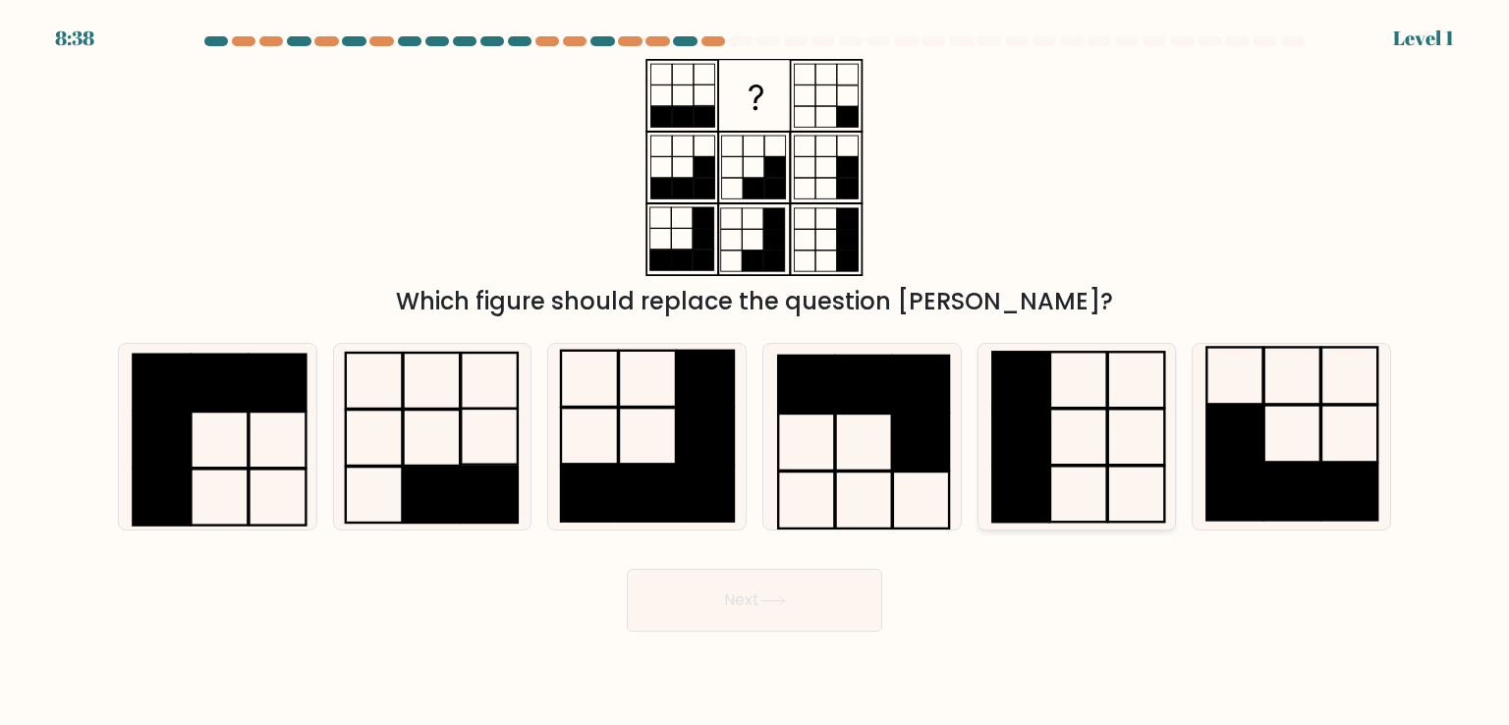
click at [1065, 457] on icon at bounding box center [1076, 436] width 185 height 185
click at [755, 372] on input "e." at bounding box center [754, 367] width 1 height 10
radio input "true"
click at [829, 606] on button "Next" at bounding box center [754, 600] width 255 height 63
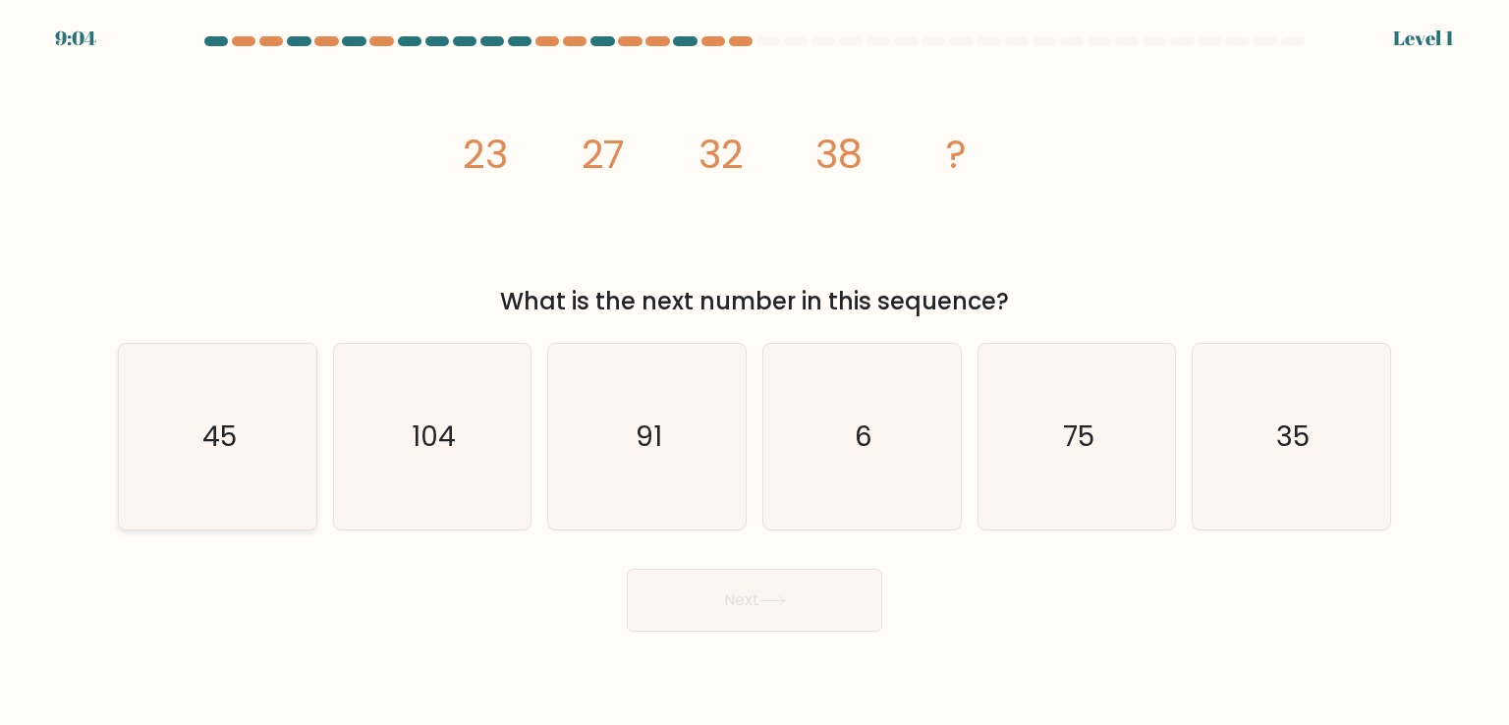
click at [141, 459] on icon "45" at bounding box center [217, 436] width 185 height 185
click at [754, 372] on input "a. 45" at bounding box center [754, 367] width 1 height 10
radio input "true"
click at [741, 659] on body "9:04 Level 1" at bounding box center [754, 362] width 1509 height 725
click at [698, 604] on button "Next" at bounding box center [754, 600] width 255 height 63
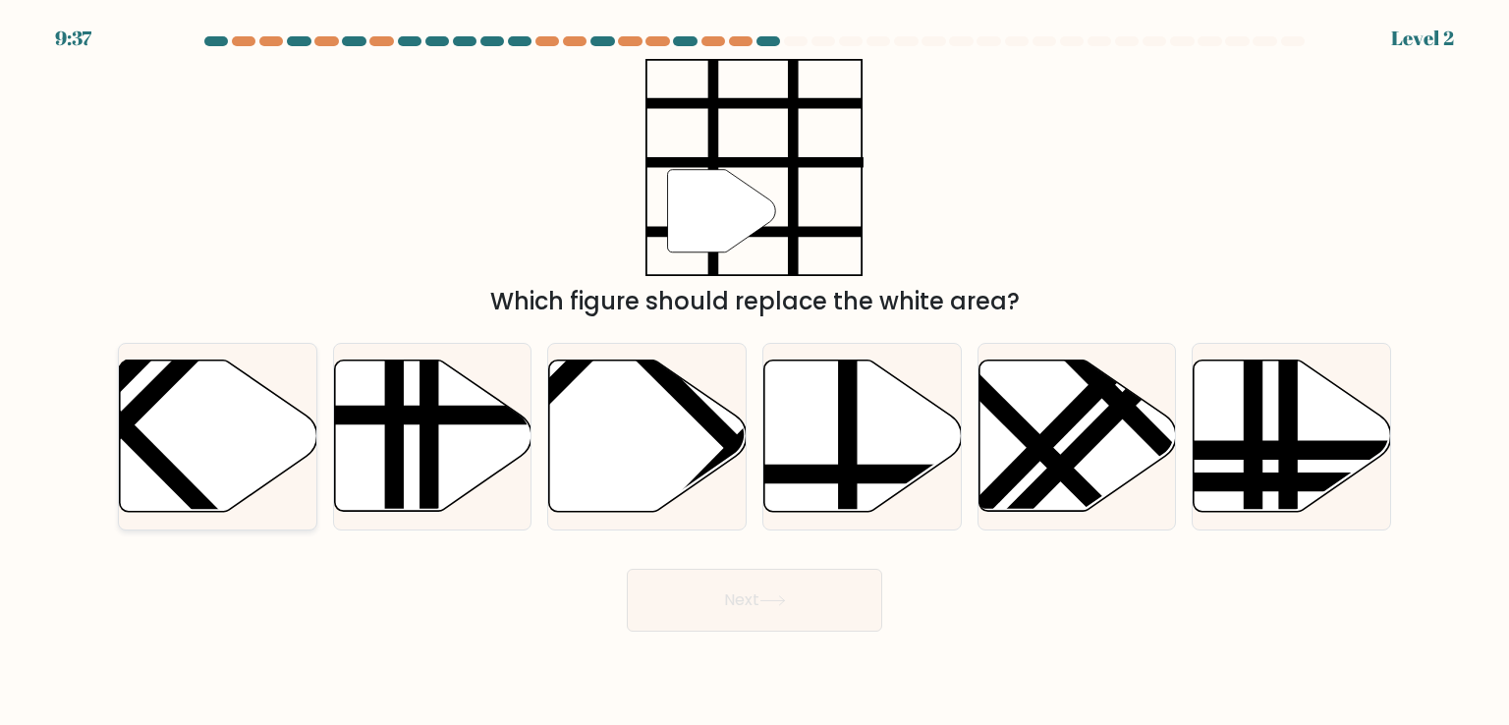
click at [231, 390] on icon at bounding box center [218, 435] width 197 height 151
click at [754, 372] on input "a." at bounding box center [754, 367] width 1 height 10
radio input "true"
click at [805, 451] on icon at bounding box center [862, 435] width 197 height 151
click at [755, 372] on input "d." at bounding box center [754, 367] width 1 height 10
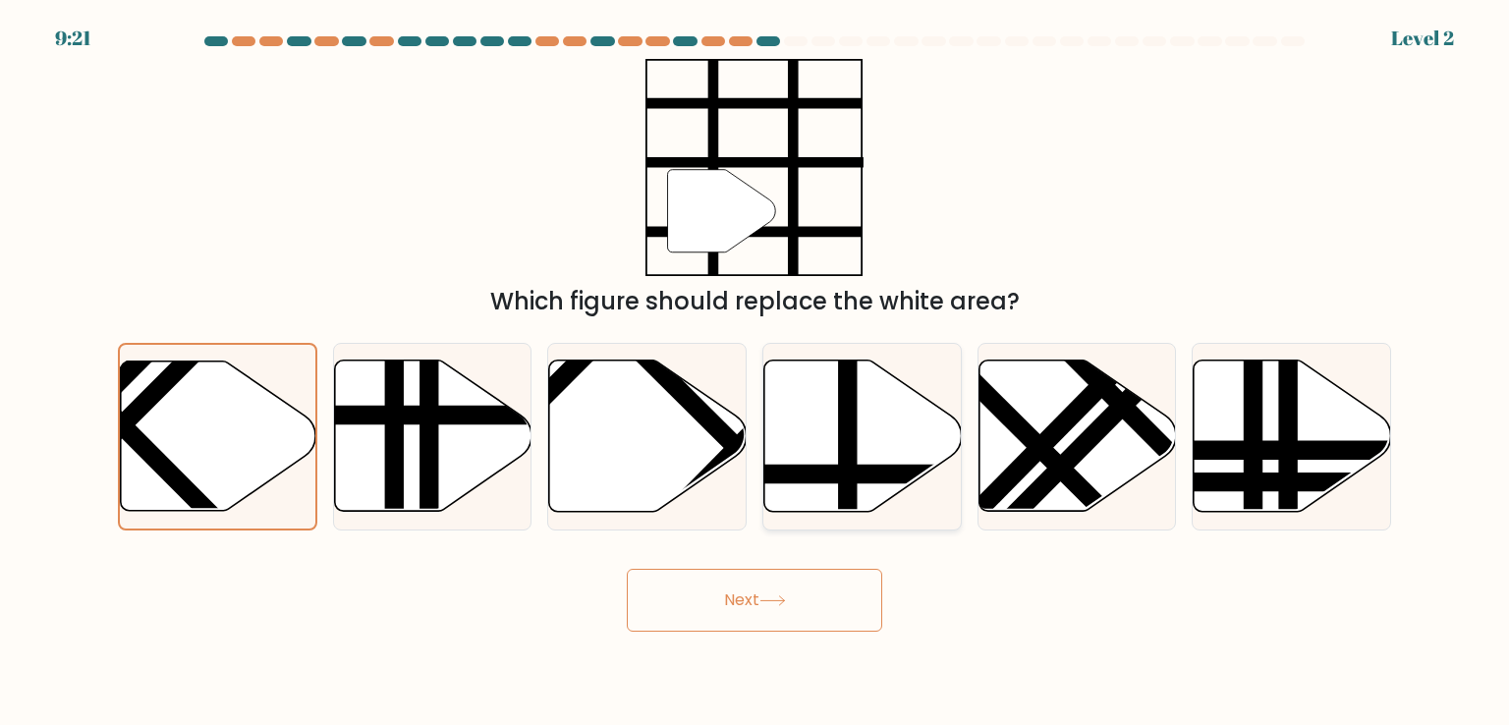
radio input "true"
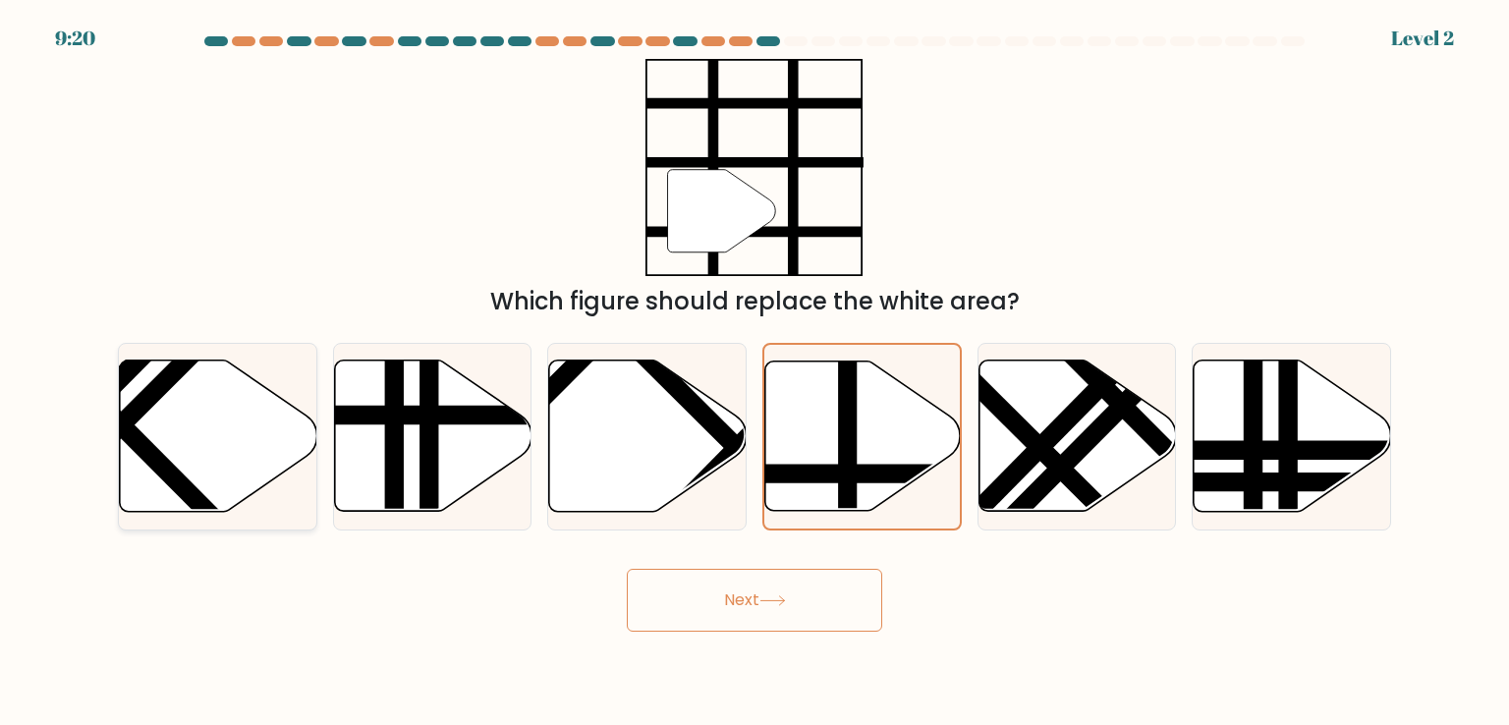
click at [310, 461] on icon at bounding box center [217, 436] width 197 height 154
click at [754, 372] on input "a." at bounding box center [754, 367] width 1 height 10
radio input "true"
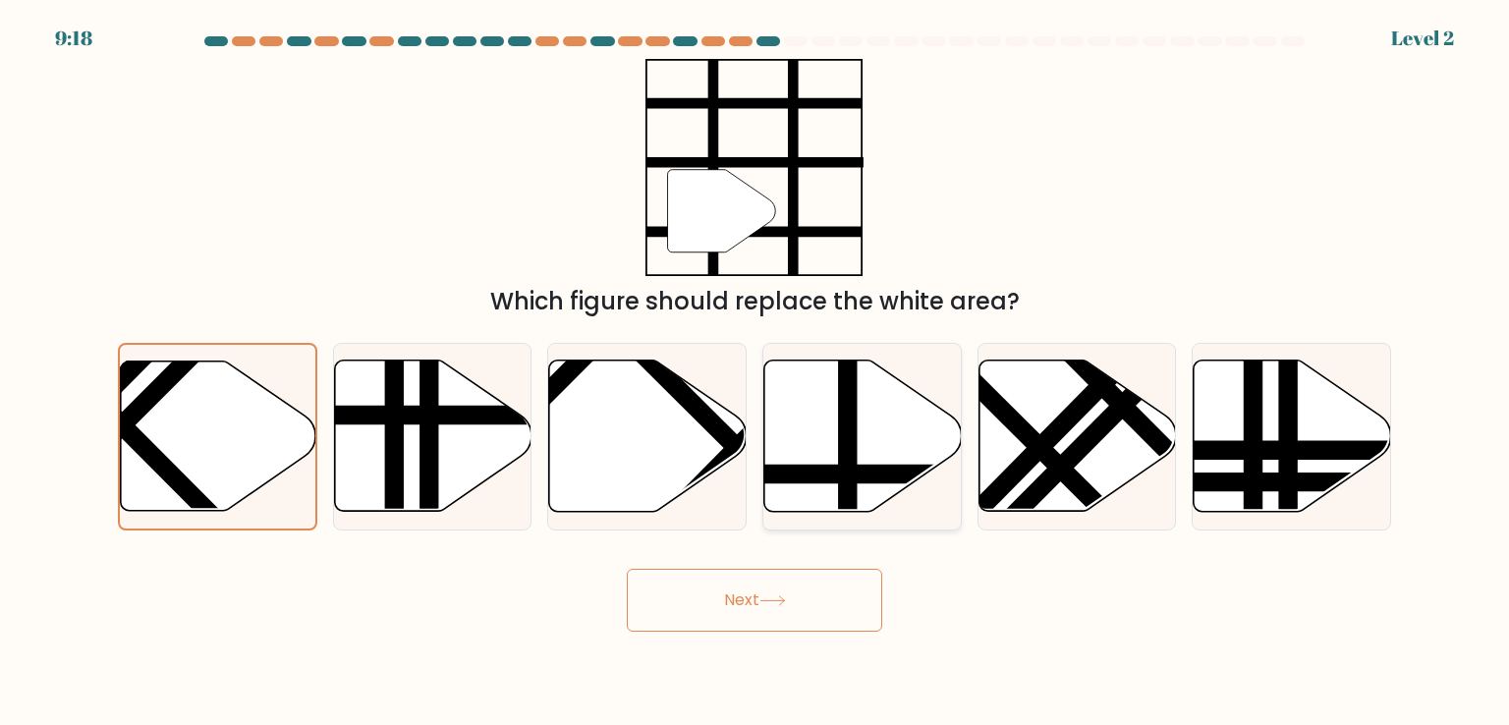
click at [848, 480] on line at bounding box center [848, 357] width 0 height 398
click at [755, 372] on input "d." at bounding box center [754, 367] width 1 height 10
radio input "true"
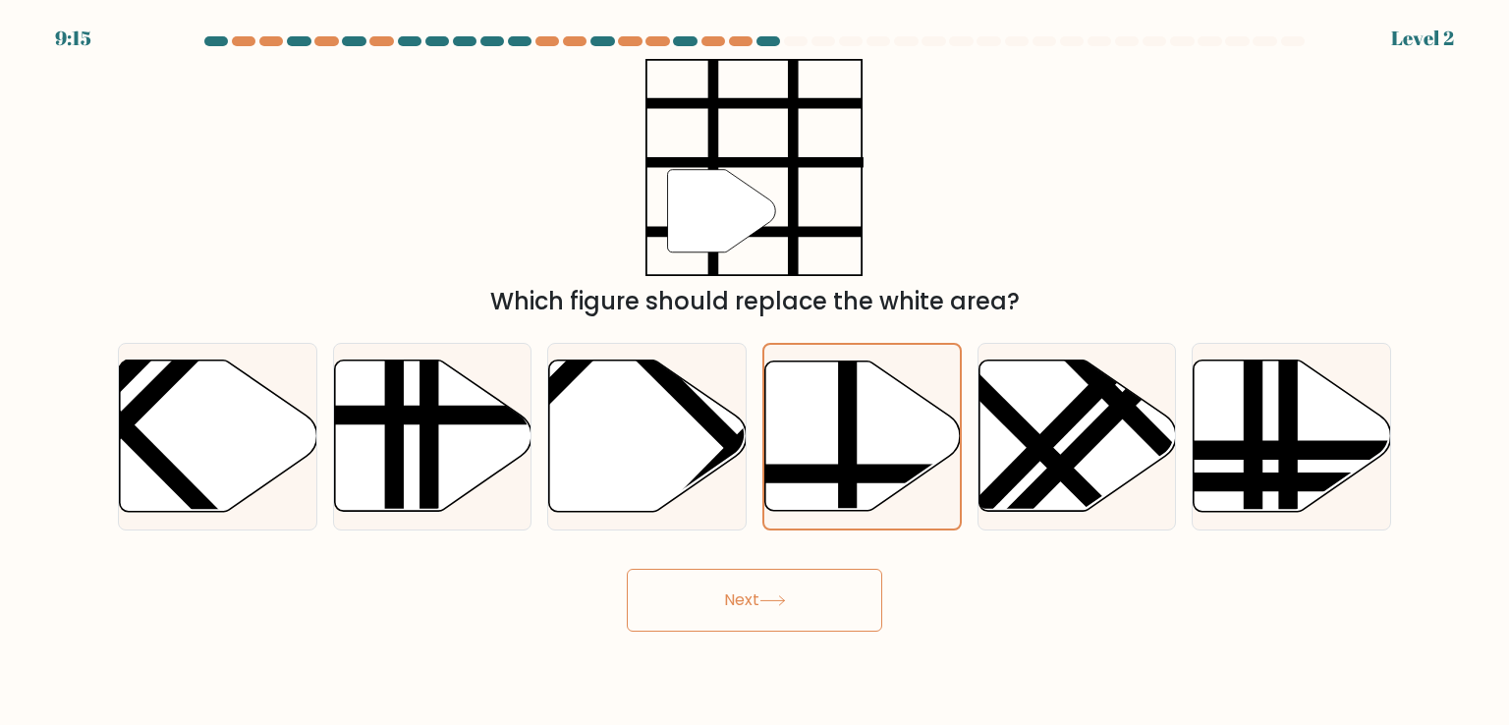
click at [725, 618] on button "Next" at bounding box center [754, 600] width 255 height 63
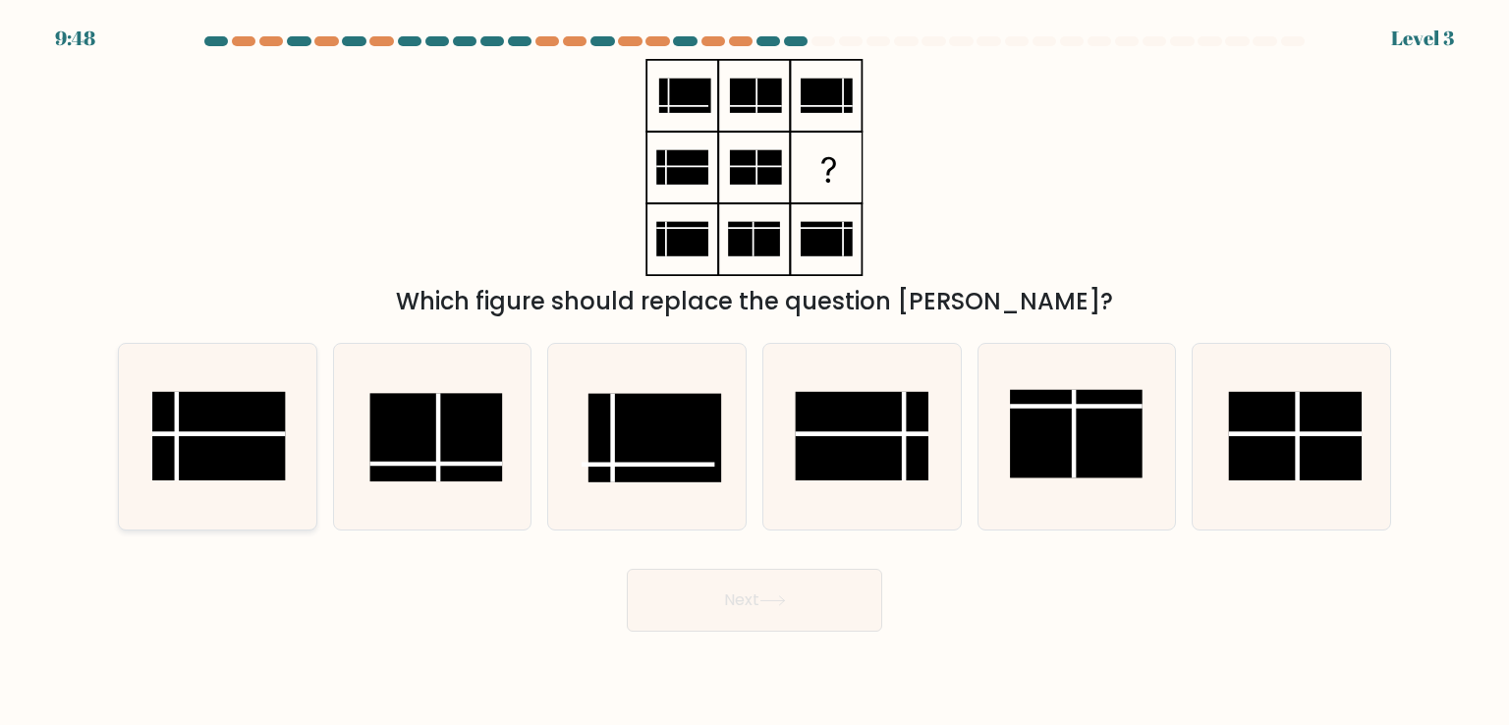
click at [247, 369] on icon at bounding box center [217, 436] width 185 height 185
click at [754, 369] on input "a." at bounding box center [754, 367] width 1 height 10
radio input "true"
click at [744, 594] on button "Next" at bounding box center [754, 600] width 255 height 63
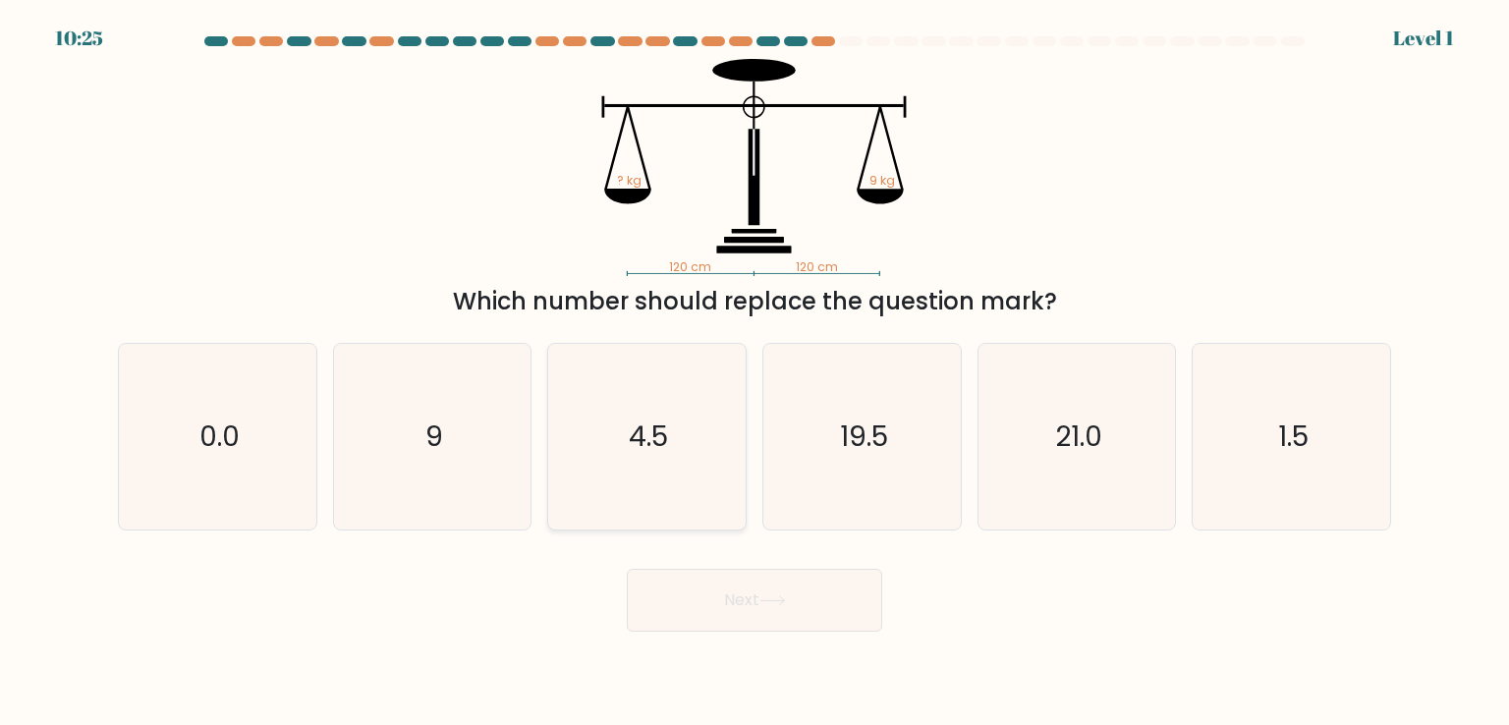
click at [638, 425] on text "4.5" at bounding box center [649, 435] width 39 height 39
click at [754, 372] on input "c. 4.5" at bounding box center [754, 367] width 1 height 10
radio input "true"
click at [722, 600] on button "Next" at bounding box center [754, 600] width 255 height 63
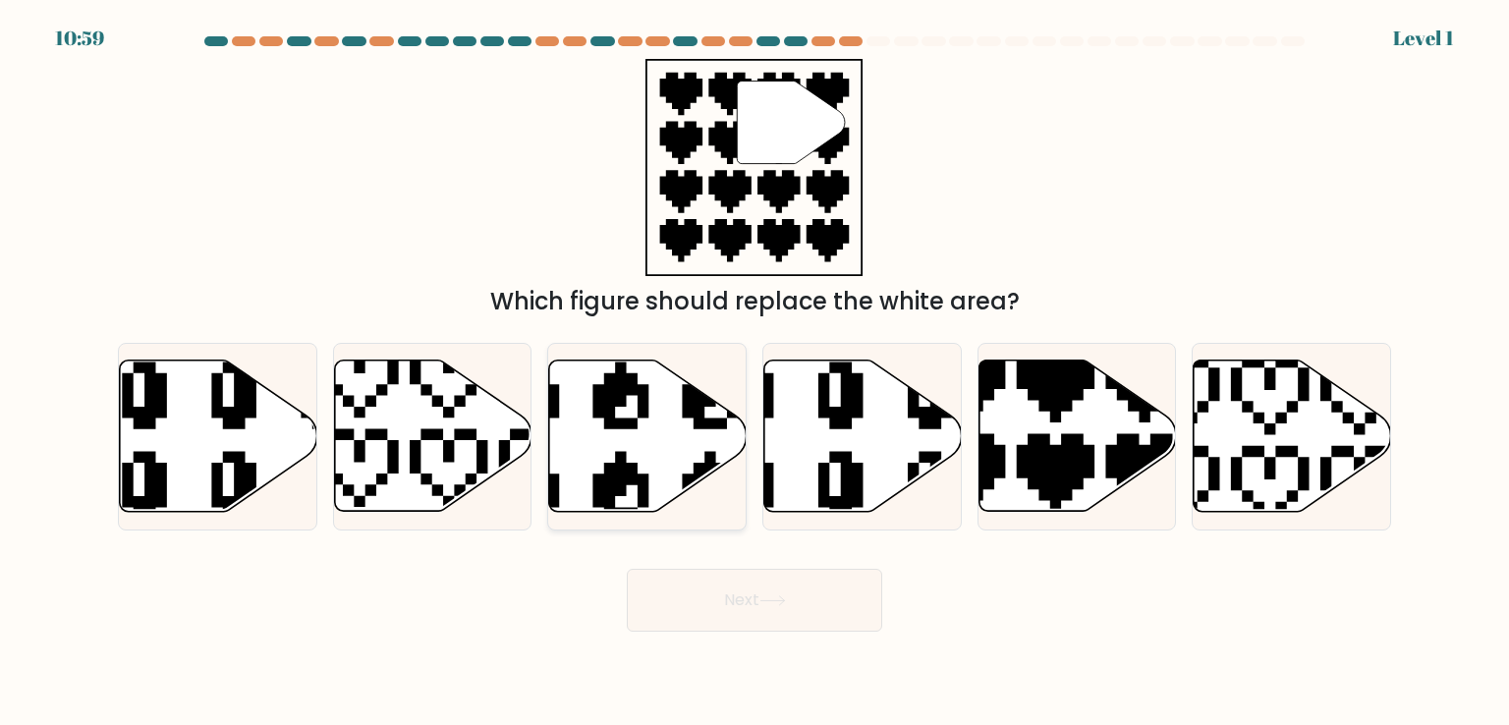
click at [660, 470] on icon at bounding box center [647, 435] width 197 height 151
click at [754, 372] on input "c." at bounding box center [754, 367] width 1 height 10
radio input "true"
click at [757, 600] on button "Next" at bounding box center [754, 600] width 255 height 63
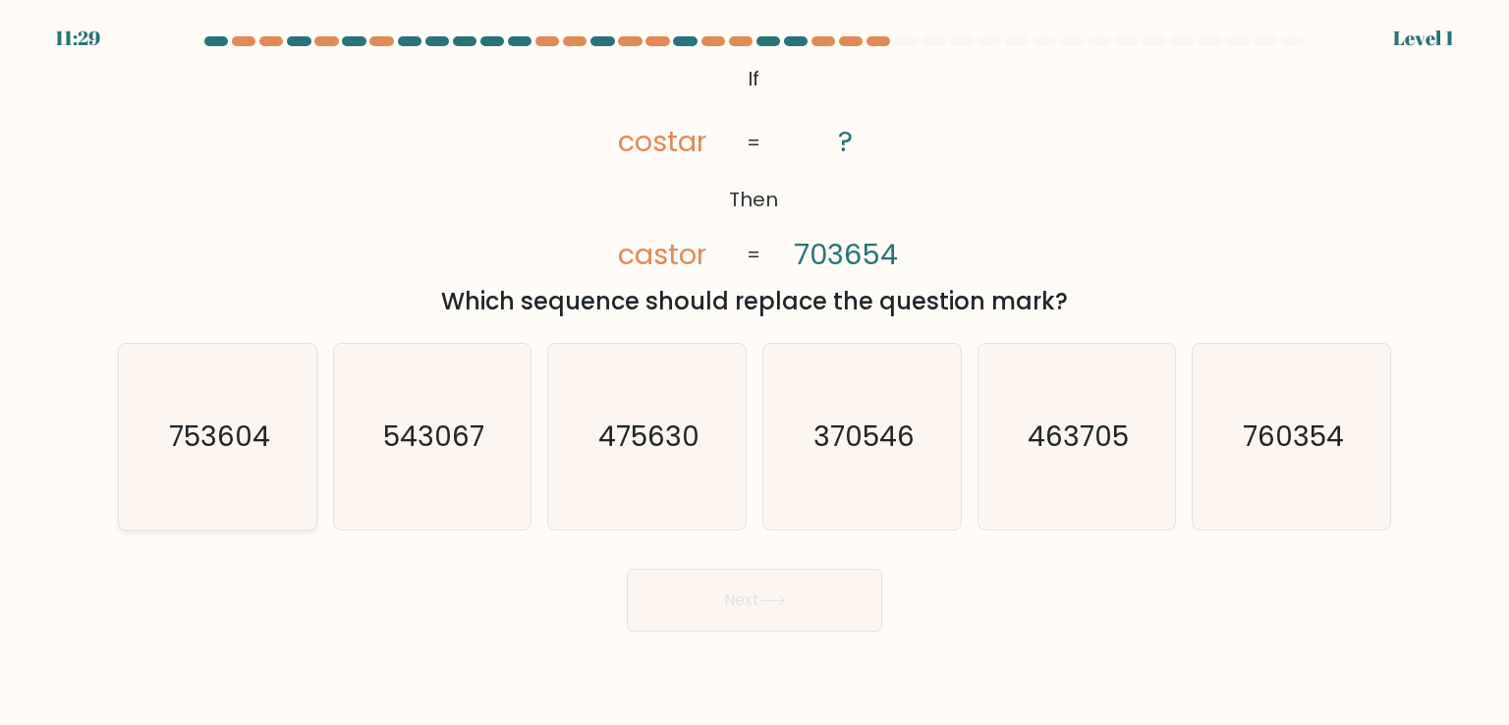
click at [254, 445] on text "753604" at bounding box center [219, 435] width 101 height 39
click at [754, 372] on input "a. 753604" at bounding box center [754, 367] width 1 height 10
radio input "true"
drag, startPoint x: 720, startPoint y: 576, endPoint x: 705, endPoint y: 586, distance: 18.3
click at [716, 579] on button "Next" at bounding box center [754, 600] width 255 height 63
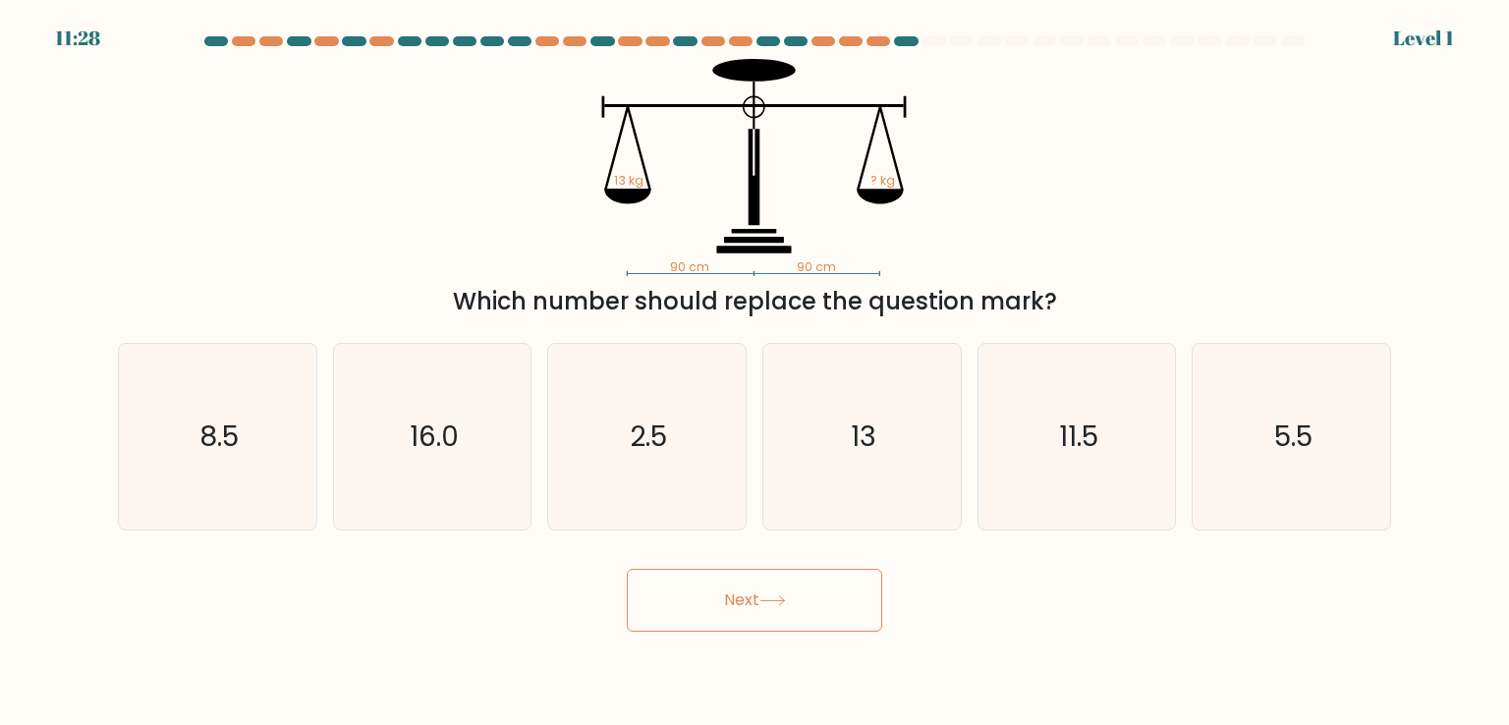
click at [701, 598] on button "Next" at bounding box center [754, 600] width 255 height 63
click at [424, 474] on icon "16.0" at bounding box center [432, 436] width 185 height 185
click at [754, 372] on input "b. 16.0" at bounding box center [754, 367] width 1 height 10
radio input "true"
click at [711, 618] on button "Next" at bounding box center [754, 600] width 255 height 63
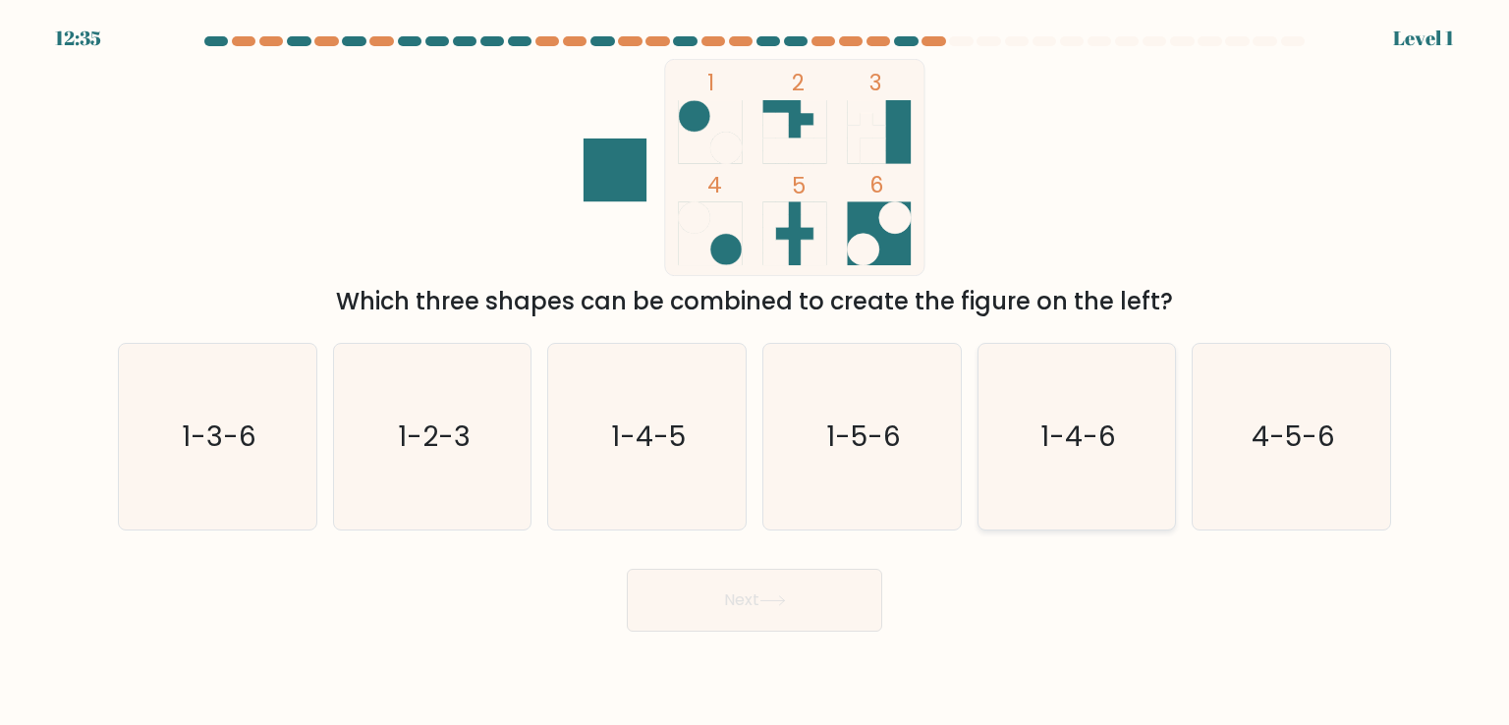
click at [1092, 466] on icon "1-4-6" at bounding box center [1076, 436] width 185 height 185
click at [755, 372] on input "e. 1-4-6" at bounding box center [754, 367] width 1 height 10
radio input "true"
click at [750, 609] on button "Next" at bounding box center [754, 600] width 255 height 63
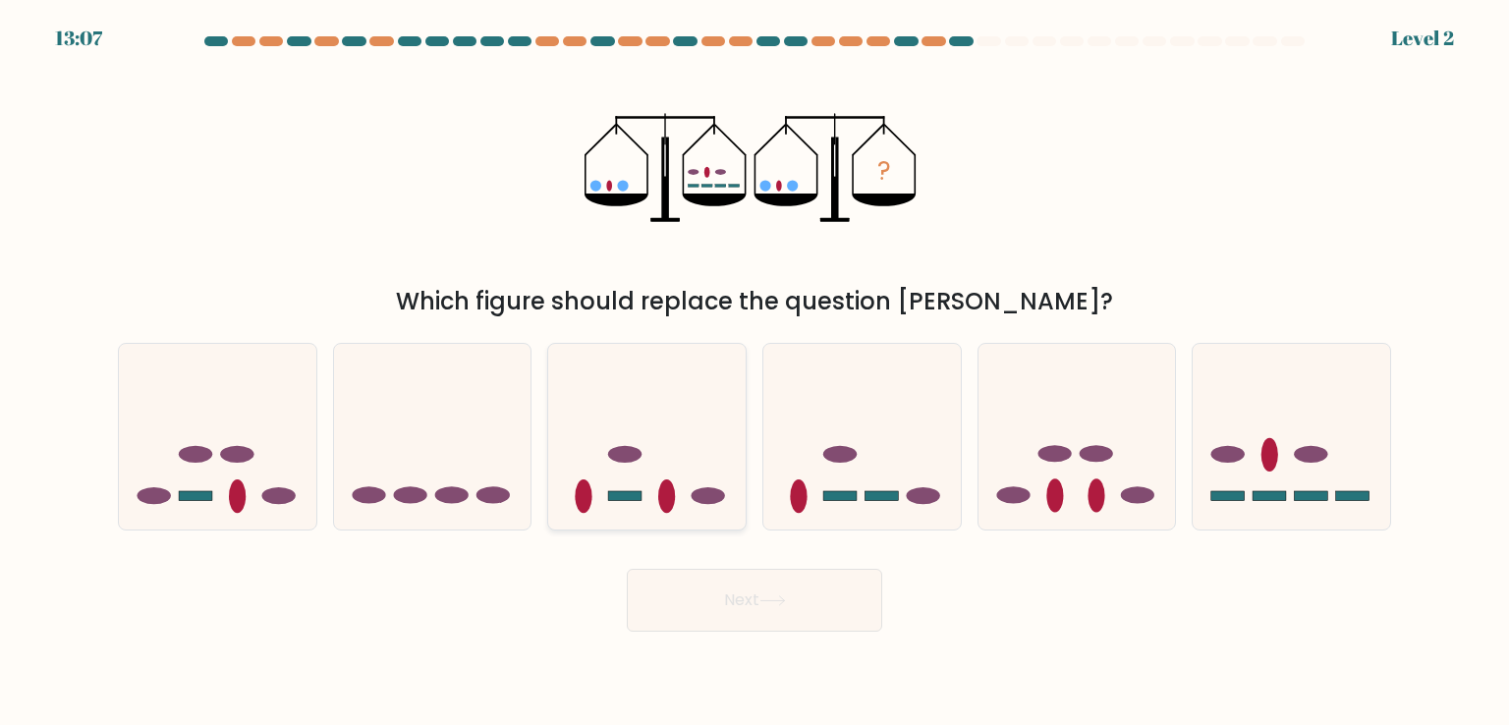
click at [692, 408] on icon at bounding box center [646, 436] width 197 height 163
click at [754, 372] on input "c." at bounding box center [754, 367] width 1 height 10
radio input "true"
click at [756, 609] on button "Next" at bounding box center [754, 600] width 255 height 63
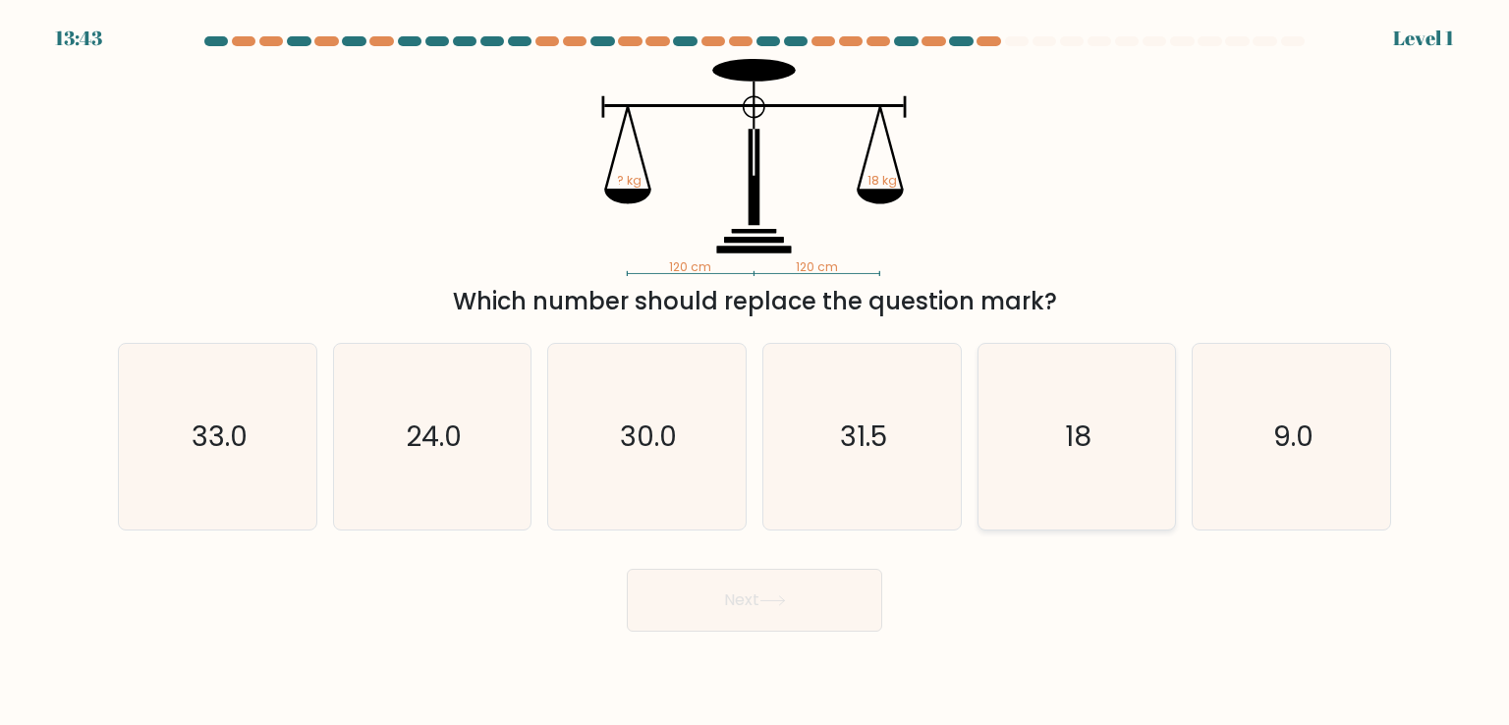
click at [1131, 393] on icon "18" at bounding box center [1076, 436] width 185 height 185
click at [755, 372] on input "e. 18" at bounding box center [754, 367] width 1 height 10
radio input "true"
drag, startPoint x: 760, startPoint y: 610, endPoint x: 758, endPoint y: 596, distance: 13.9
click at [759, 606] on button "Next" at bounding box center [754, 600] width 255 height 63
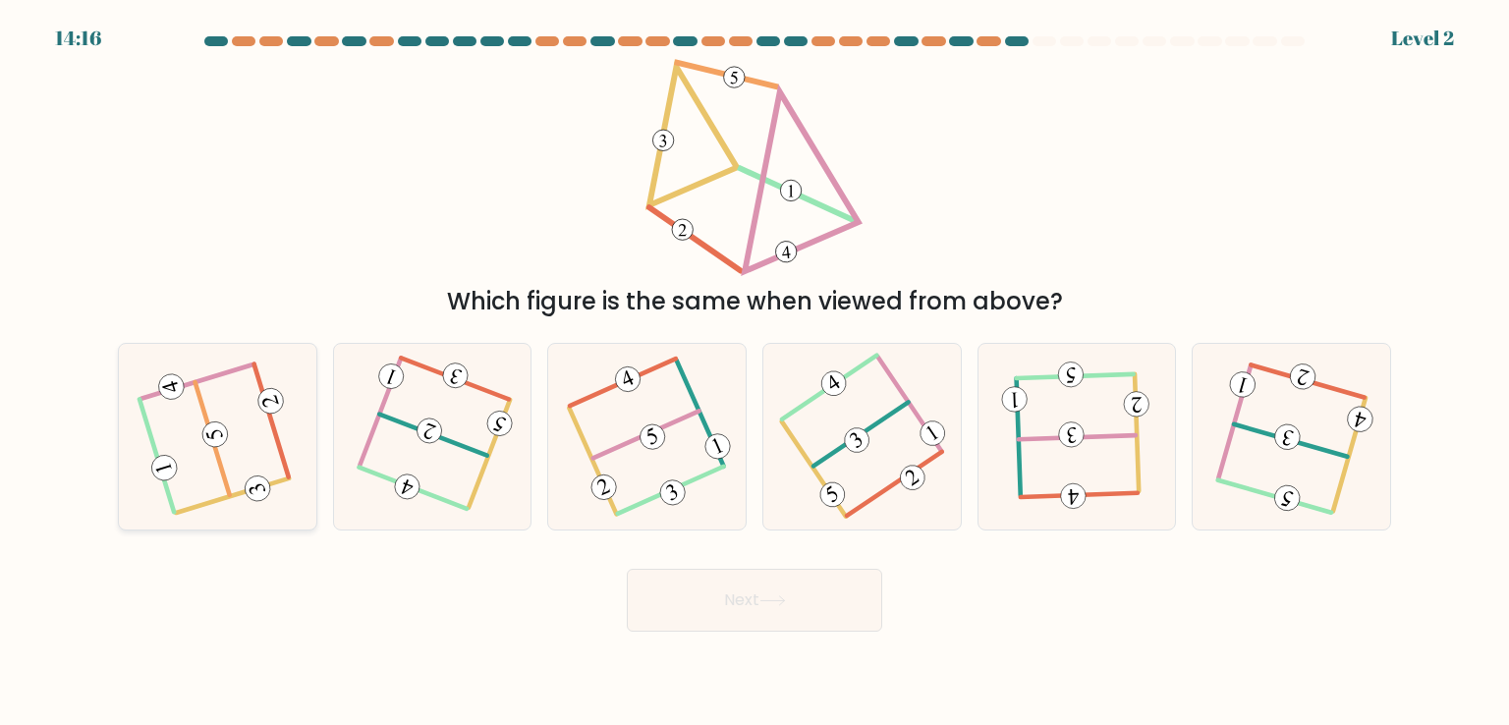
click at [199, 406] on icon at bounding box center [217, 436] width 148 height 148
click at [754, 372] on input "a." at bounding box center [754, 367] width 1 height 10
radio input "true"
click at [742, 606] on button "Next" at bounding box center [754, 600] width 255 height 63
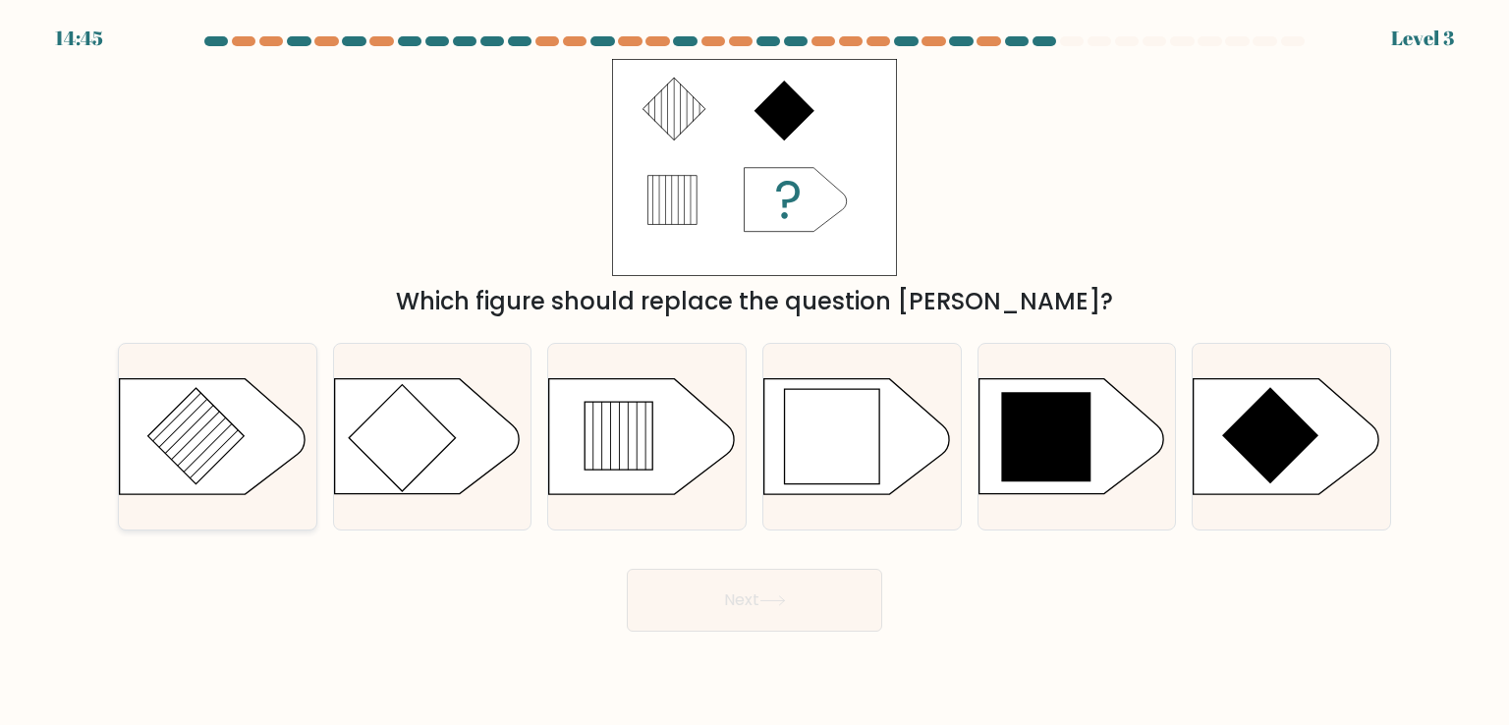
click at [211, 454] on icon at bounding box center [195, 435] width 95 height 95
click at [754, 372] on input "a." at bounding box center [754, 367] width 1 height 10
radio input "true"
click at [776, 584] on button "Next" at bounding box center [754, 600] width 255 height 63
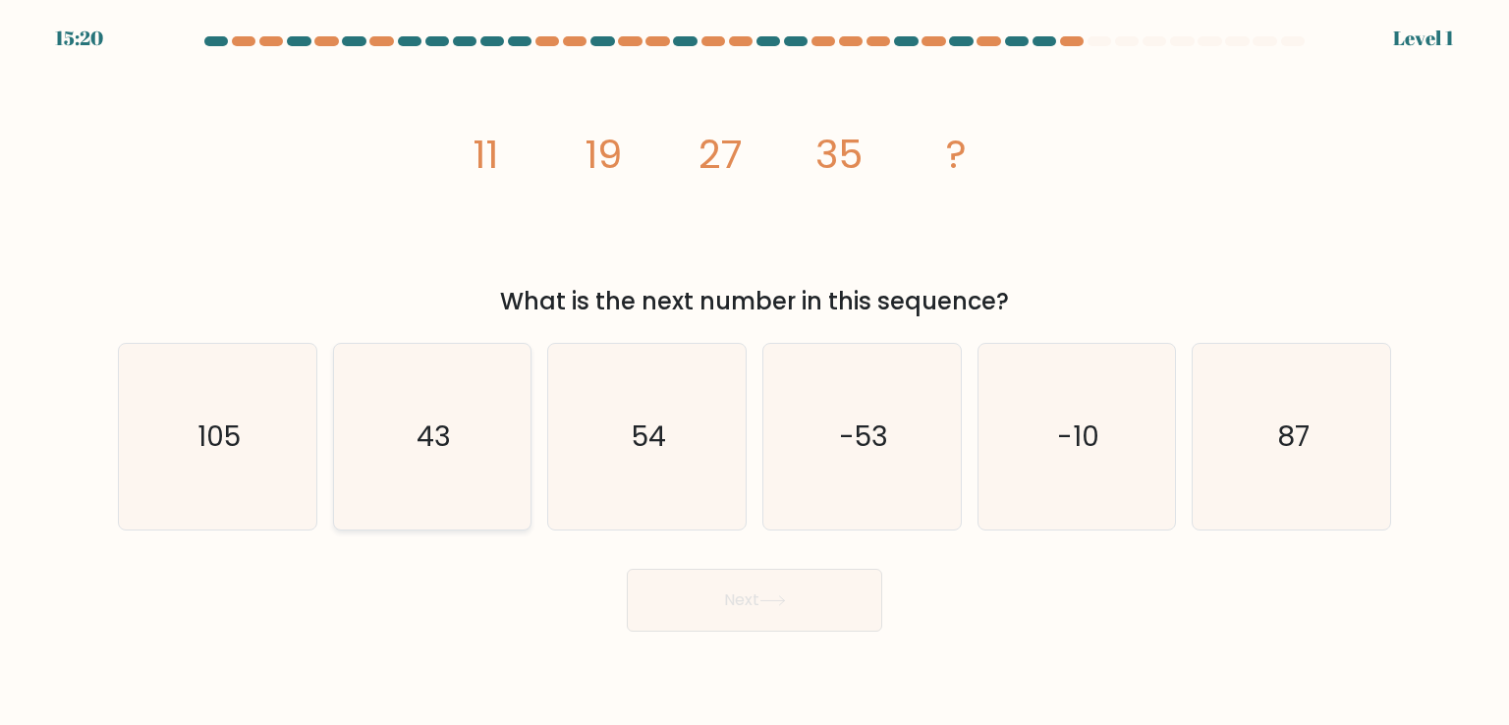
click at [502, 405] on icon "43" at bounding box center [432, 436] width 185 height 185
click at [754, 372] on input "b. 43" at bounding box center [754, 367] width 1 height 10
radio input "true"
click at [705, 577] on button "Next" at bounding box center [754, 600] width 255 height 63
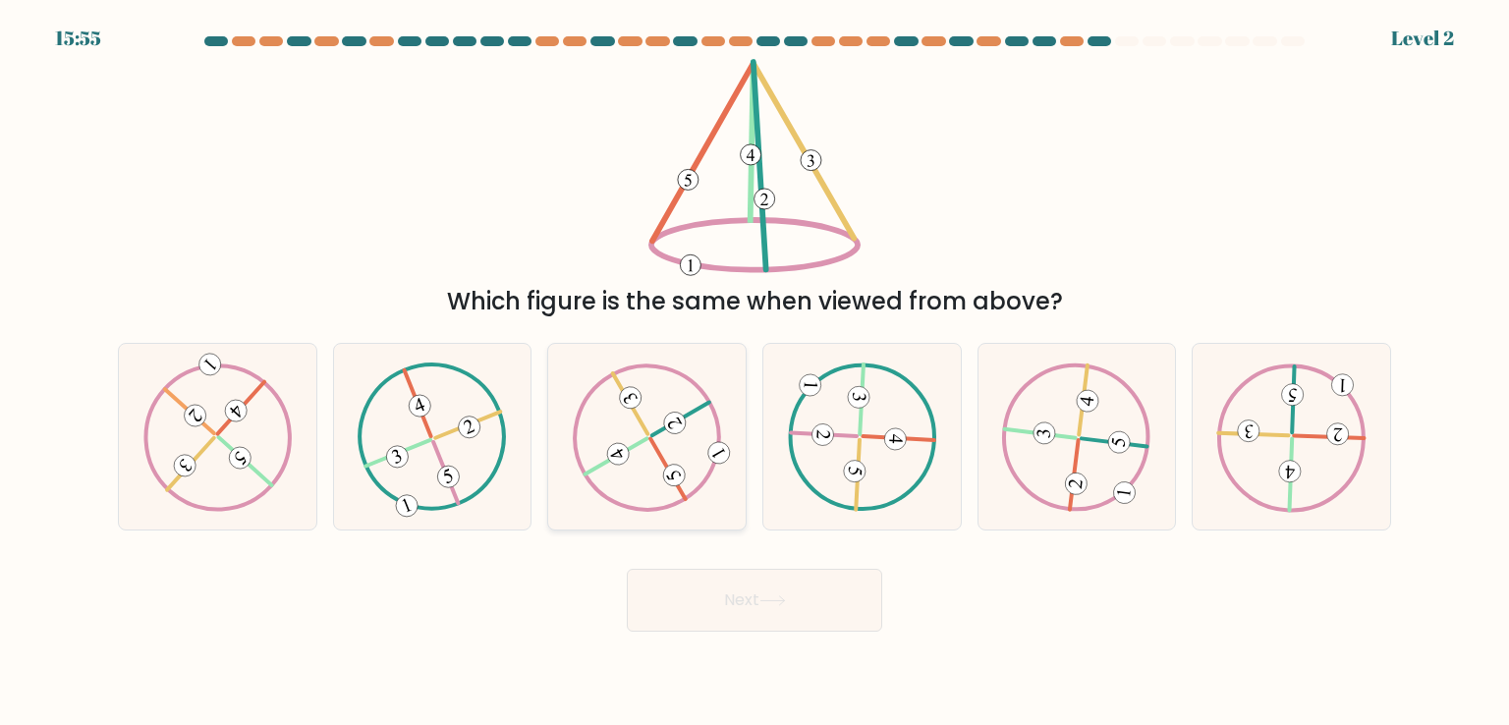
click at [636, 420] on icon at bounding box center [647, 436] width 149 height 148
click at [754, 372] on input "c." at bounding box center [754, 367] width 1 height 10
radio input "true"
click at [705, 642] on body "15:55 Level 2" at bounding box center [754, 362] width 1509 height 725
click at [718, 614] on button "Next" at bounding box center [754, 600] width 255 height 63
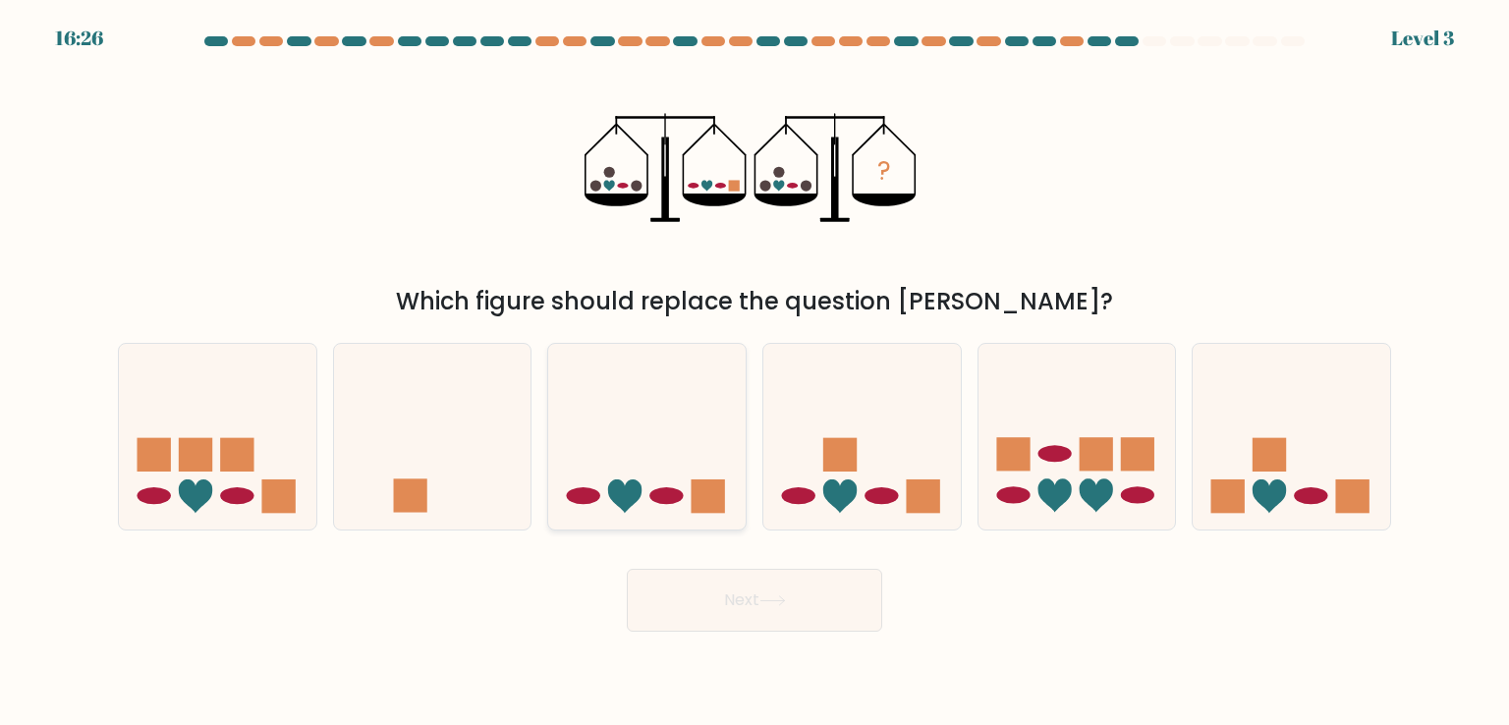
drag, startPoint x: 627, startPoint y: 421, endPoint x: 635, endPoint y: 488, distance: 67.4
click at [625, 426] on icon at bounding box center [646, 436] width 197 height 163
click at [754, 372] on input "c." at bounding box center [754, 367] width 1 height 10
radio input "true"
click at [710, 653] on body "16:26 Level 3" at bounding box center [754, 362] width 1509 height 725
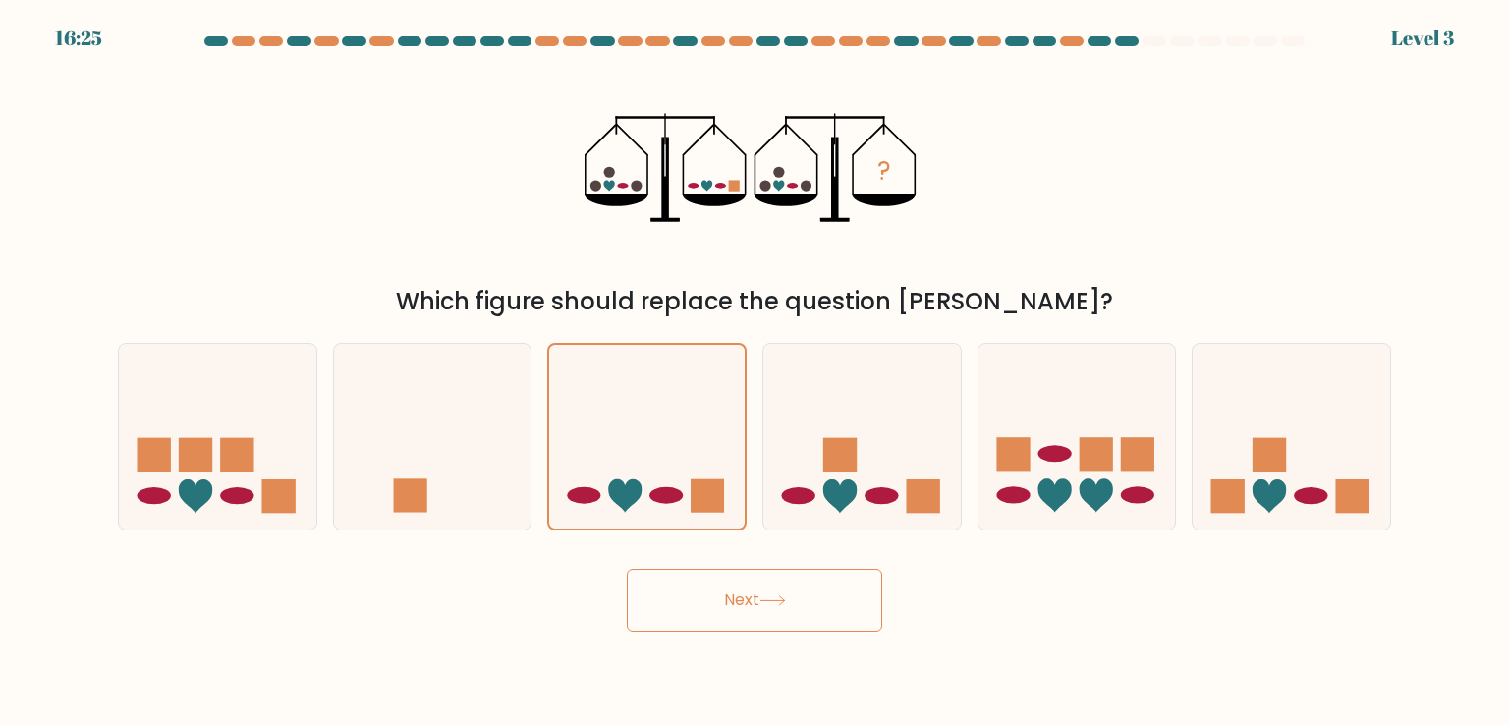
click at [711, 618] on button "Next" at bounding box center [754, 600] width 255 height 63
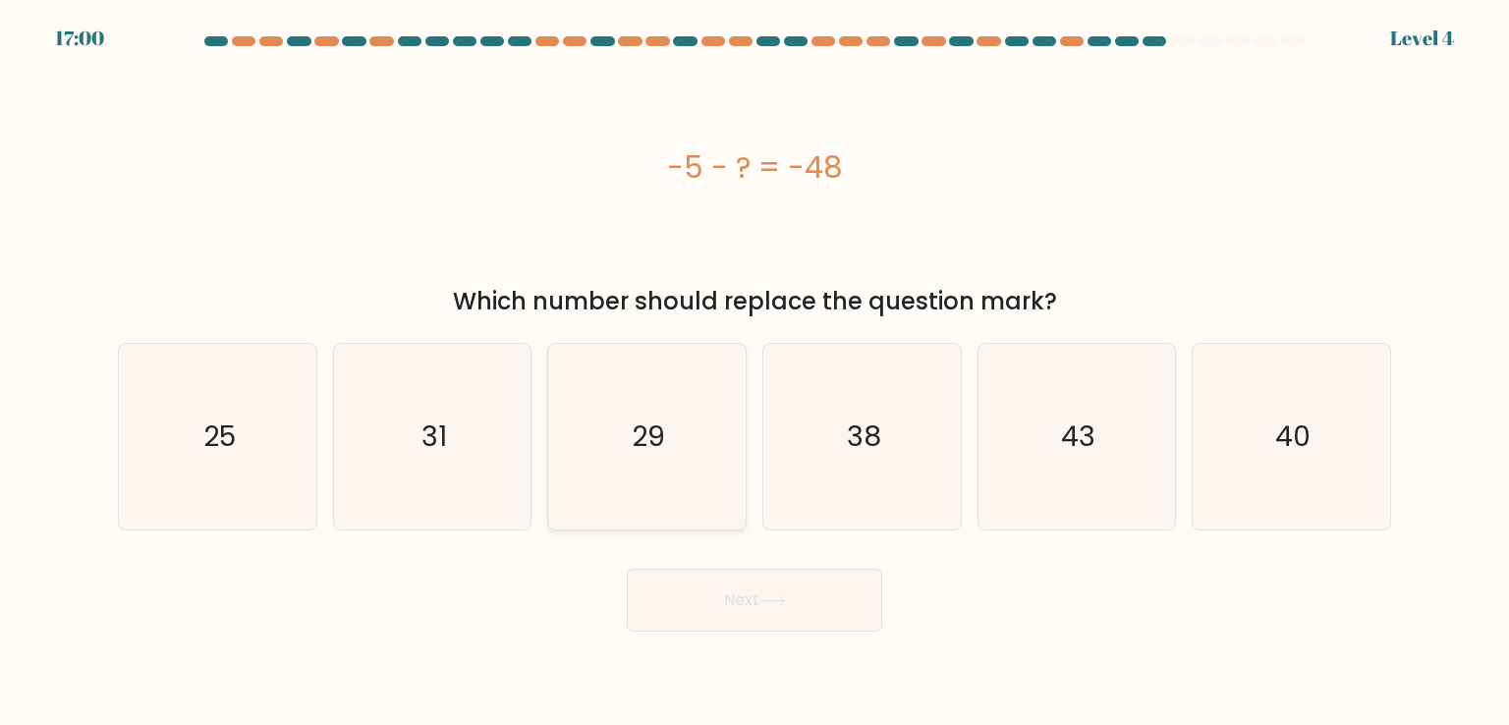
click at [672, 445] on icon "29" at bounding box center [646, 436] width 185 height 185
click at [754, 372] on input "c. 29" at bounding box center [754, 367] width 1 height 10
radio input "true"
drag, startPoint x: 1011, startPoint y: 416, endPoint x: 1006, endPoint y: 426, distance: 11.0
click at [1011, 419] on icon "43" at bounding box center [1076, 436] width 185 height 185
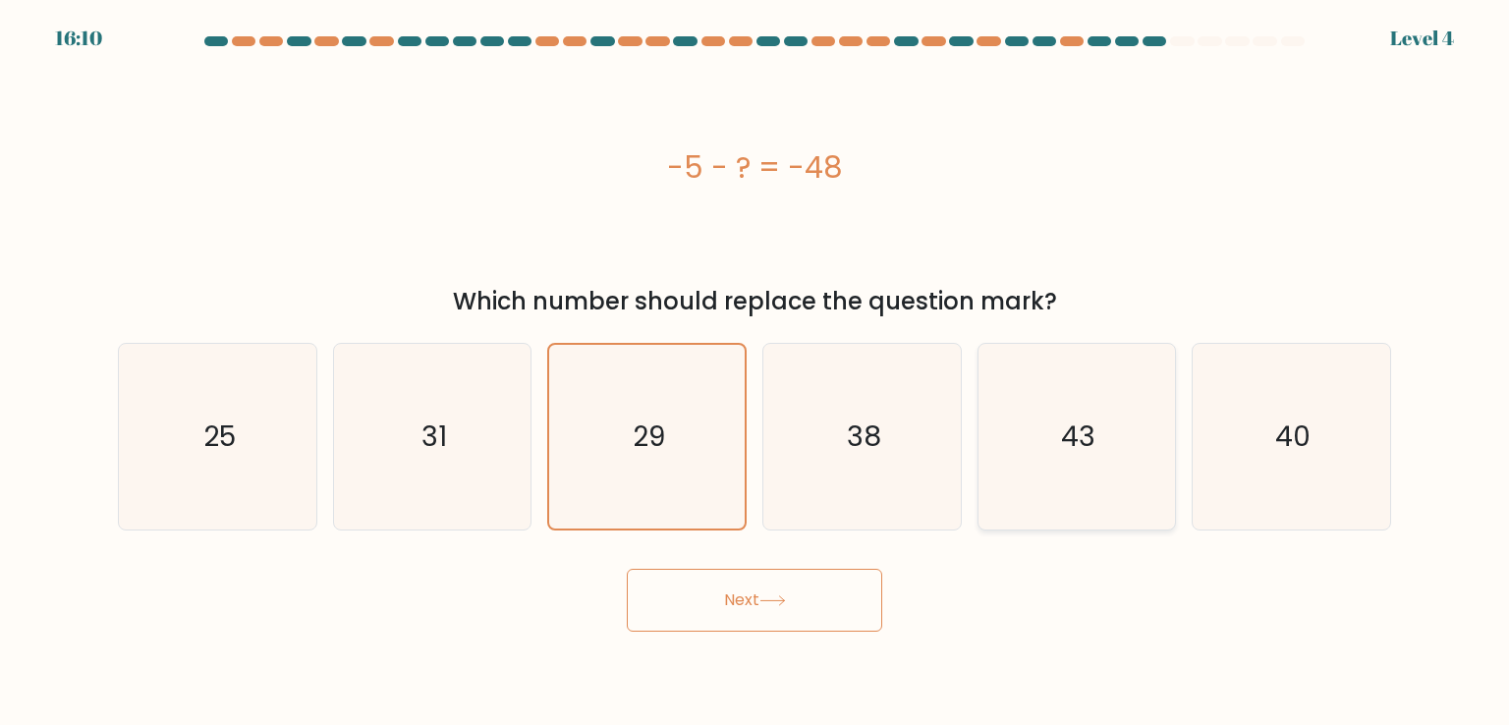
click at [755, 372] on input "e. 43" at bounding box center [754, 367] width 1 height 10
radio input "true"
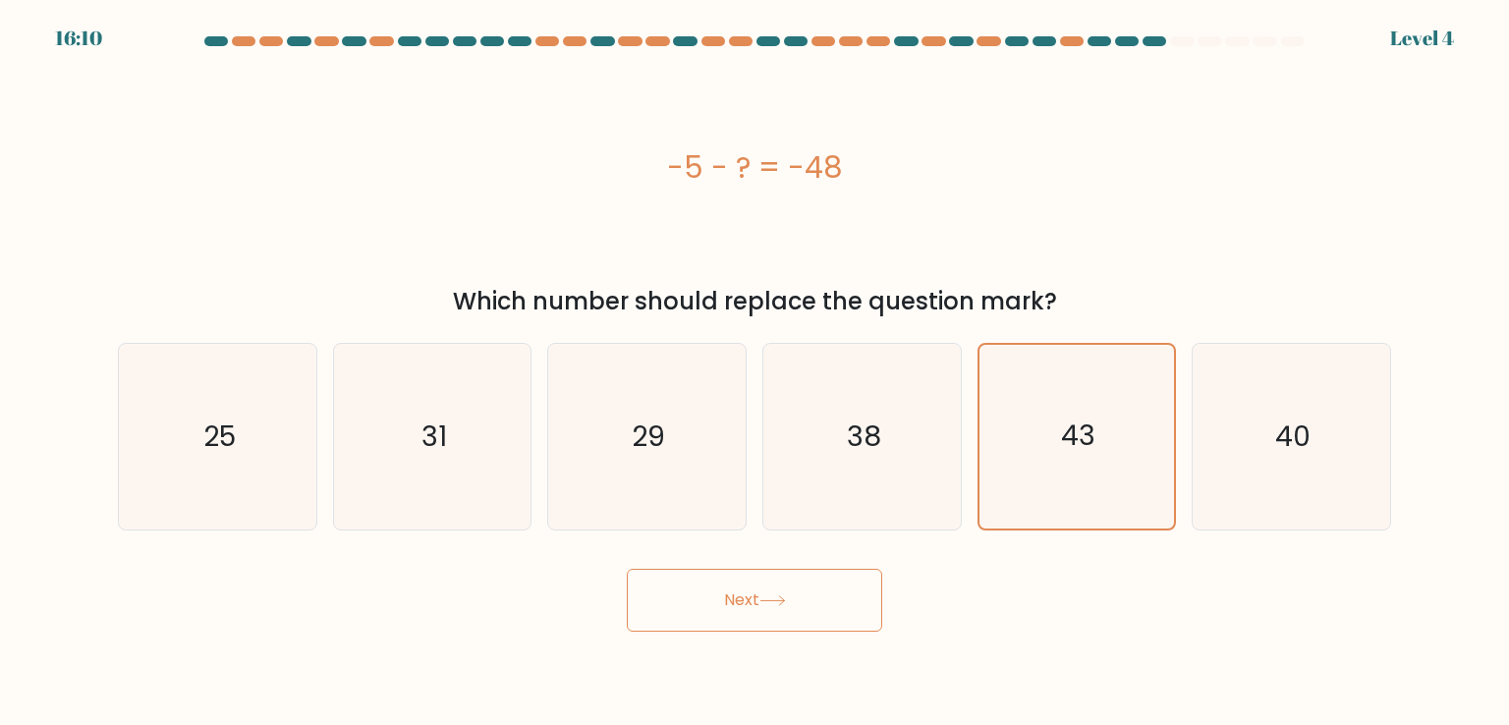
click at [807, 595] on button "Next" at bounding box center [754, 600] width 255 height 63
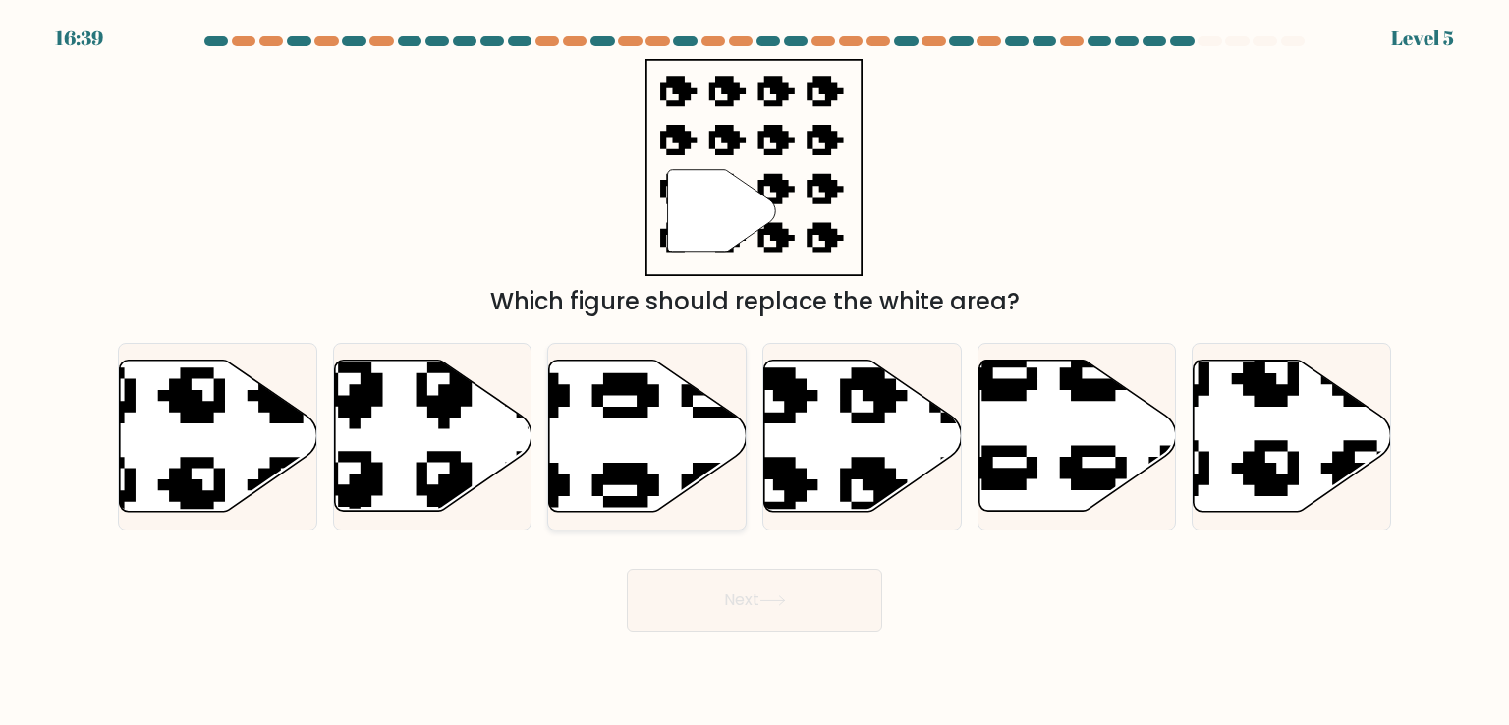
click at [636, 425] on icon at bounding box center [647, 435] width 197 height 151
click at [754, 372] on input "c." at bounding box center [754, 367] width 1 height 10
radio input "true"
click at [755, 606] on button "Next" at bounding box center [754, 600] width 255 height 63
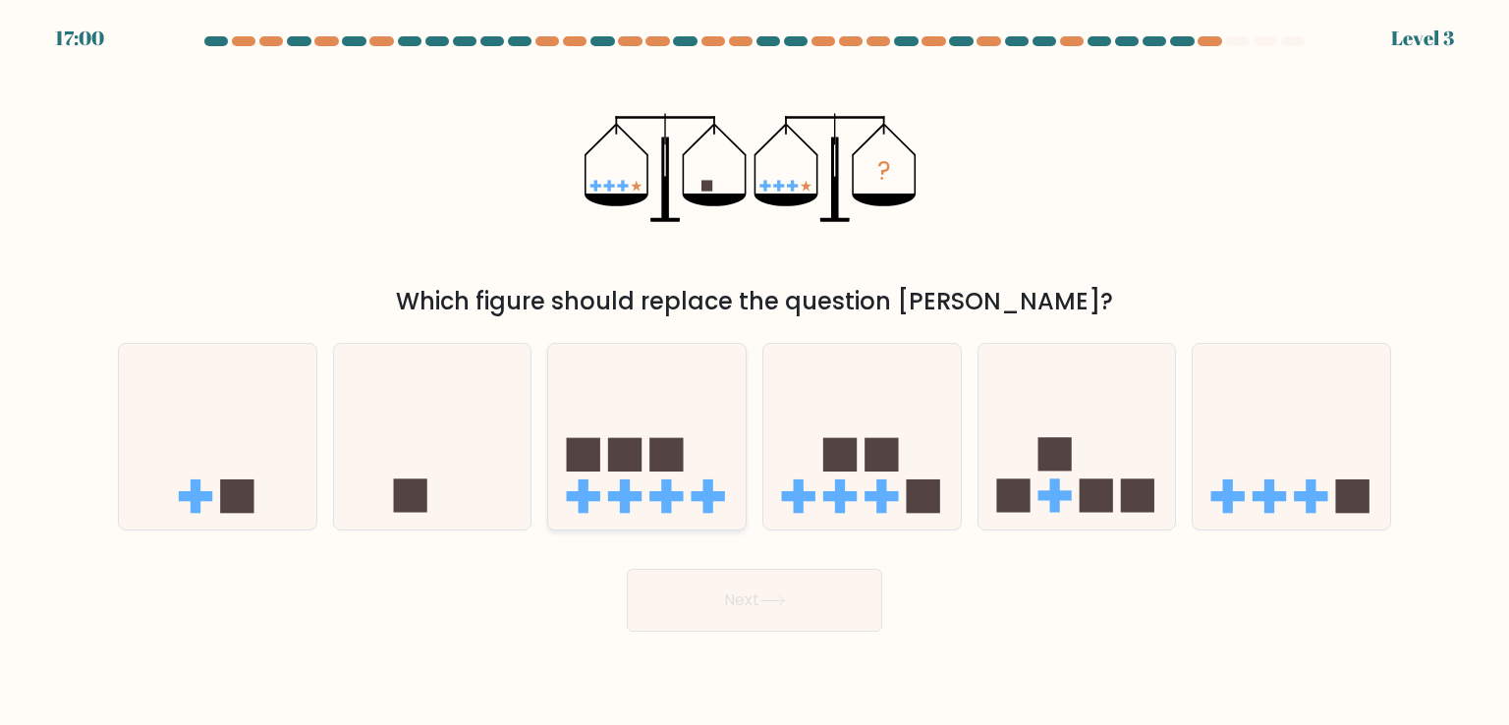
click at [700, 384] on icon at bounding box center [646, 436] width 197 height 163
click at [754, 372] on input "c." at bounding box center [754, 367] width 1 height 10
radio input "true"
click at [764, 606] on button "Next" at bounding box center [754, 600] width 255 height 63
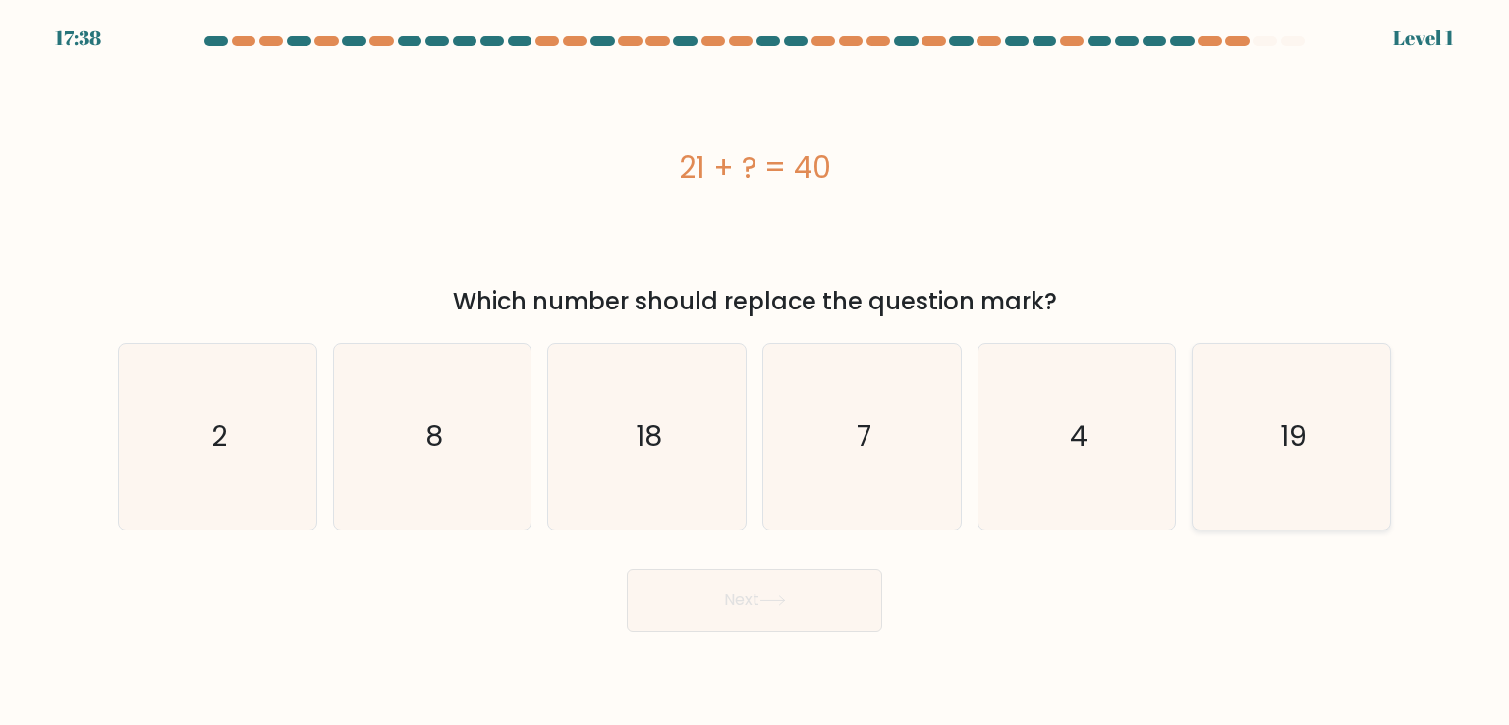
click at [1245, 465] on icon "19" at bounding box center [1290, 436] width 185 height 185
click at [755, 372] on input "f. 19" at bounding box center [754, 367] width 1 height 10
radio input "true"
click at [817, 618] on button "Next" at bounding box center [754, 600] width 255 height 63
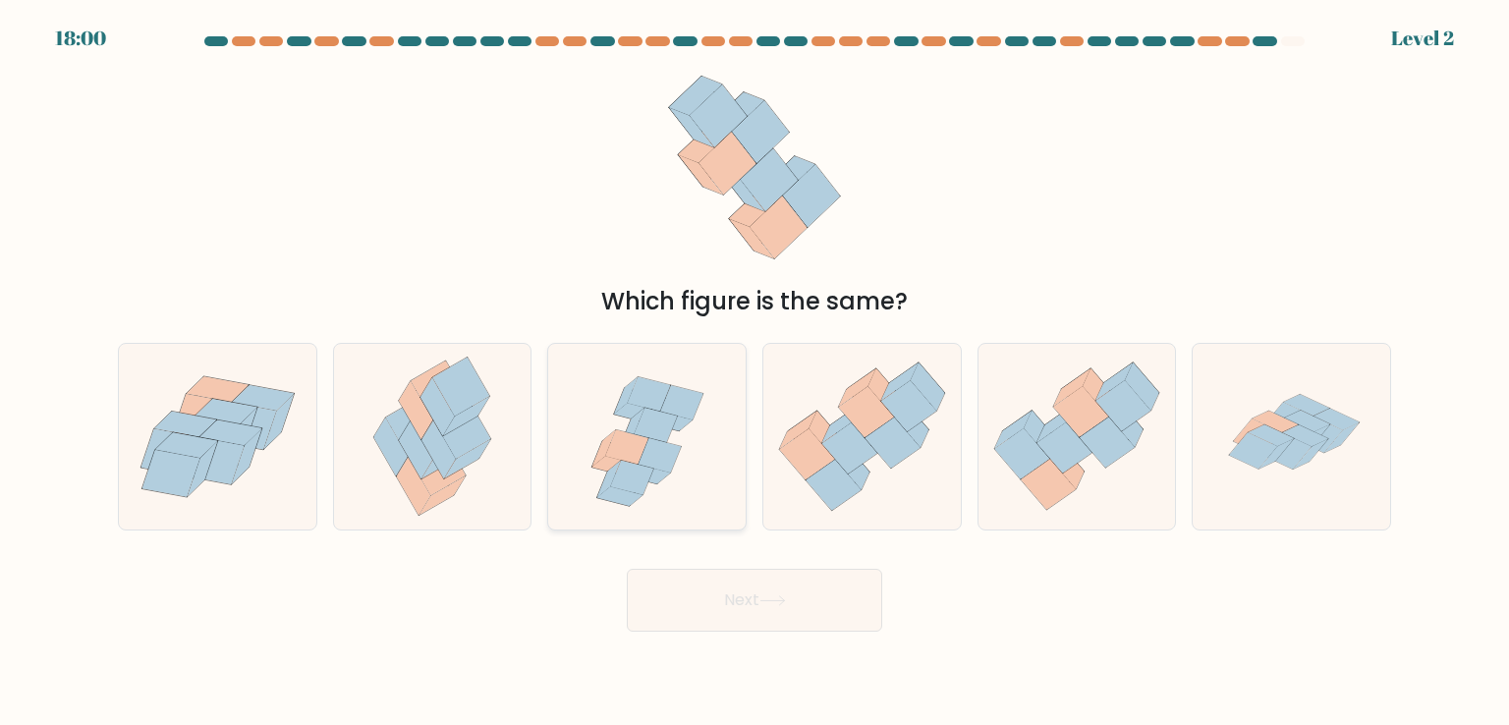
click at [678, 458] on icon at bounding box center [646, 436] width 192 height 185
click at [754, 372] on input "c." at bounding box center [754, 367] width 1 height 10
radio input "true"
click at [778, 592] on button "Next" at bounding box center [754, 600] width 255 height 63
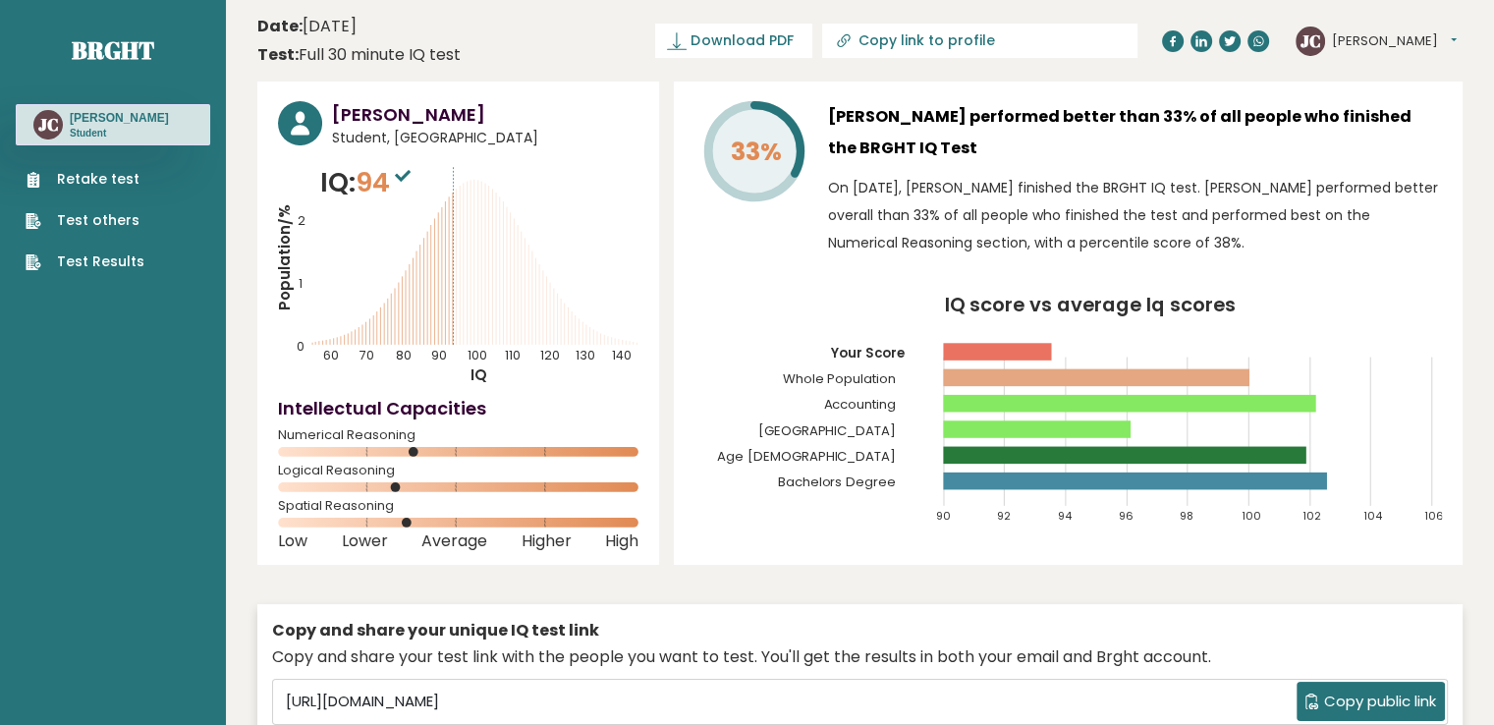
click at [425, 145] on span "Student, [GEOGRAPHIC_DATA]" at bounding box center [485, 138] width 306 height 21
click at [401, 186] on sup at bounding box center [403, 174] width 26 height 27
click at [394, 183] on span "94" at bounding box center [386, 182] width 60 height 36
click at [382, 181] on span "94" at bounding box center [386, 182] width 60 height 36
click at [569, 251] on icon "Population/% IQ 0 1 2 60 70 80 90 100 110 120 130 140" at bounding box center [458, 274] width 360 height 222
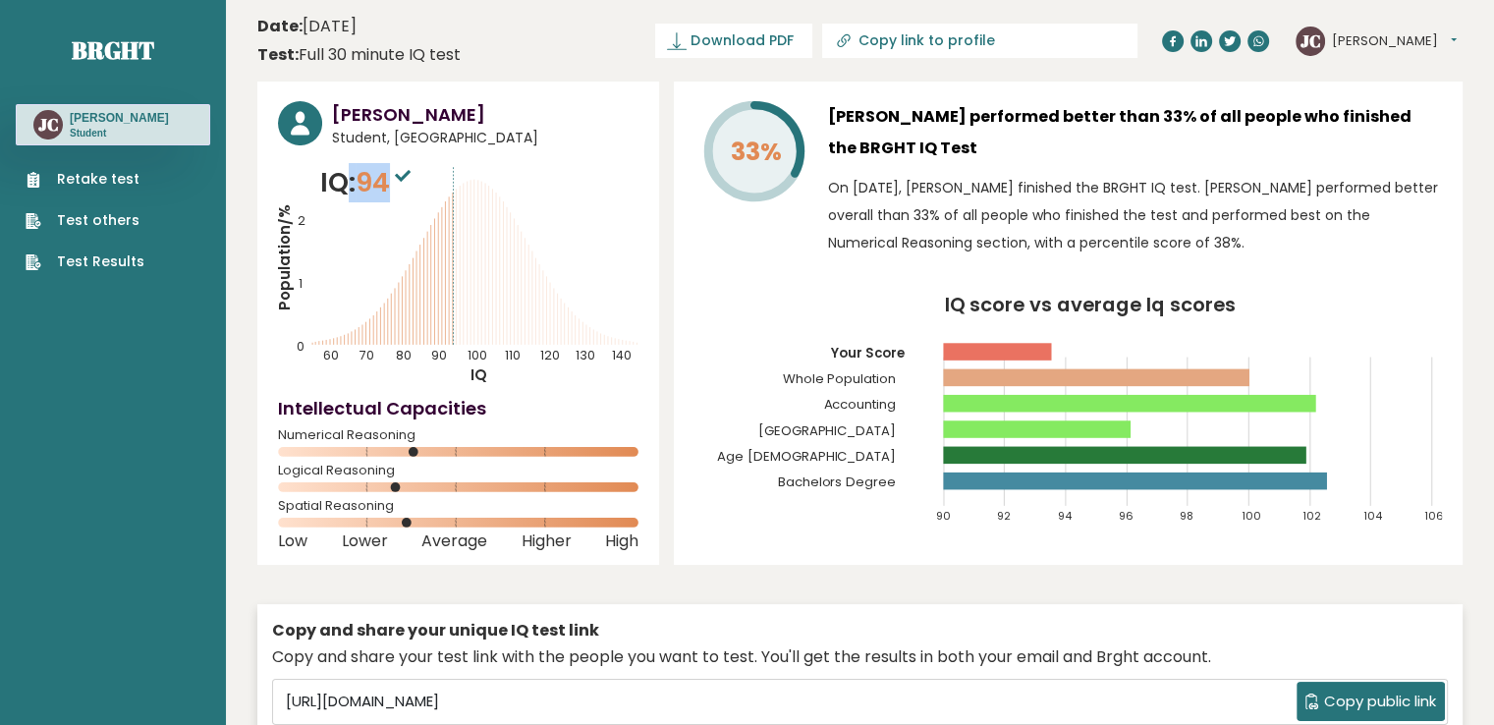
drag, startPoint x: 389, startPoint y: 179, endPoint x: 344, endPoint y: 190, distance: 46.5
click at [344, 190] on p "IQ: 94" at bounding box center [367, 182] width 95 height 39
drag, startPoint x: 385, startPoint y: 268, endPoint x: 392, endPoint y: 288, distance: 20.8
click at [388, 279] on icon "Population/% IQ 0 1 2 60 70 80 90 100 110 120 130 140" at bounding box center [458, 274] width 360 height 222
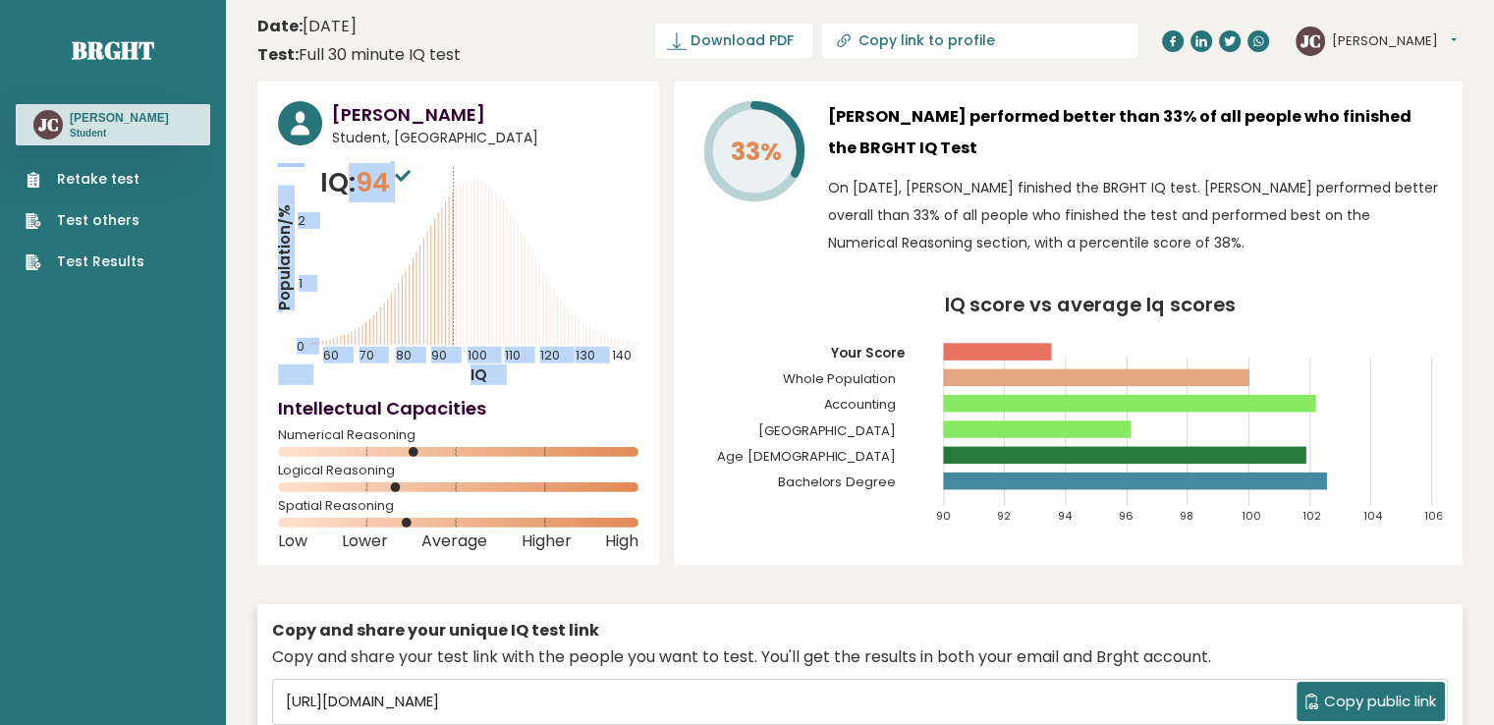
drag, startPoint x: 432, startPoint y: 166, endPoint x: 339, endPoint y: 173, distance: 93.6
click at [339, 173] on div "IQ: 94 Population/% IQ 0 1 2 60 70 80 90 100 110 120 130 140" at bounding box center [458, 274] width 360 height 222
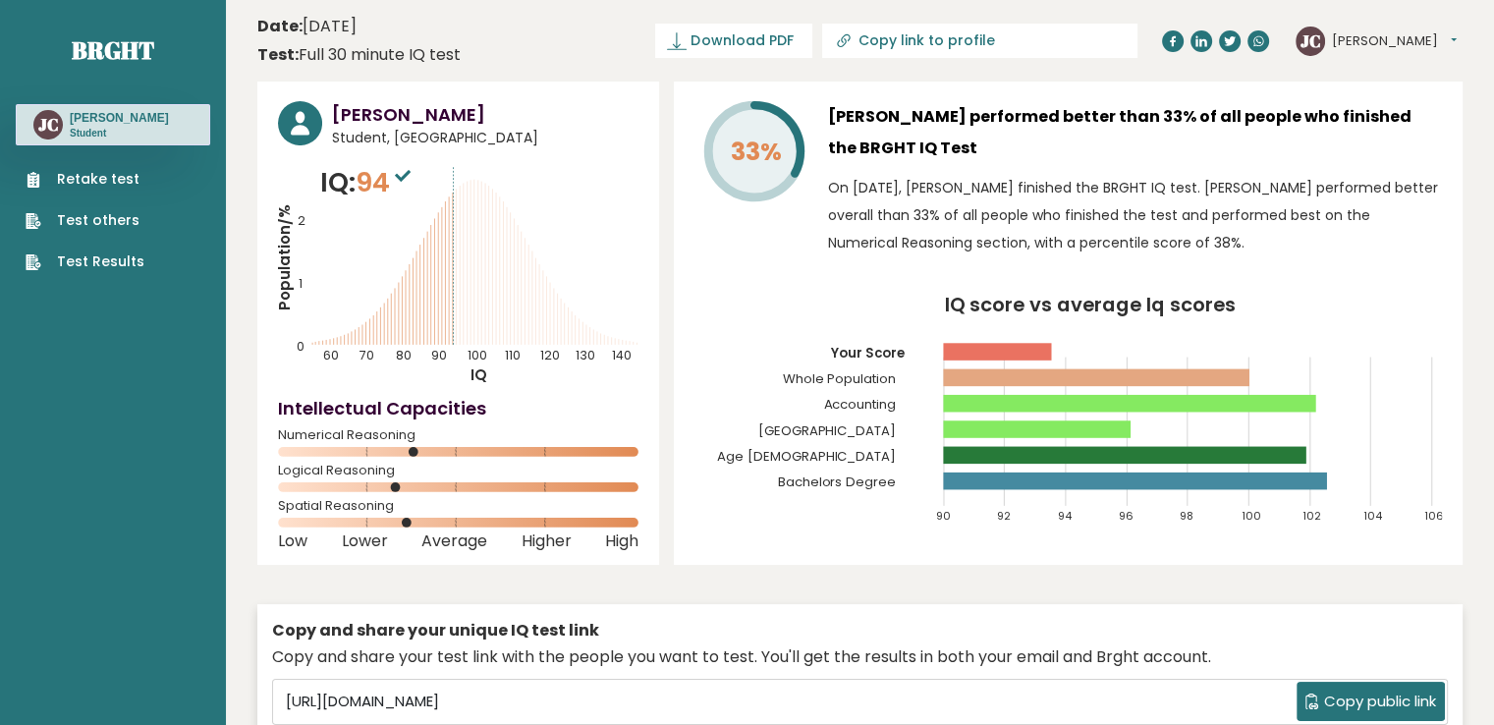
click at [85, 140] on p "Student" at bounding box center [119, 134] width 99 height 14
click at [69, 145] on div "JC [PERSON_NAME] Student" at bounding box center [113, 124] width 194 height 41
click at [48, 139] on icon "JC" at bounding box center [47, 124] width 29 height 29
click at [47, 139] on circle at bounding box center [47, 124] width 29 height 29
click at [43, 134] on text "JC" at bounding box center [48, 124] width 21 height 23
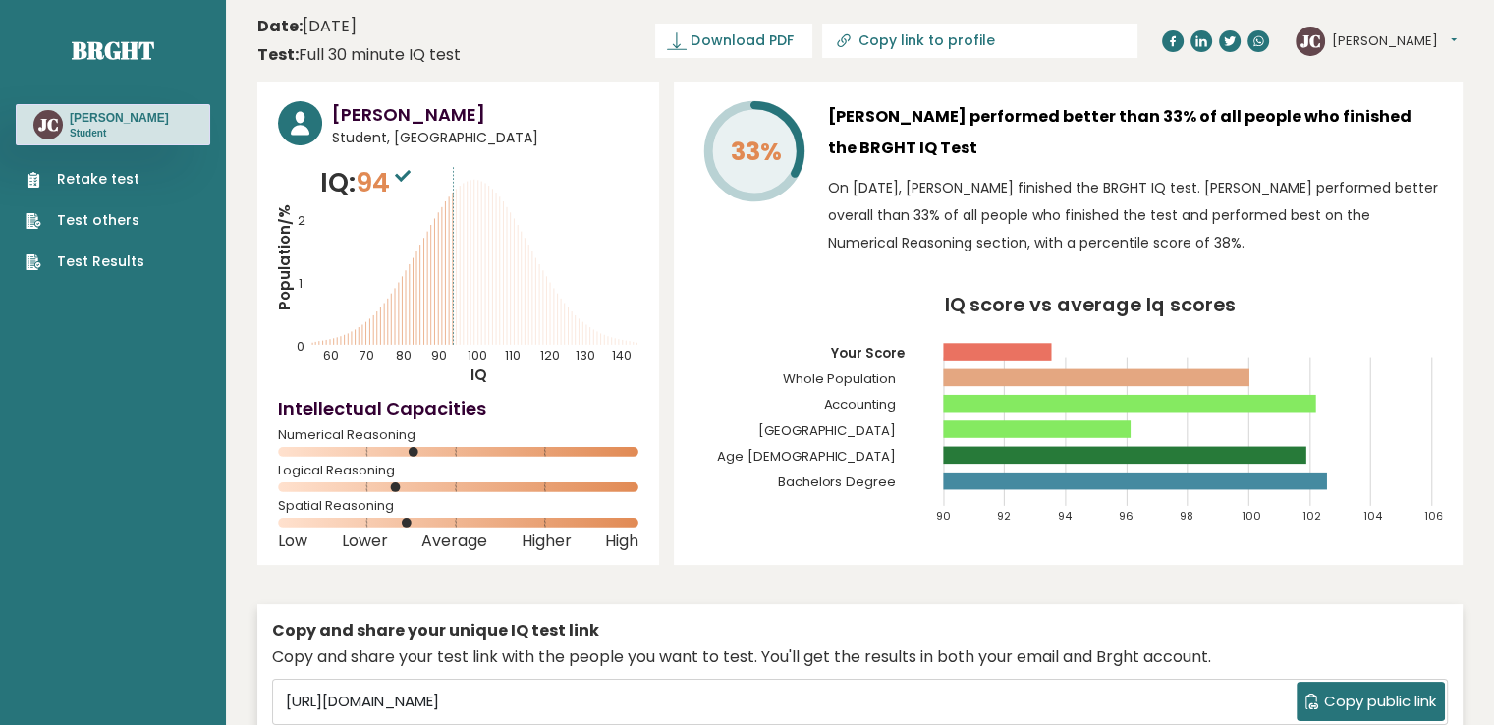
click at [43, 134] on text "JC" at bounding box center [48, 124] width 21 height 23
click at [615, 162] on div "[PERSON_NAME] Student, [GEOGRAPHIC_DATA] IQ: 94 Population/% IQ 0 1 2 60 70 80 …" at bounding box center [458, 323] width 402 height 483
click at [396, 171] on sup at bounding box center [403, 174] width 26 height 27
click at [389, 174] on span "94" at bounding box center [386, 182] width 60 height 36
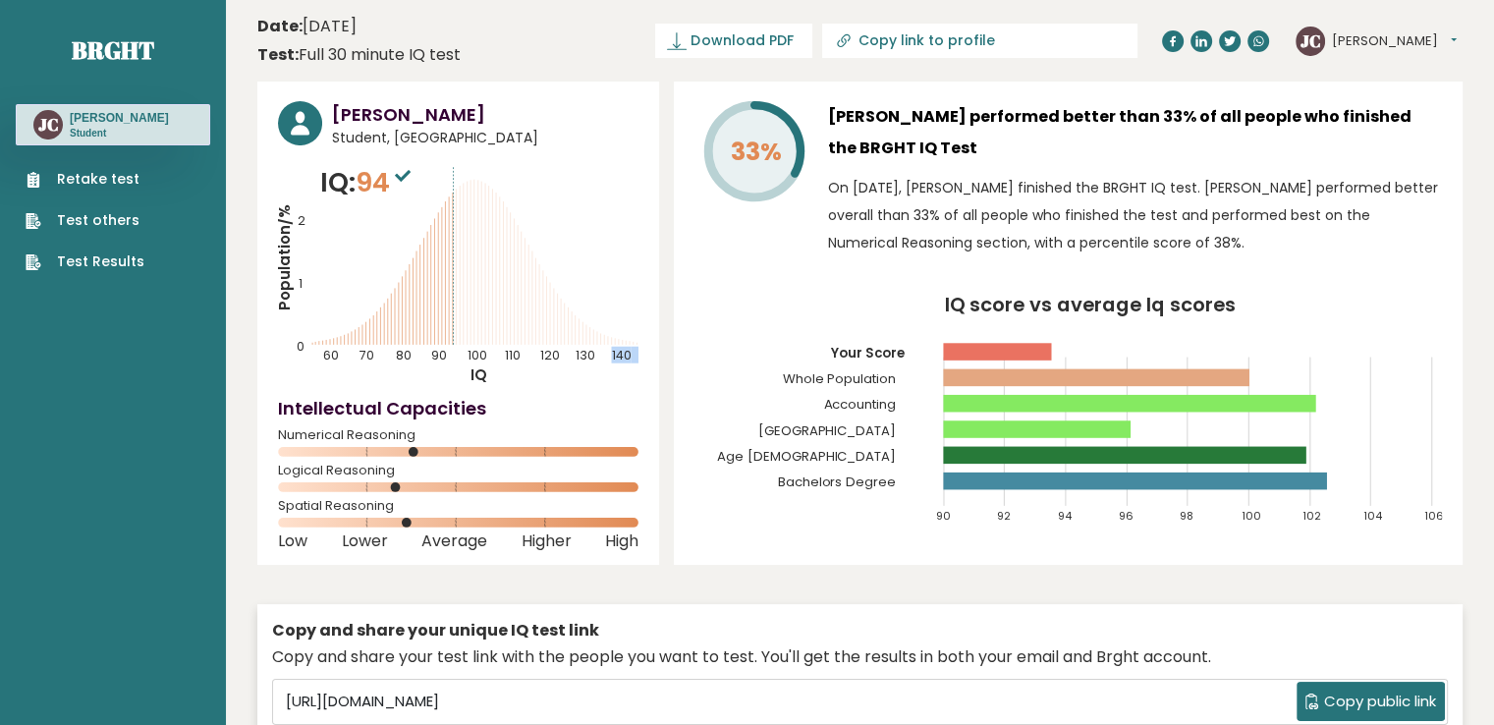
drag, startPoint x: 450, startPoint y: 241, endPoint x: 462, endPoint y: 242, distance: 11.8
click at [452, 241] on g at bounding box center [474, 256] width 325 height 180
click at [40, 127] on text "JC" at bounding box center [48, 124] width 21 height 23
click at [793, 41] on span "Download PDF" at bounding box center [741, 40] width 102 height 21
click at [802, 46] on span "✓ Your PDF is downloaded..." at bounding box center [700, 41] width 223 height 34
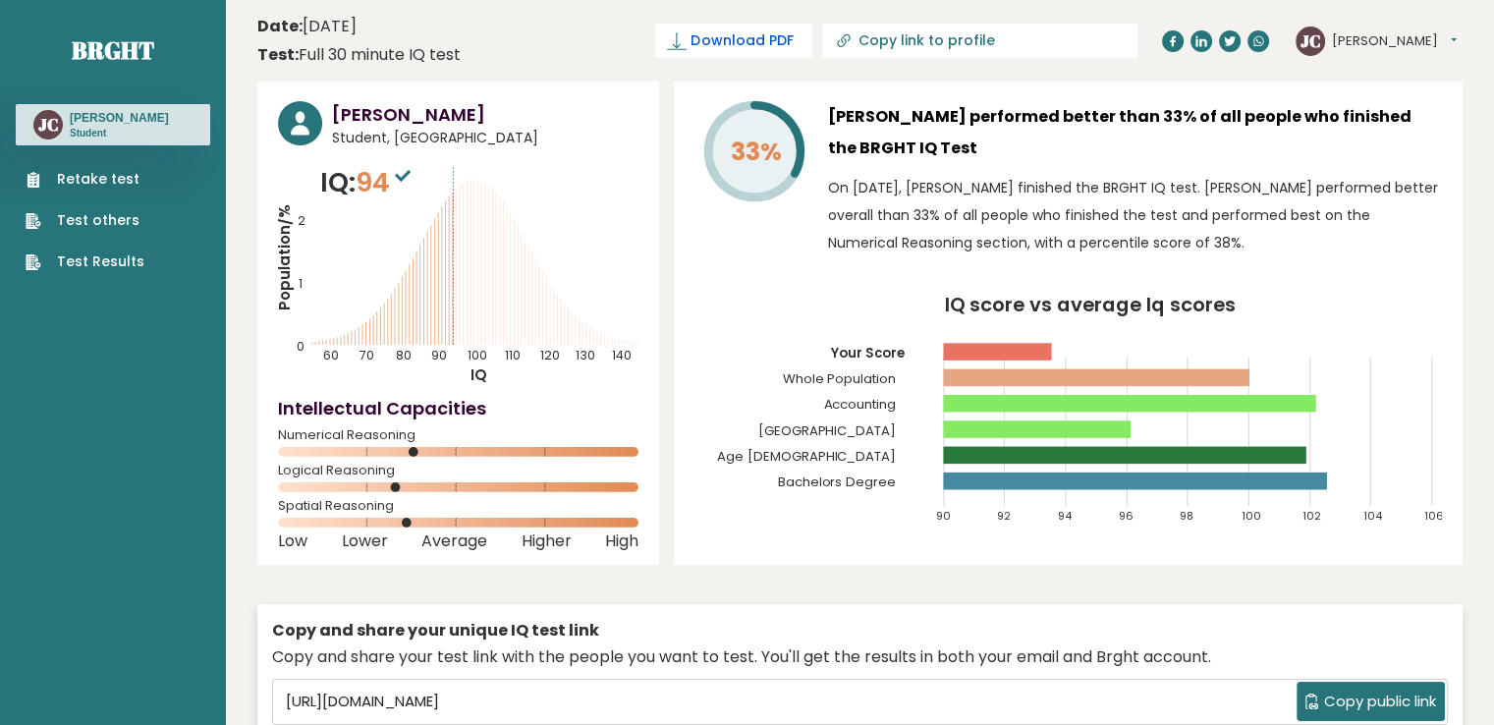
click at [793, 48] on span "Download PDF" at bounding box center [741, 40] width 102 height 21
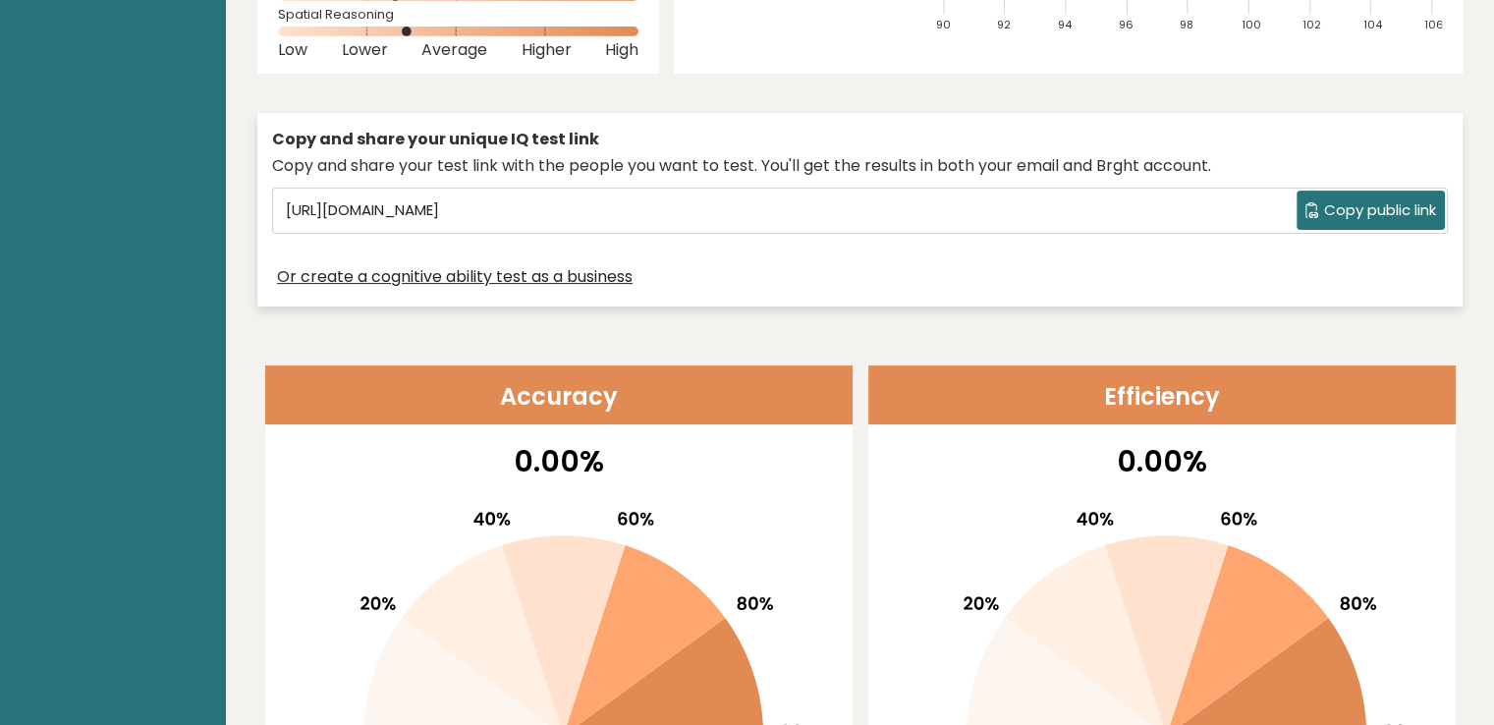
scroll to position [491, 0]
click at [1333, 209] on span "Copy public link" at bounding box center [1380, 210] width 112 height 23
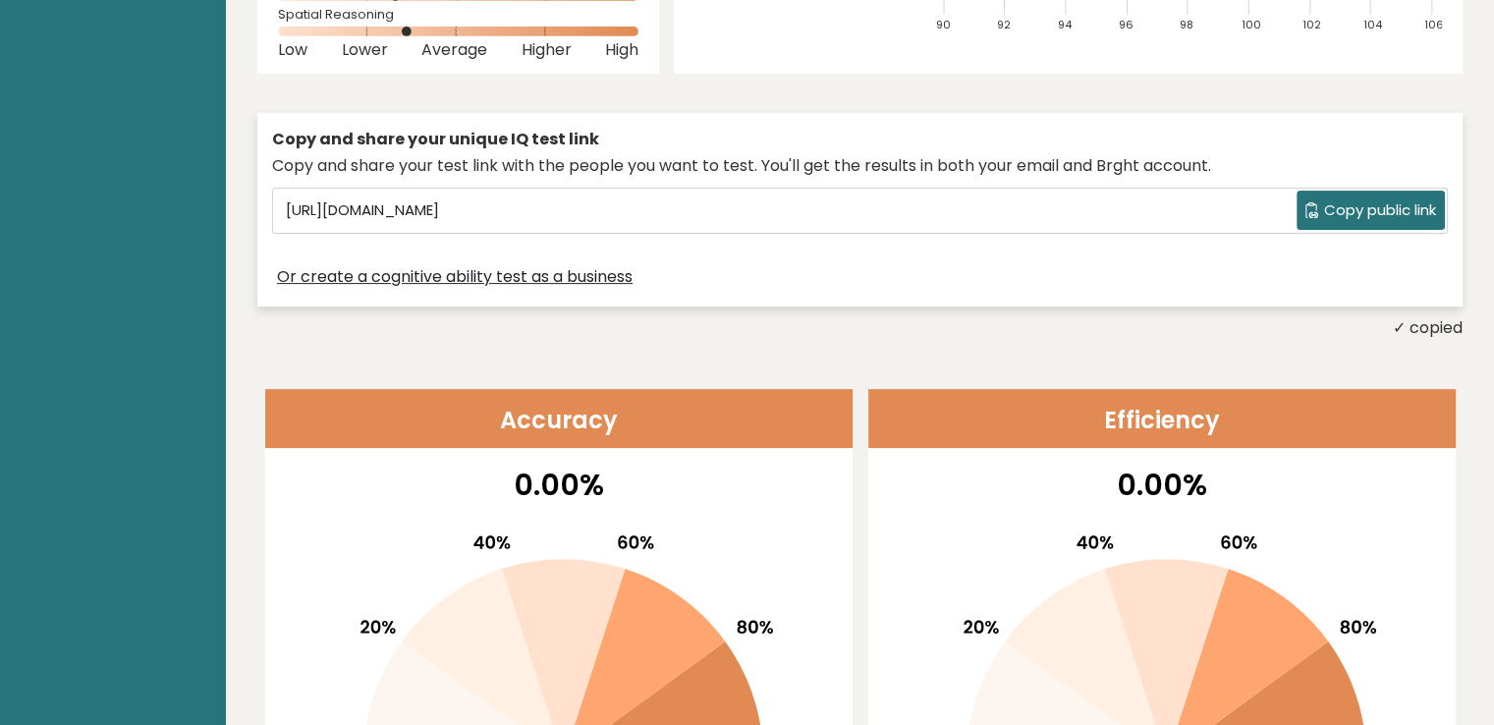
click at [653, 265] on div "Or create a cognitive ability test as a business" at bounding box center [860, 277] width 1176 height 28
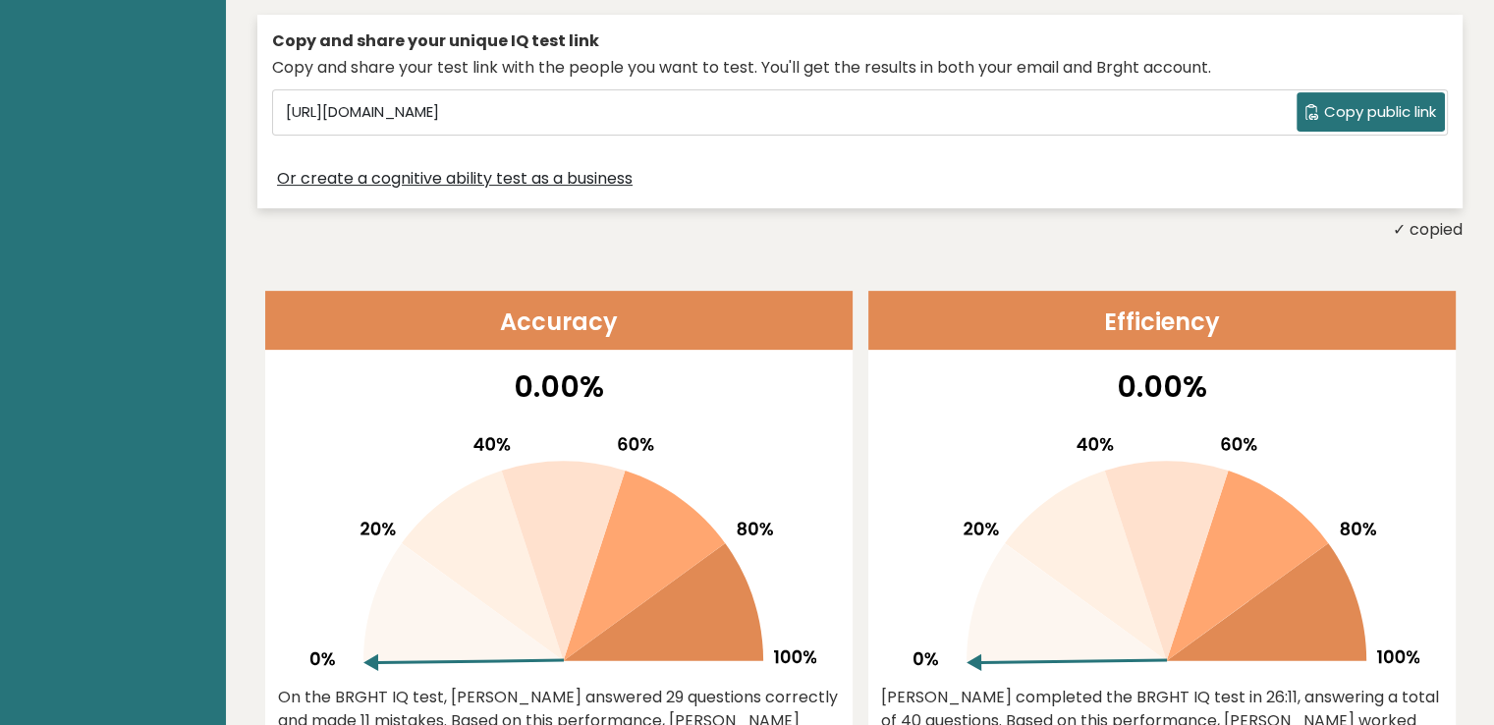
scroll to position [0, 0]
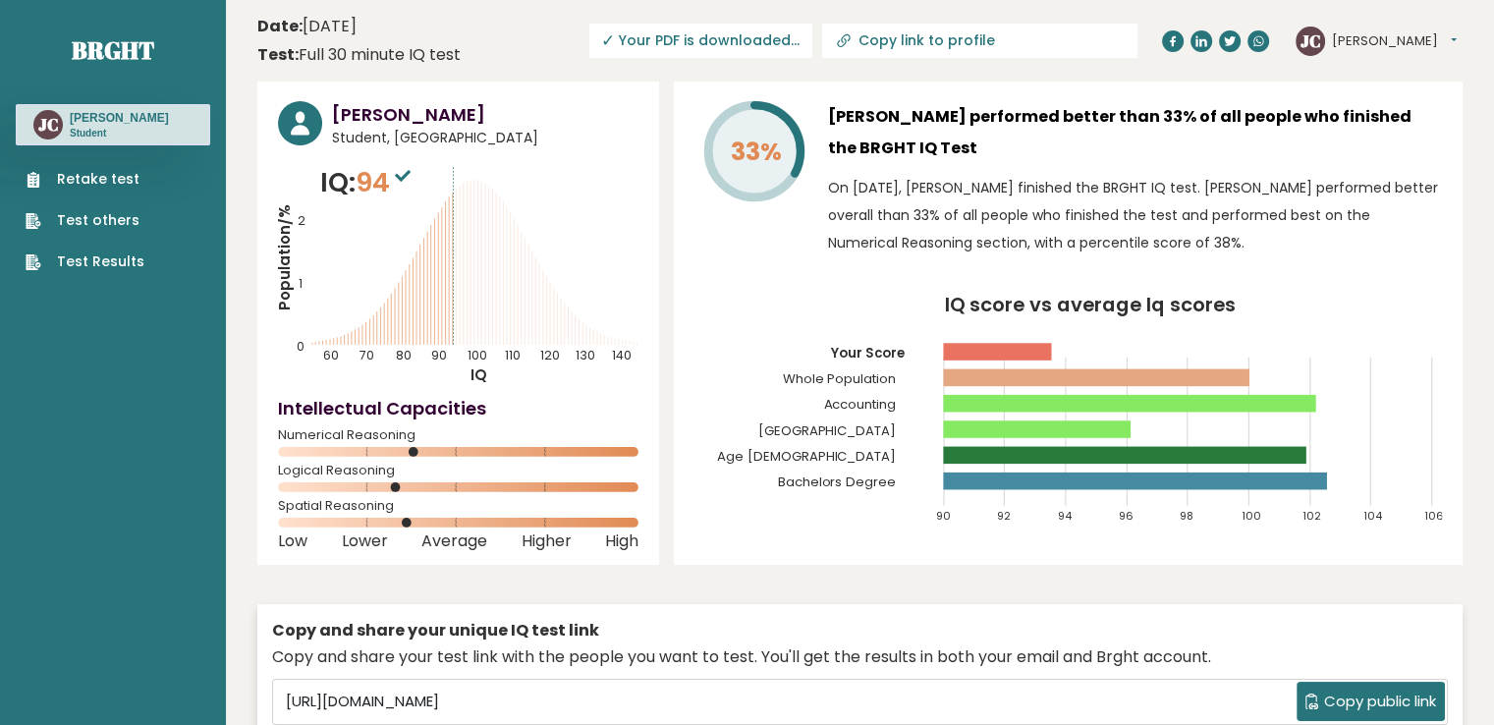
click at [86, 272] on link "Test Results" at bounding box center [85, 261] width 119 height 21
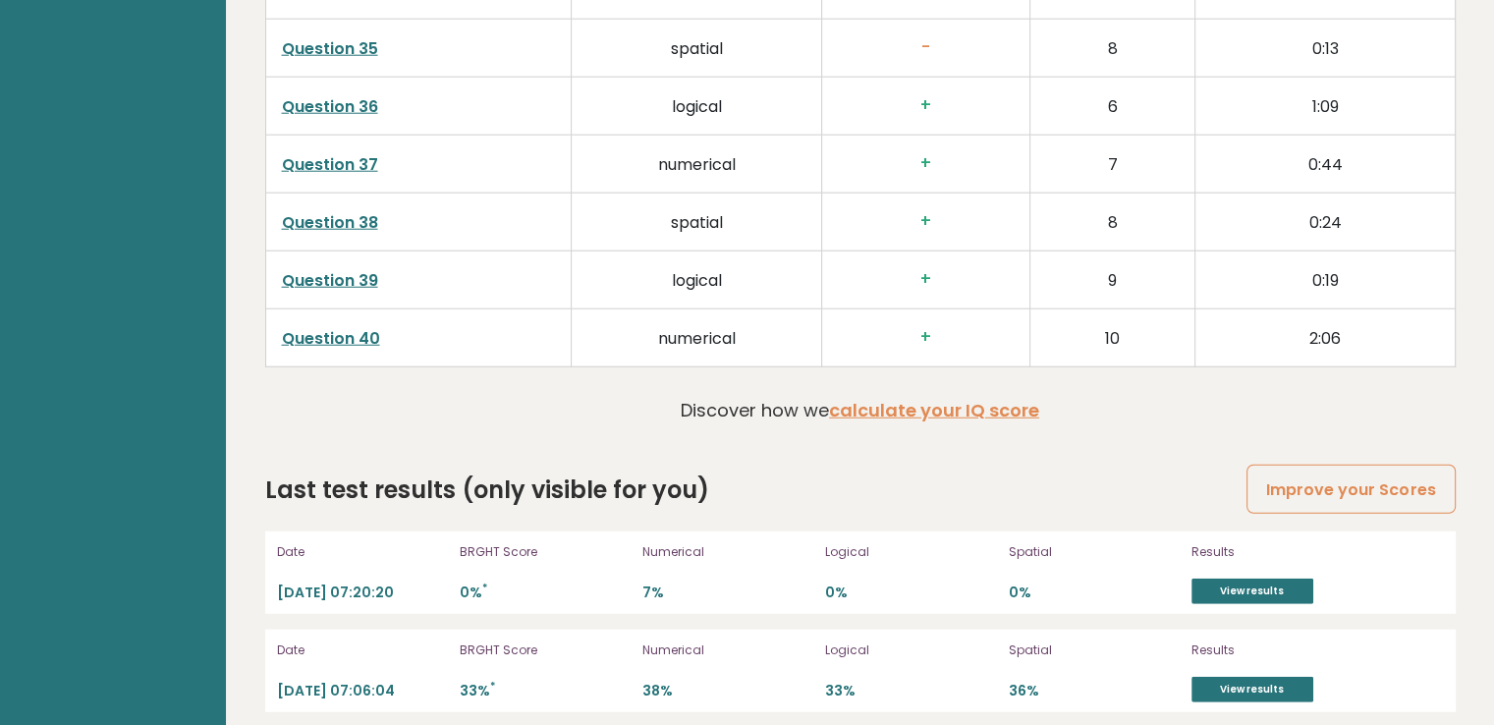
scroll to position [5166, 0]
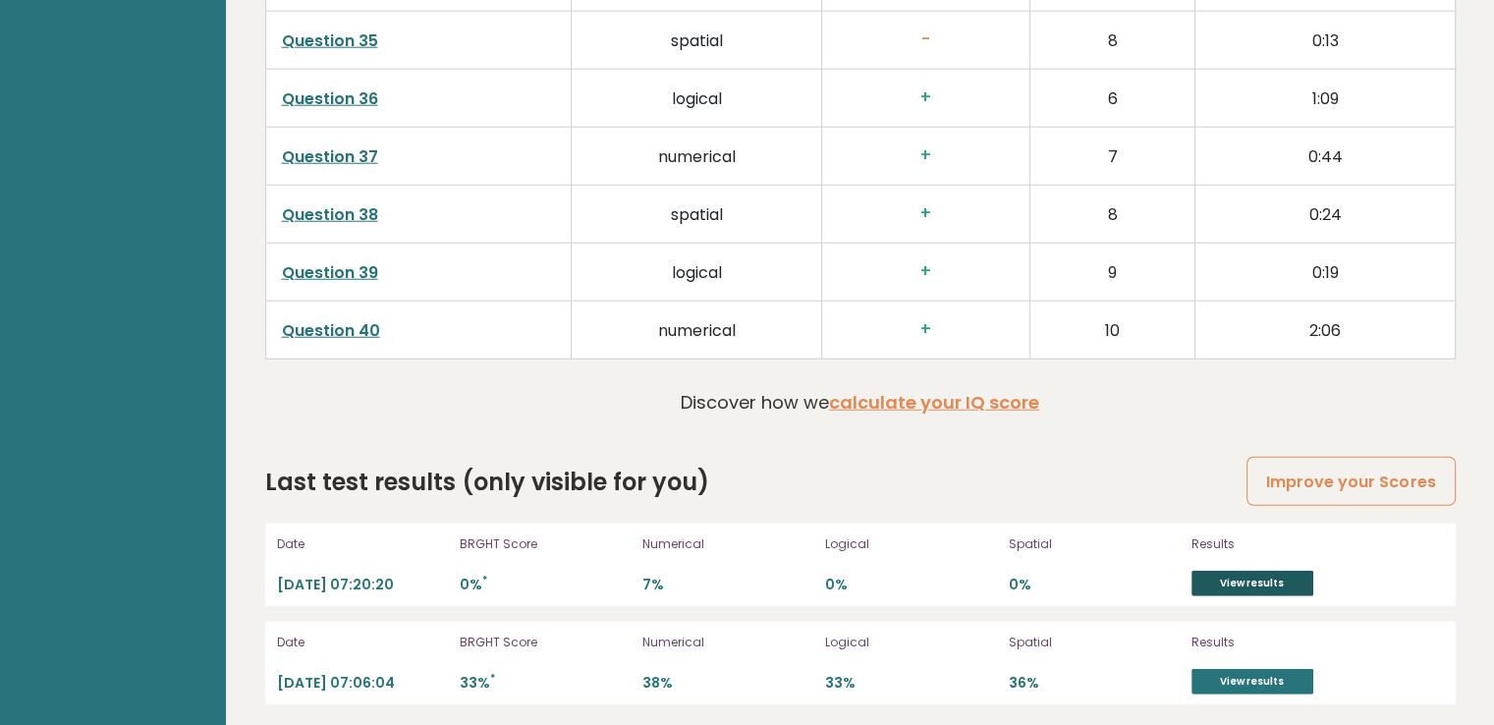
click at [1229, 571] on link "View results" at bounding box center [1252, 584] width 122 height 26
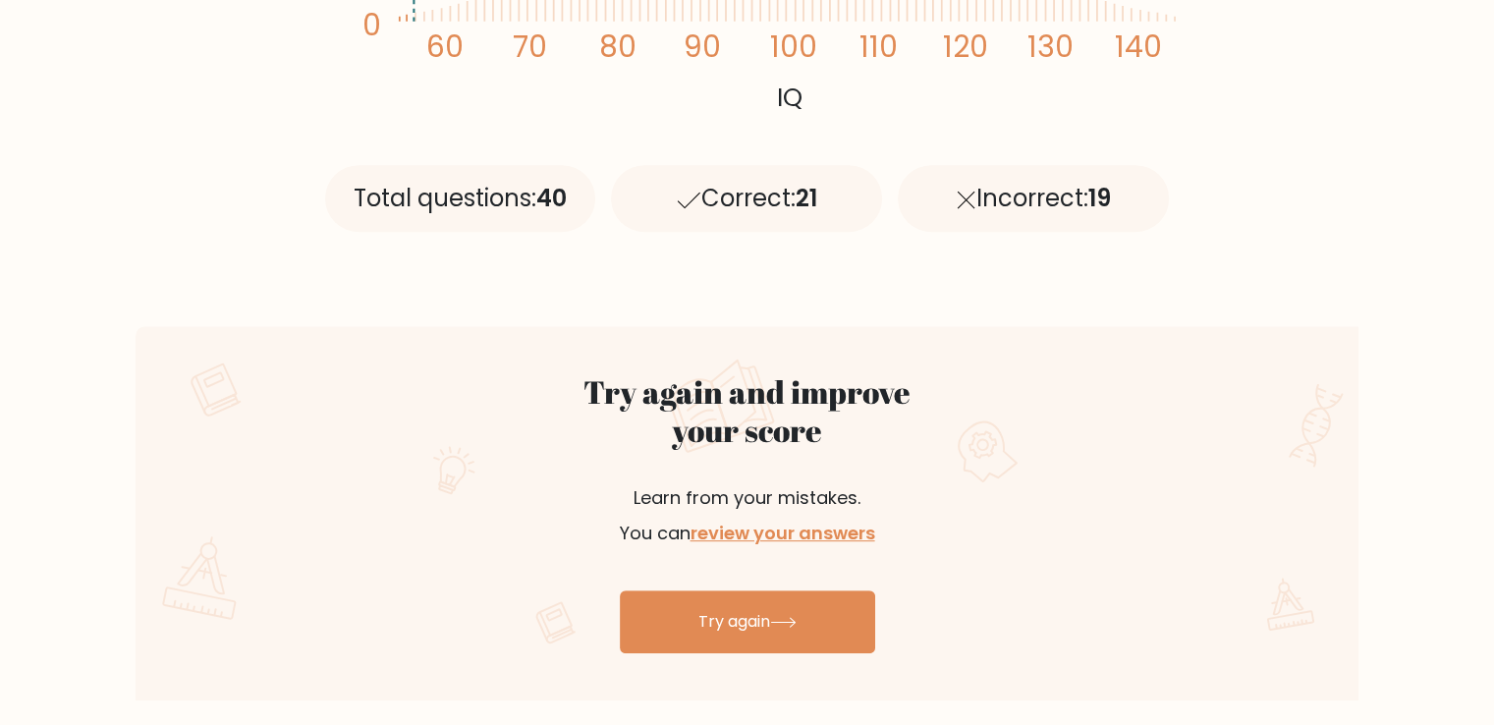
scroll to position [786, 0]
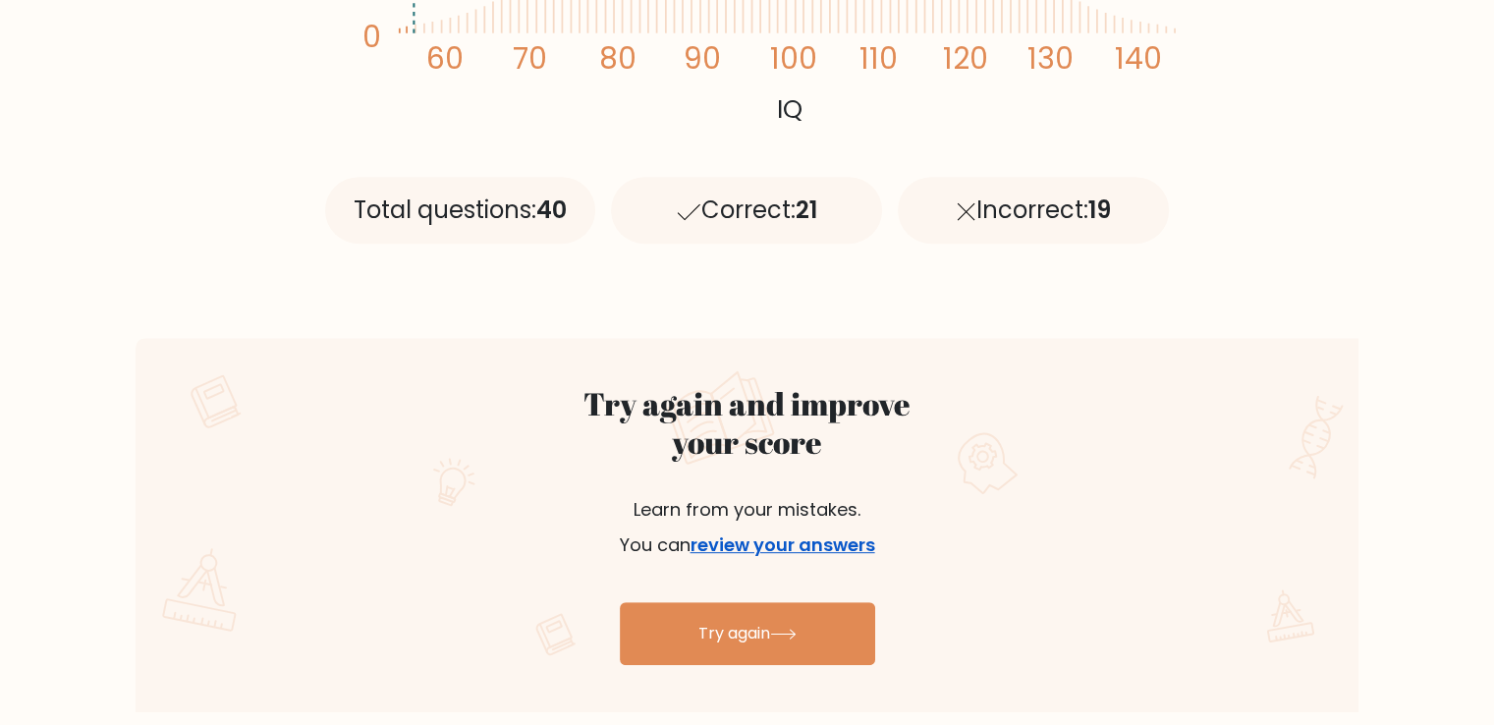
click at [767, 545] on link "review your answers" at bounding box center [782, 544] width 185 height 25
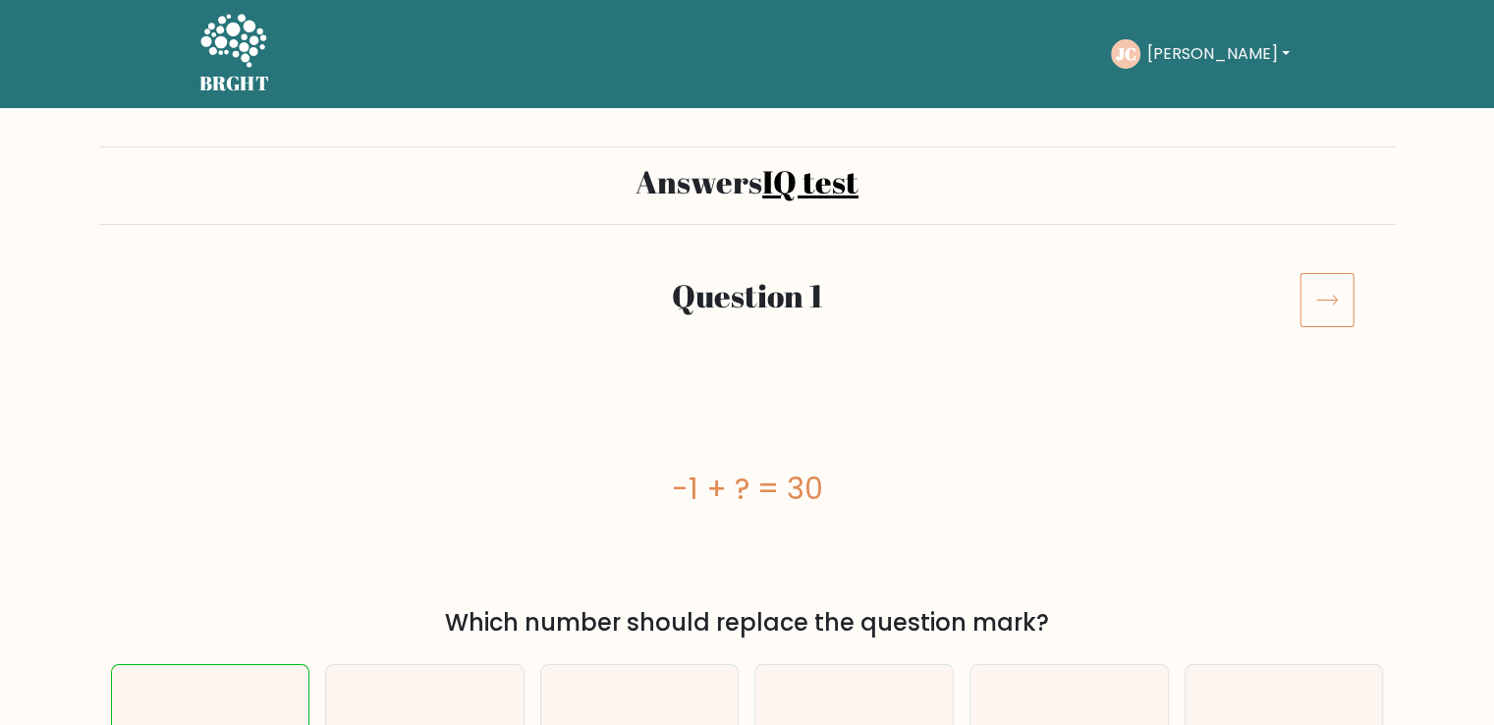
click at [1323, 307] on icon at bounding box center [1326, 299] width 55 height 55
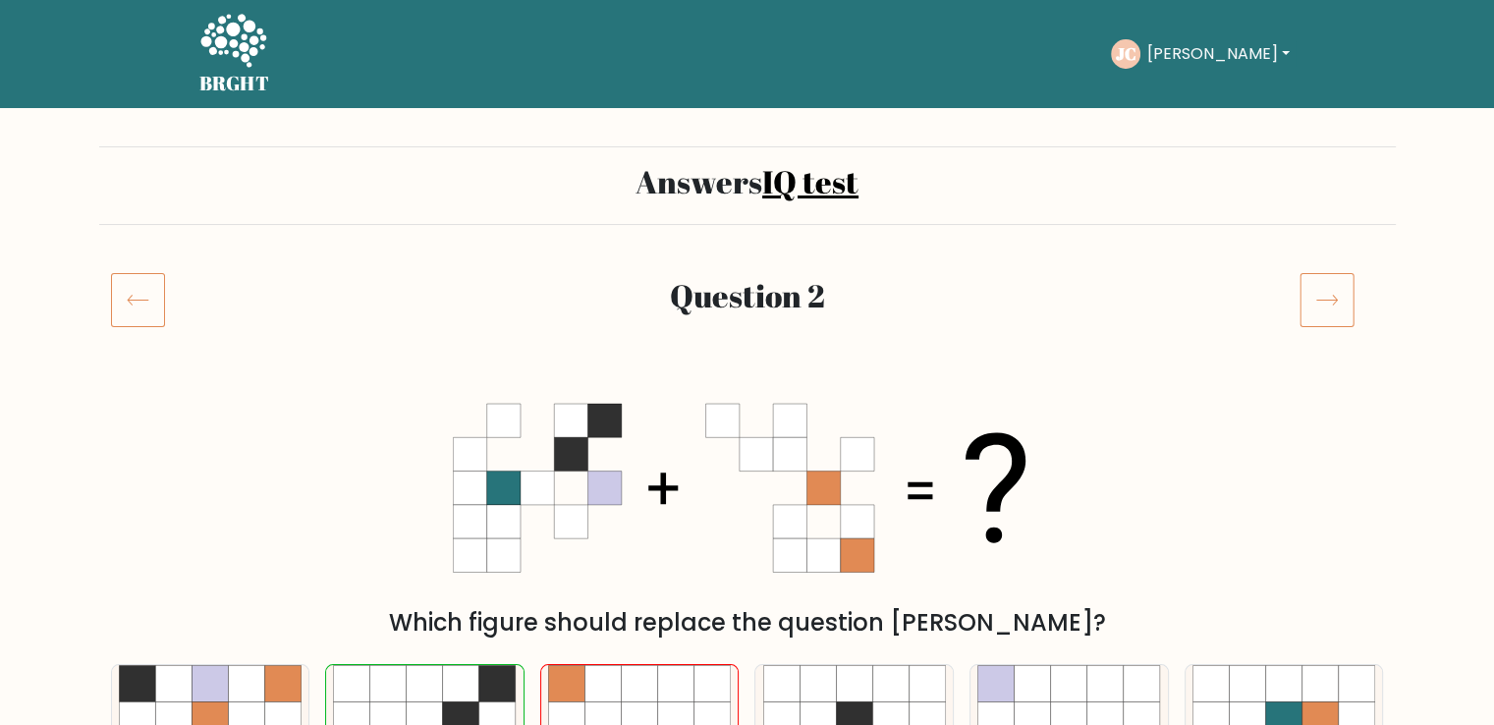
click at [1309, 294] on icon at bounding box center [1326, 299] width 55 height 55
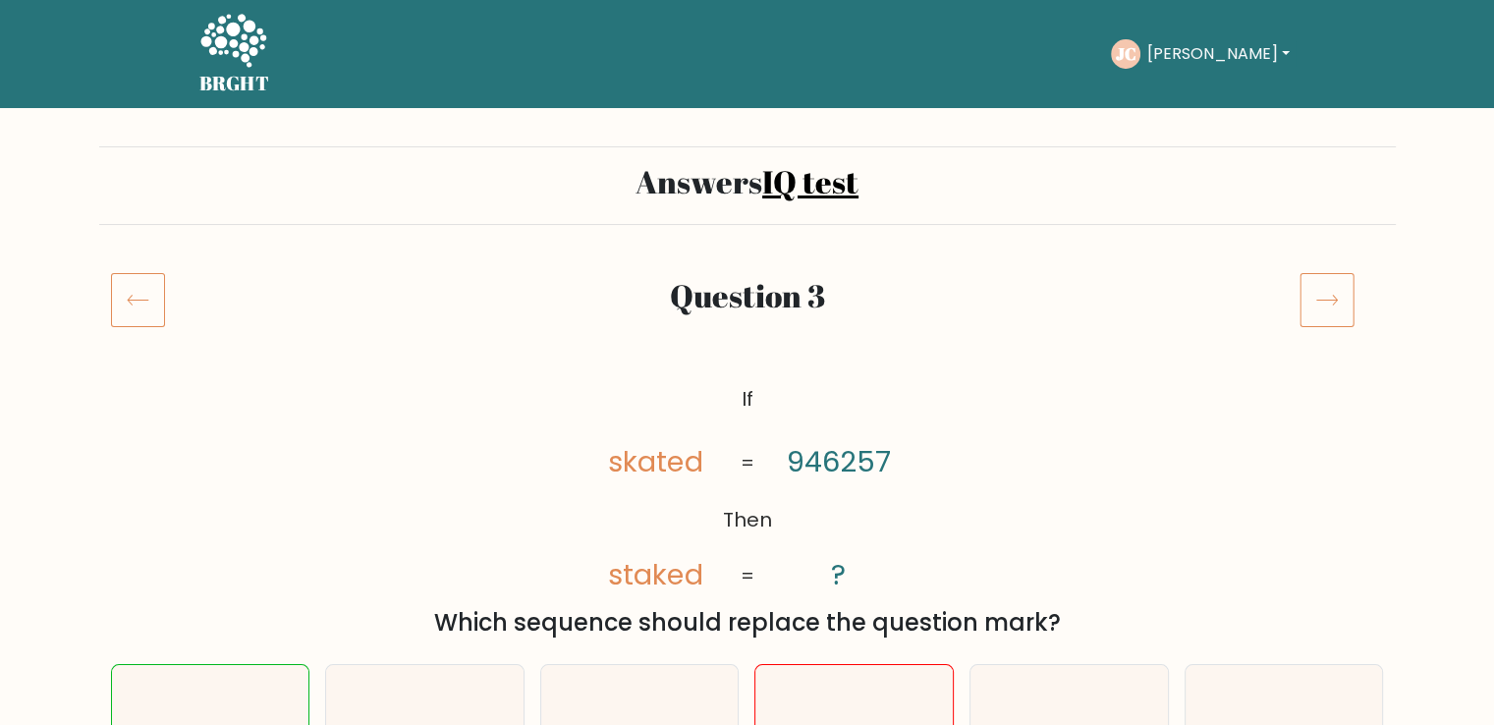
click at [124, 310] on icon at bounding box center [138, 299] width 54 height 55
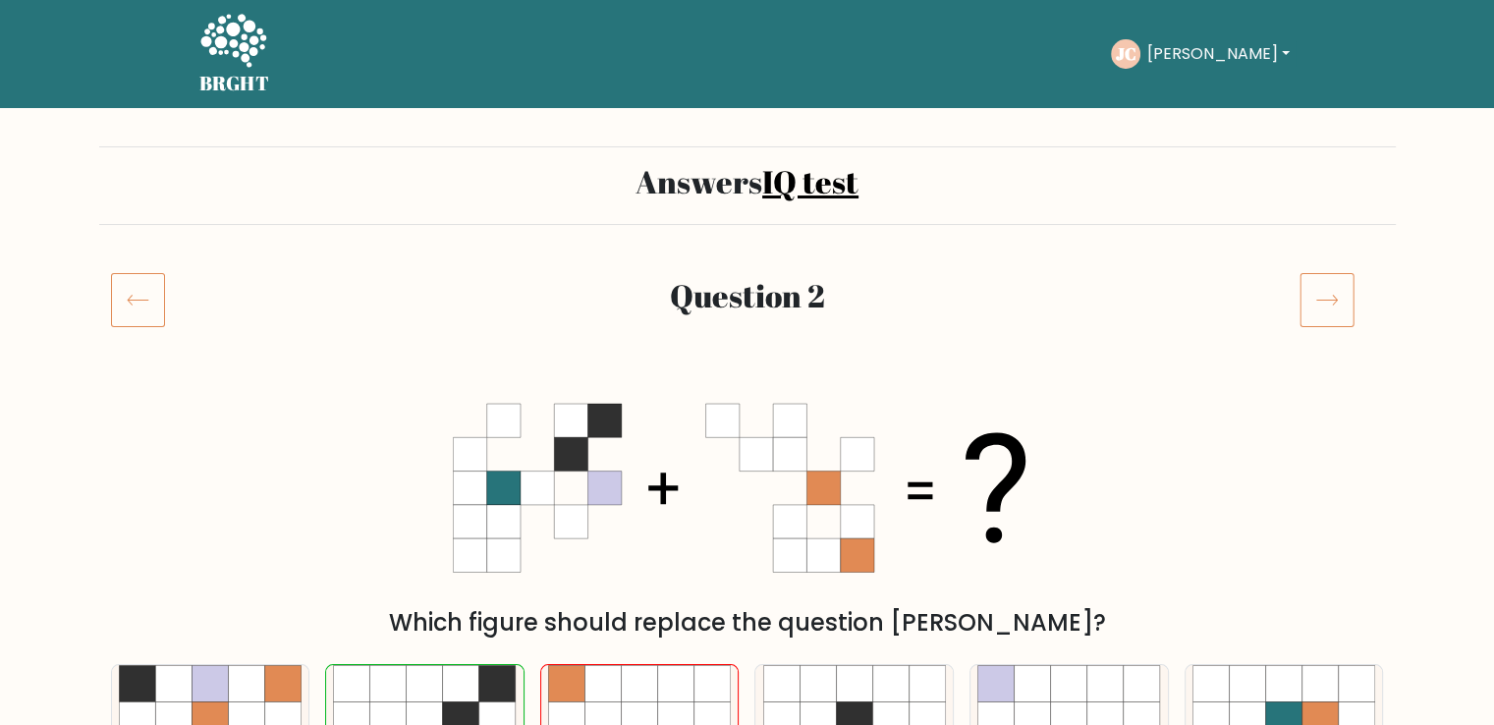
click at [113, 305] on icon at bounding box center [138, 299] width 54 height 55
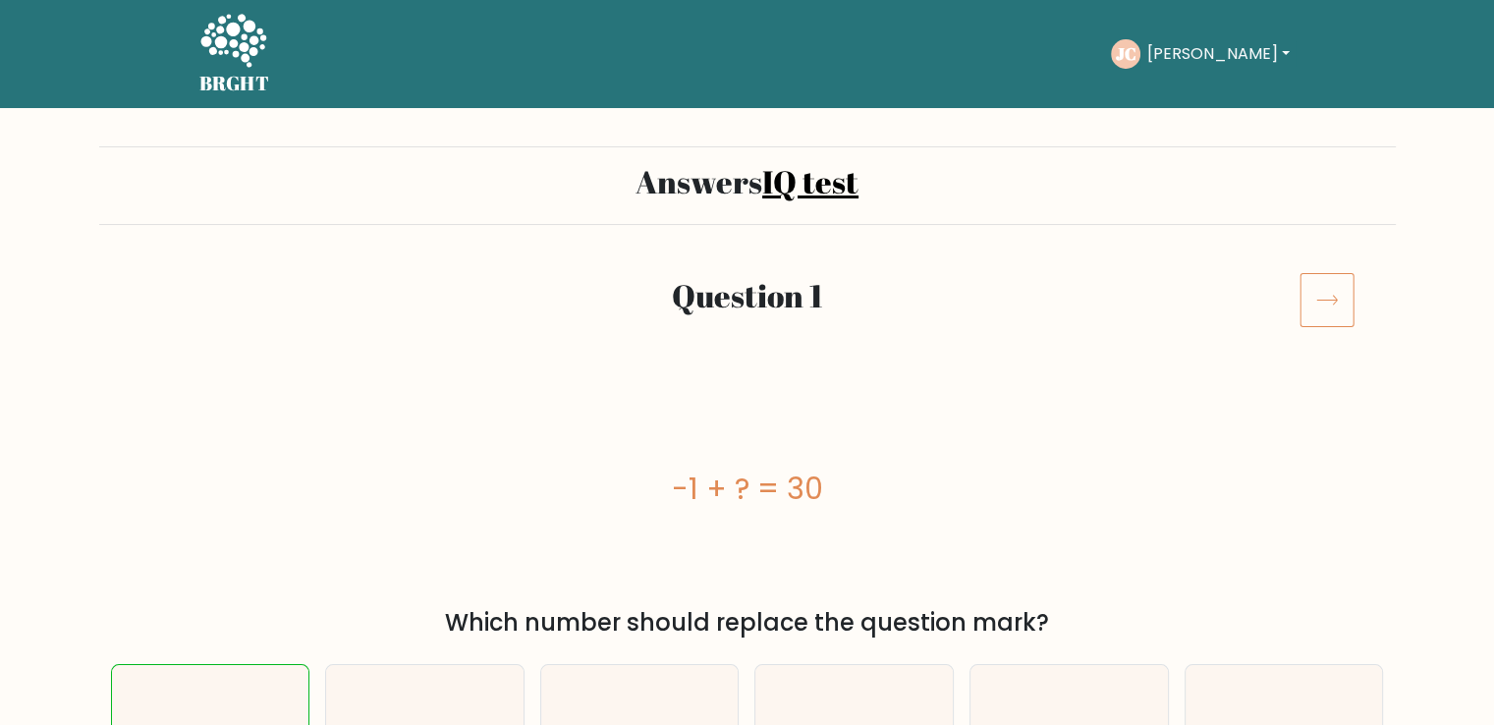
click at [1194, 59] on button "[PERSON_NAME]" at bounding box center [1217, 54] width 154 height 26
click at [1210, 101] on link "Dashboard" at bounding box center [1189, 95] width 155 height 31
click at [1221, 68] on div "JC Jan Vincent Dashboard Profile Settings Logout" at bounding box center [1203, 53] width 184 height 29
click at [1214, 58] on button "[PERSON_NAME]" at bounding box center [1217, 54] width 154 height 26
click at [1194, 135] on link "Profile" at bounding box center [1189, 126] width 155 height 31
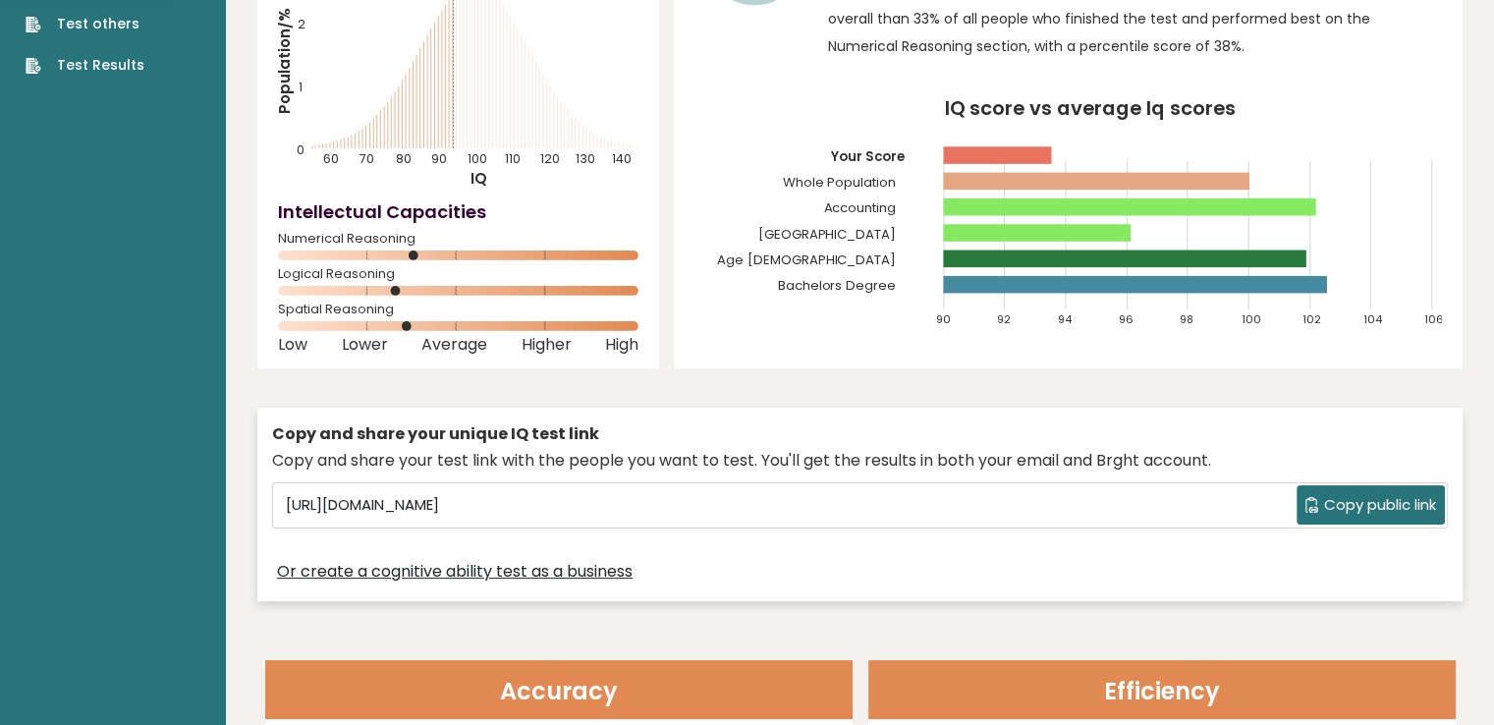
drag, startPoint x: 415, startPoint y: 284, endPoint x: 392, endPoint y: 229, distance: 59.8
click at [361, 288] on div "Logical Reasoning" at bounding box center [458, 285] width 360 height 31
drag, startPoint x: 452, startPoint y: 210, endPoint x: 479, endPoint y: 227, distance: 32.2
click at [476, 223] on h4 "Intellectual Capacities" at bounding box center [458, 211] width 360 height 27
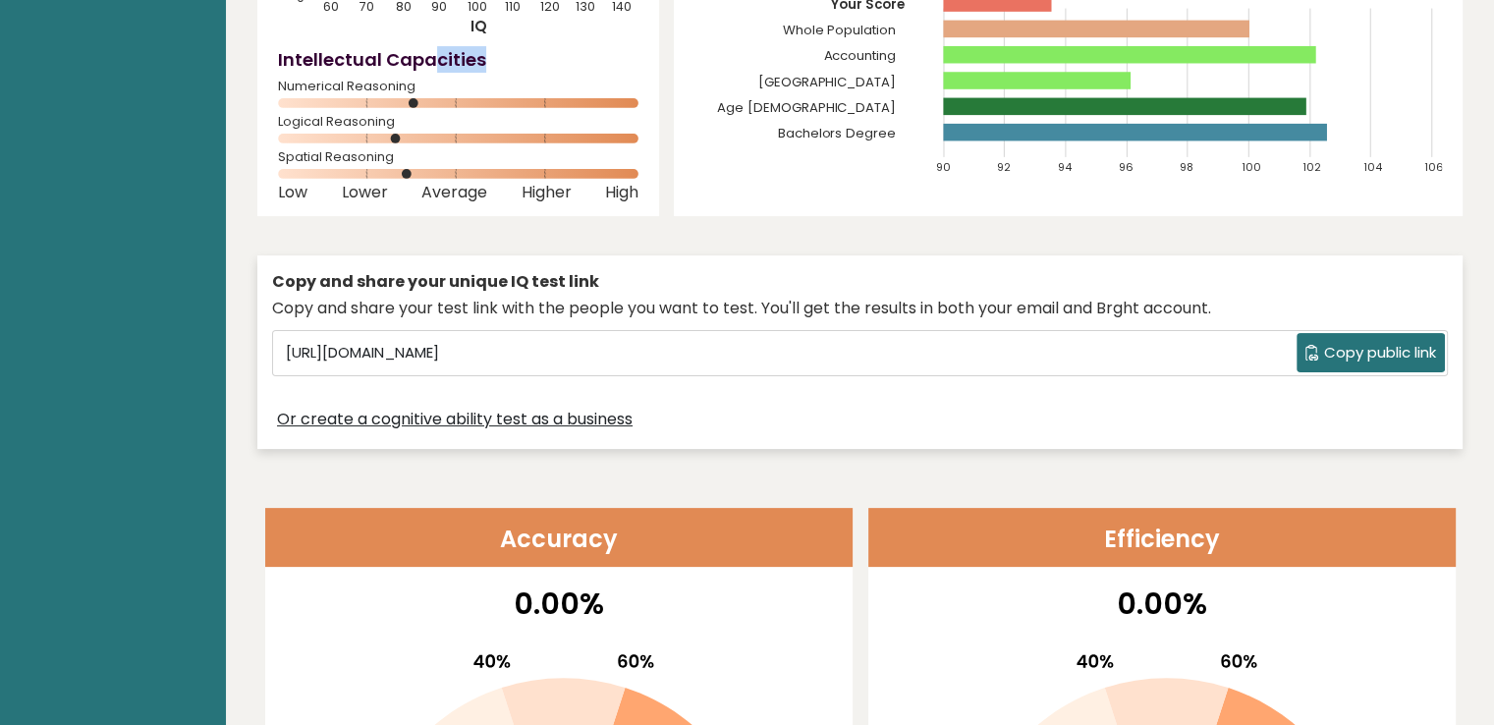
scroll to position [589, 0]
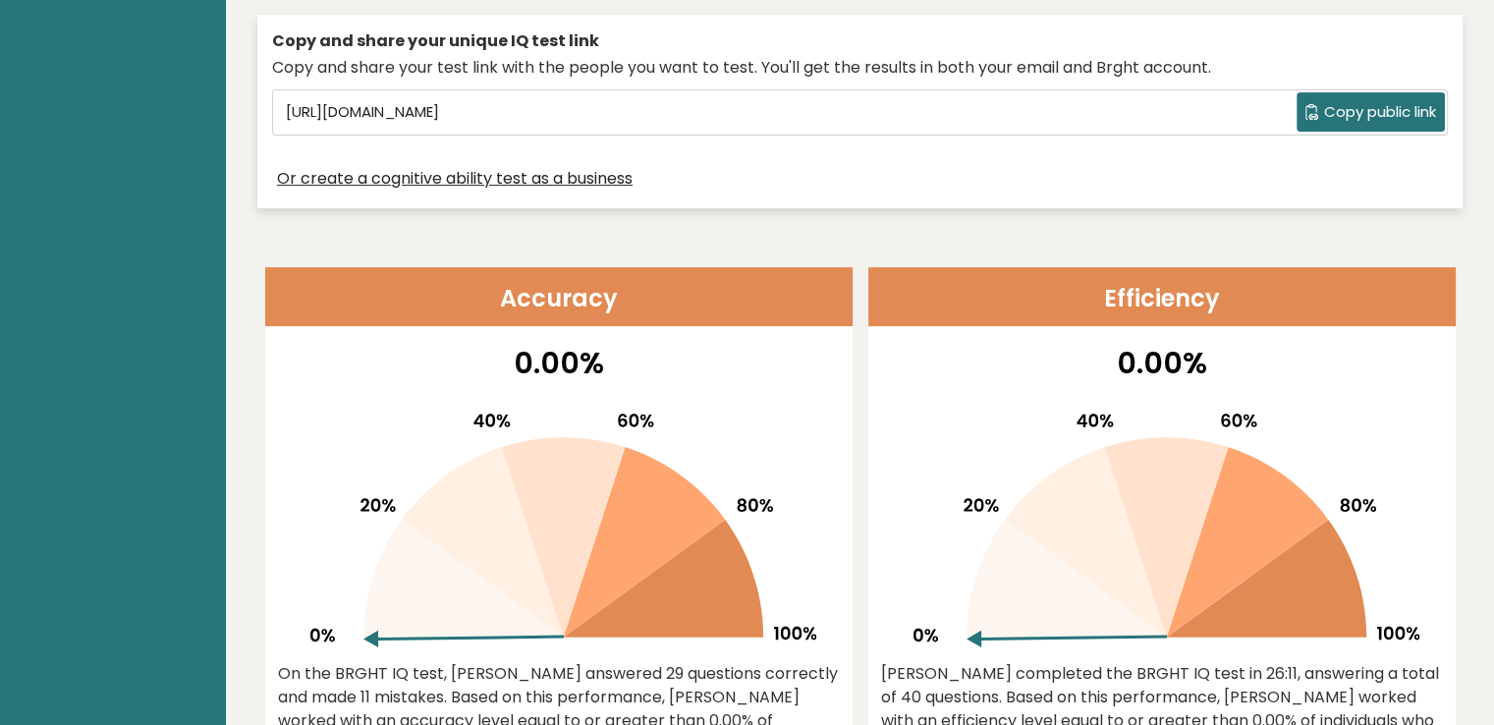
click at [761, 416] on icon at bounding box center [559, 522] width 516 height 250
click at [699, 300] on header "Accuracy" at bounding box center [558, 296] width 587 height 59
drag, startPoint x: 707, startPoint y: 296, endPoint x: 905, endPoint y: 294, distance: 197.4
click at [753, 293] on header "Accuracy" at bounding box center [558, 296] width 587 height 59
click at [1045, 305] on header "Efficiency" at bounding box center [1161, 296] width 587 height 59
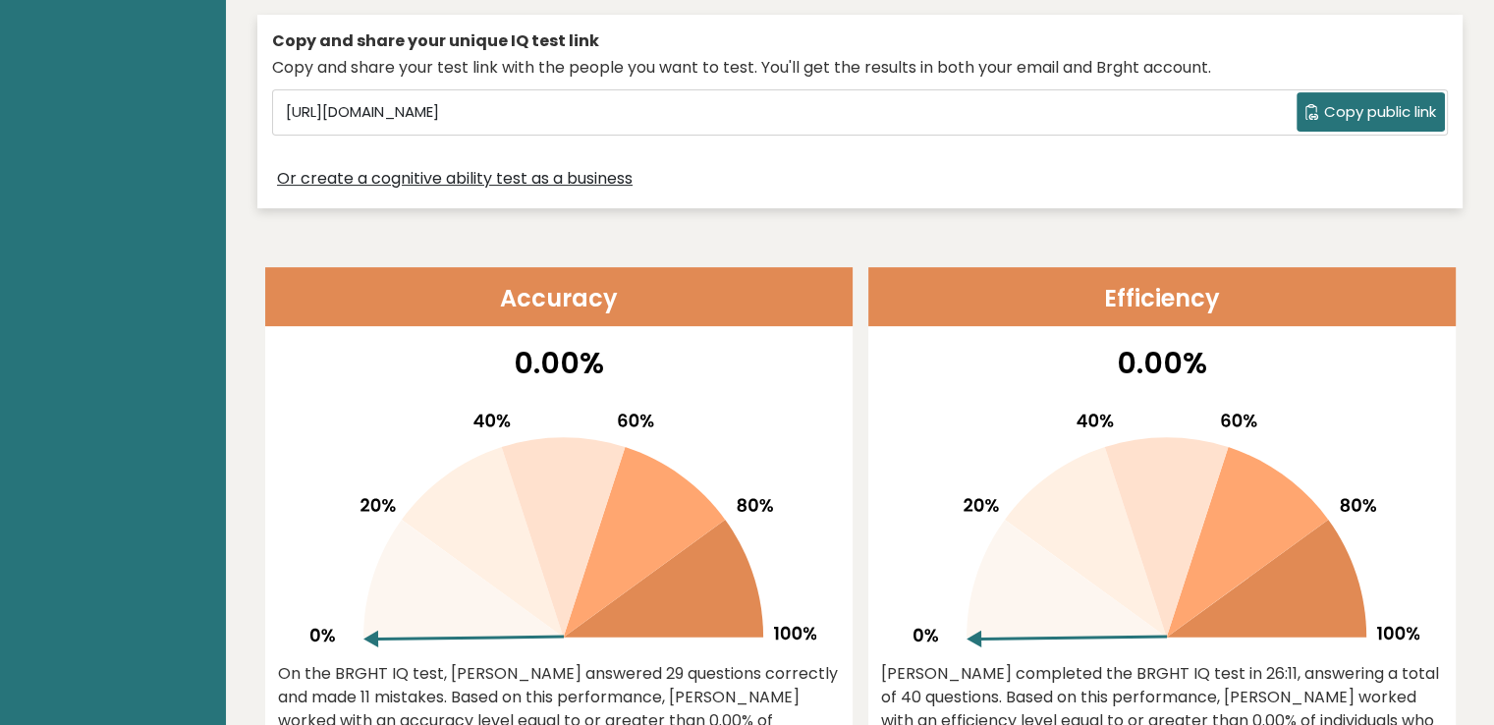
drag, startPoint x: 1072, startPoint y: 303, endPoint x: 1156, endPoint y: 306, distance: 83.5
click at [1114, 307] on header "Efficiency" at bounding box center [1161, 296] width 587 height 59
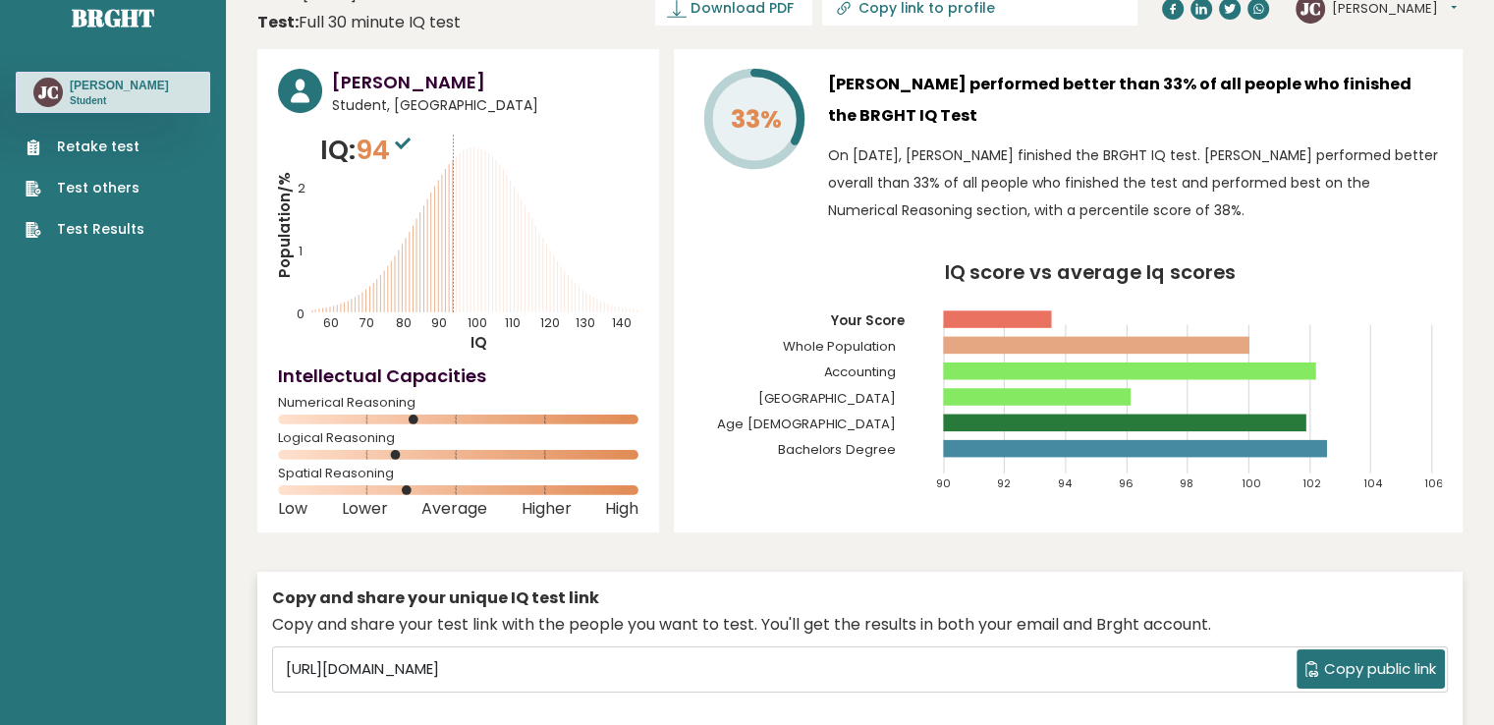
scroll to position [0, 0]
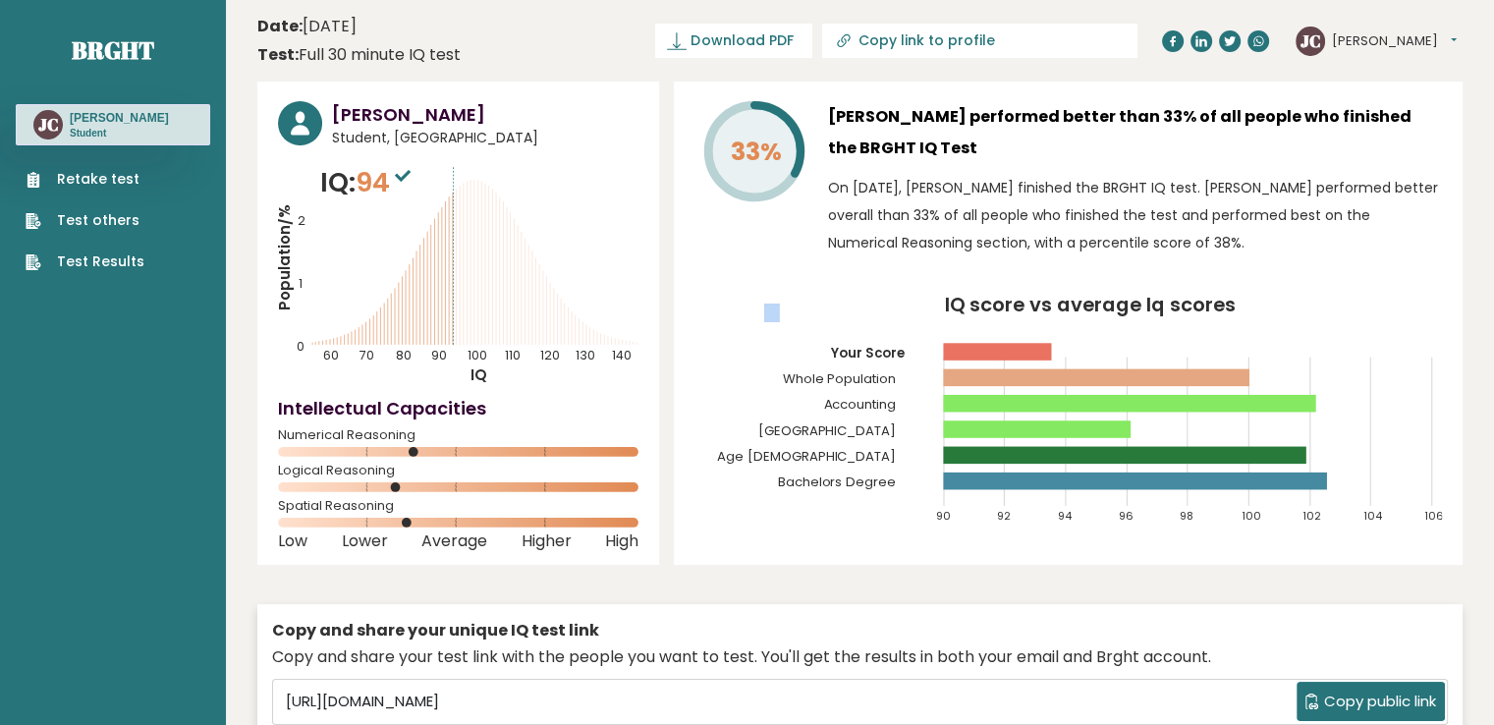
click at [760, 322] on icon "IQ score vs average Iq scores 90 92 94 96 98 100 102 104 106 Your Score Whole P…" at bounding box center [1067, 419] width 747 height 246
drag, startPoint x: 706, startPoint y: 323, endPoint x: 709, endPoint y: 309, distance: 14.1
click at [708, 310] on icon "IQ score vs average Iq scores 90 92 94 96 98 100 102 104 106 Your Score Whole P…" at bounding box center [1067, 419] width 747 height 246
click at [793, 43] on span "Download PDF" at bounding box center [741, 40] width 102 height 21
